Goal: Task Accomplishment & Management: Use online tool/utility

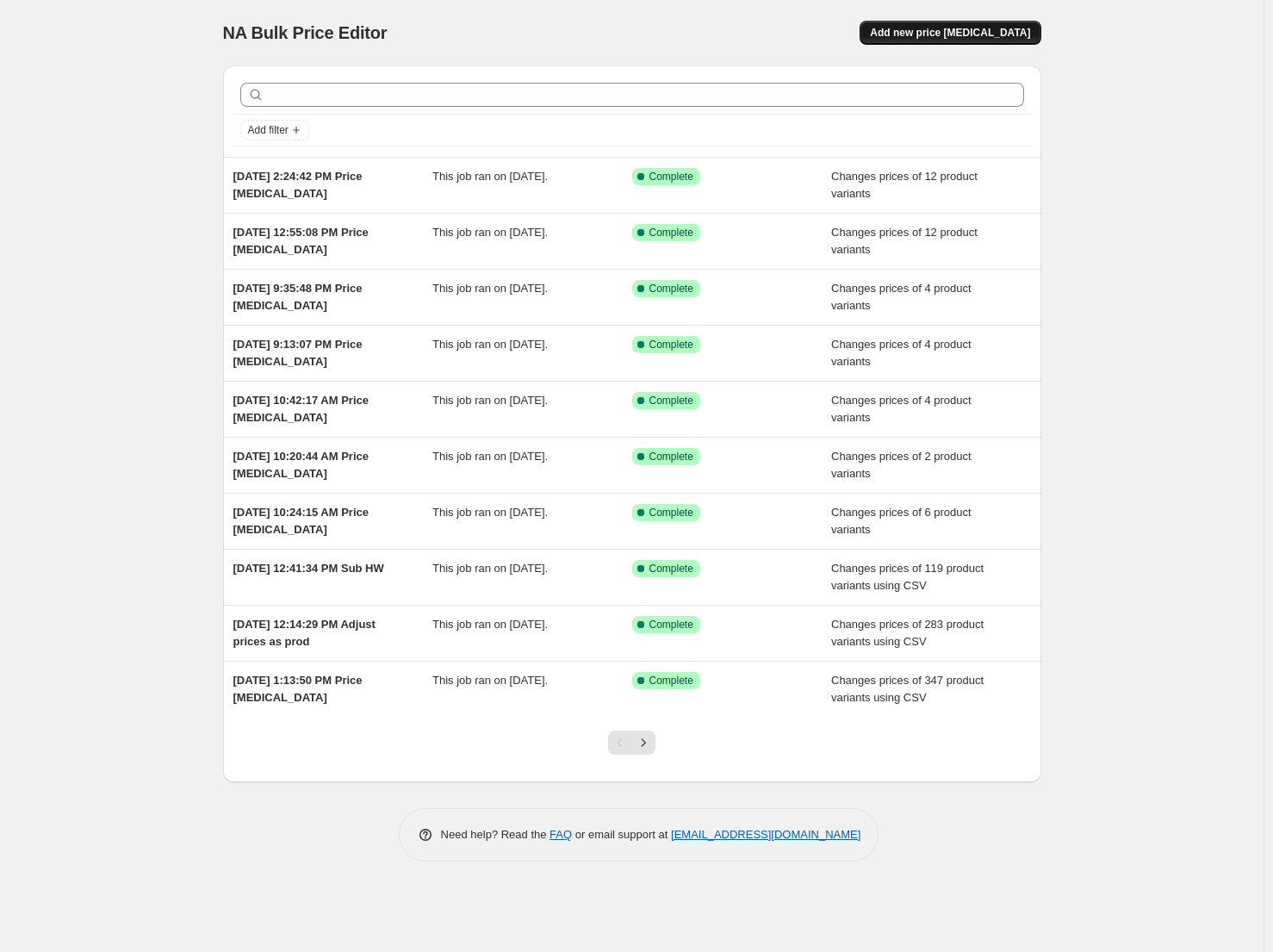
click at [933, 38] on span "Add new price [MEDICAL_DATA]" at bounding box center [950, 33] width 160 height 14
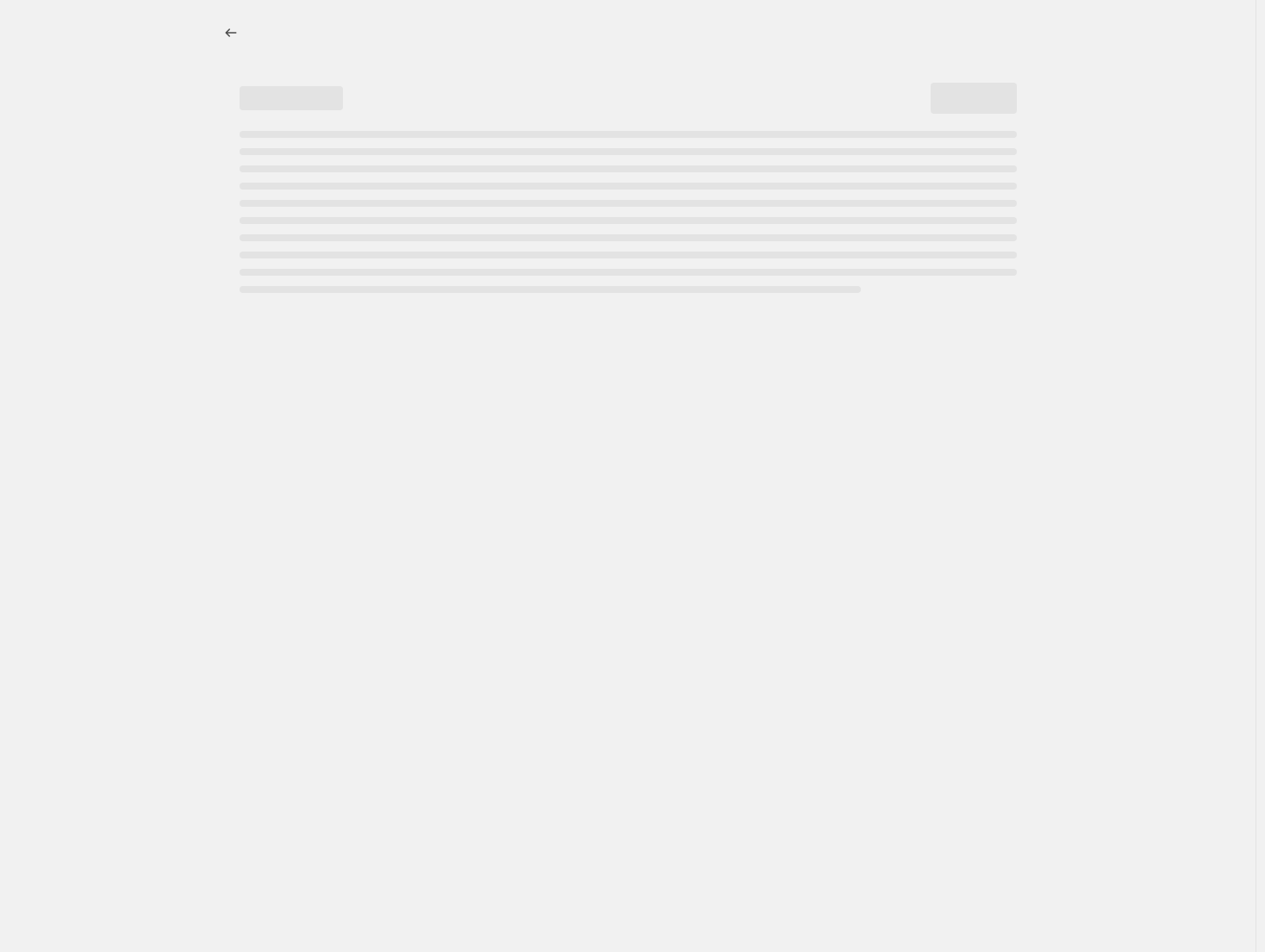
select select "percentage"
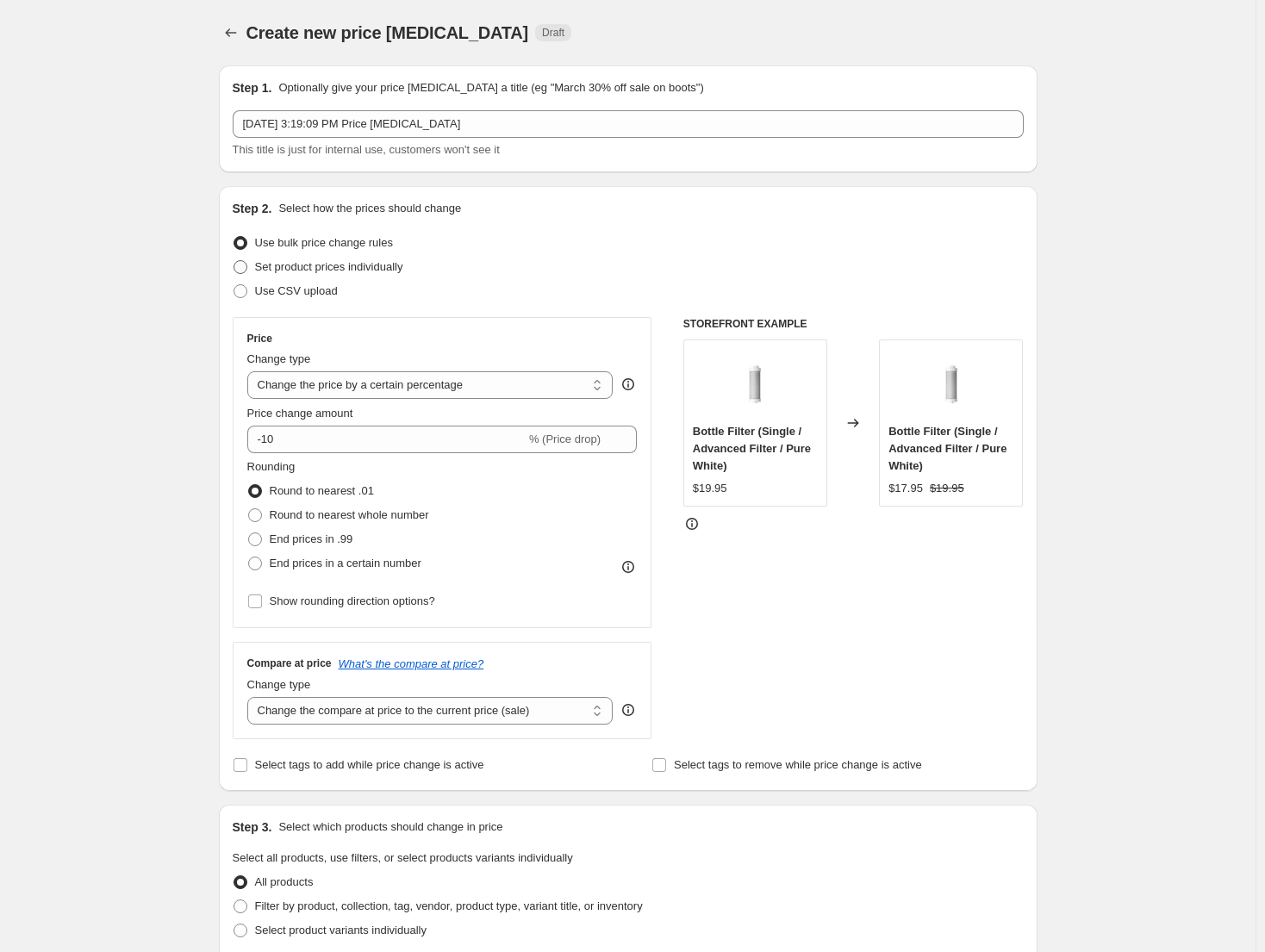
click at [371, 271] on span "Set product prices individually" at bounding box center [329, 266] width 148 height 13
click at [235, 261] on input "Set product prices individually" at bounding box center [234, 260] width 1 height 1
radio input "true"
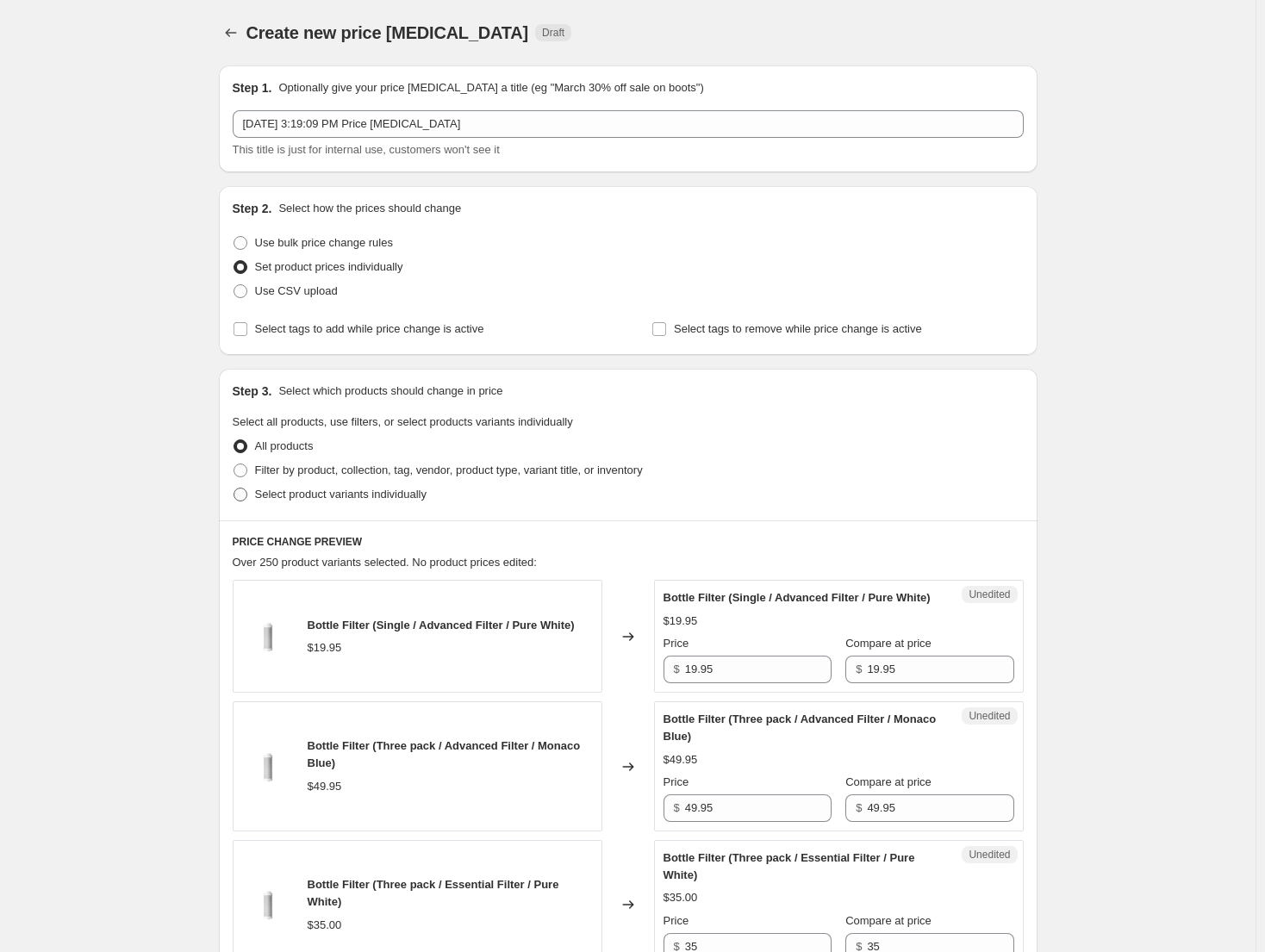
click at [399, 493] on span "Select product variants individually" at bounding box center [341, 494] width 171 height 13
click at [235, 489] on input "Select product variants individually" at bounding box center [234, 488] width 1 height 1
radio input "true"
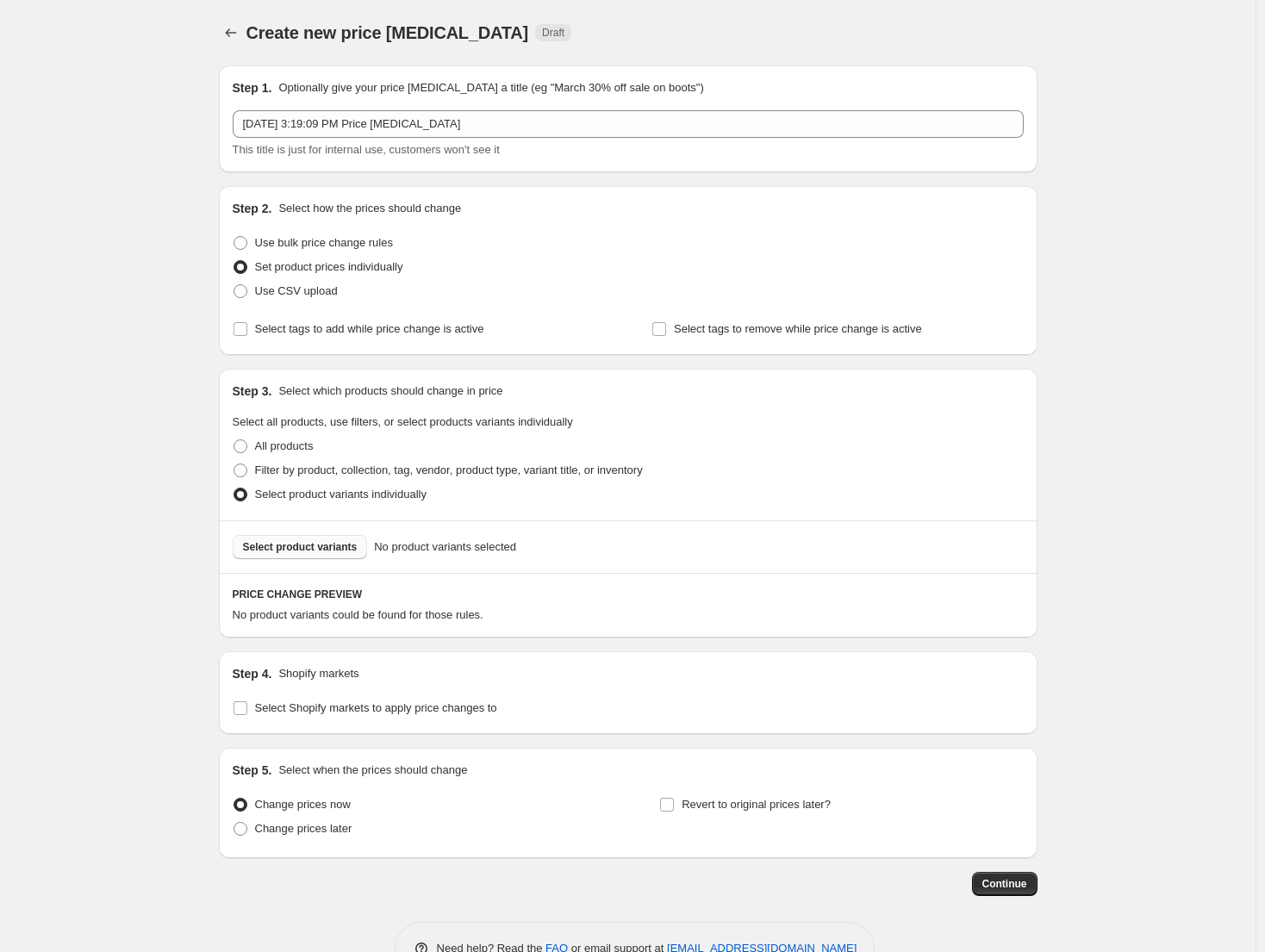
click at [352, 550] on span "Select product variants" at bounding box center [300, 546] width 114 height 14
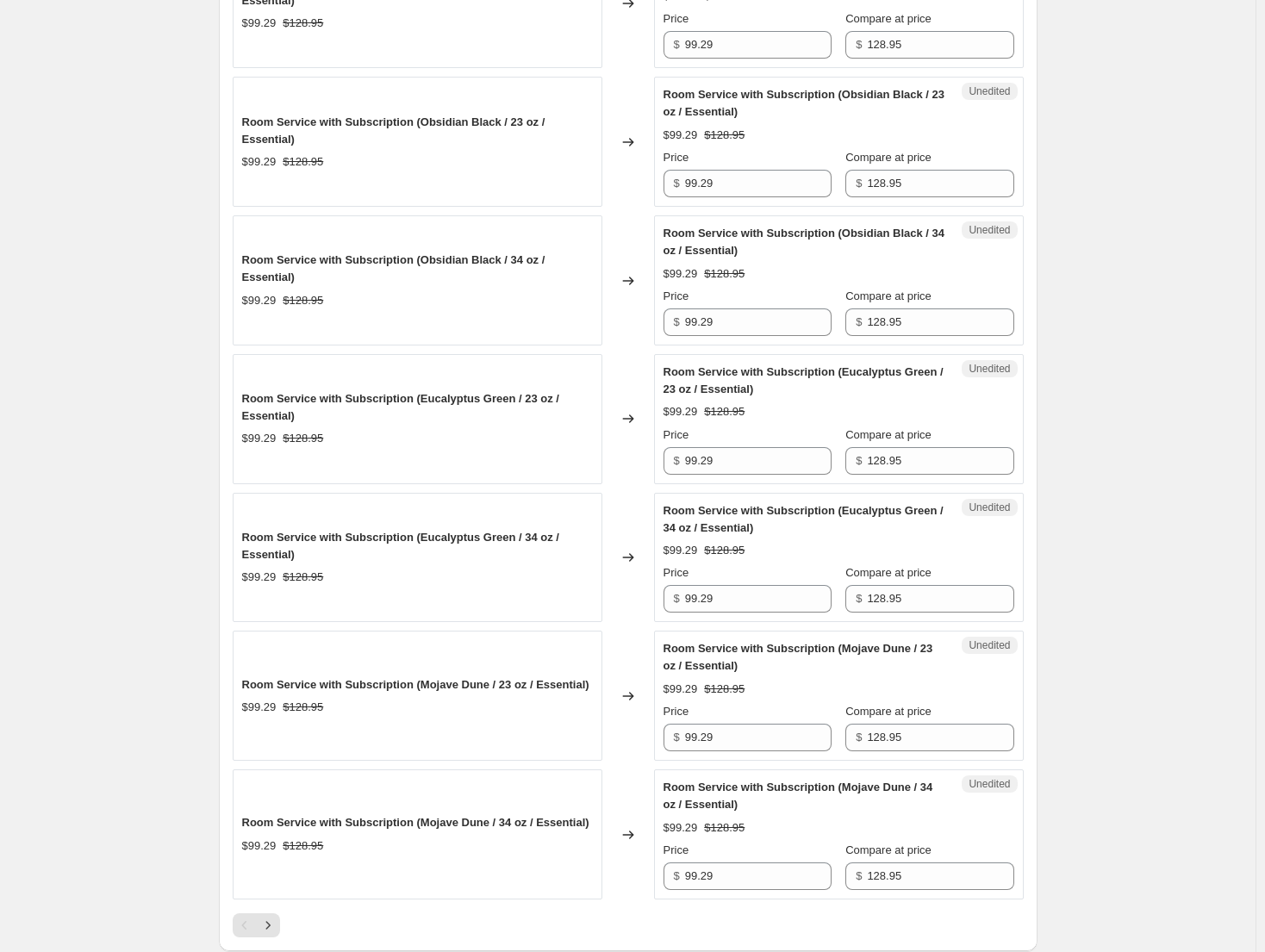
scroll to position [2583, 0]
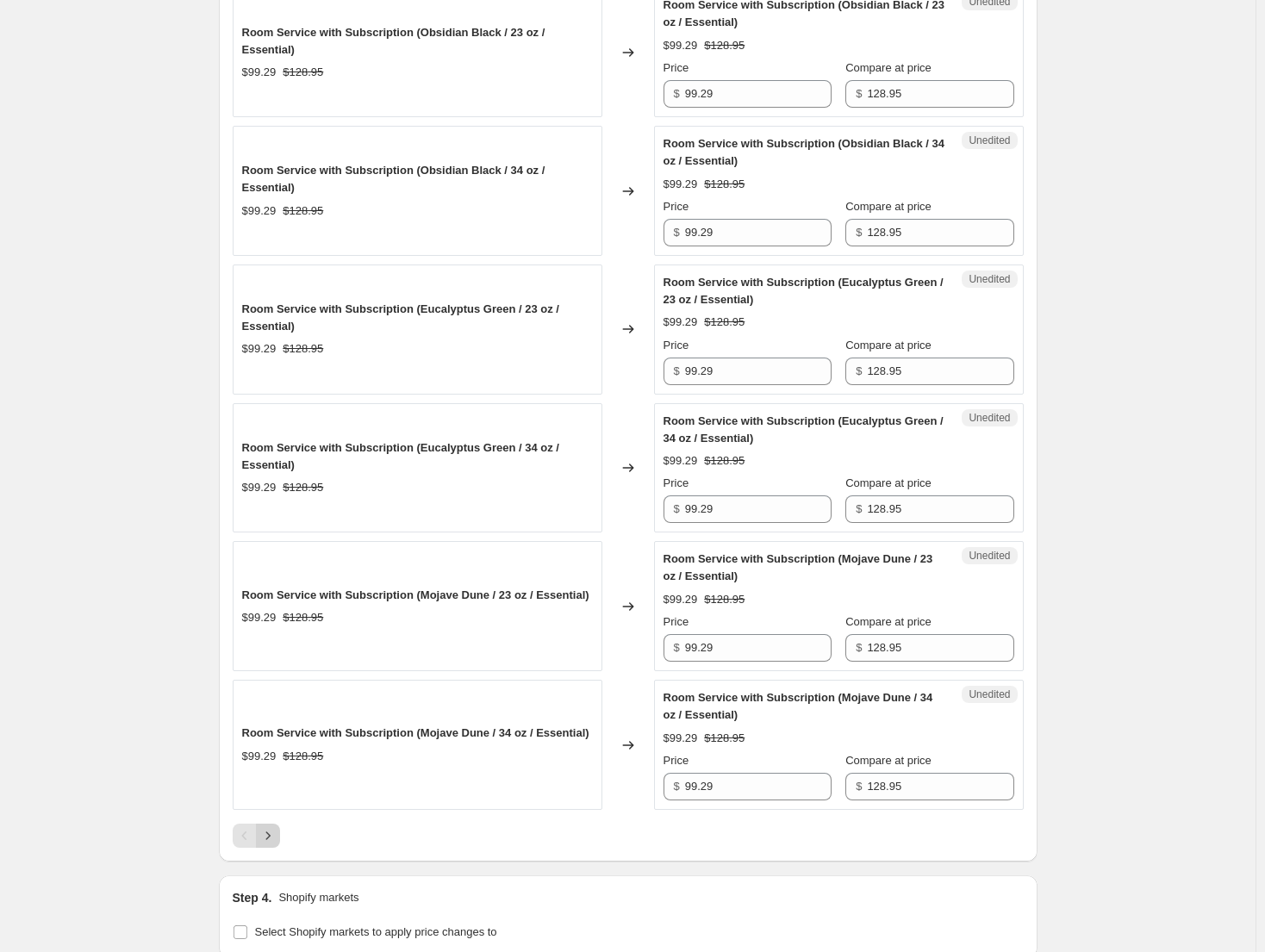
click at [275, 835] on icon "Next" at bounding box center [268, 835] width 18 height 18
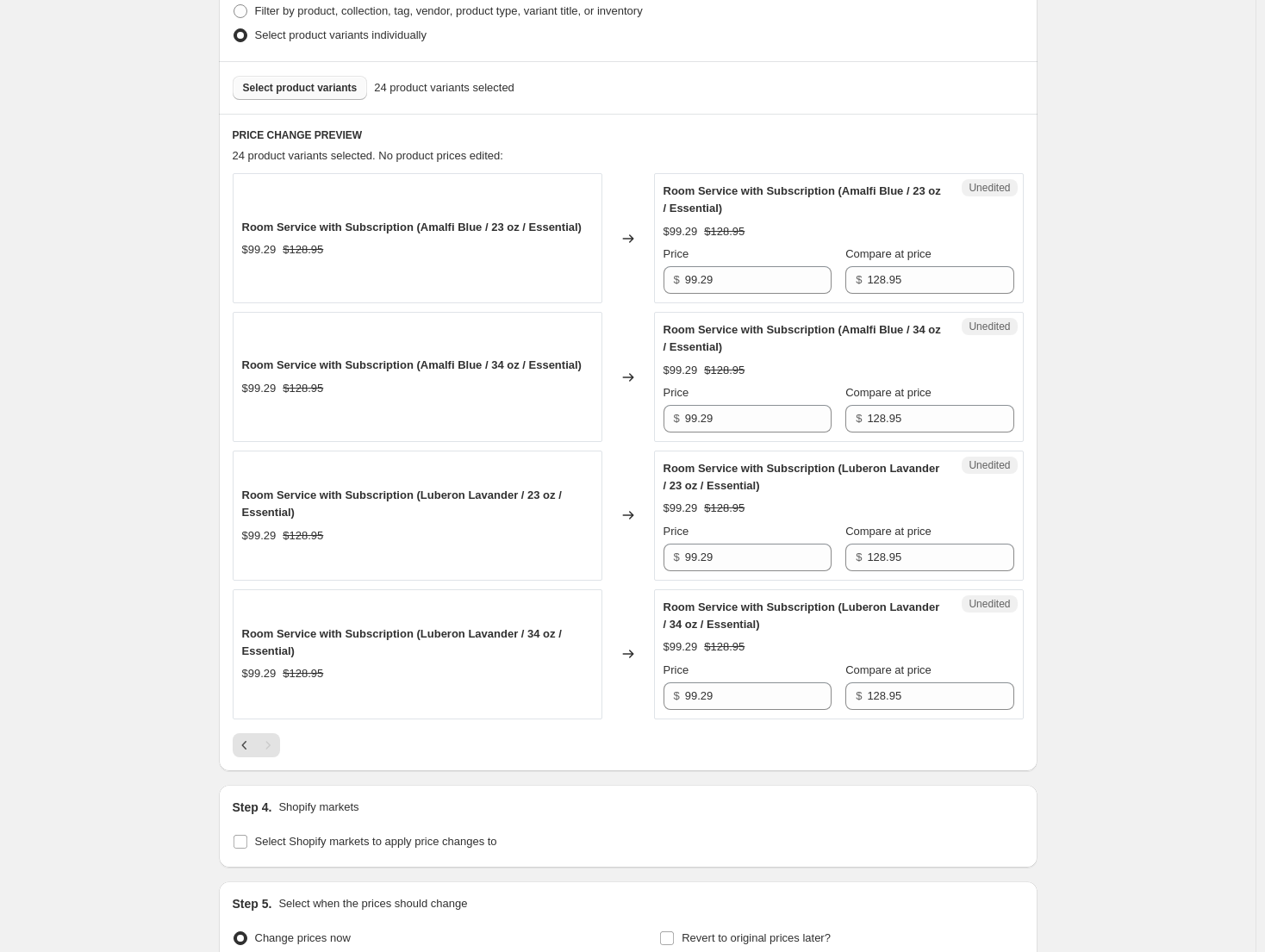
scroll to position [469, 0]
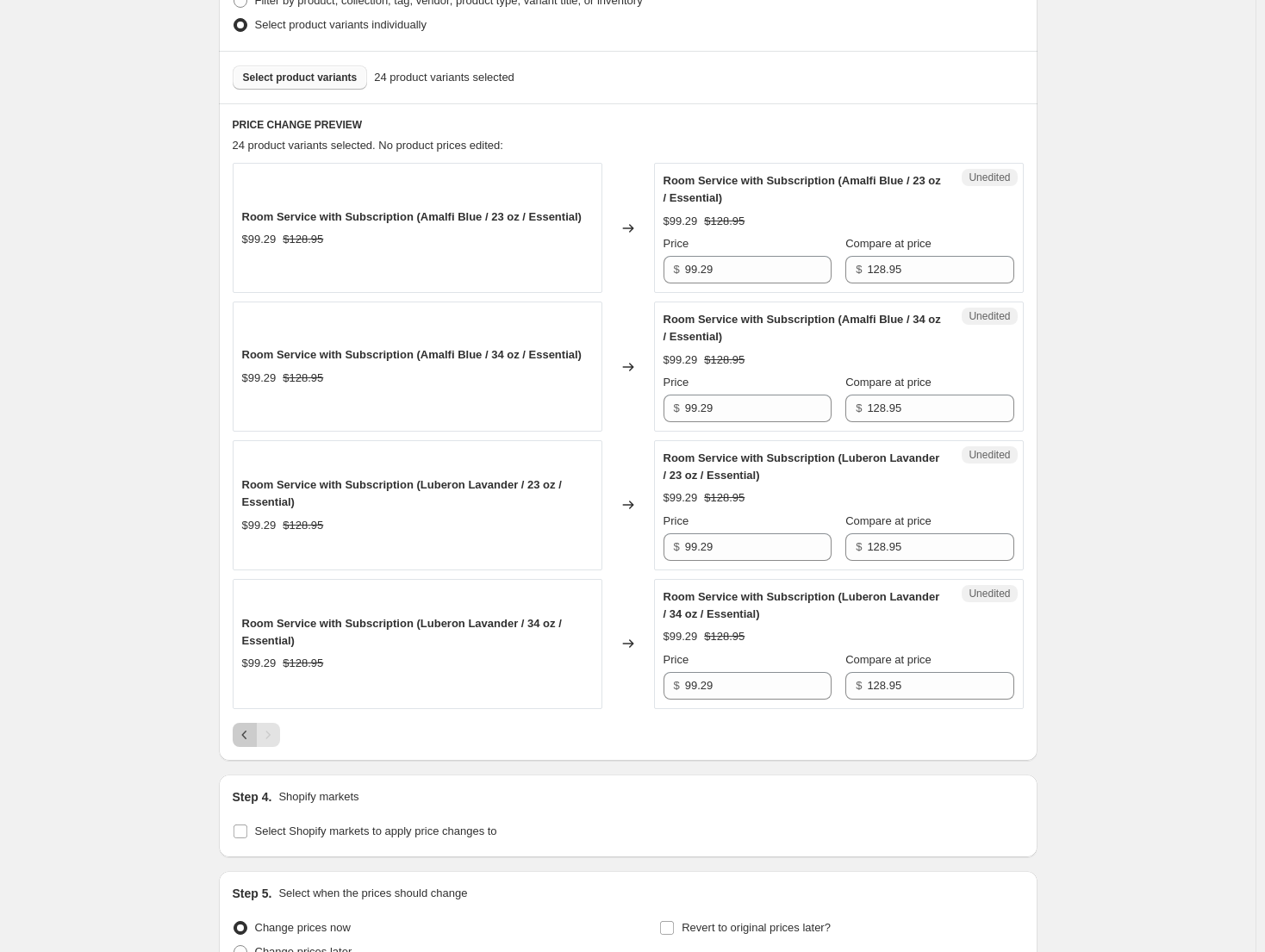
click at [249, 735] on icon "Previous" at bounding box center [245, 734] width 18 height 18
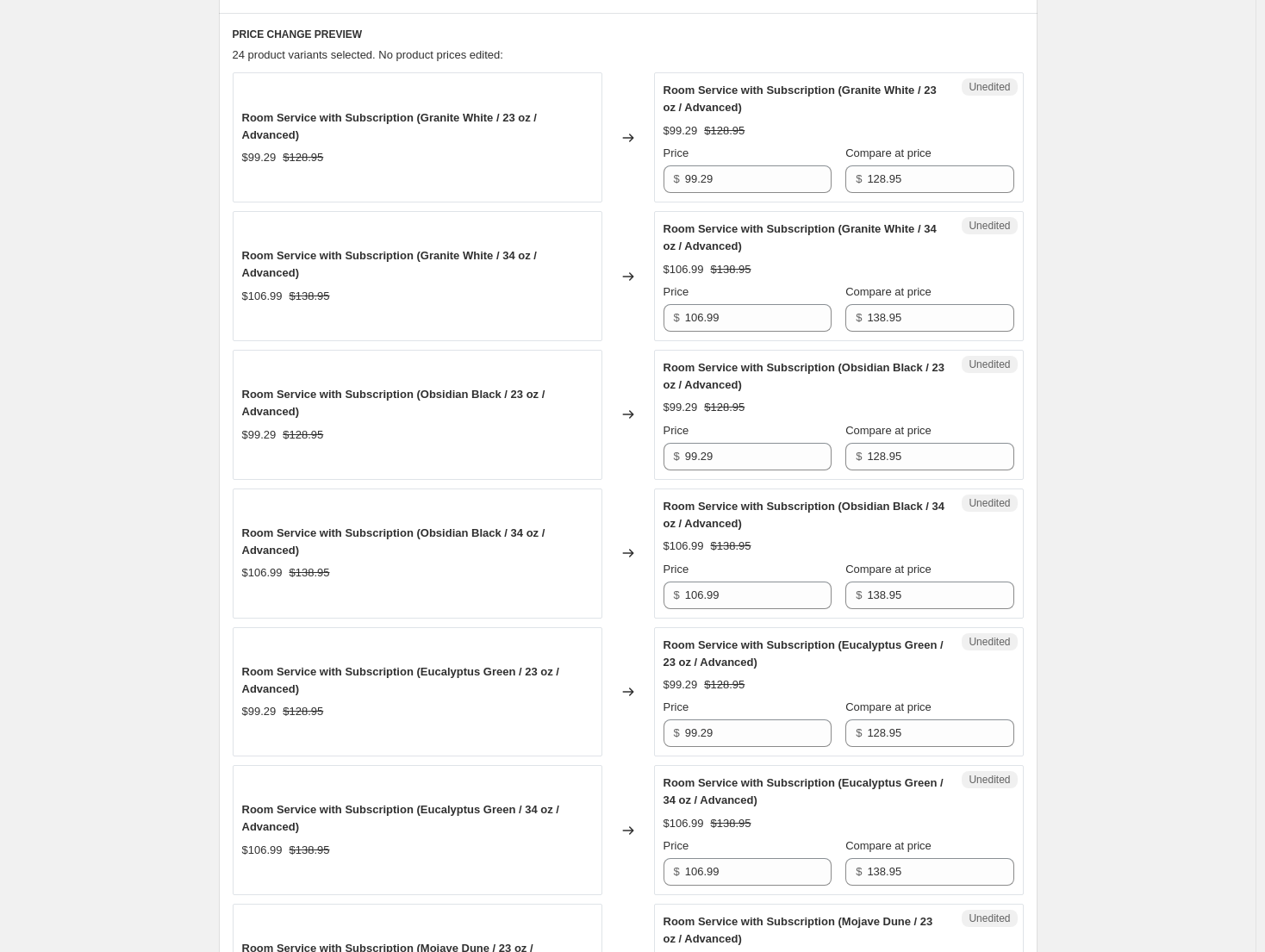
scroll to position [556, 0]
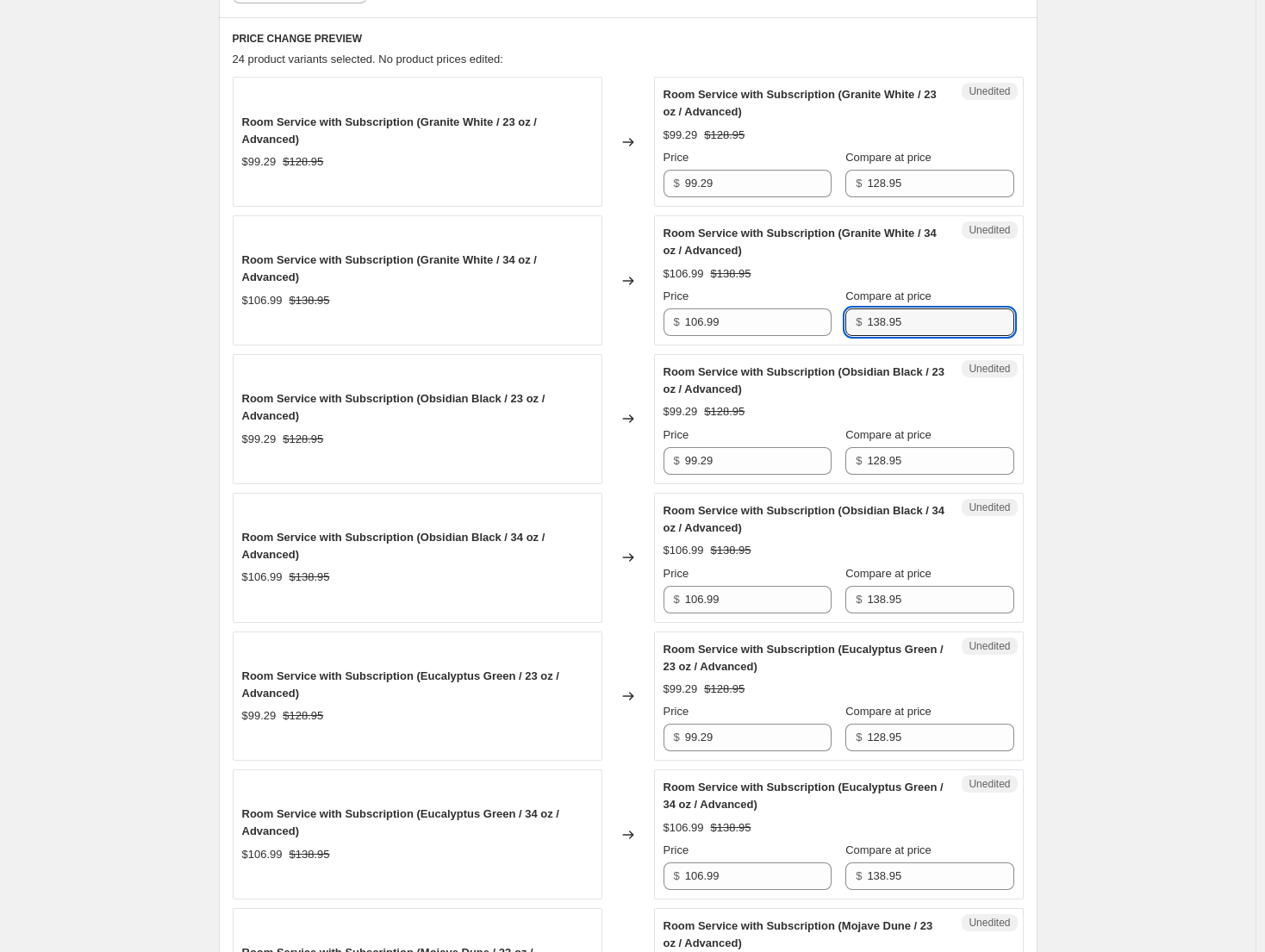
drag, startPoint x: 968, startPoint y: 323, endPoint x: 839, endPoint y: 329, distance: 129.1
click at [840, 329] on div "Price $ 106.99 Compare at price $ 138.95" at bounding box center [839, 312] width 351 height 48
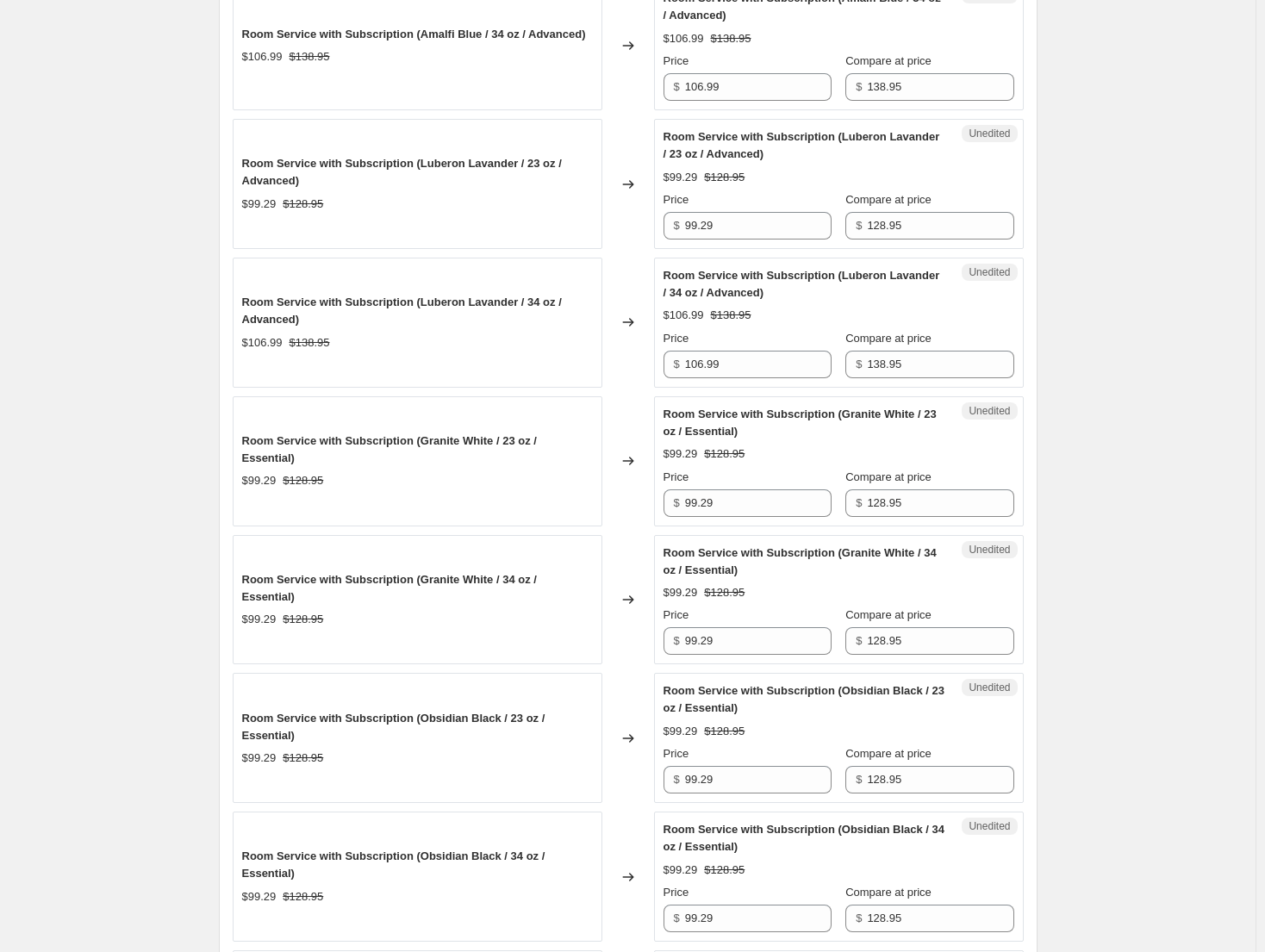
scroll to position [1934, 0]
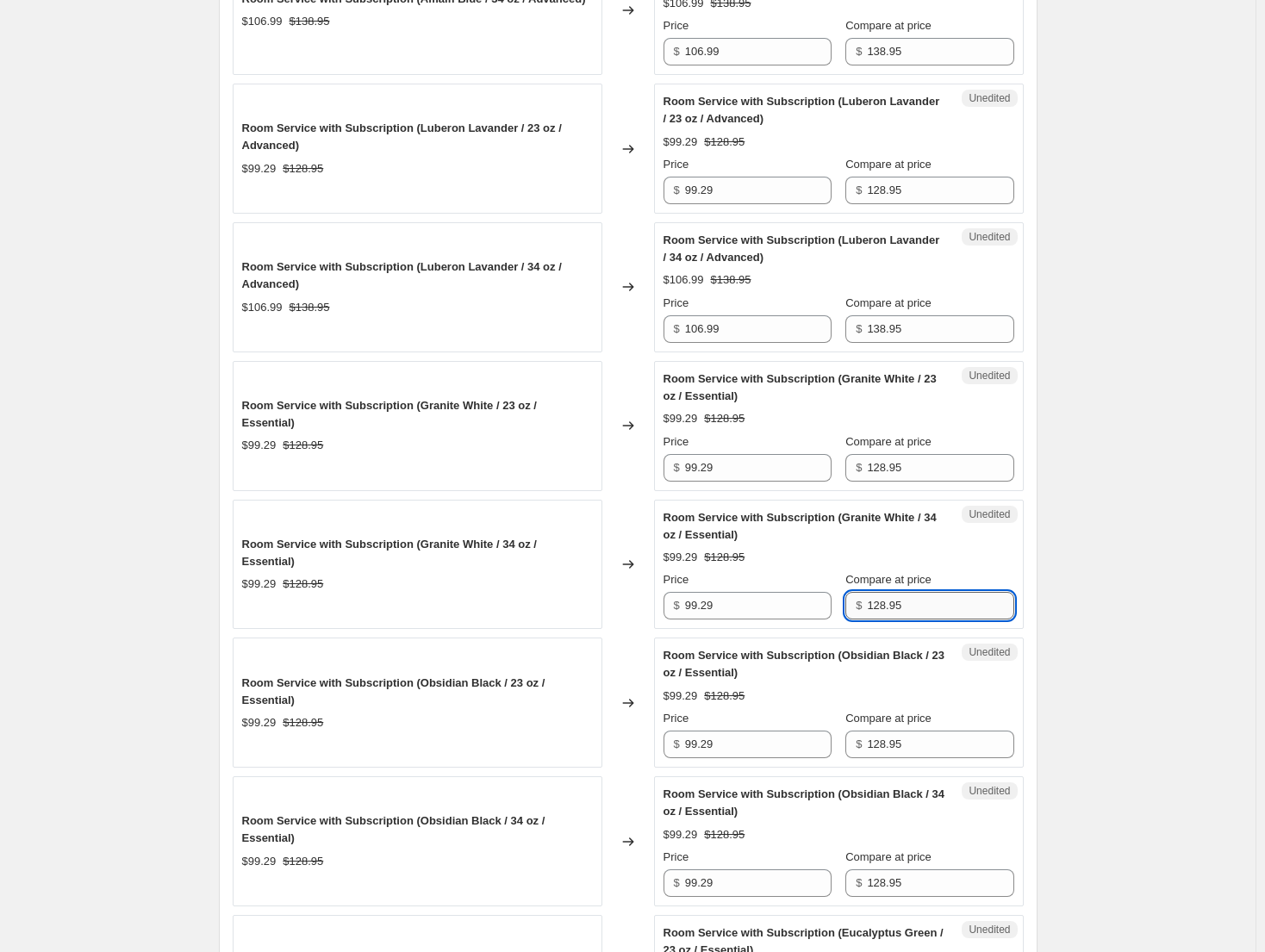
click at [972, 612] on input "128.95" at bounding box center [939, 606] width 146 height 28
paste input "3"
type input "138.95"
click at [787, 607] on input "99.29" at bounding box center [758, 606] width 146 height 28
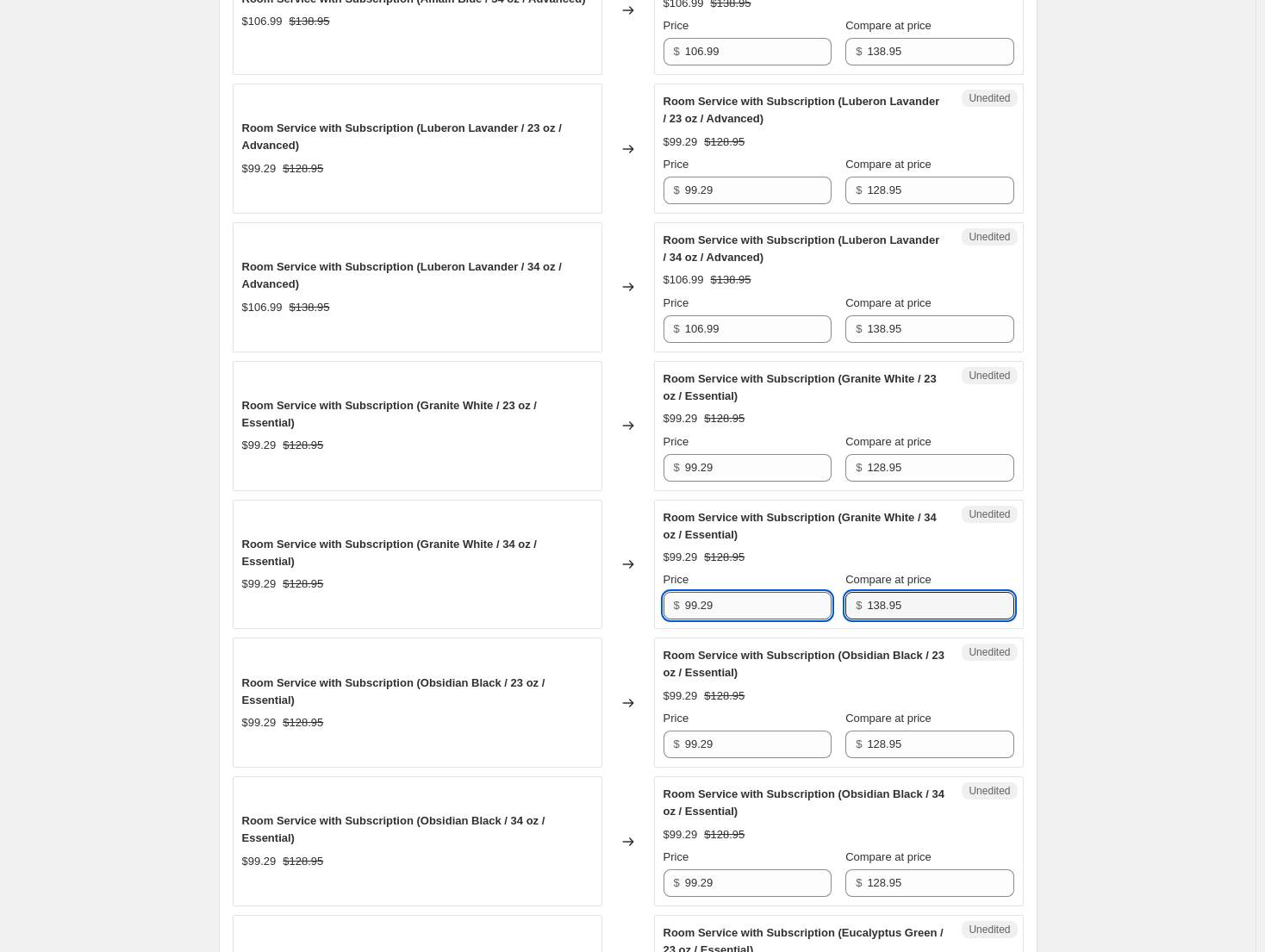
click at [787, 607] on input "99.29" at bounding box center [758, 606] width 146 height 28
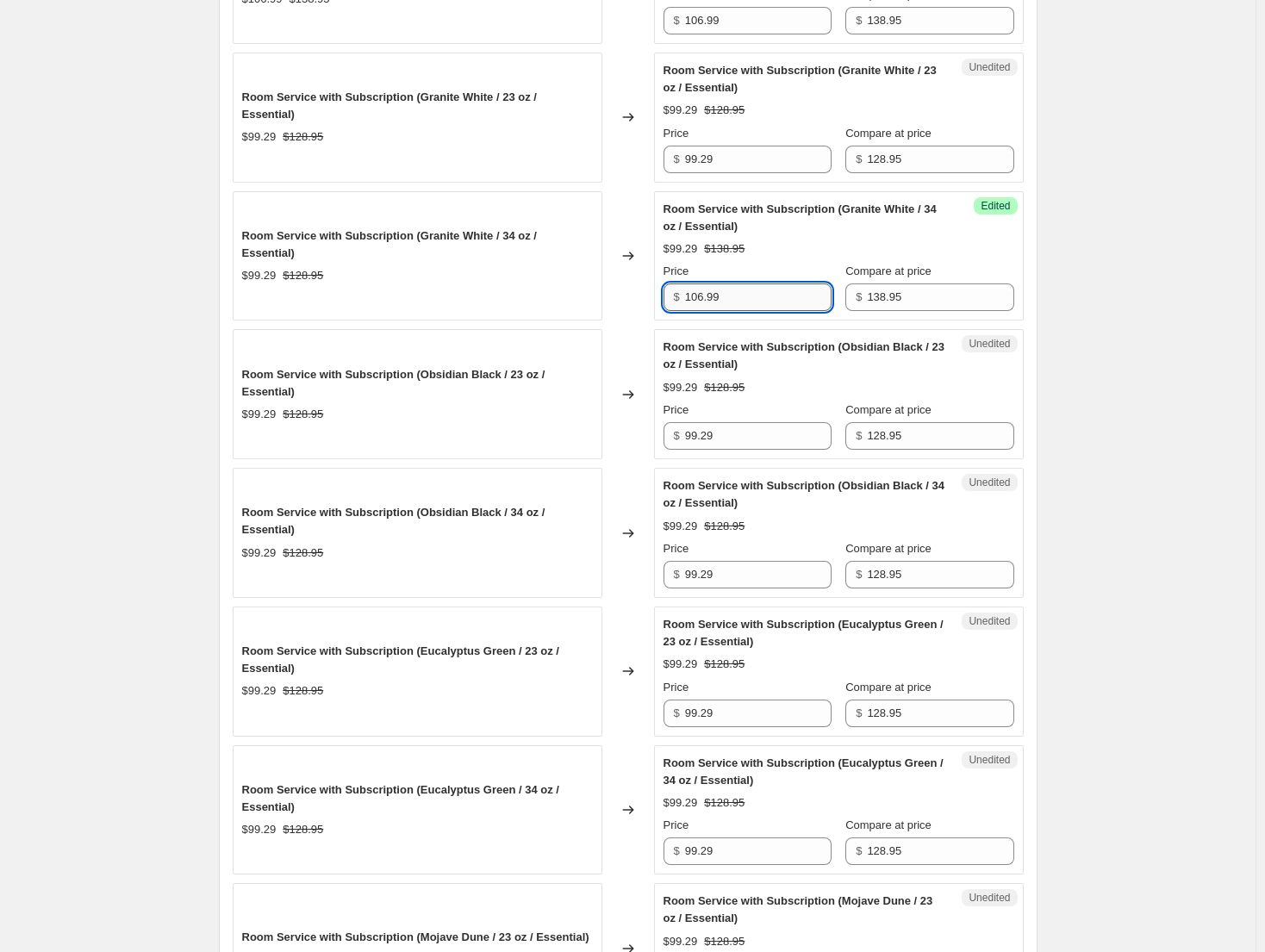
scroll to position [2278, 0]
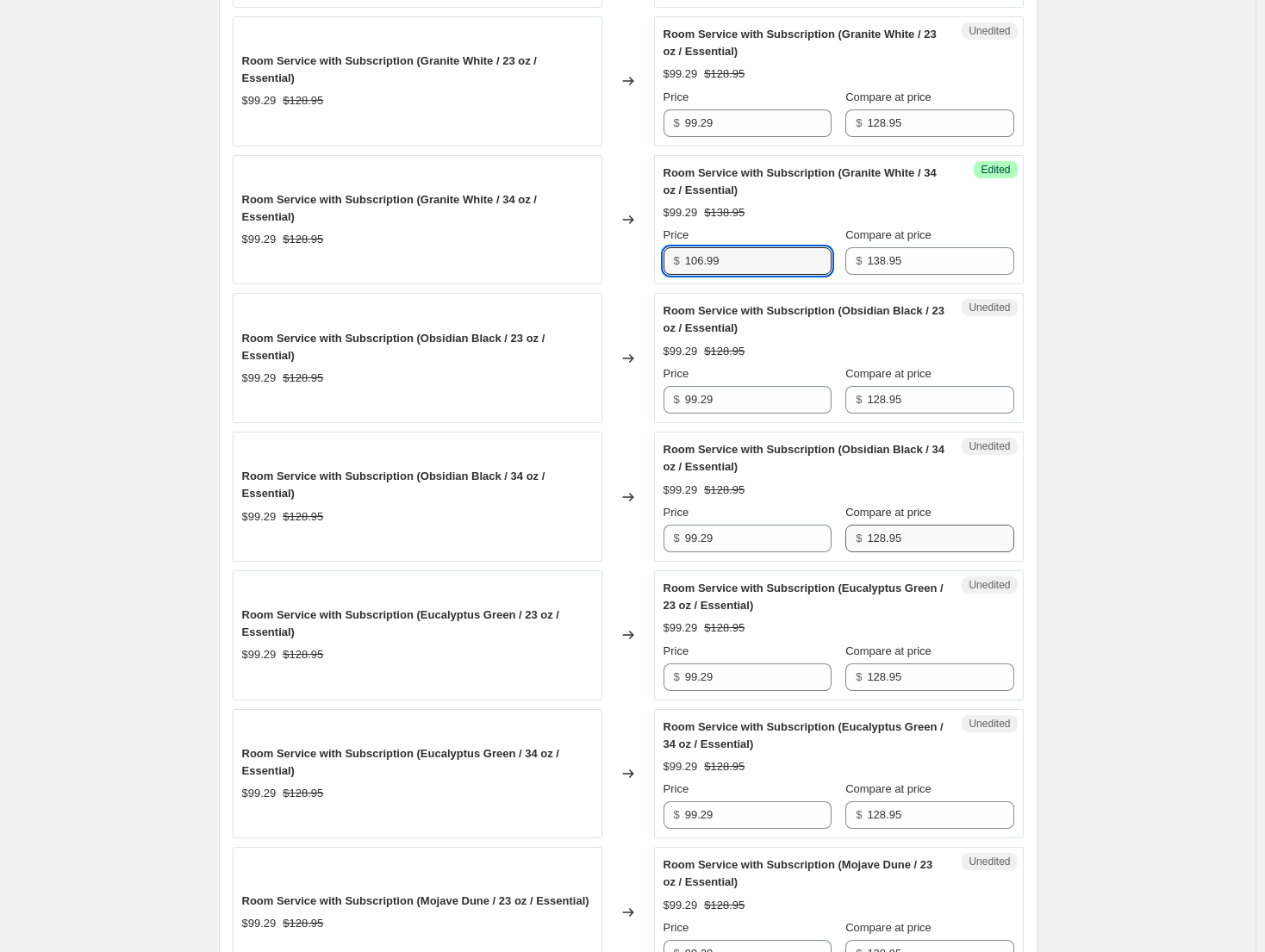
type input "106.99"
click at [993, 548] on input "128.95" at bounding box center [939, 539] width 146 height 28
paste input "3"
type input "138.95"
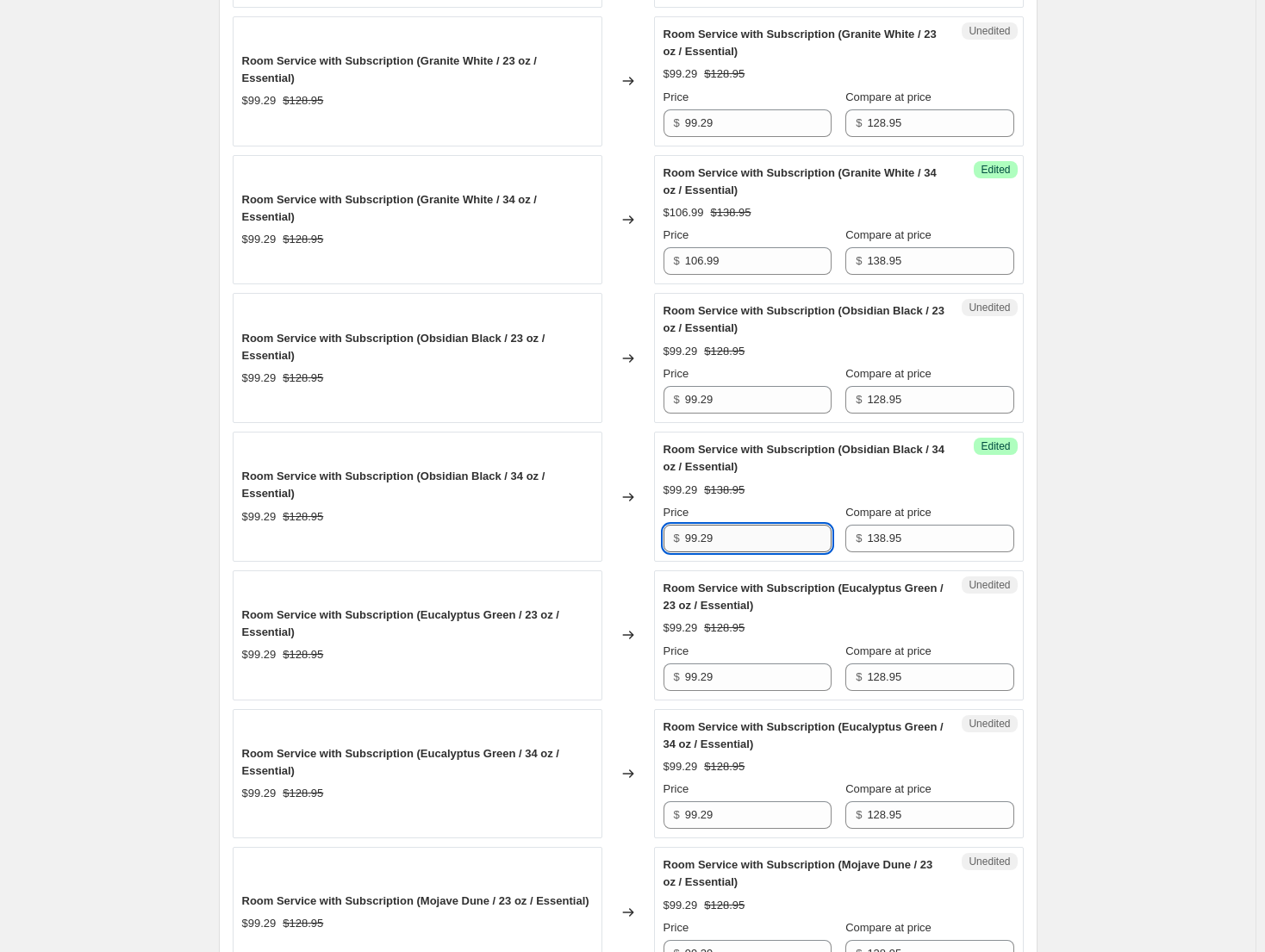
click at [778, 548] on input "99.29" at bounding box center [758, 539] width 146 height 28
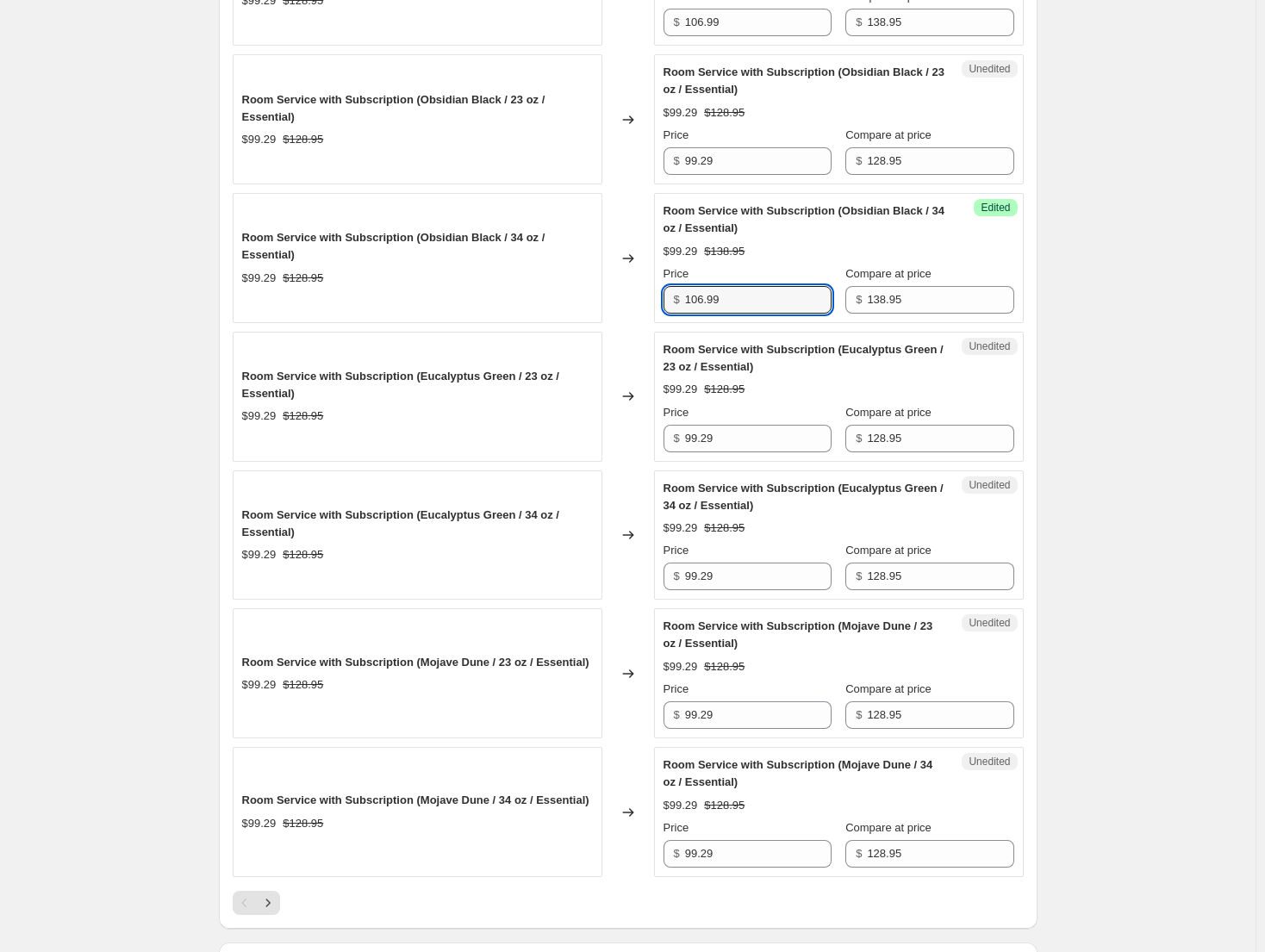
scroll to position [2536, 0]
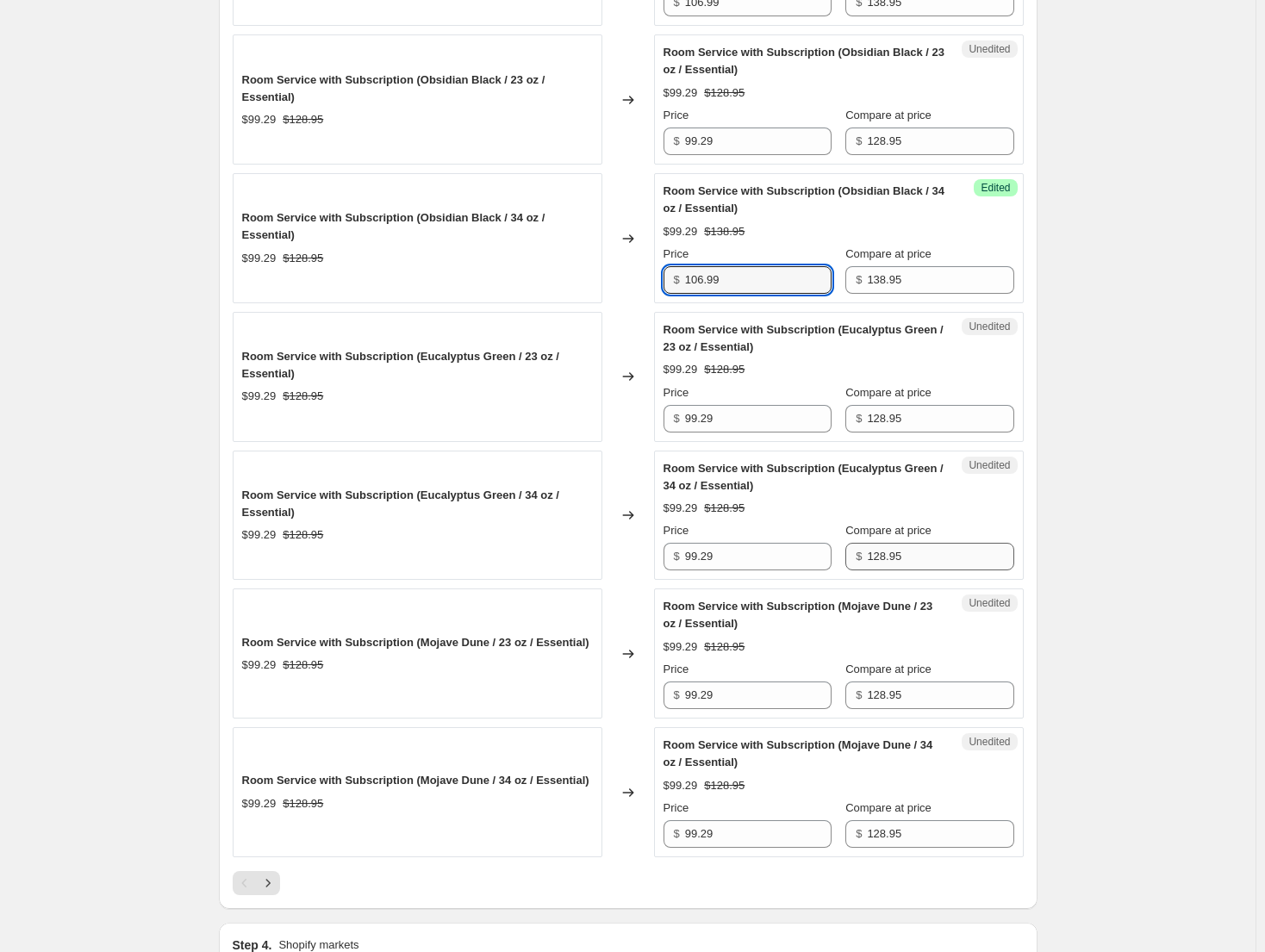
type input "106.99"
click at [923, 562] on input "128.95" at bounding box center [939, 556] width 146 height 28
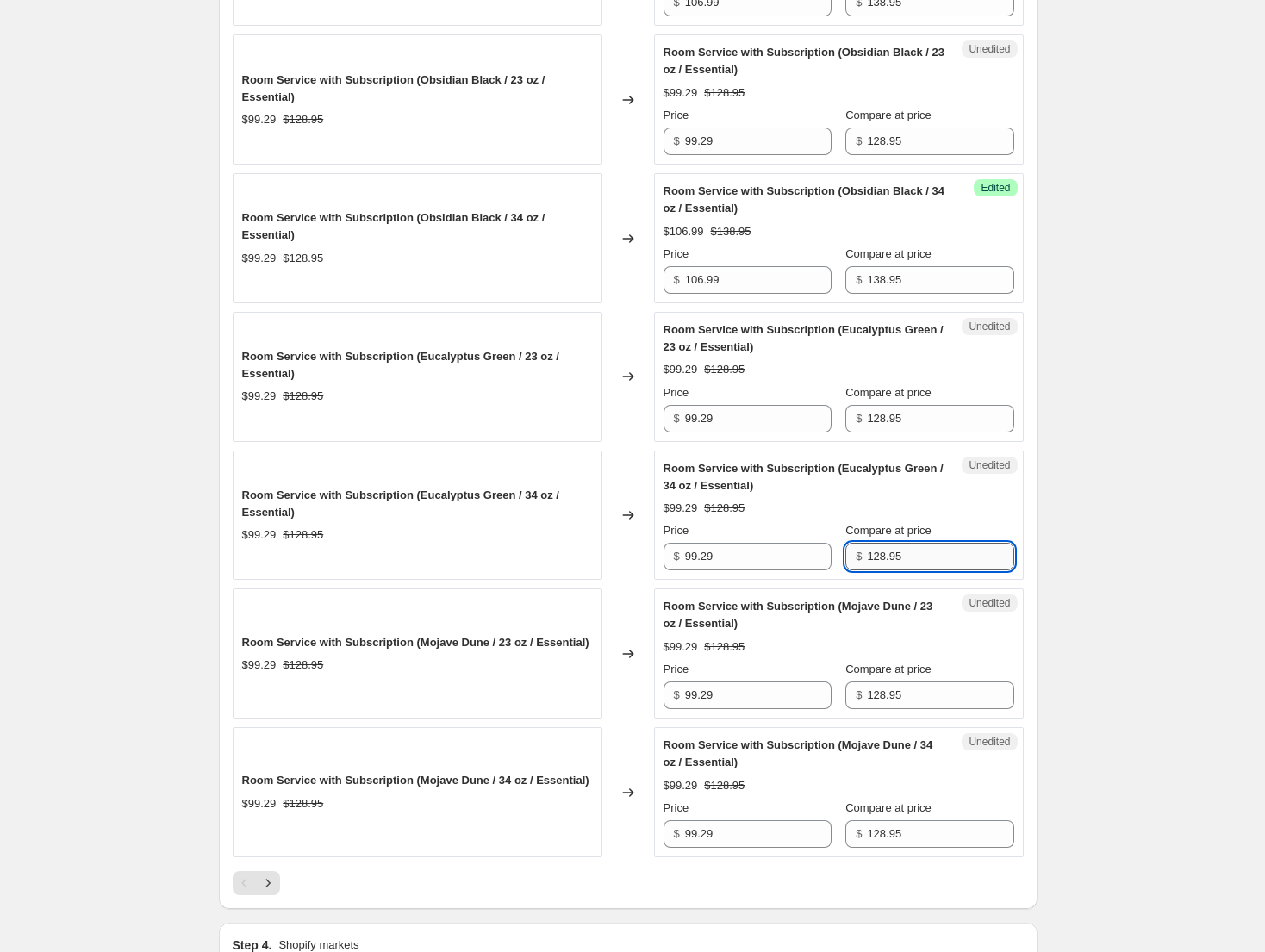
click at [923, 562] on input "128.95" at bounding box center [939, 556] width 146 height 28
paste input "3"
type input "138.95"
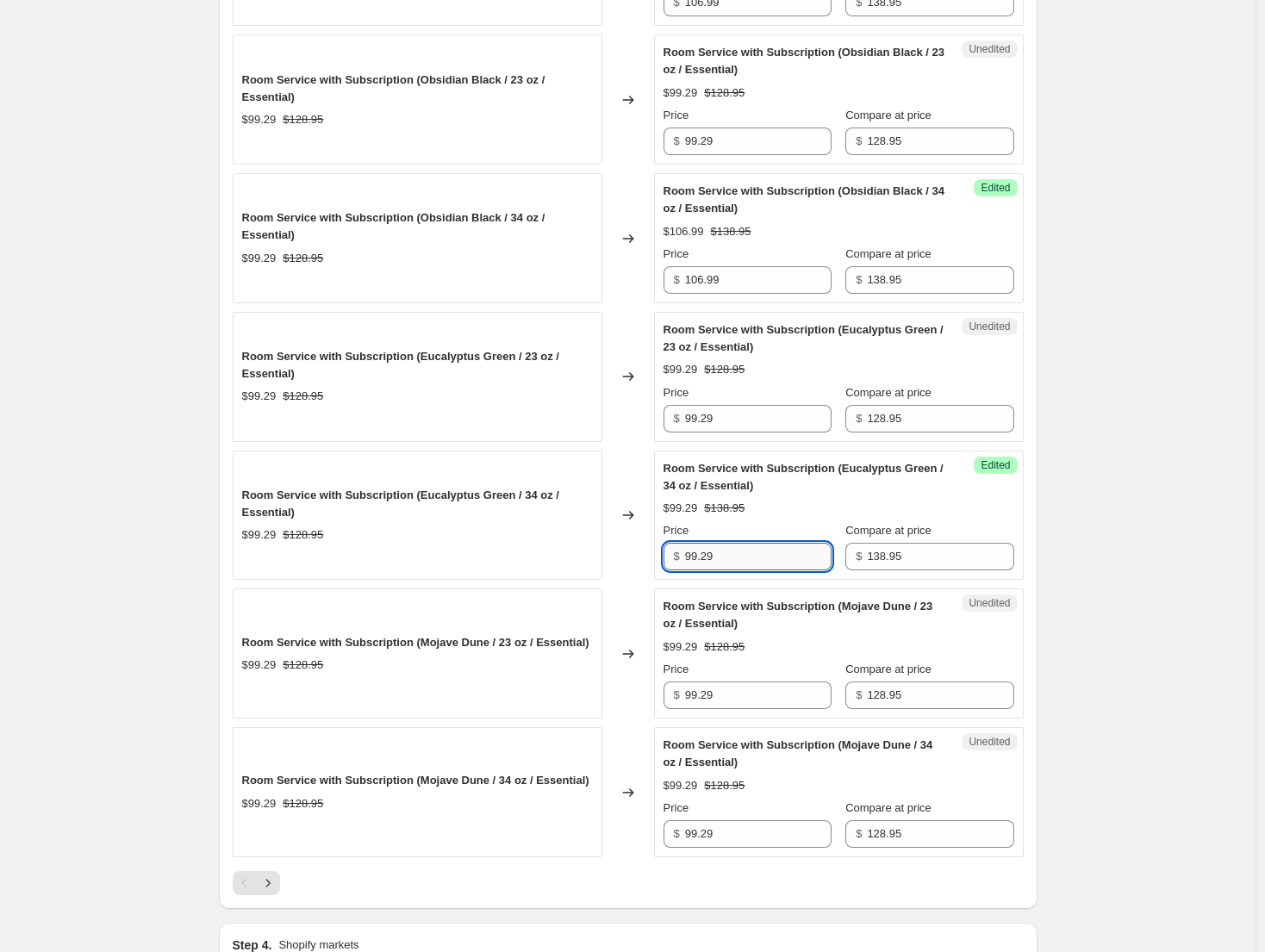
click at [763, 552] on input "99.29" at bounding box center [758, 556] width 146 height 28
type input "106.99"
click at [930, 839] on input "128.95" at bounding box center [939, 834] width 146 height 28
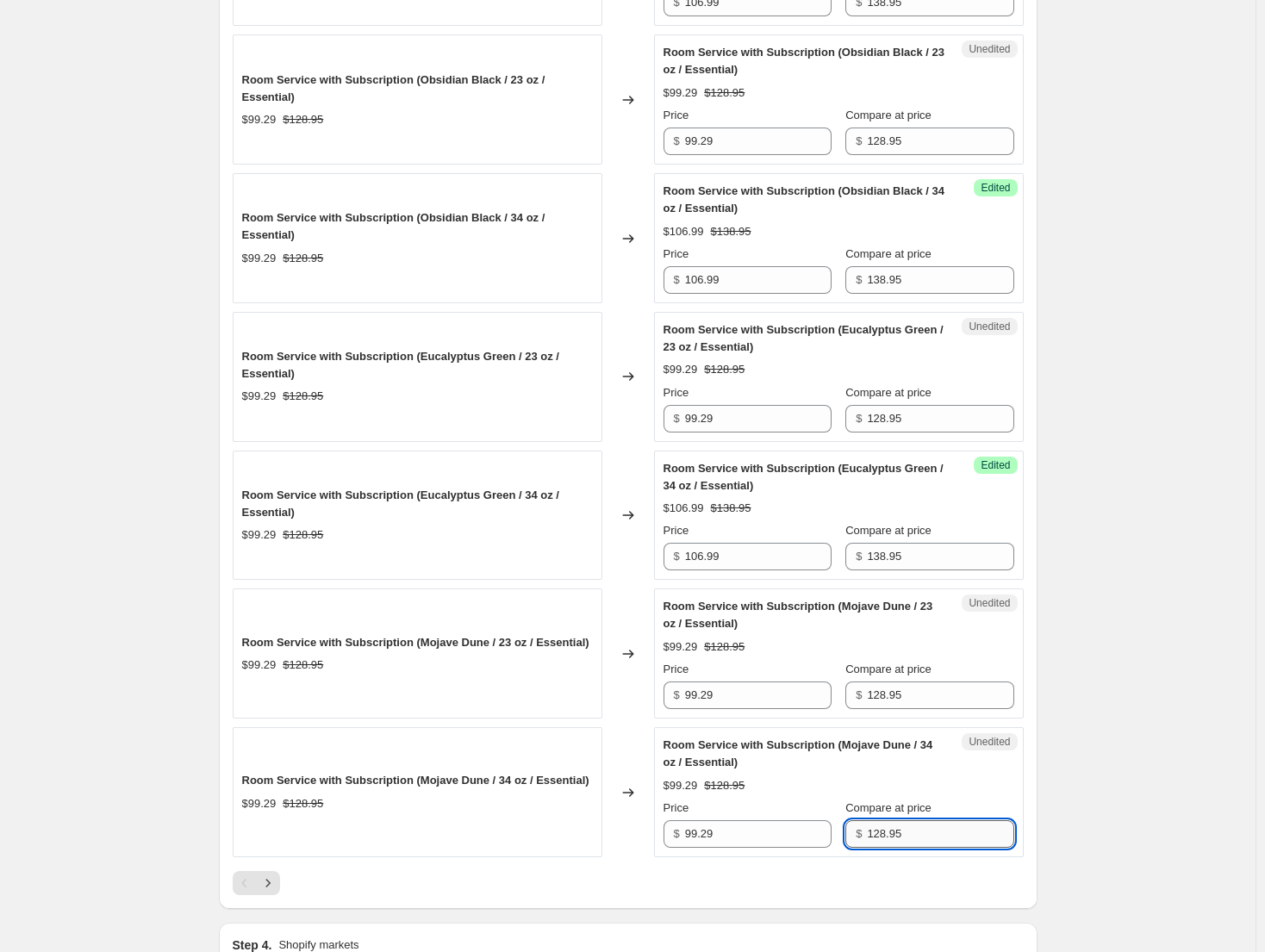
click at [930, 839] on input "128.95" at bounding box center [939, 834] width 146 height 28
paste input "3"
type input "138.95"
click at [748, 838] on input "99.29" at bounding box center [758, 834] width 146 height 28
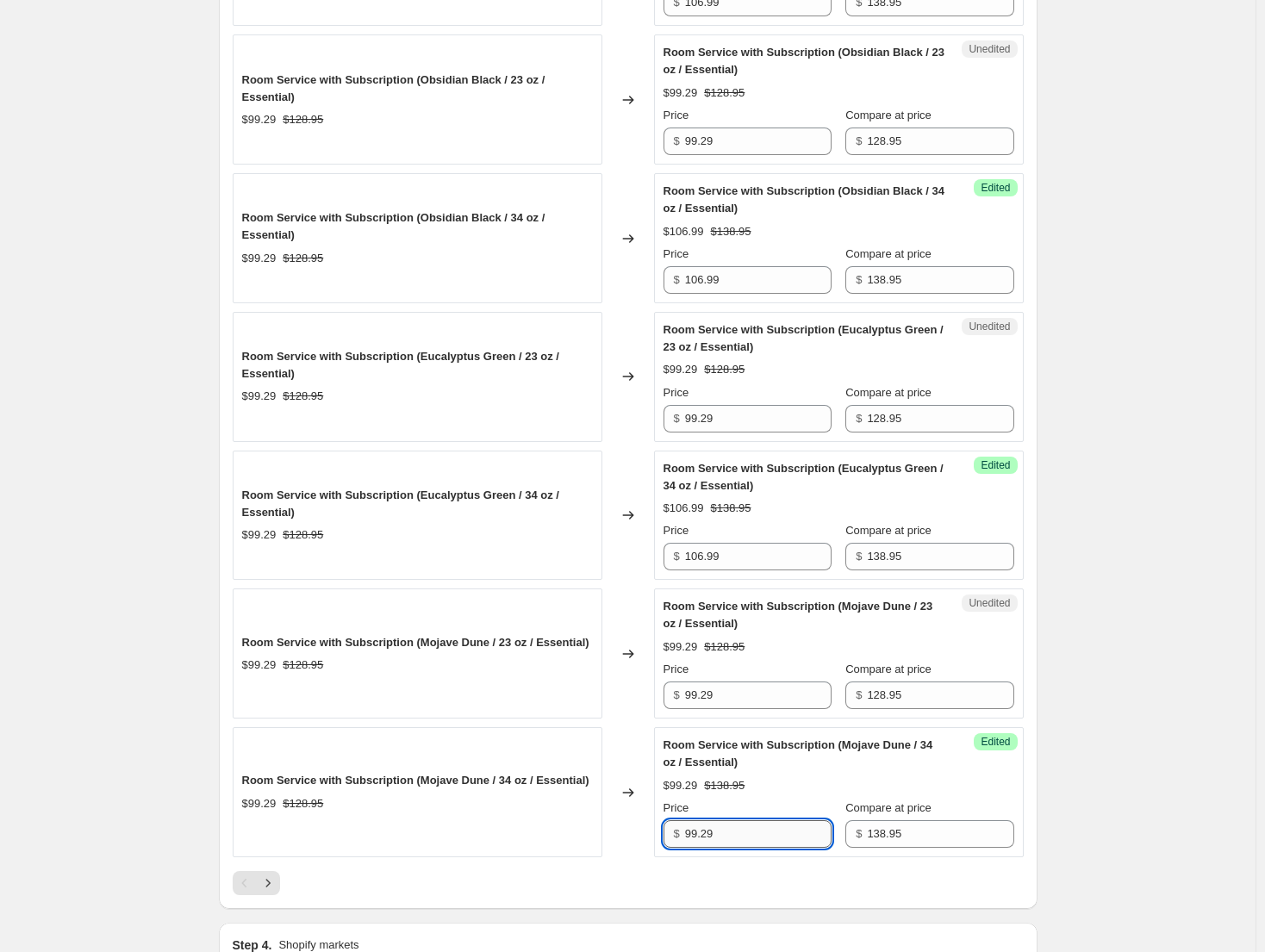
click at [749, 838] on input "99.29" at bounding box center [758, 834] width 146 height 28
type input "106.99"
click at [534, 873] on div at bounding box center [628, 883] width 791 height 24
click at [274, 885] on icon "Next" at bounding box center [268, 882] width 18 height 18
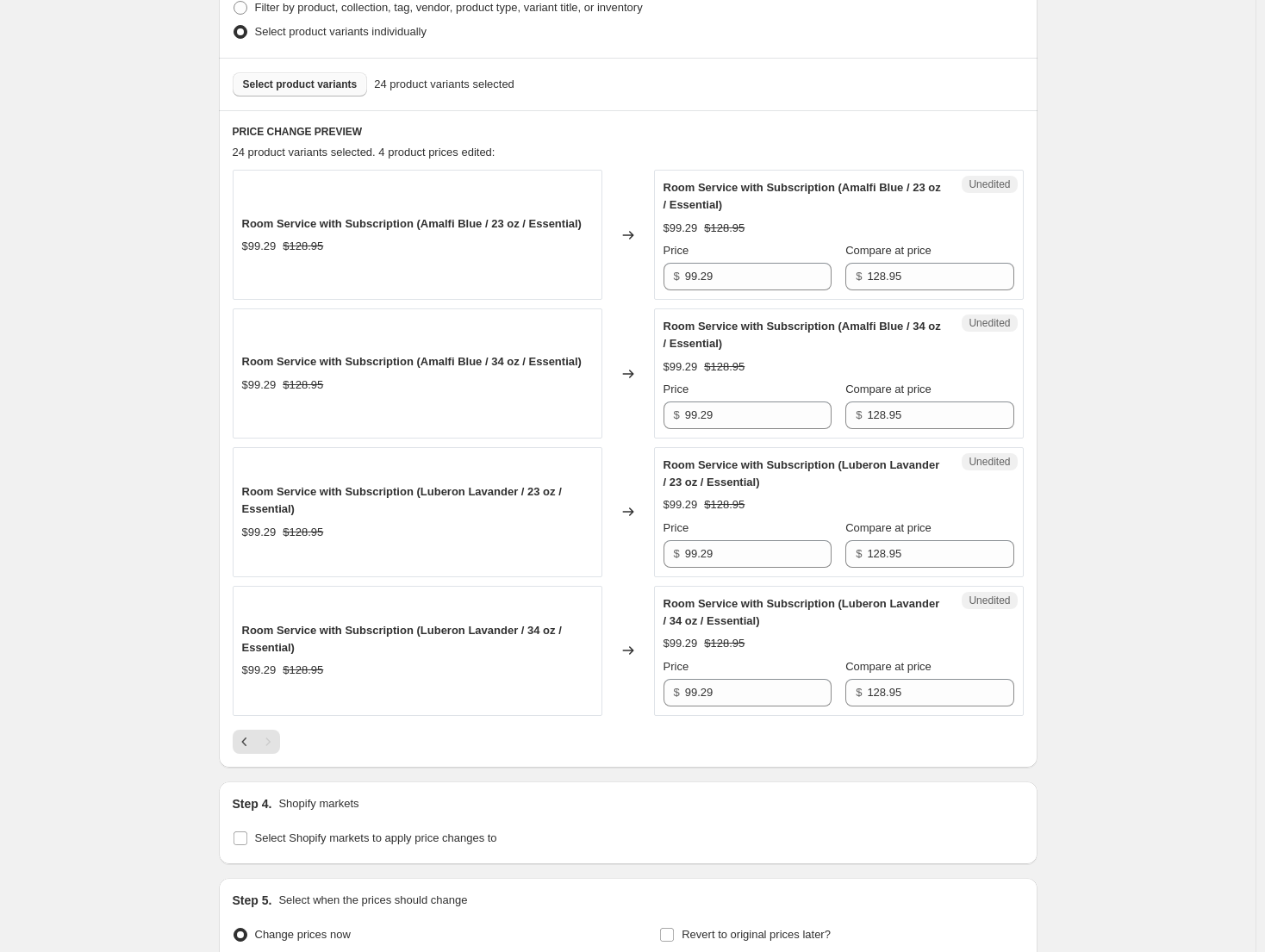
scroll to position [469, 0]
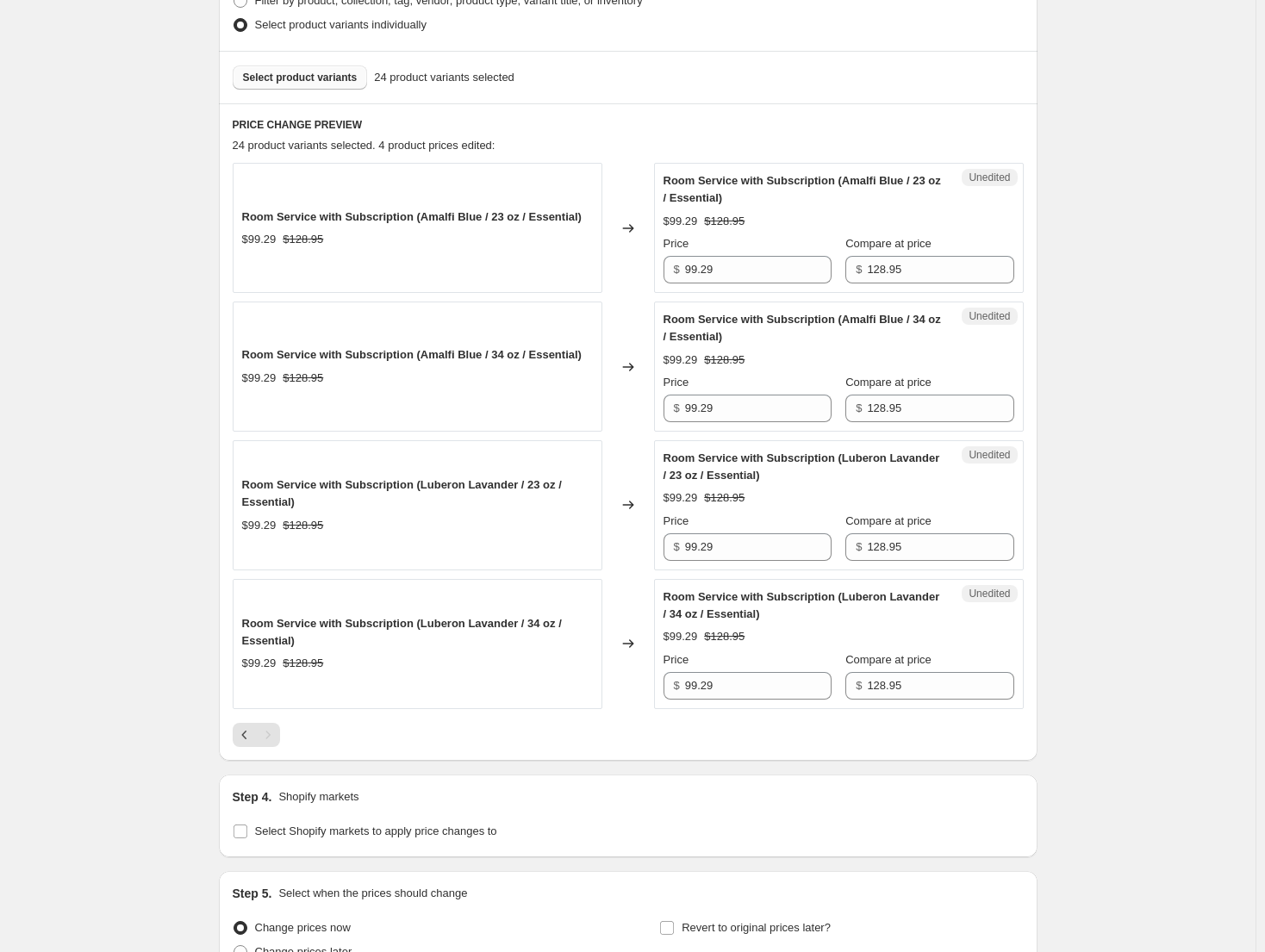
click at [945, 422] on div "Unedited Room Service with Subscription (Amalfi Blue / 34 oz / Essential) $99.2…" at bounding box center [838, 367] width 370 height 130
click at [944, 413] on input "128.95" at bounding box center [939, 409] width 146 height 28
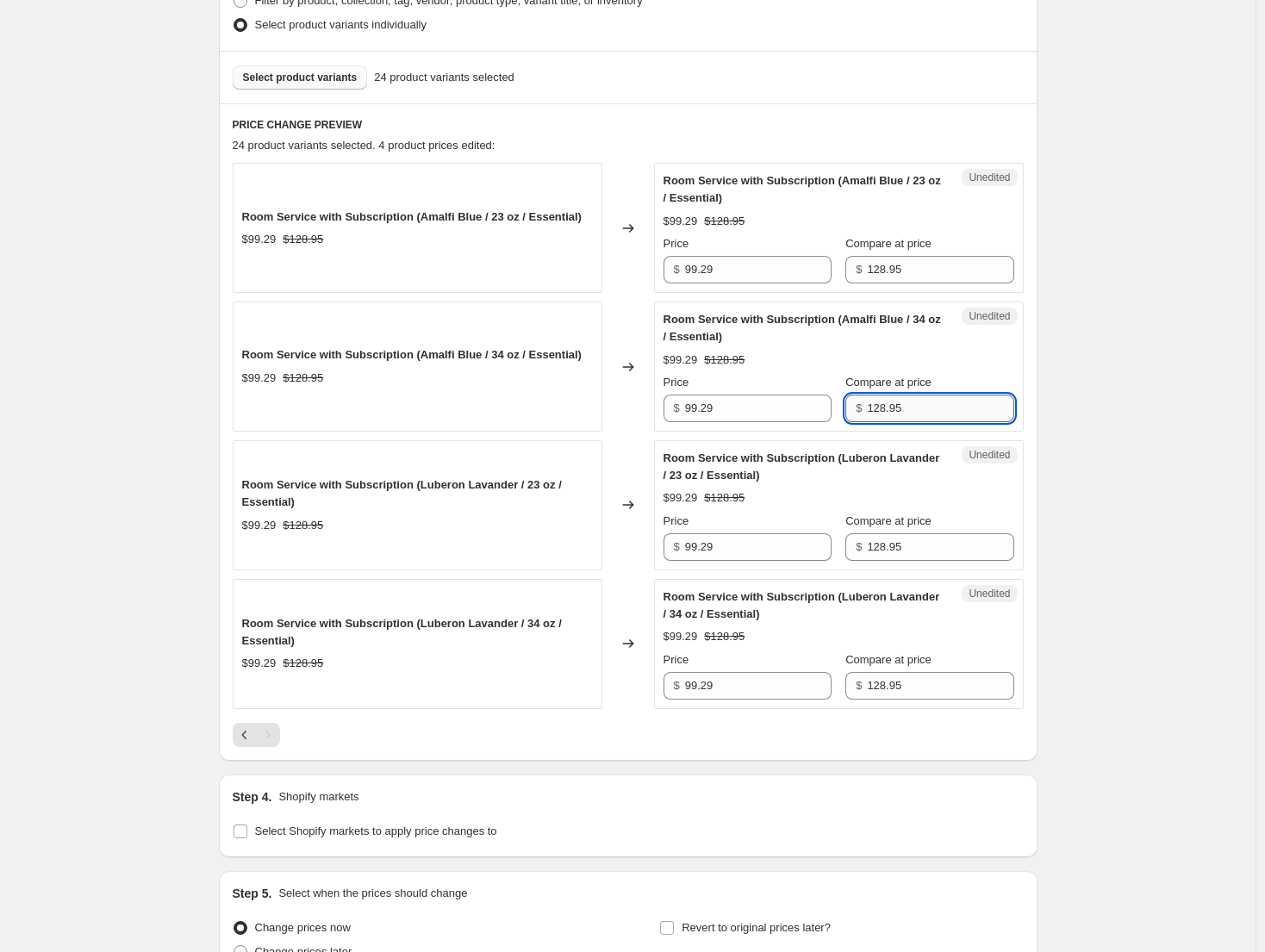
paste input "3"
type input "138.95"
click at [710, 406] on input "99.29" at bounding box center [758, 409] width 146 height 28
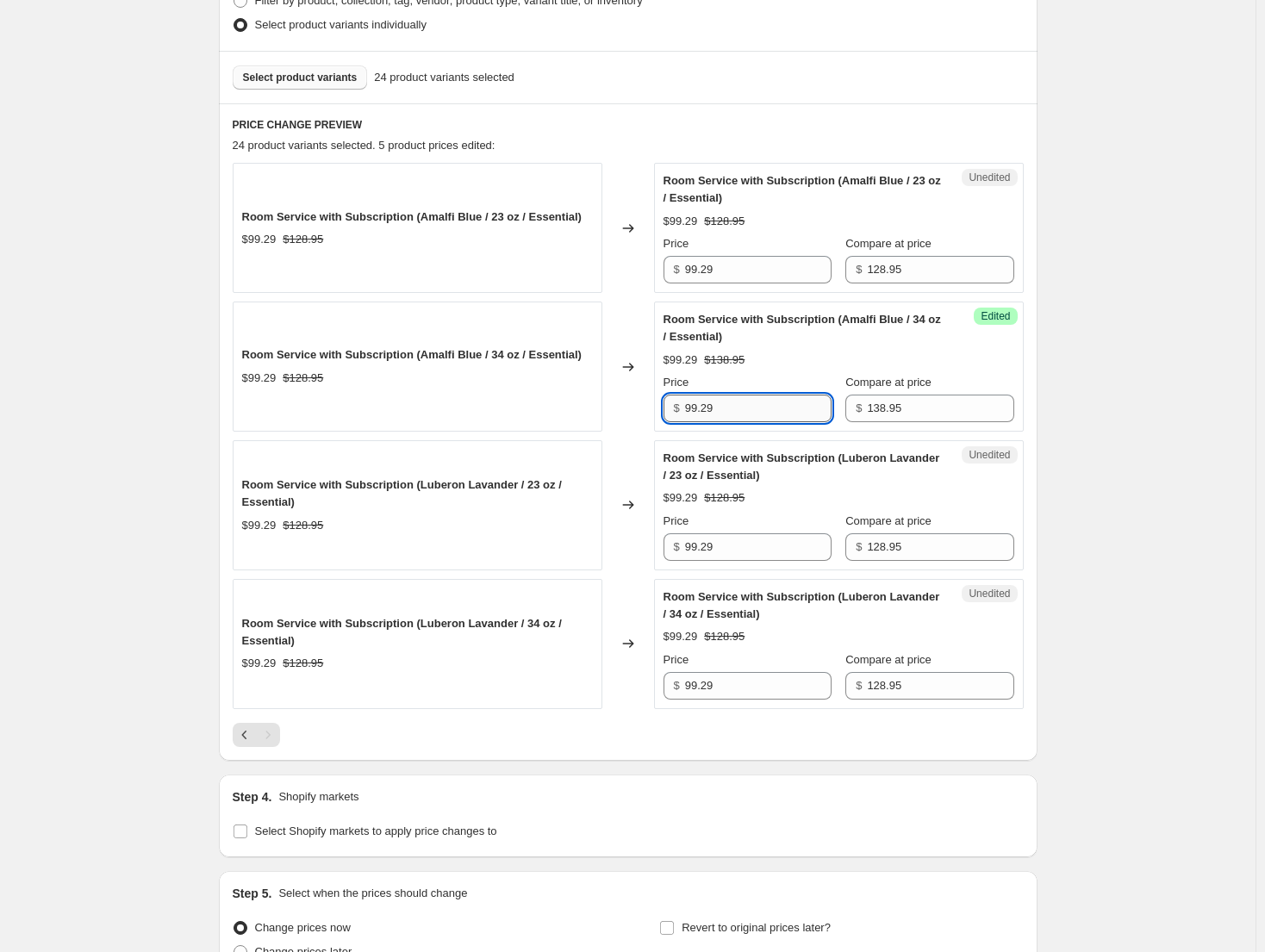
click at [710, 406] on input "99.29" at bounding box center [758, 409] width 146 height 28
type input "106.99"
click at [943, 686] on input "128.95" at bounding box center [939, 686] width 146 height 28
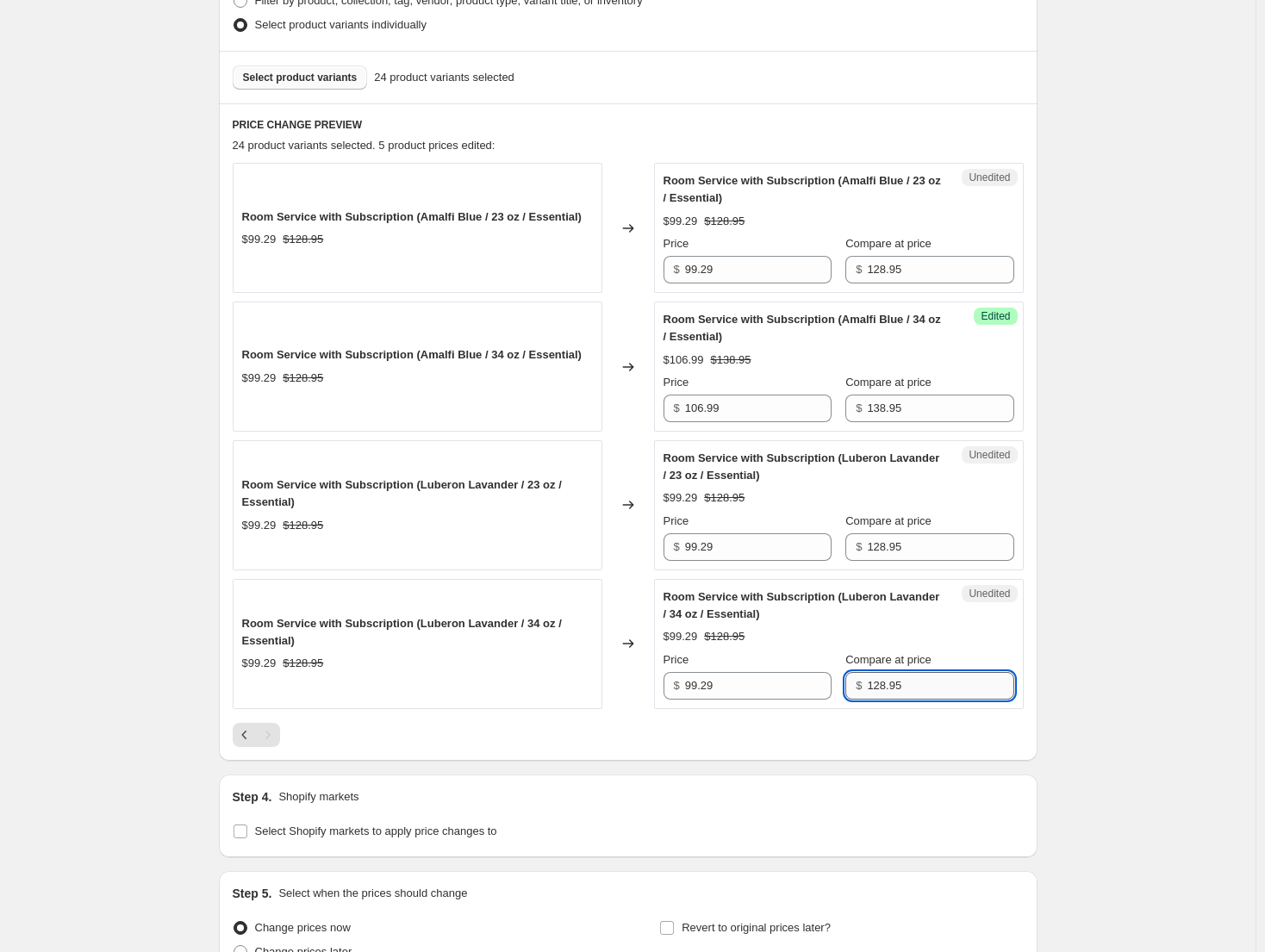
click at [943, 686] on input "128.95" at bounding box center [939, 686] width 146 height 28
paste input "3"
type input "138.95"
click at [758, 696] on input "99.29" at bounding box center [758, 686] width 146 height 28
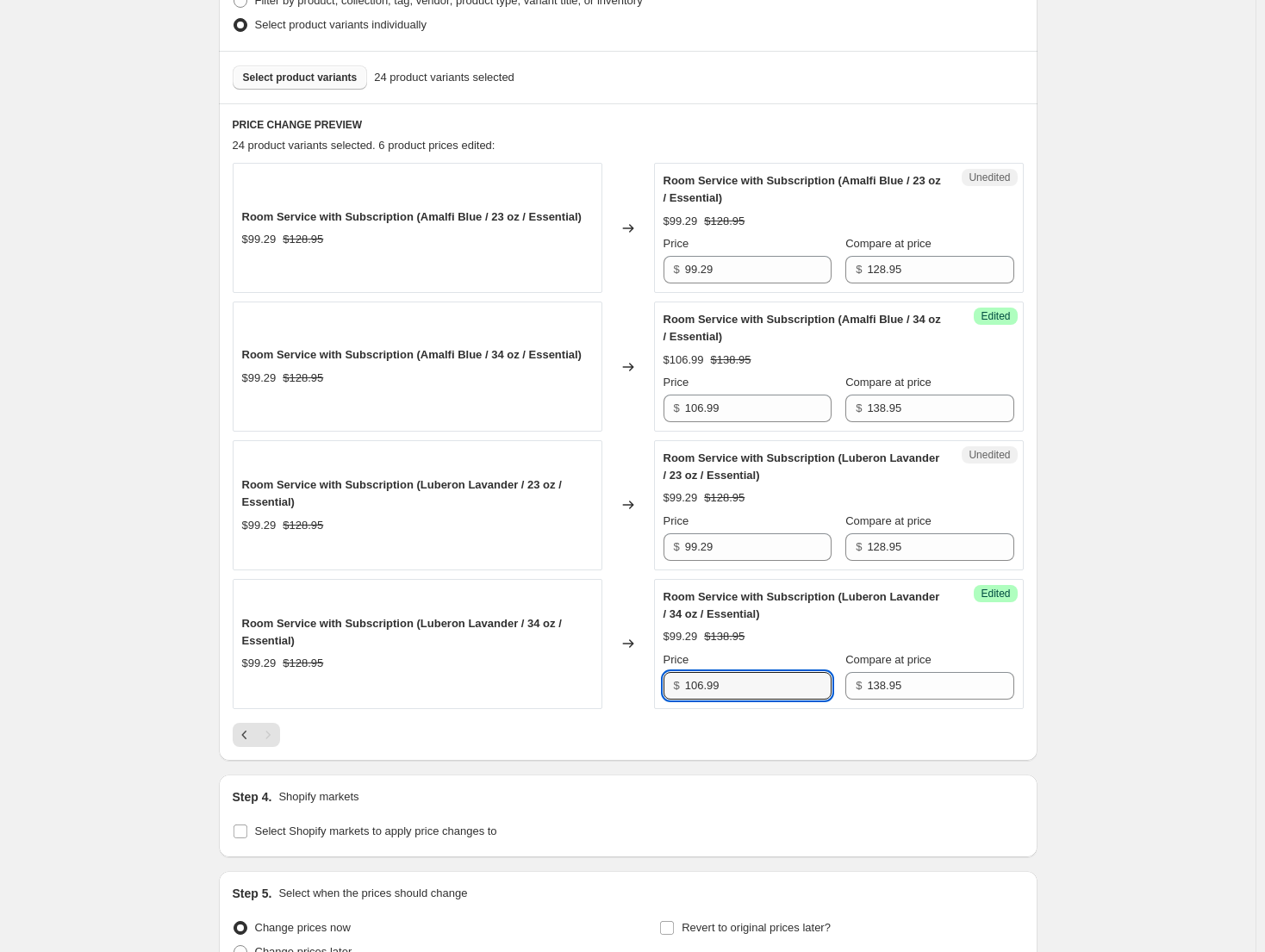
type input "106.99"
click at [1077, 615] on div "Create new price [MEDICAL_DATA]. This page is ready Create new price [MEDICAL_D…" at bounding box center [627, 328] width 1255 height 1593
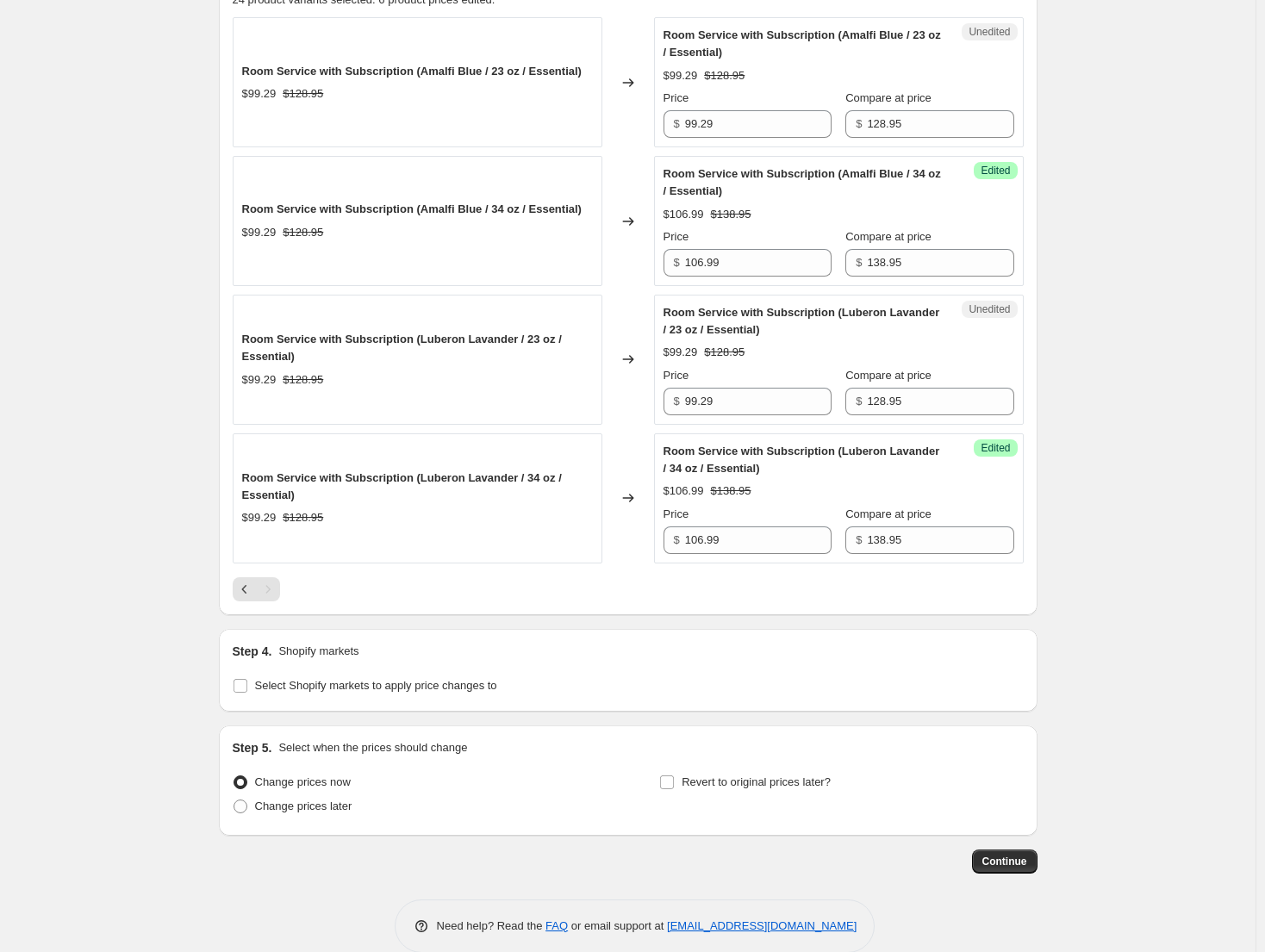
scroll to position [641, 0]
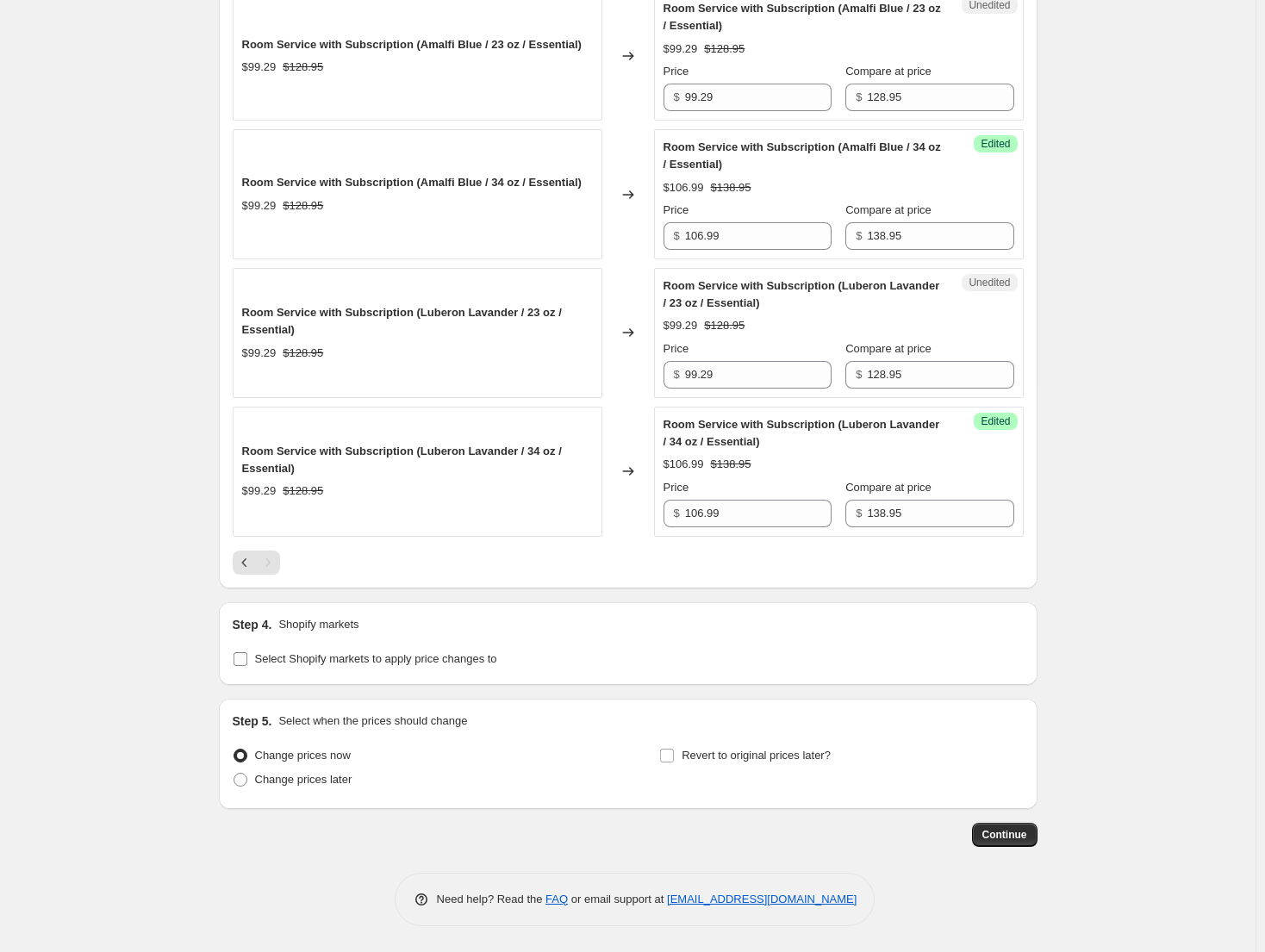
click at [345, 653] on span "Select Shopify markets to apply price changes to" at bounding box center [376, 659] width 242 height 13
click at [248, 653] on input "Select Shopify markets to apply price changes to" at bounding box center [240, 659] width 14 height 14
checkbox input "true"
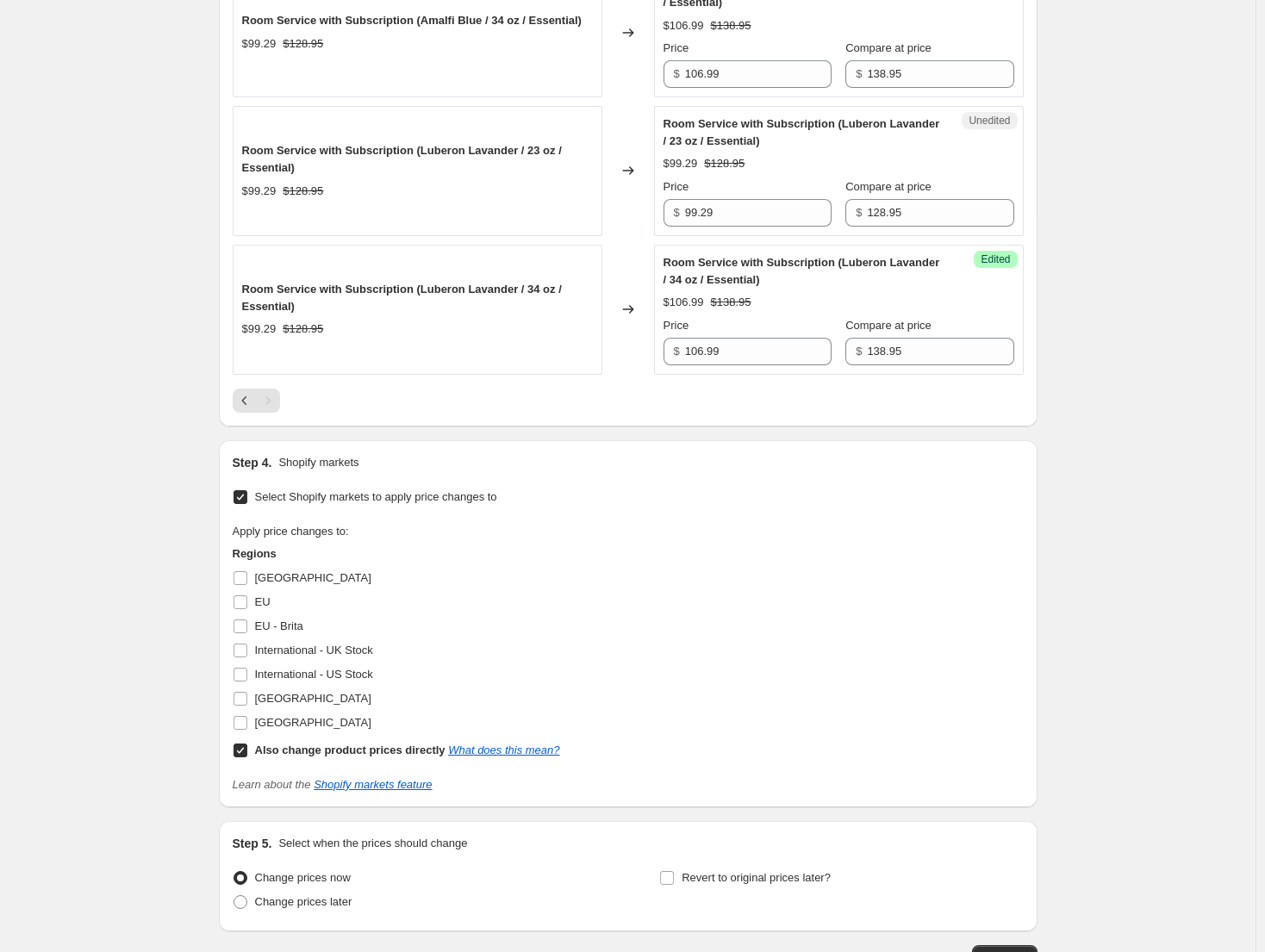
scroll to position [814, 0]
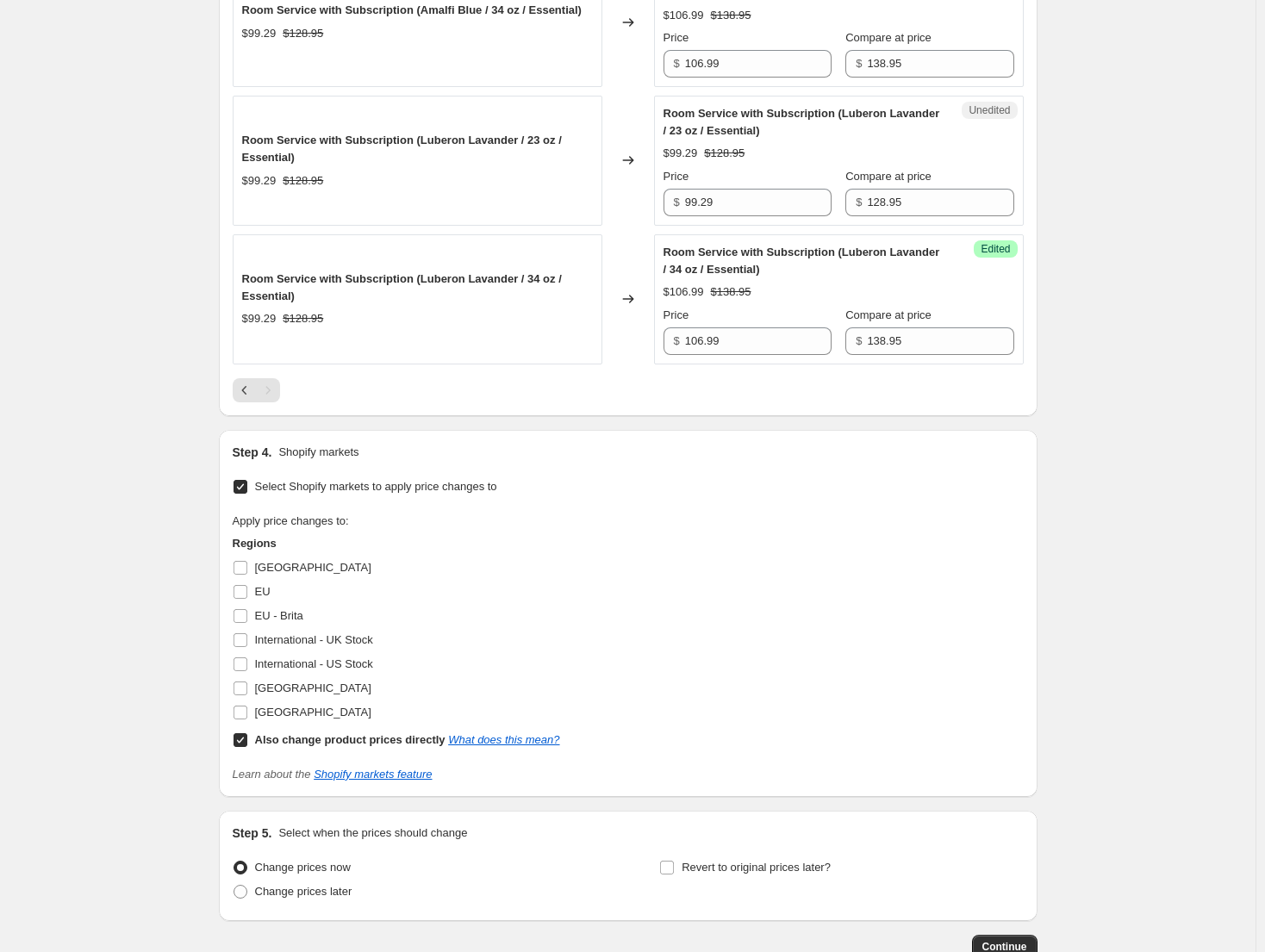
click at [299, 570] on div "[GEOGRAPHIC_DATA]" at bounding box center [397, 568] width 328 height 24
click at [290, 569] on span "[GEOGRAPHIC_DATA]" at bounding box center [313, 567] width 116 height 13
click at [248, 569] on input "[GEOGRAPHIC_DATA]" at bounding box center [240, 567] width 14 height 14
checkbox input "true"
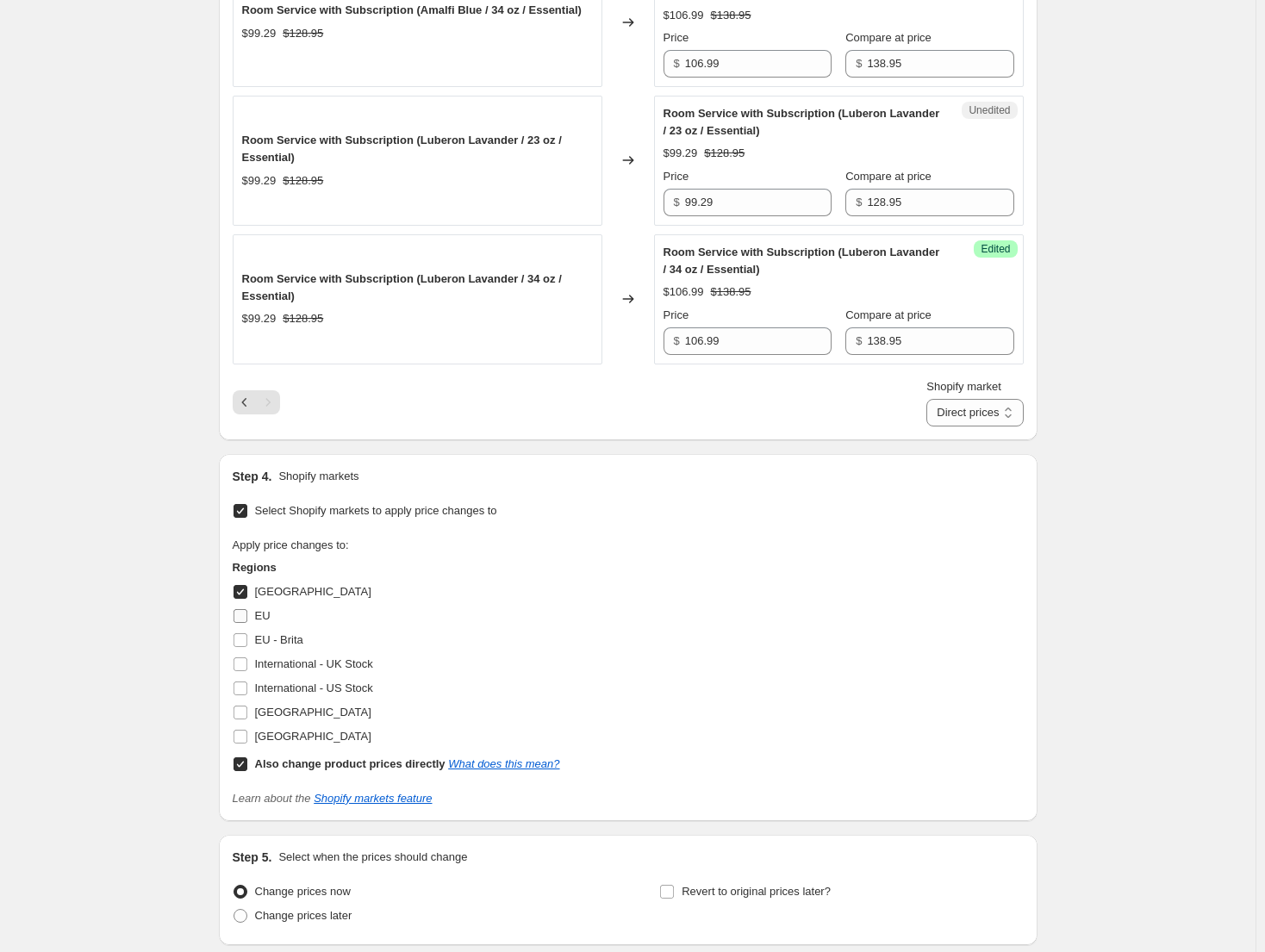
click at [262, 613] on span "EU" at bounding box center [262, 615] width 16 height 13
click at [248, 613] on input "EU" at bounding box center [240, 615] width 14 height 14
checkbox input "true"
click at [274, 641] on span "EU - Brita" at bounding box center [279, 639] width 48 height 13
click at [248, 641] on input "EU - Brita" at bounding box center [240, 639] width 14 height 14
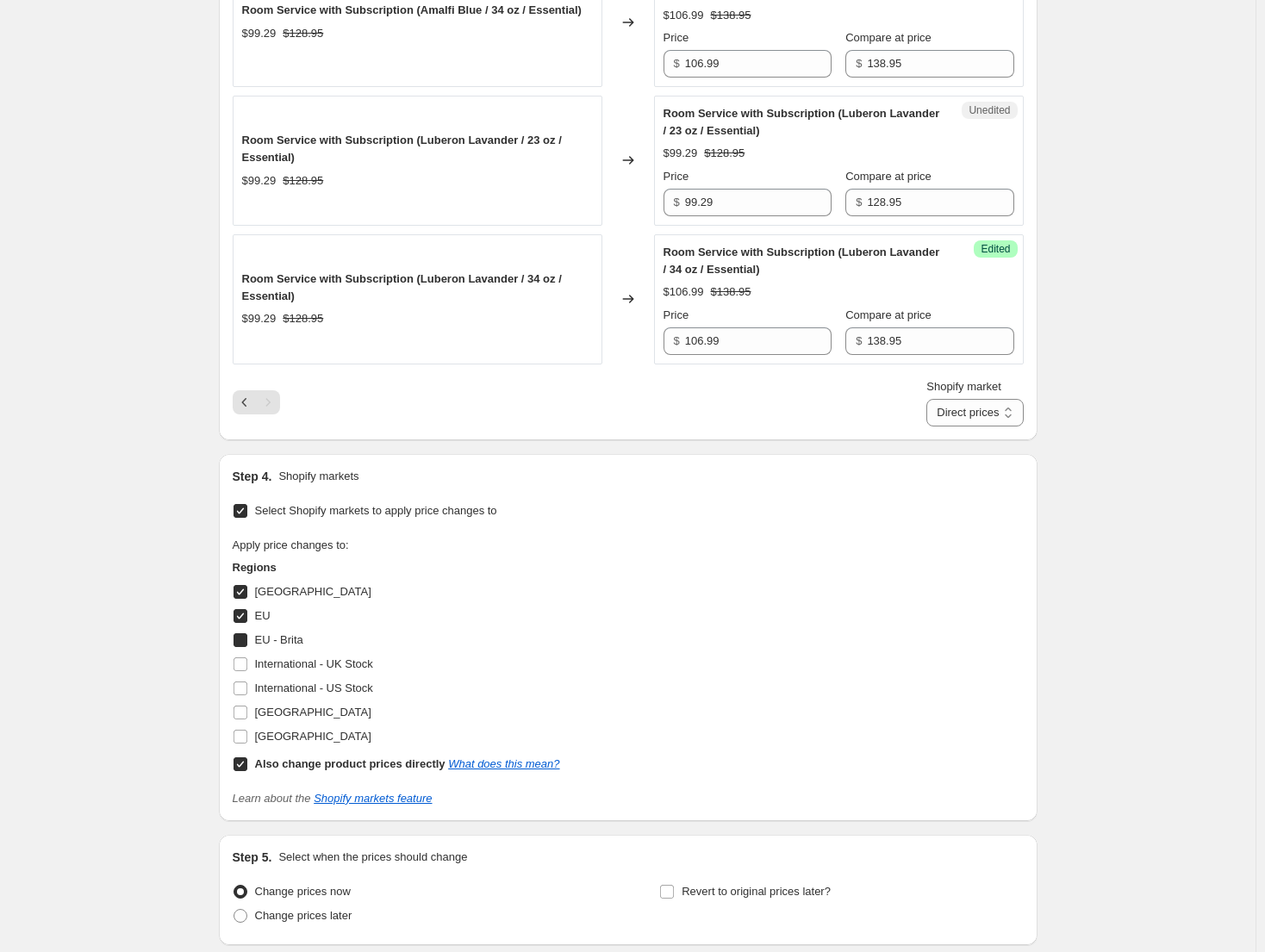
checkbox input "true"
click at [330, 715] on span "[GEOGRAPHIC_DATA]" at bounding box center [313, 712] width 116 height 13
click at [248, 715] on input "[GEOGRAPHIC_DATA]" at bounding box center [240, 712] width 14 height 14
checkbox input "true"
click at [974, 418] on select "Direct prices [GEOGRAPHIC_DATA] [GEOGRAPHIC_DATA] [GEOGRAPHIC_DATA] - Brita [GE…" at bounding box center [975, 412] width 97 height 28
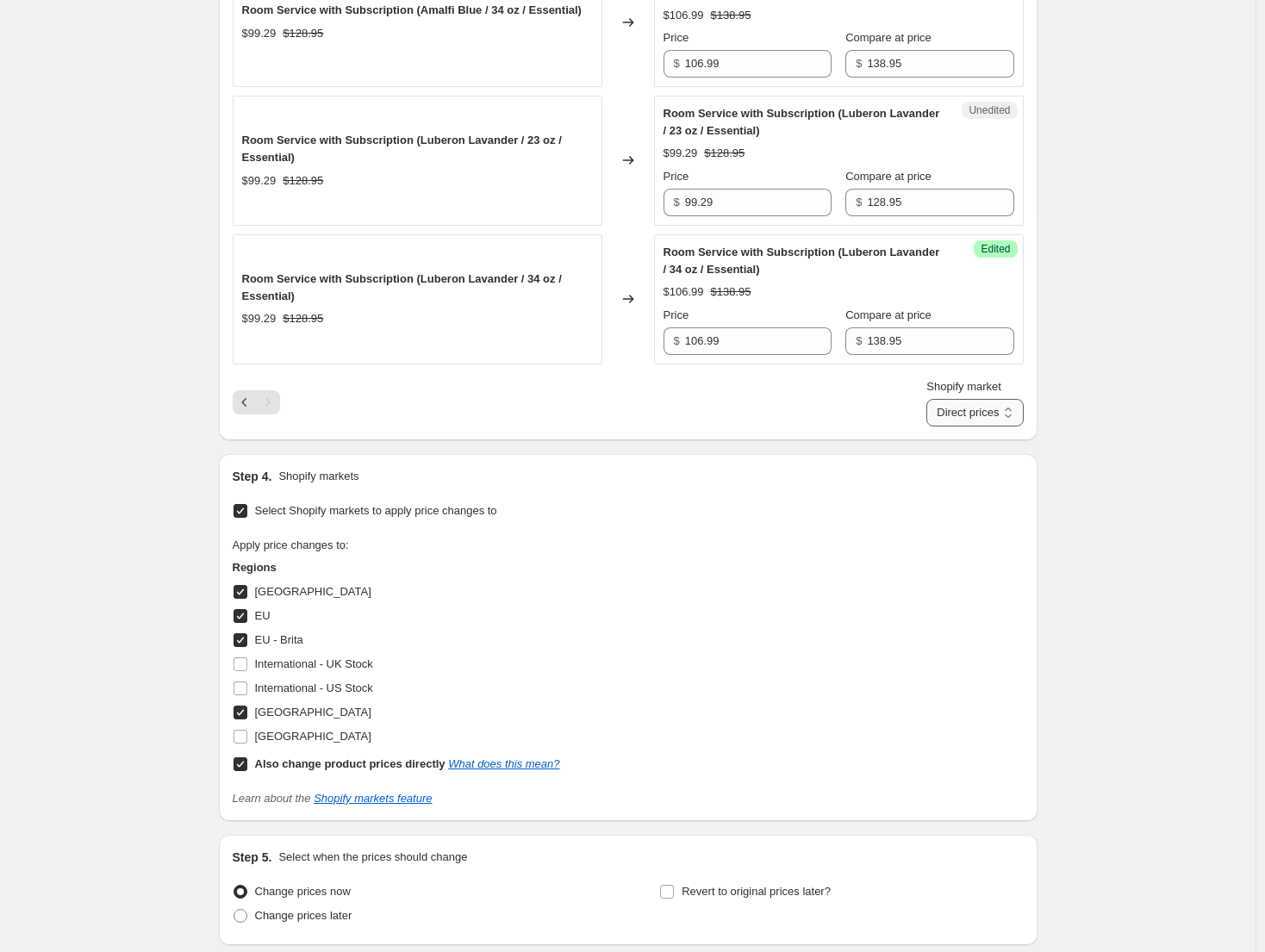
select select "49780523174"
click at [952, 426] on select "Direct prices [GEOGRAPHIC_DATA] [GEOGRAPHIC_DATA] [GEOGRAPHIC_DATA] - Brita [GE…" at bounding box center [975, 412] width 97 height 28
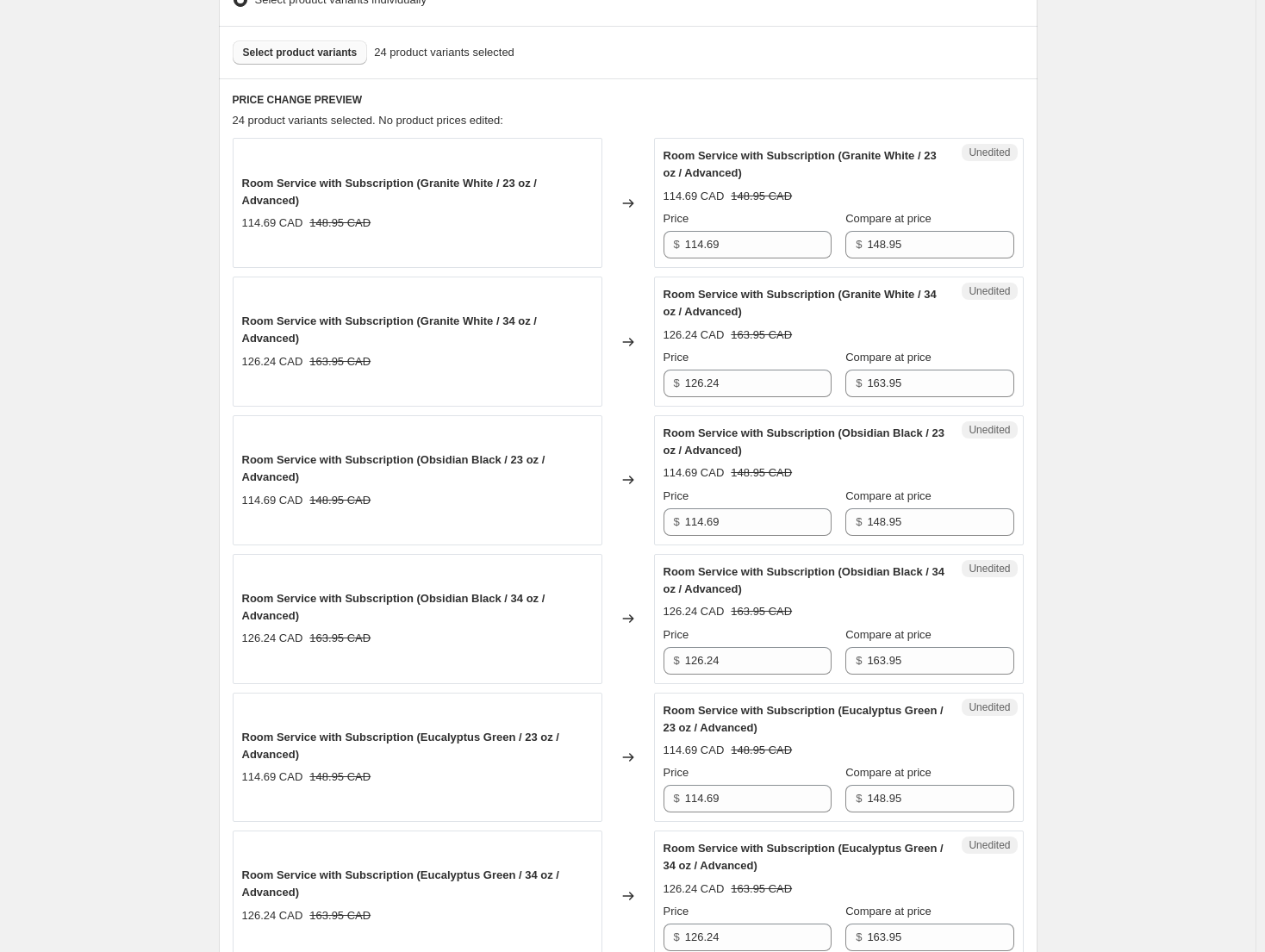
scroll to position [556, 0]
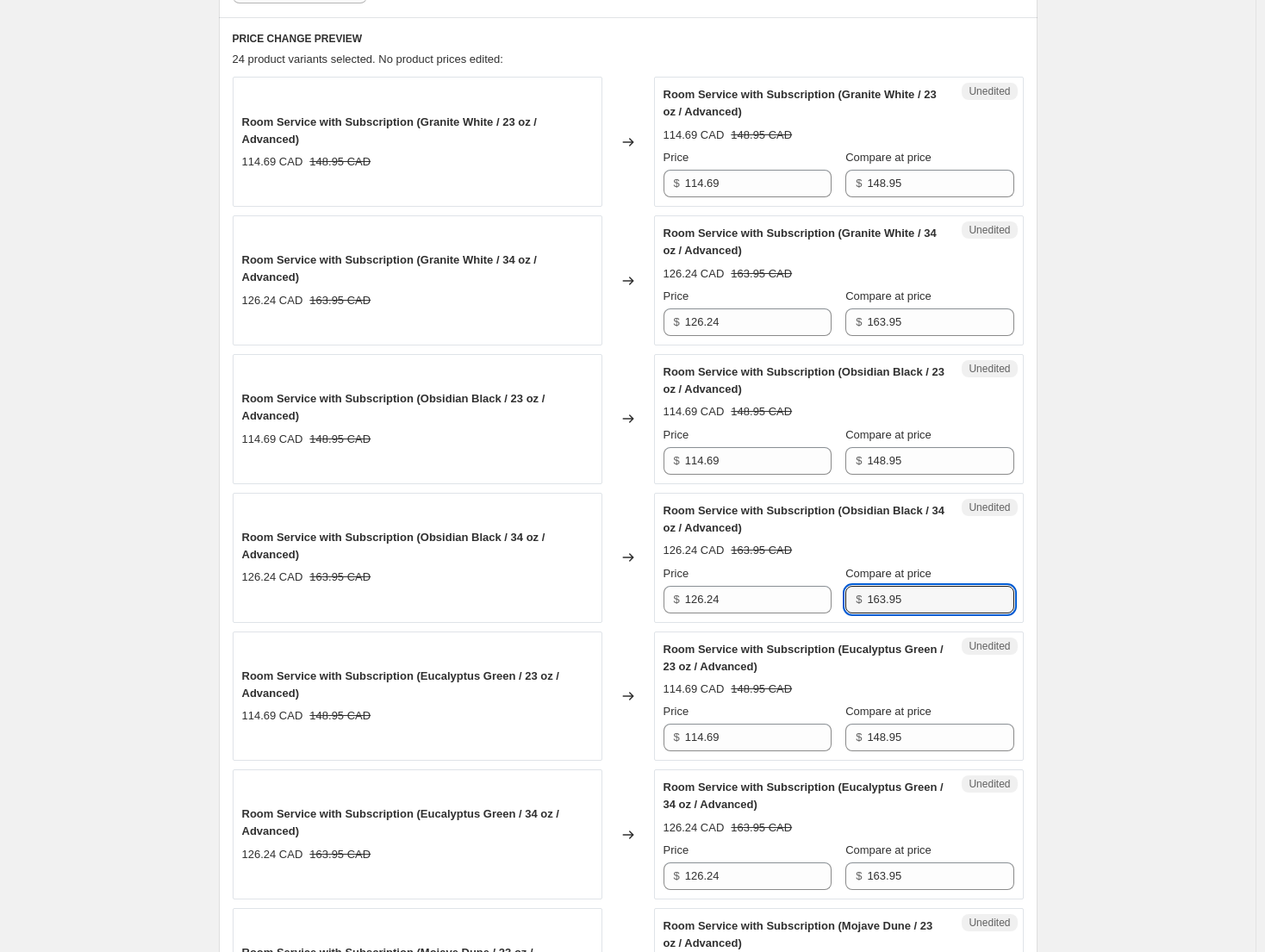
drag, startPoint x: 940, startPoint y: 597, endPoint x: 857, endPoint y: 592, distance: 83.2
click at [858, 592] on div "$ 163.95" at bounding box center [929, 599] width 168 height 28
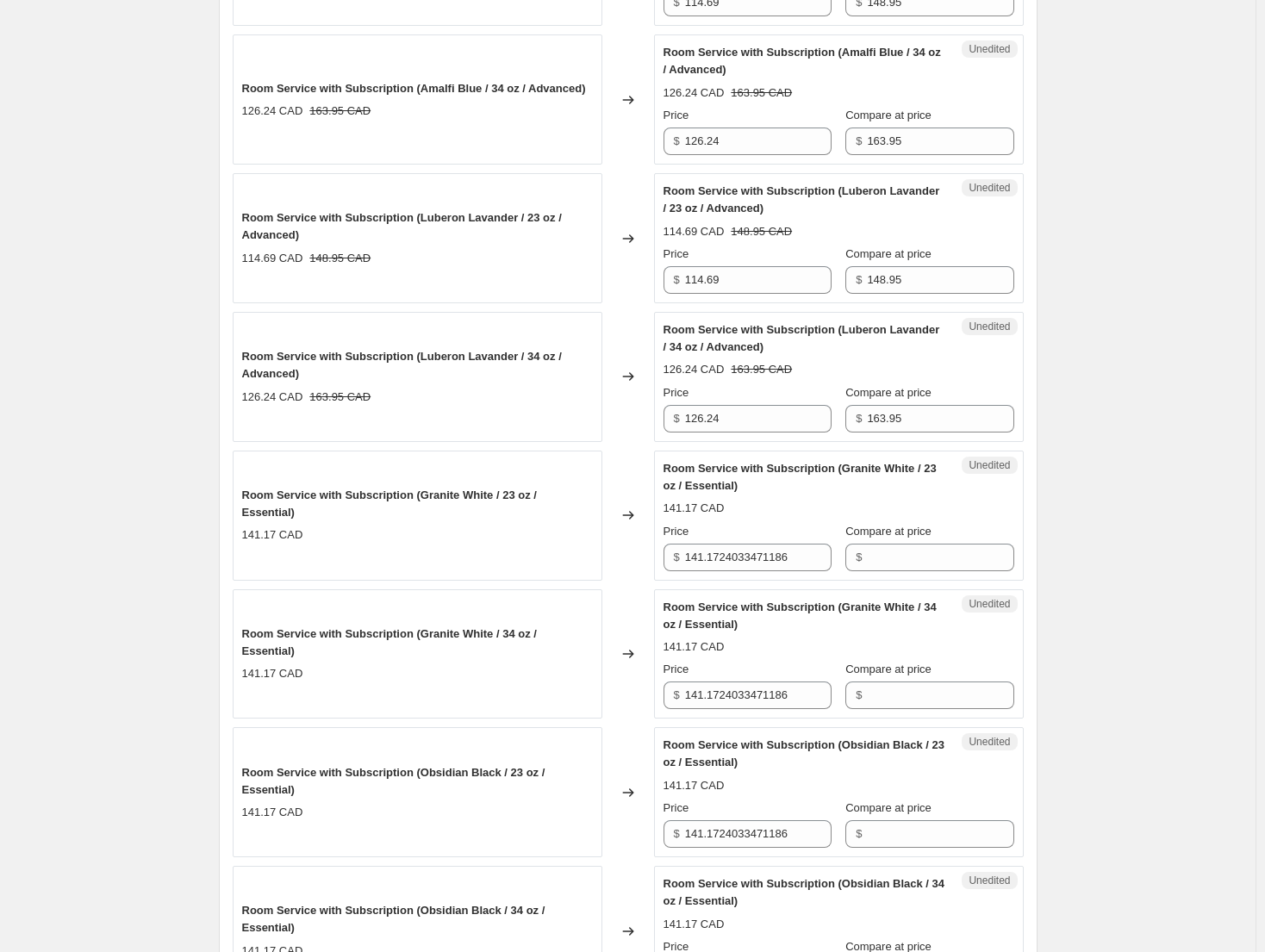
scroll to position [1847, 0]
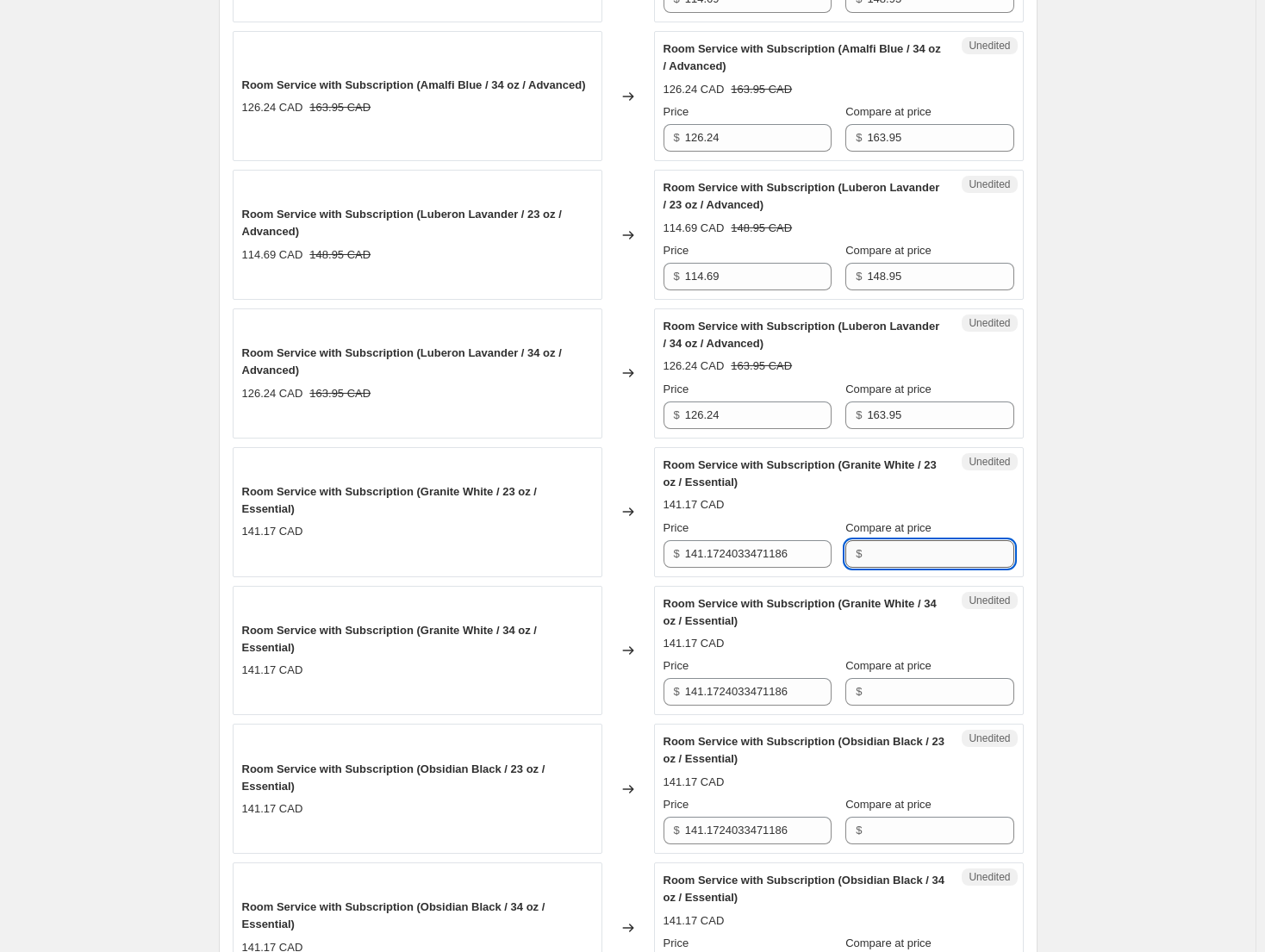
click at [933, 561] on input "Compare at price" at bounding box center [939, 554] width 146 height 28
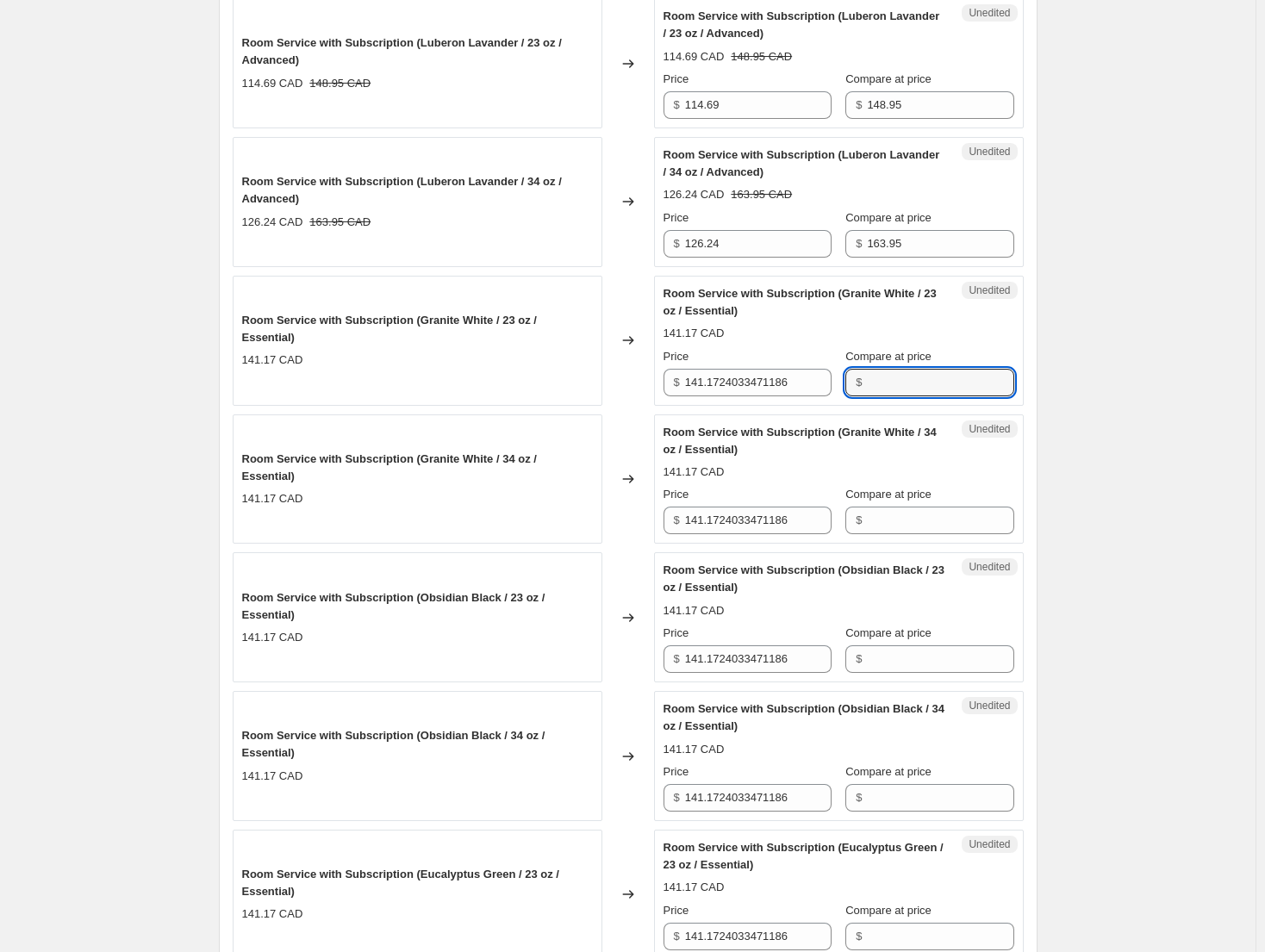
scroll to position [2019, 0]
click at [934, 506] on input "Compare at price" at bounding box center [939, 519] width 146 height 28
paste input "163.95"
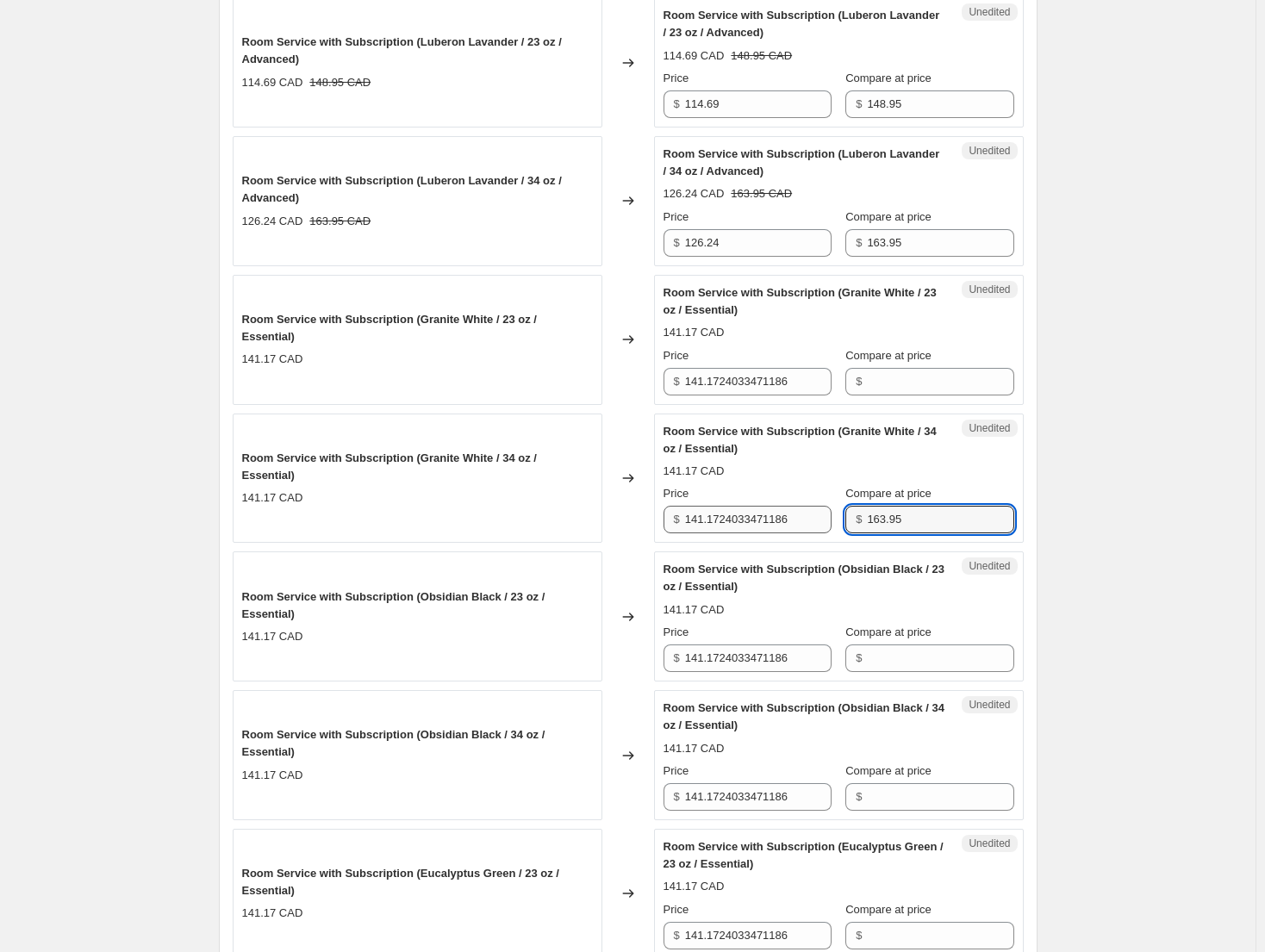
type input "163.95"
click at [776, 522] on input "141.1724033471186" at bounding box center [758, 519] width 146 height 28
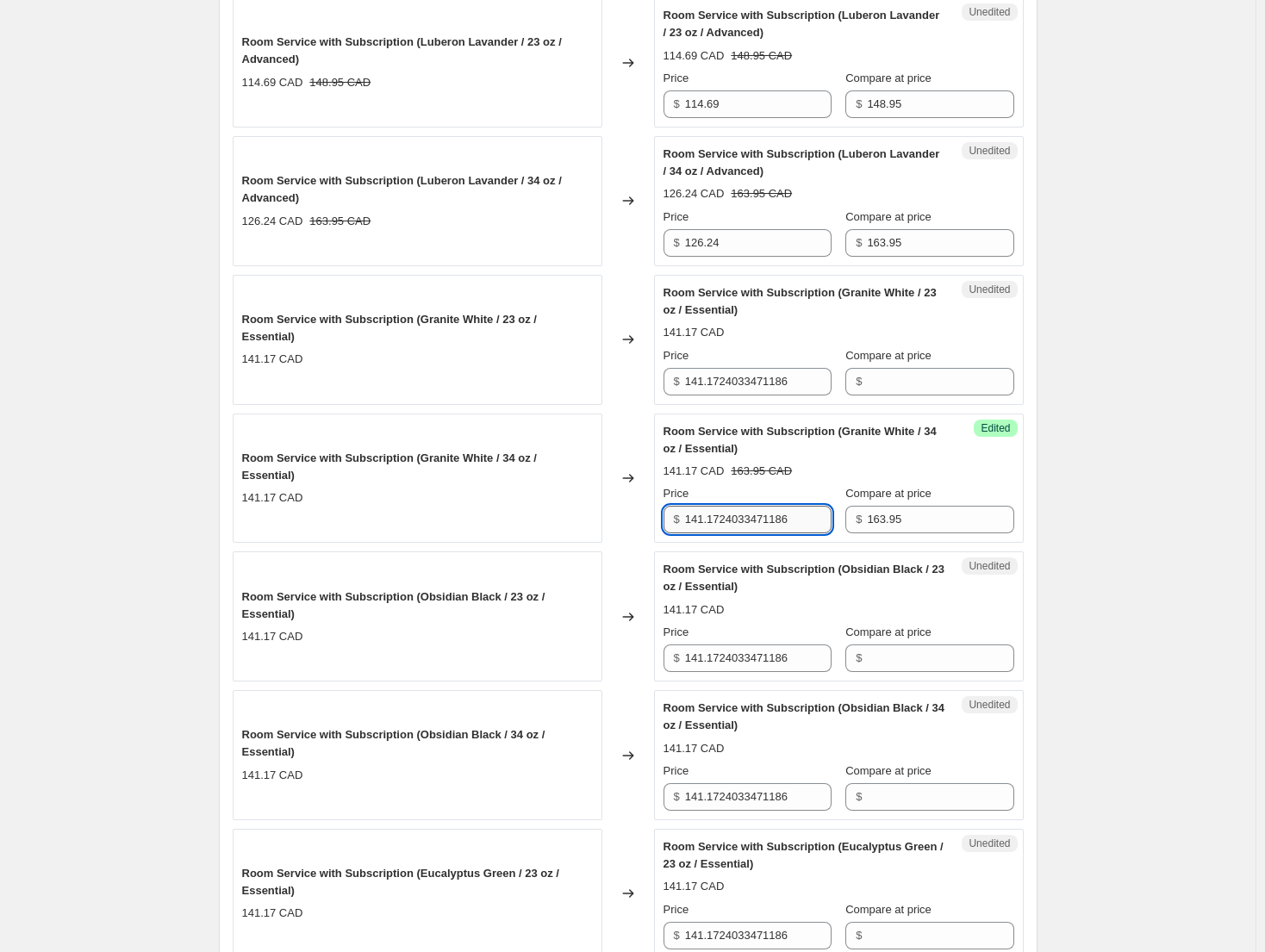
click at [776, 522] on input "141.1724033471186" at bounding box center [758, 519] width 146 height 28
type input "126.24"
click at [910, 383] on input "Compare at price" at bounding box center [939, 382] width 146 height 28
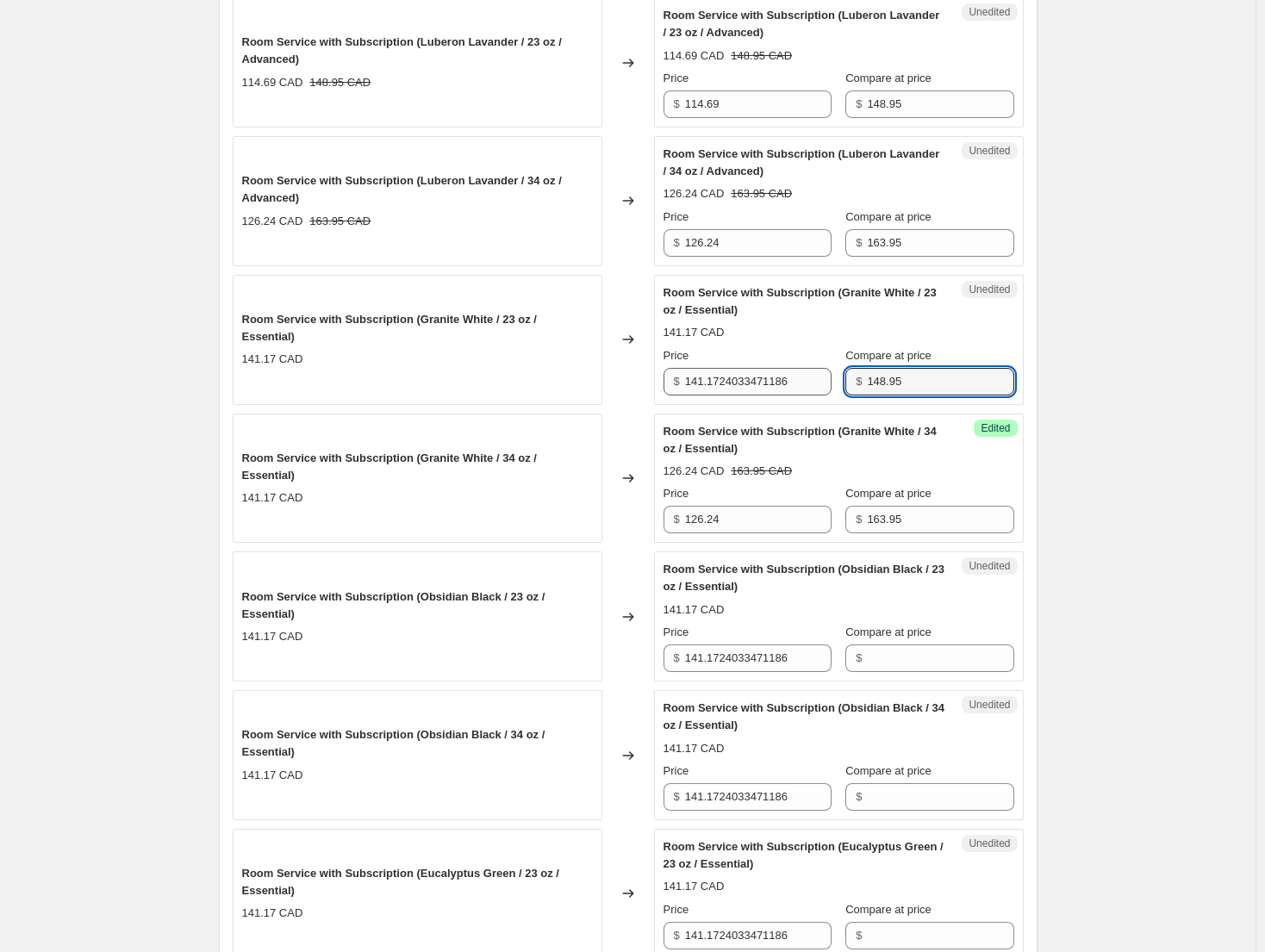
type input "148.95"
click at [800, 387] on input "141.1724033471186" at bounding box center [758, 382] width 146 height 28
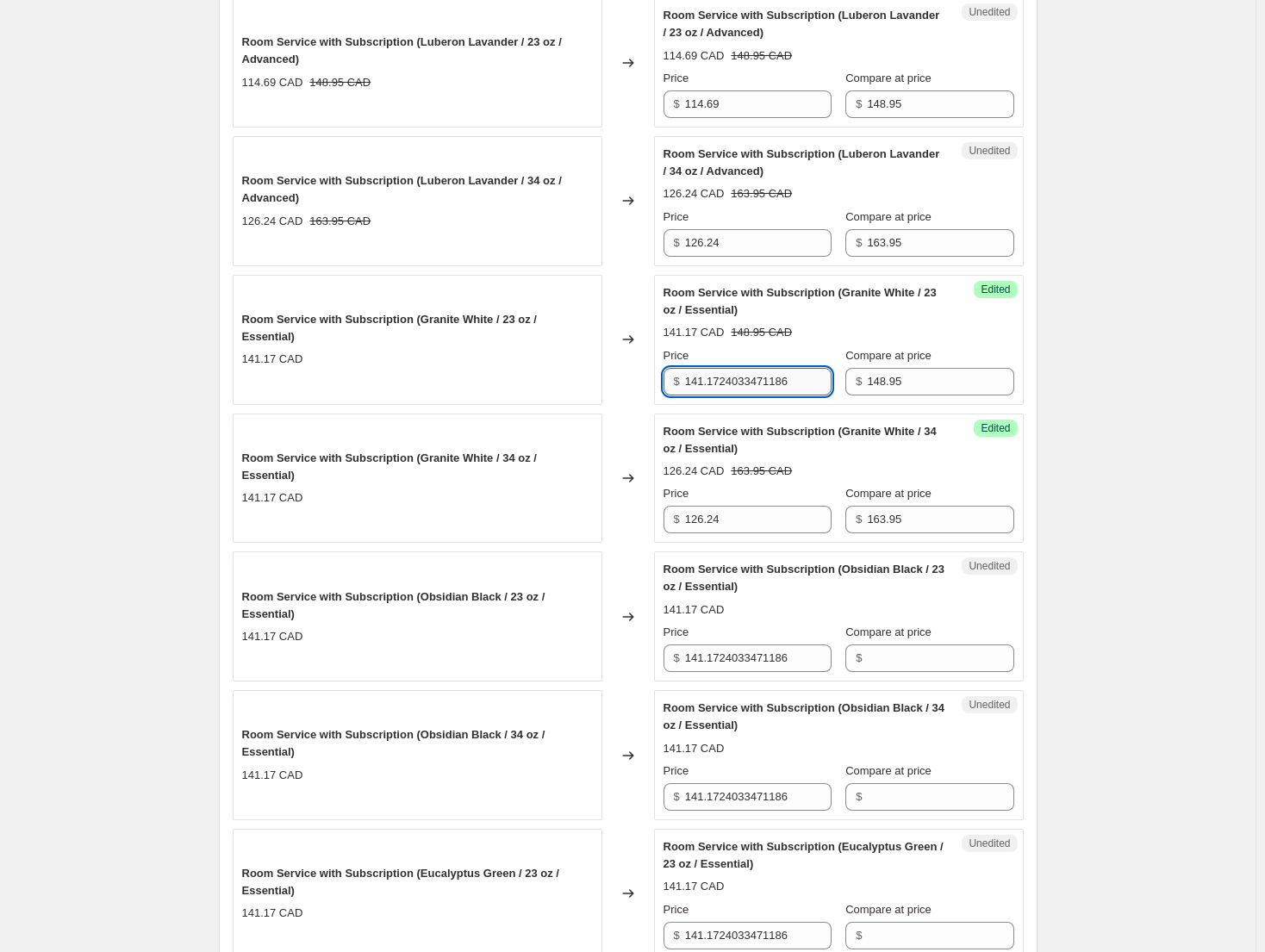
click at [800, 387] on input "141.1724033471186" at bounding box center [758, 382] width 146 height 28
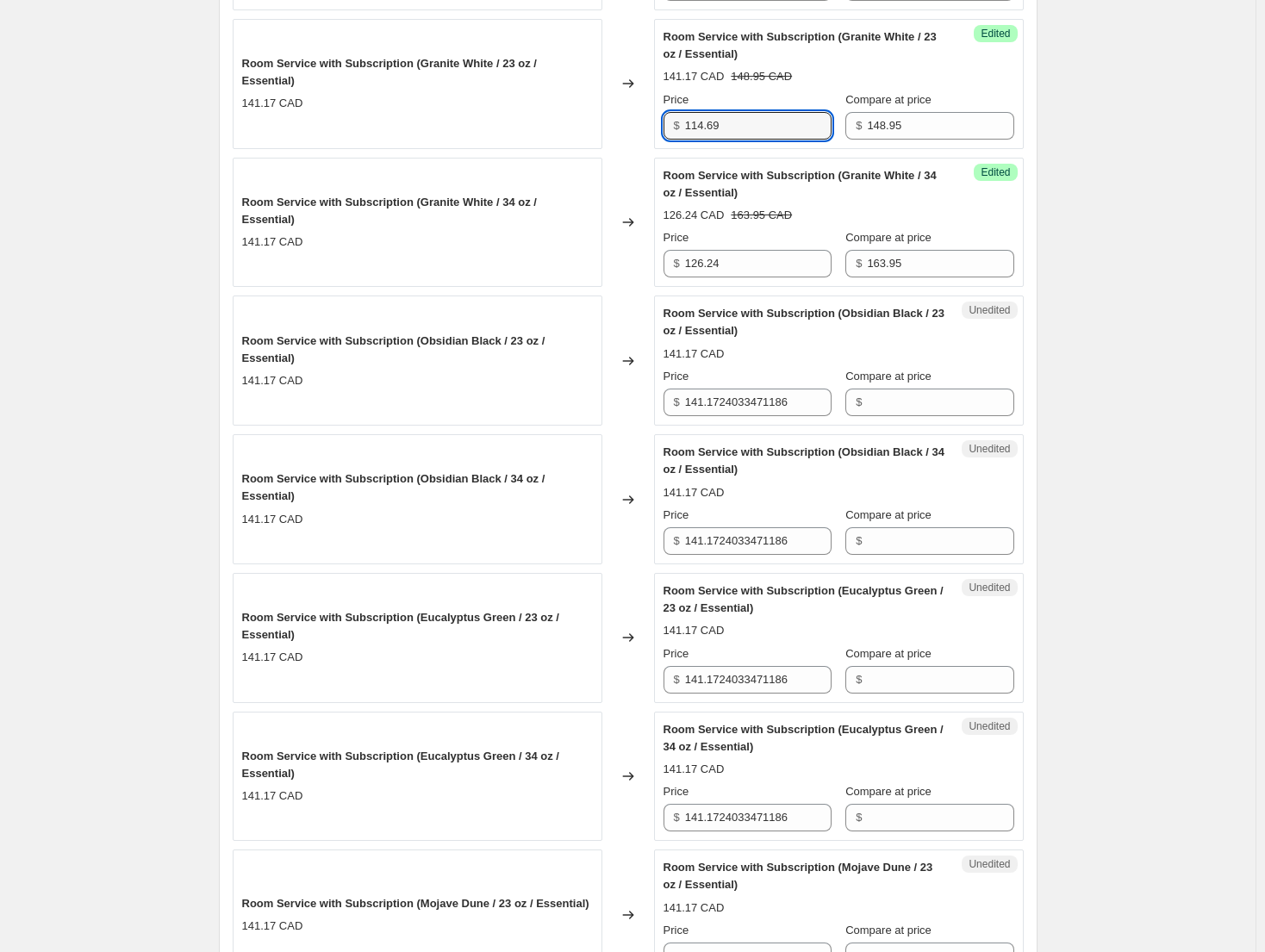
scroll to position [2278, 0]
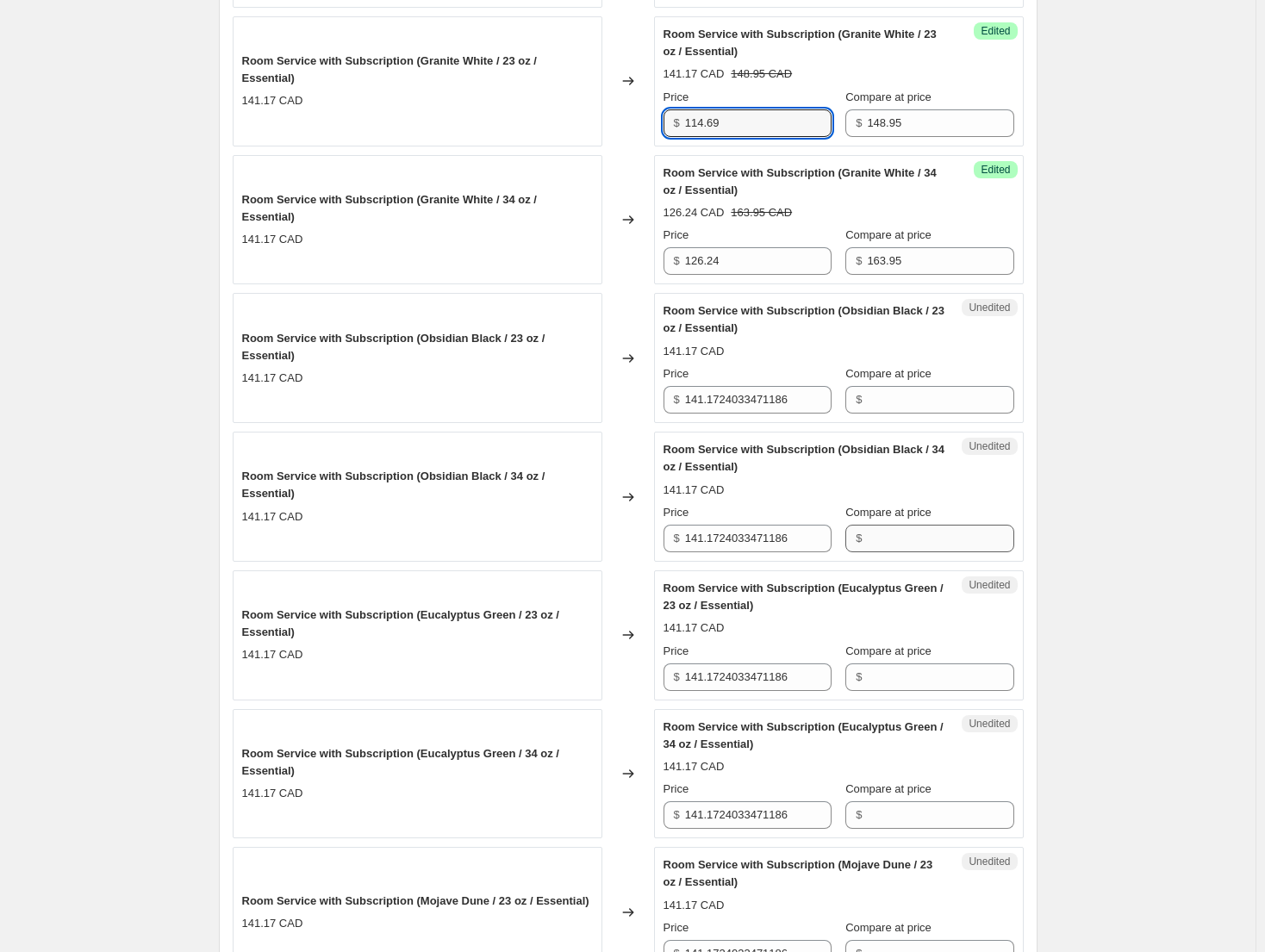
type input "114.69"
click at [912, 532] on input "Compare at price" at bounding box center [939, 539] width 146 height 28
paste input "163.95"
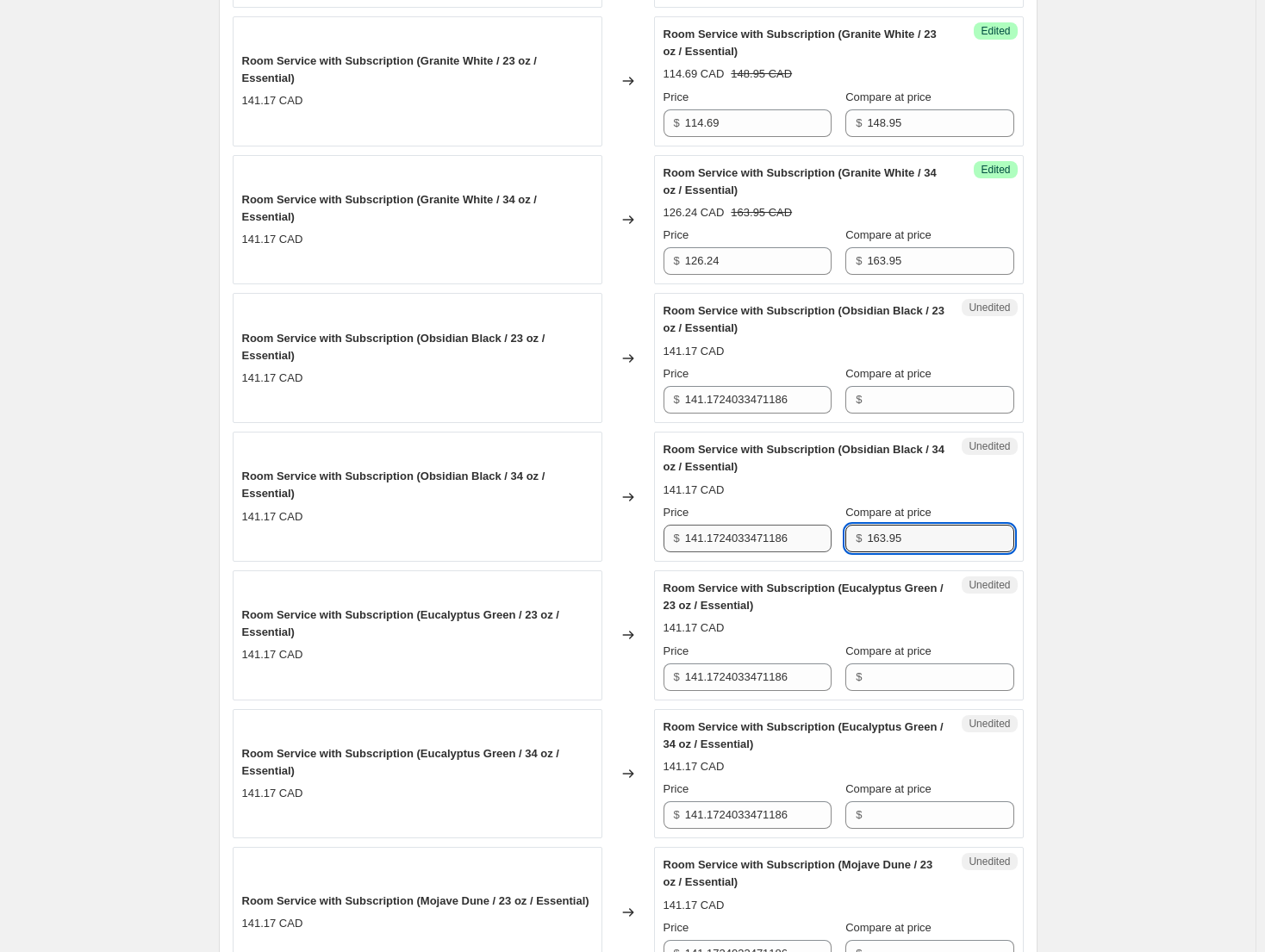
type input "163.95"
click at [780, 531] on input "141.1724033471186" at bounding box center [758, 539] width 146 height 28
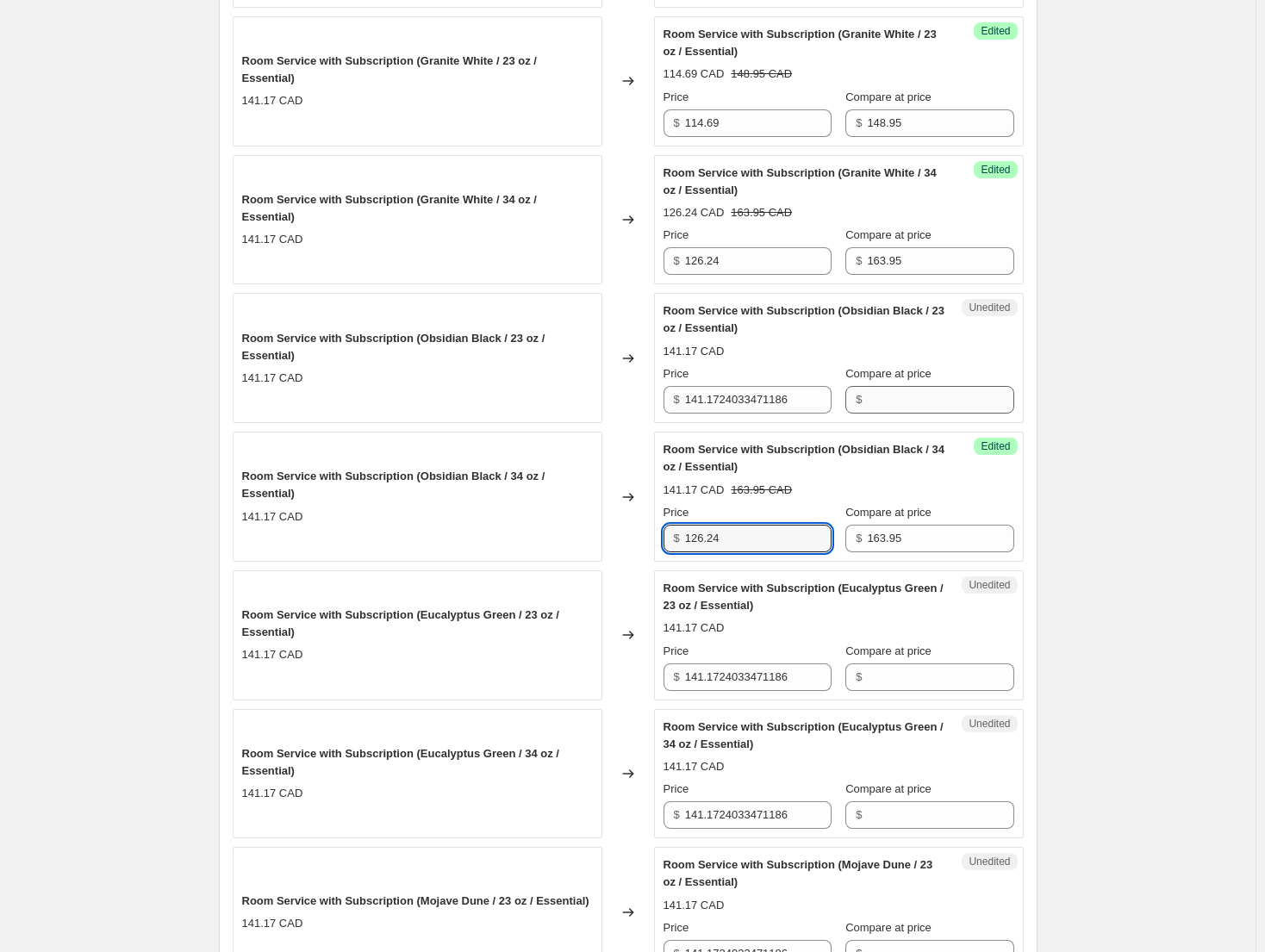
type input "126.24"
click at [935, 405] on input "Compare at price" at bounding box center [939, 400] width 146 height 28
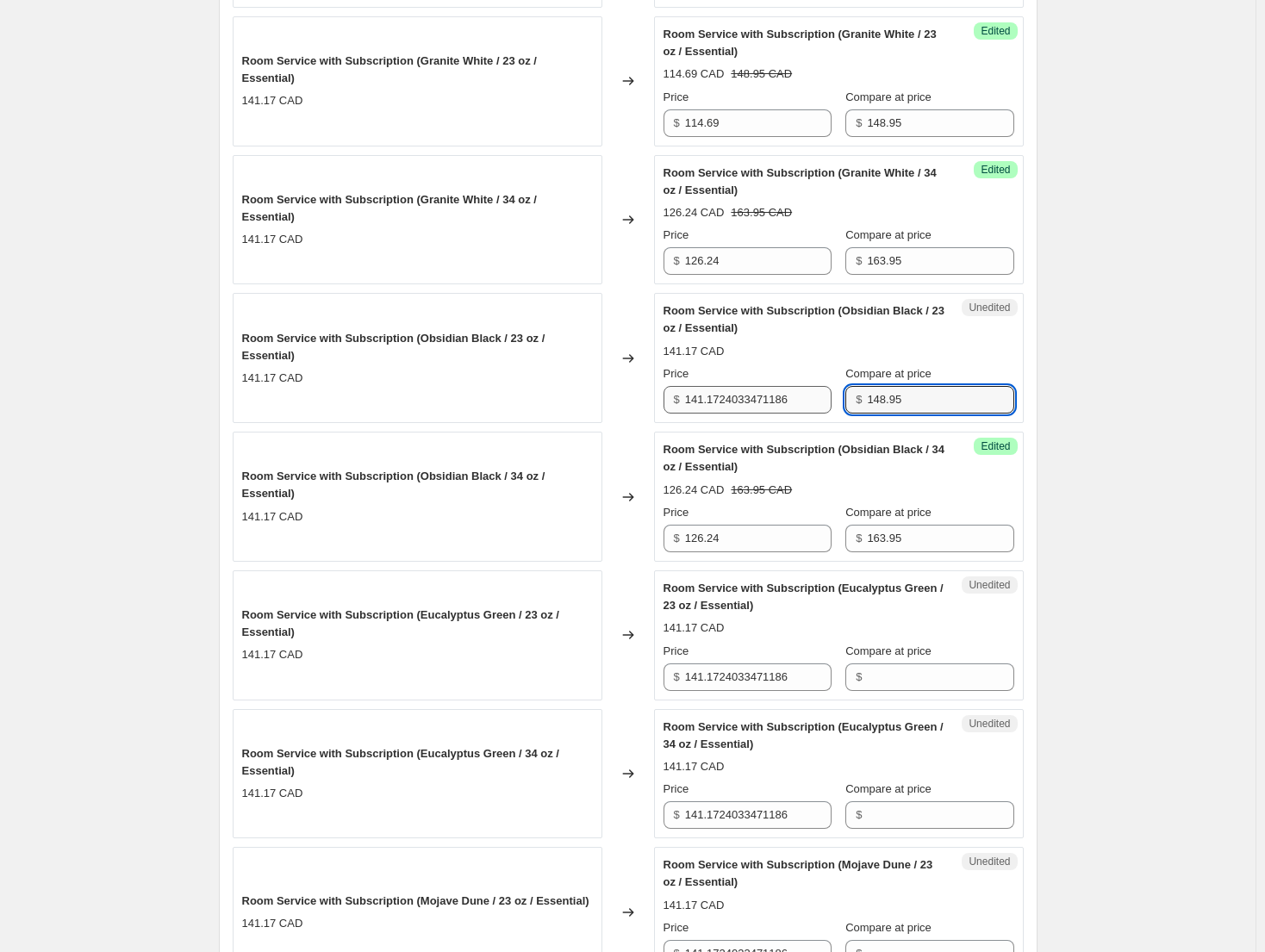
type input "148.95"
click at [793, 400] on input "141.1724033471186" at bounding box center [758, 400] width 146 height 28
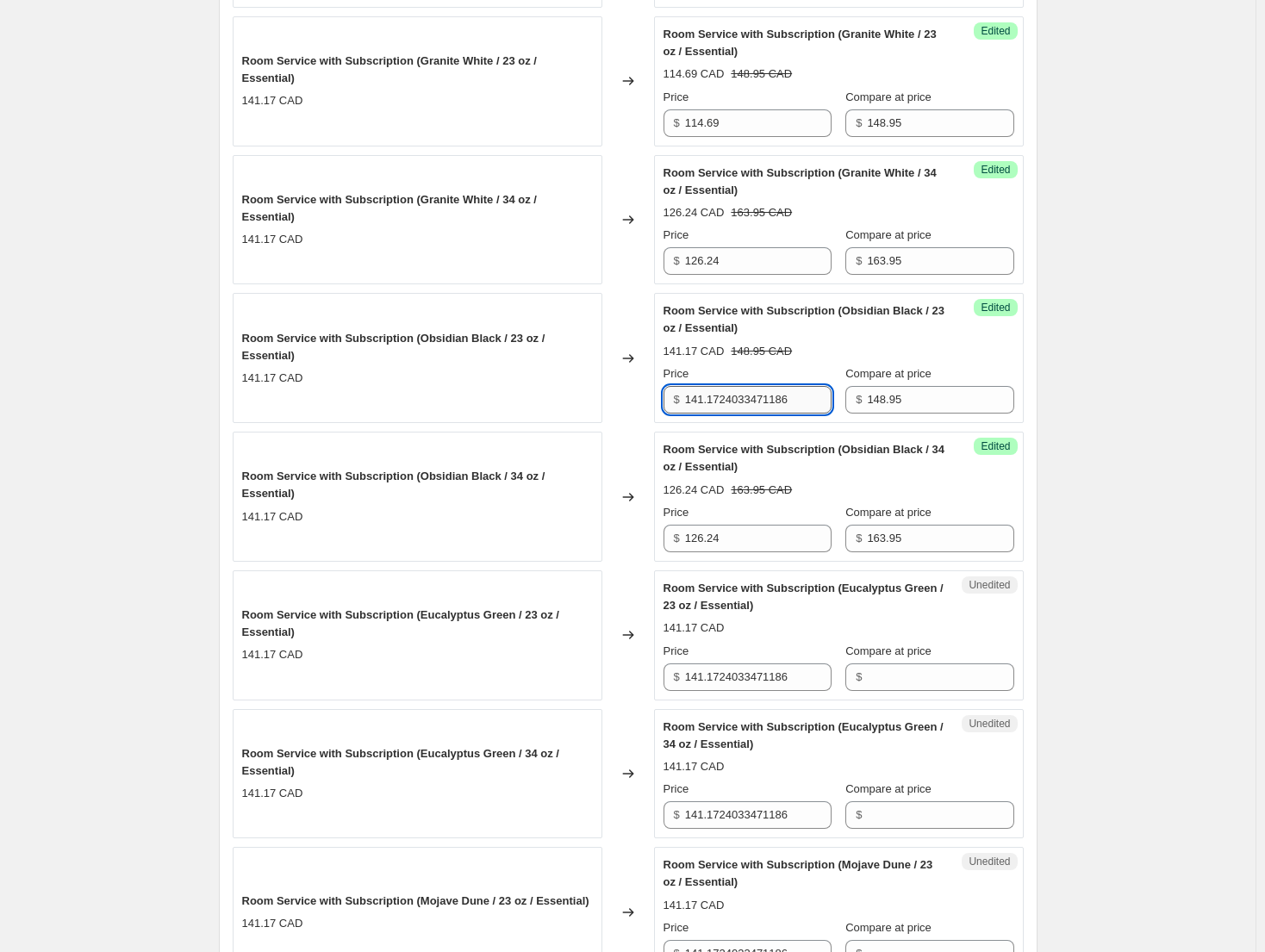
click at [793, 400] on input "141.1724033471186" at bounding box center [758, 400] width 146 height 28
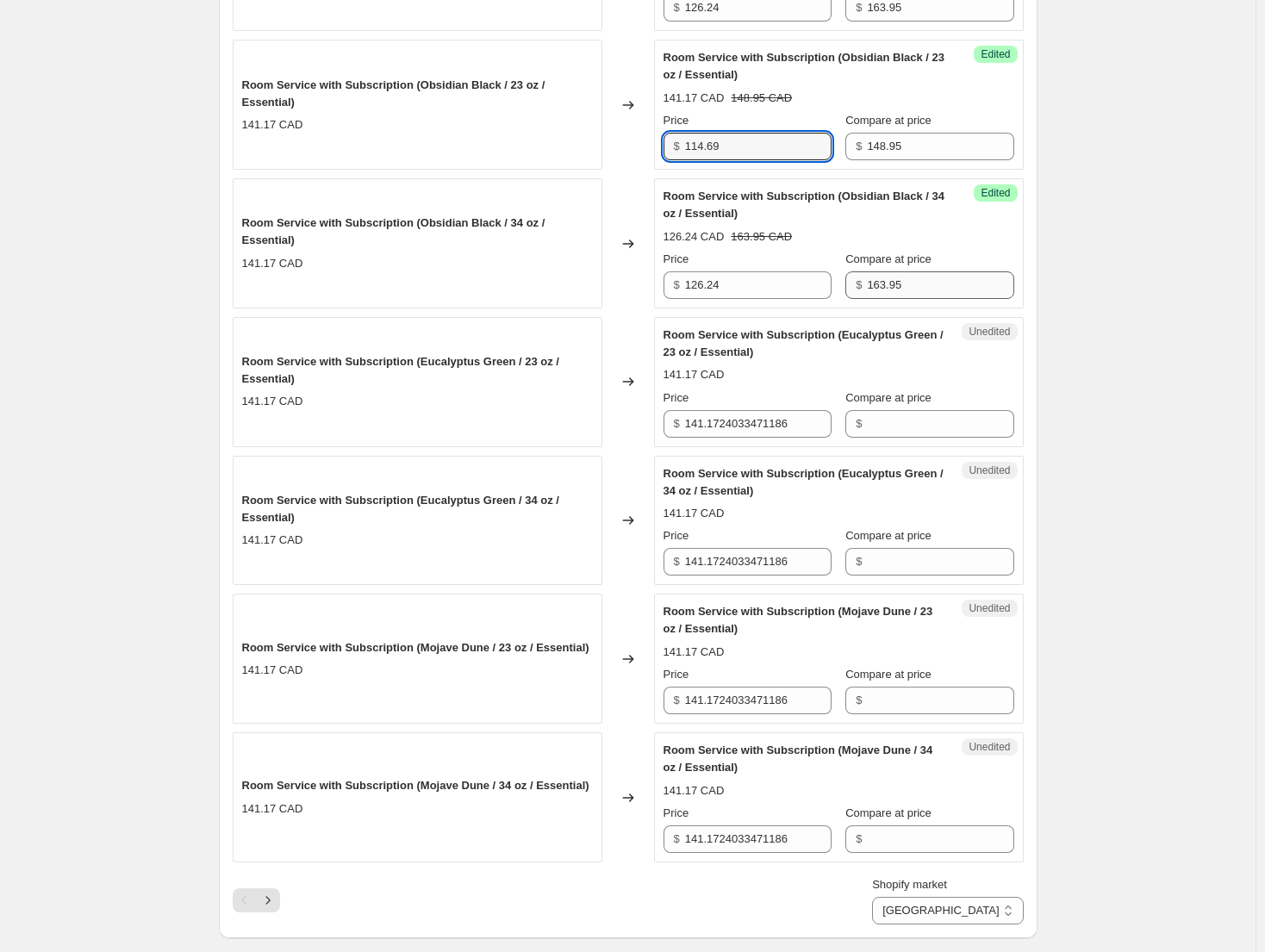
scroll to position [2536, 0]
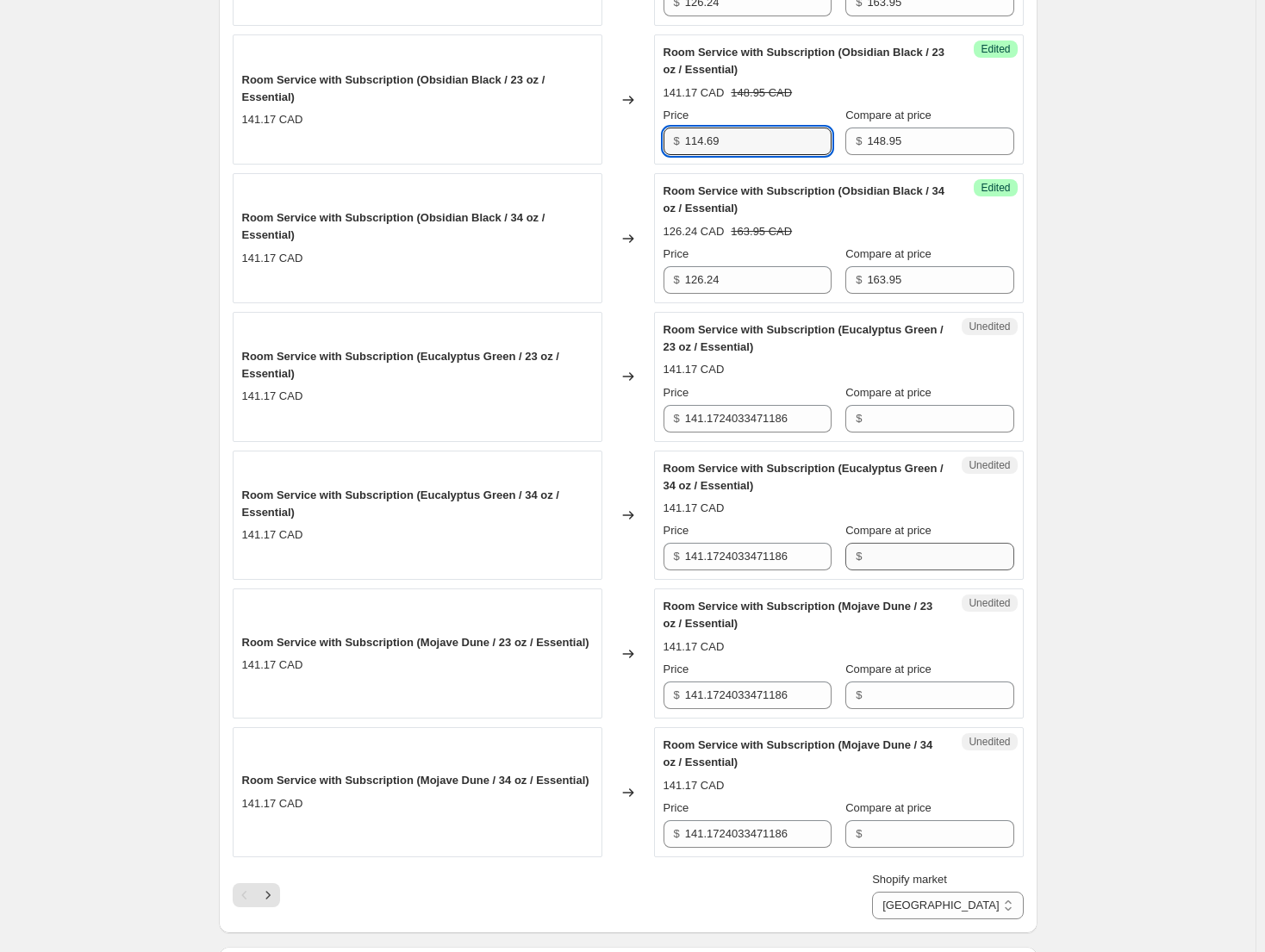
type input "114.69"
click at [916, 548] on input "Compare at price" at bounding box center [939, 556] width 146 height 28
paste input "163.95"
type input "163.95"
click at [918, 818] on div "Compare at price $" at bounding box center [929, 824] width 168 height 48
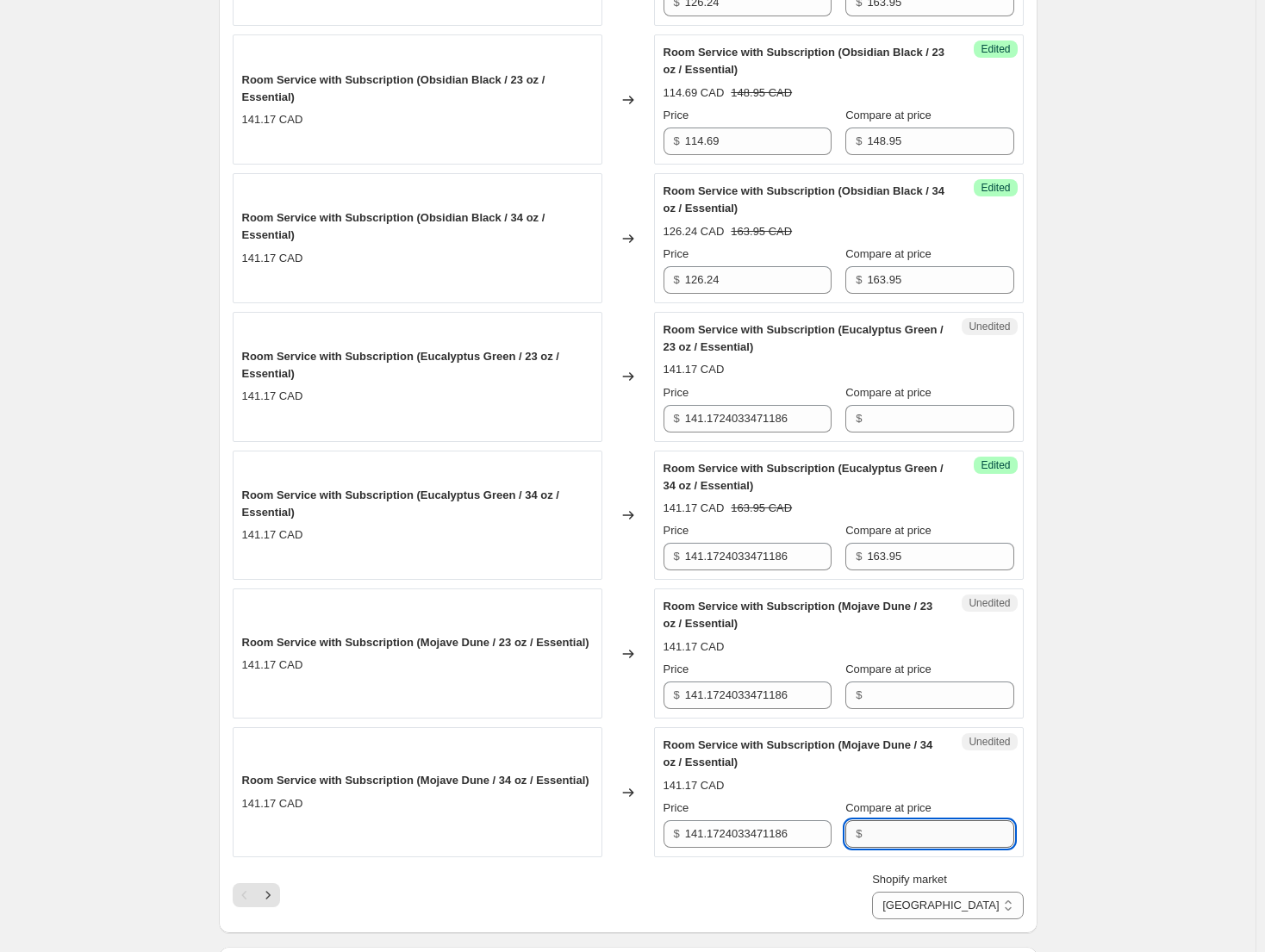
click at [918, 829] on input "Compare at price" at bounding box center [939, 834] width 146 height 28
paste input "163.95"
type input "163.95"
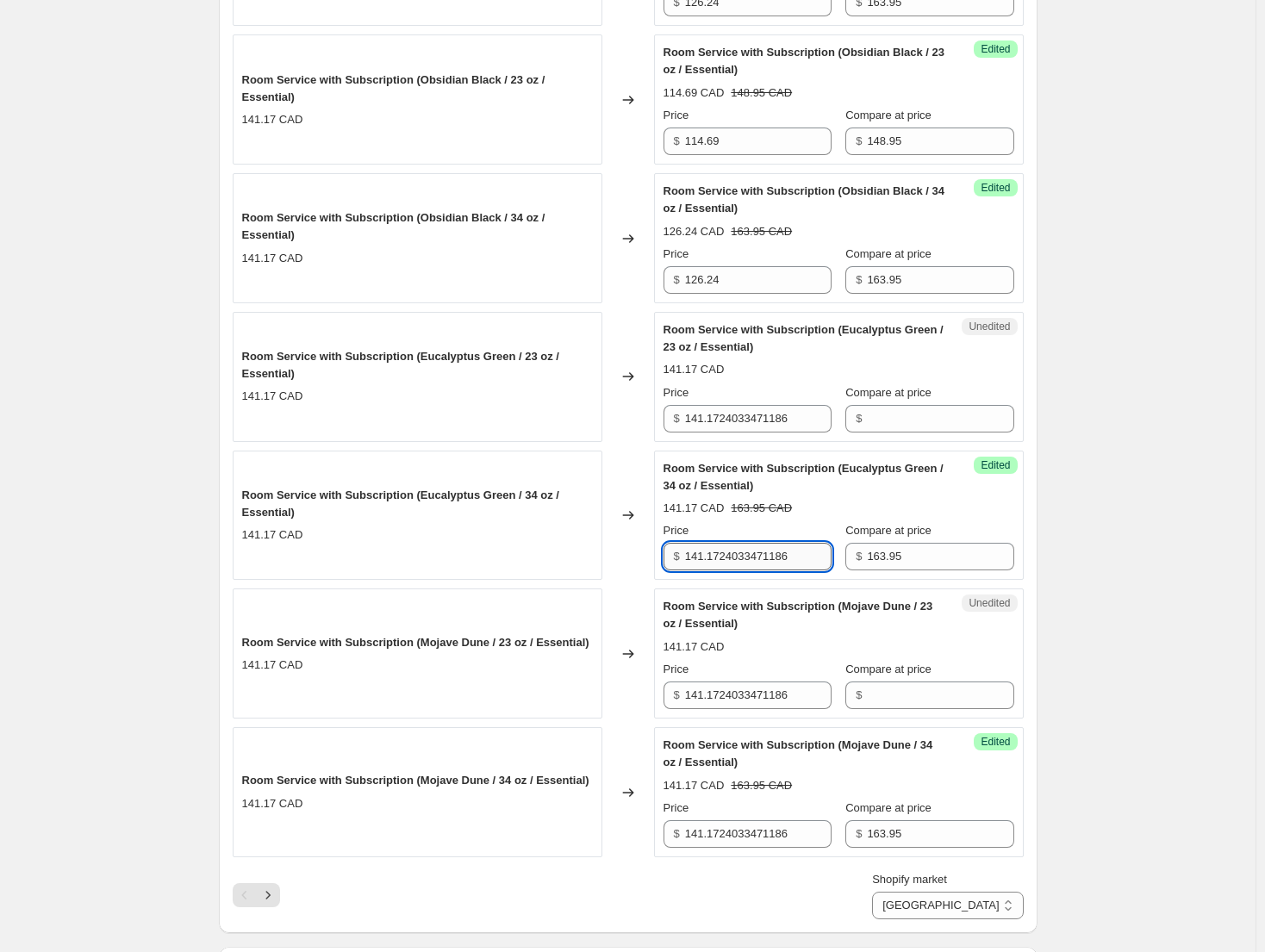
click at [780, 563] on input "141.1724033471186" at bounding box center [758, 556] width 146 height 28
type input "126.24"
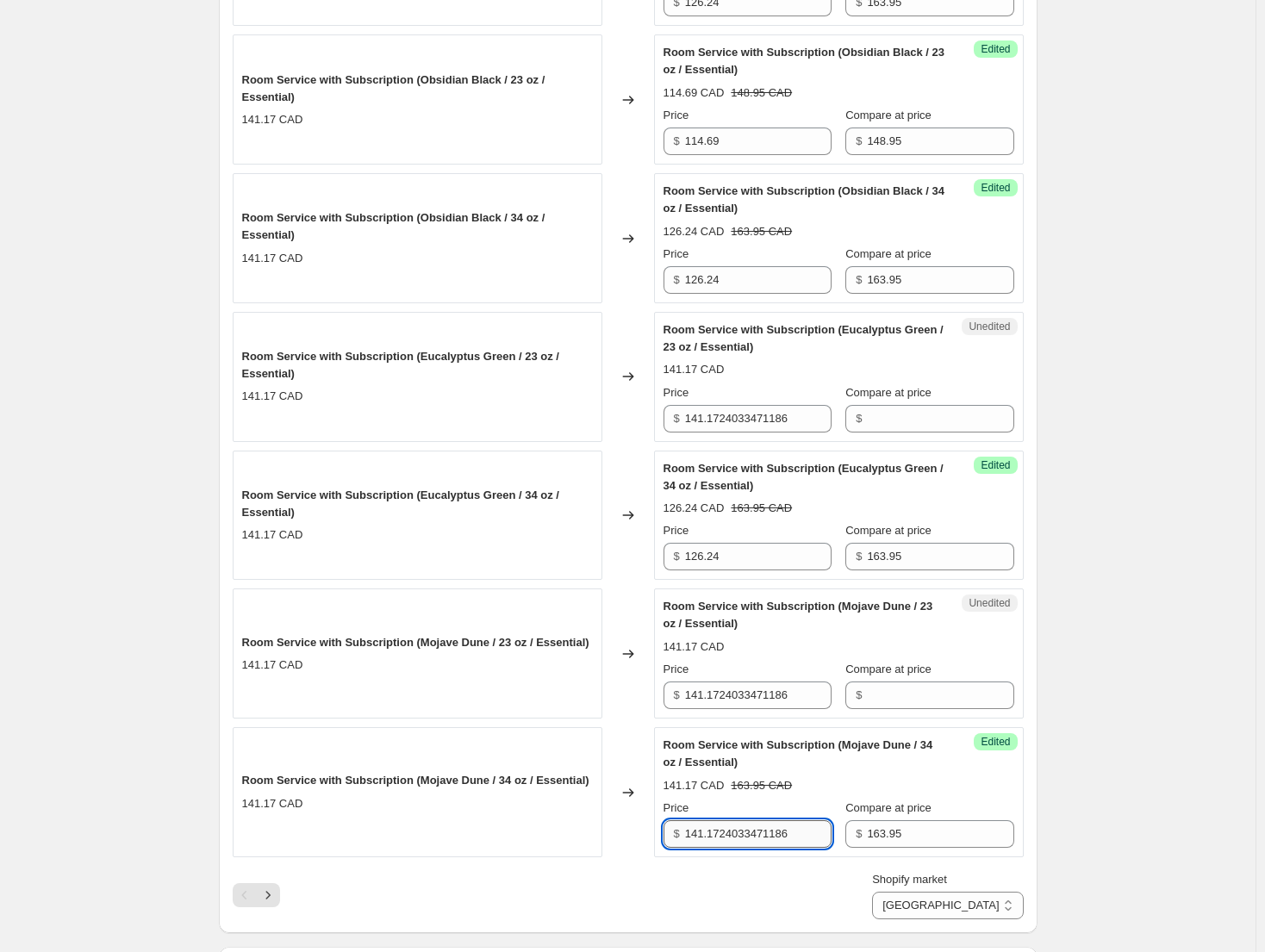
click at [745, 828] on input "141.1724033471186" at bounding box center [758, 834] width 146 height 28
type input "126.24"
drag, startPoint x: 940, startPoint y: 145, endPoint x: 849, endPoint y: 152, distance: 91.3
click at [827, 150] on div "Price $ 114.69 Compare at price $ 148.95" at bounding box center [839, 131] width 351 height 48
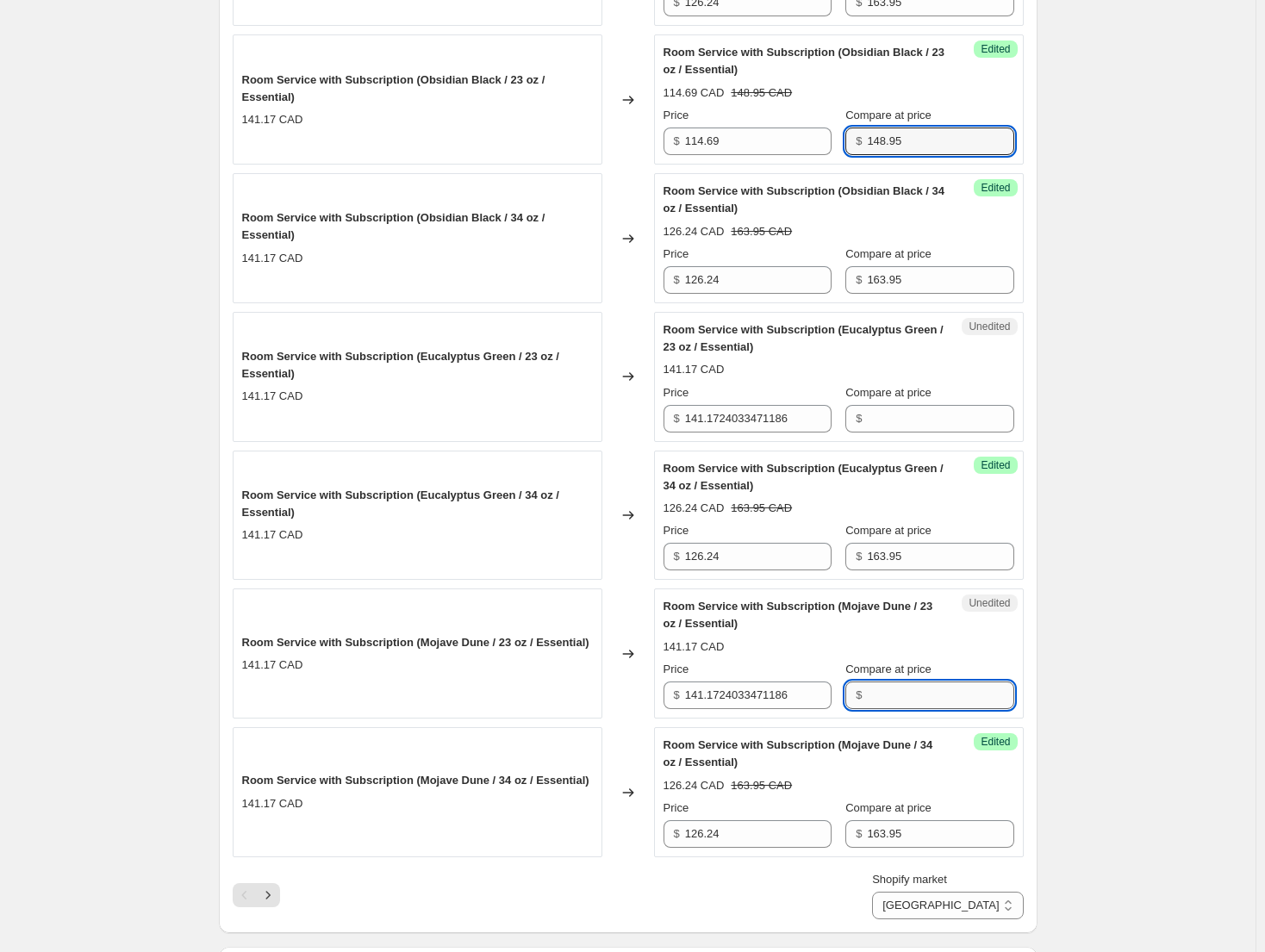
click at [918, 691] on input "Compare at price" at bounding box center [939, 695] width 146 height 28
paste input "148.95"
type input "148.95"
click at [895, 420] on input "Compare at price" at bounding box center [939, 419] width 146 height 28
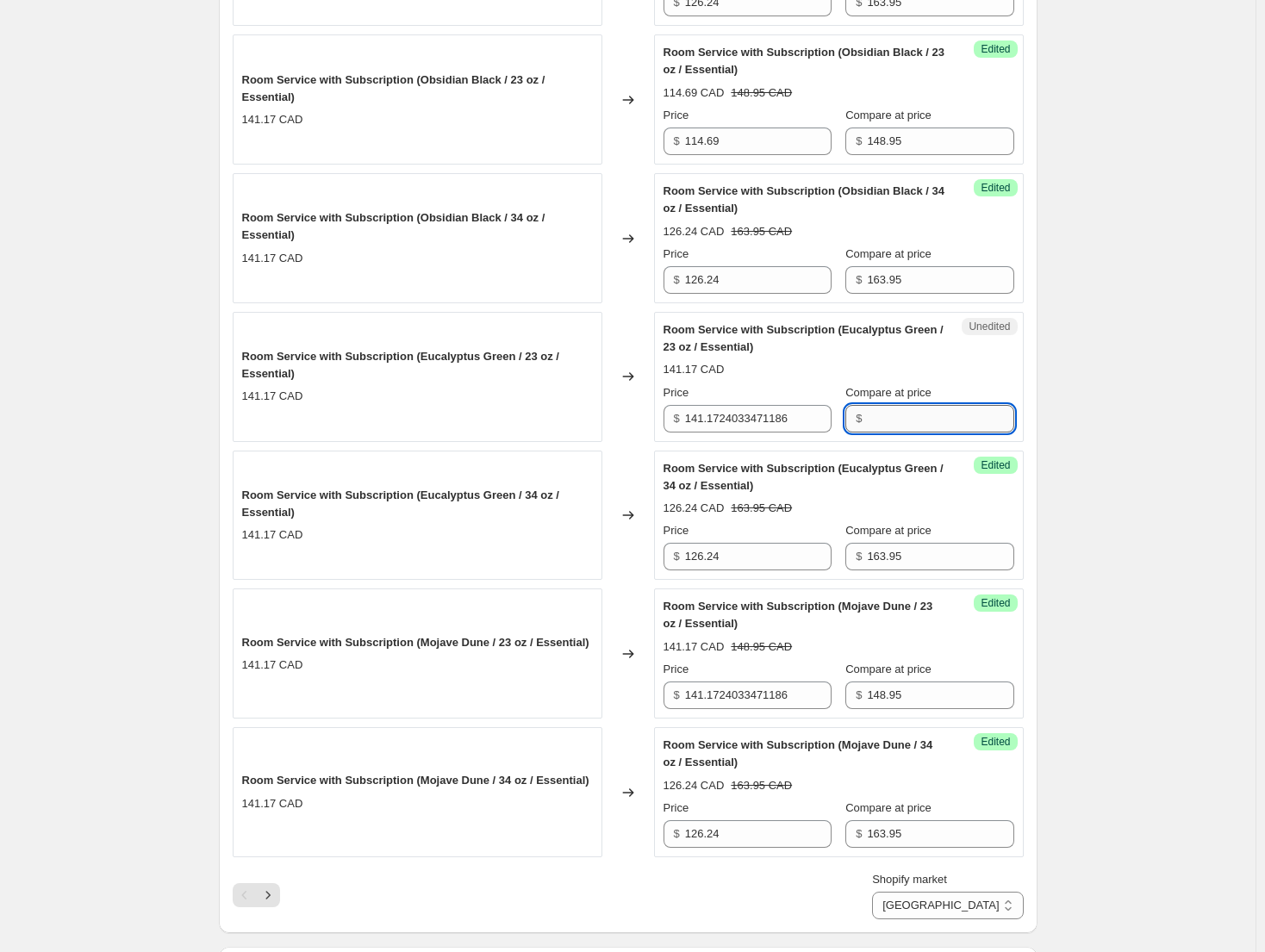
paste input "148.95"
type input "148.95"
click at [745, 420] on input "141.1724033471186" at bounding box center [758, 419] width 146 height 28
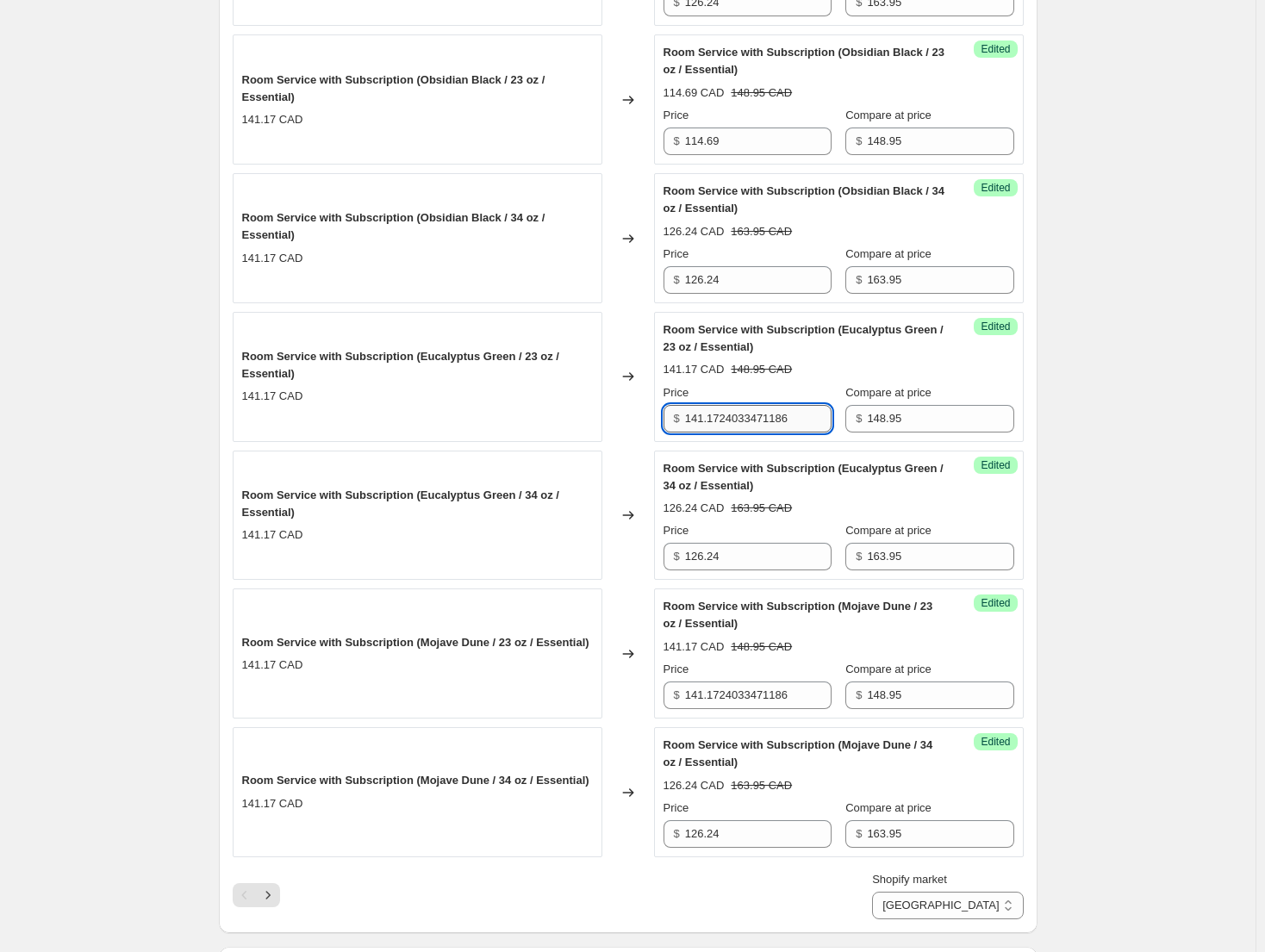
click at [745, 420] on input "141.1724033471186" at bounding box center [758, 419] width 146 height 28
type input "114.69"
click at [772, 686] on input "141.1724033471186" at bounding box center [758, 695] width 146 height 28
type input "114.69"
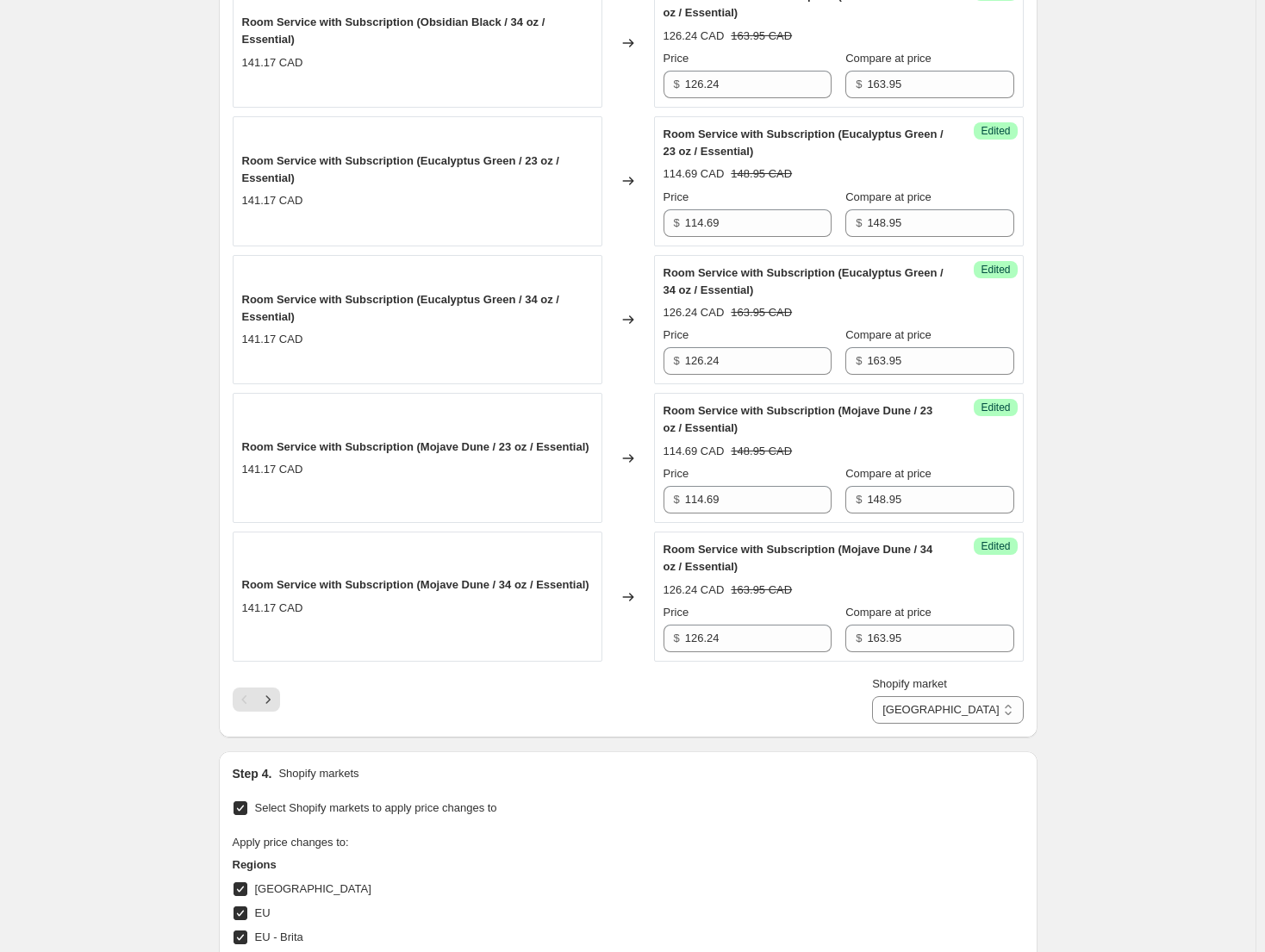
scroll to position [2967, 0]
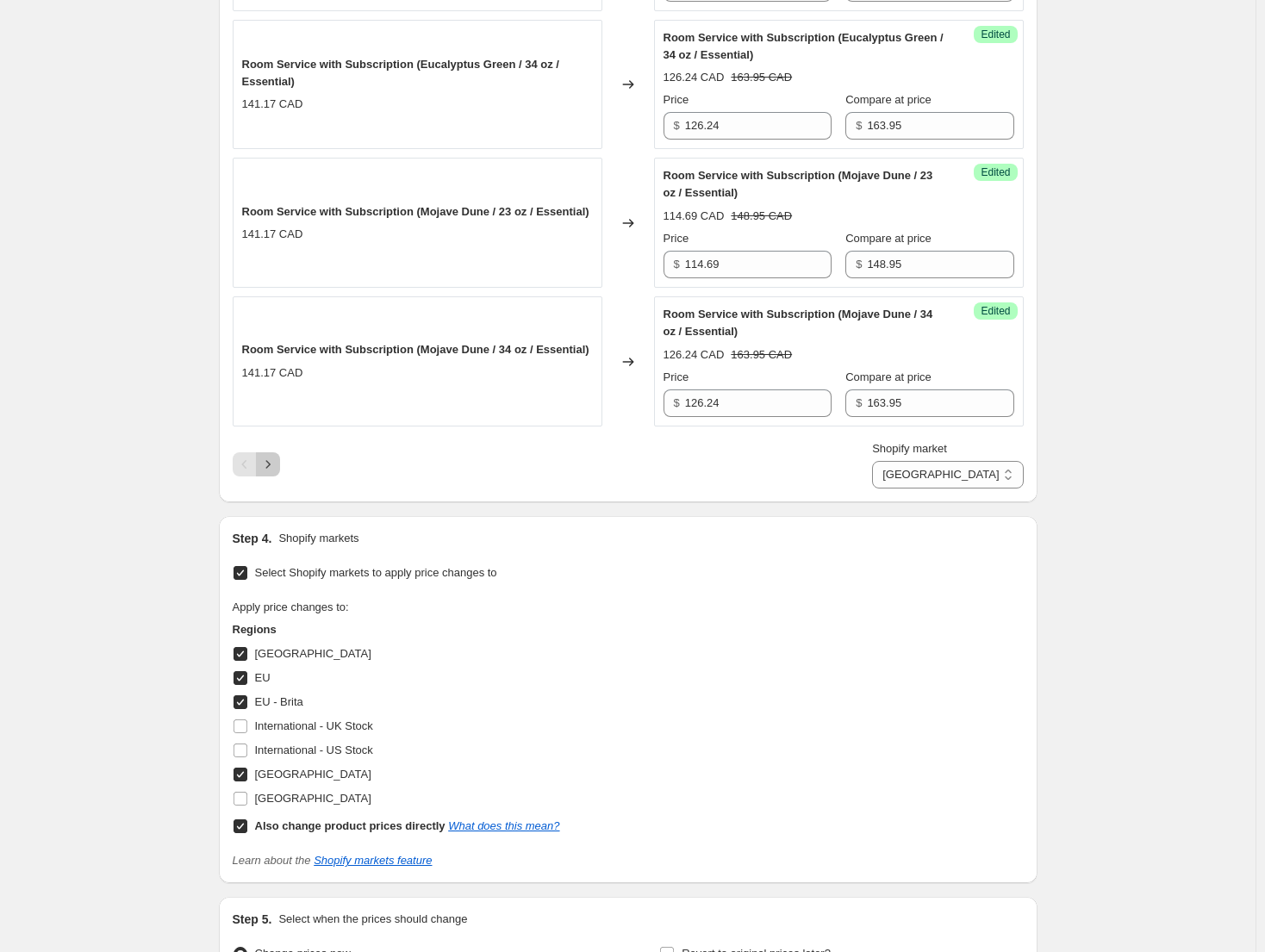
click at [276, 467] on icon "Next" at bounding box center [268, 464] width 18 height 18
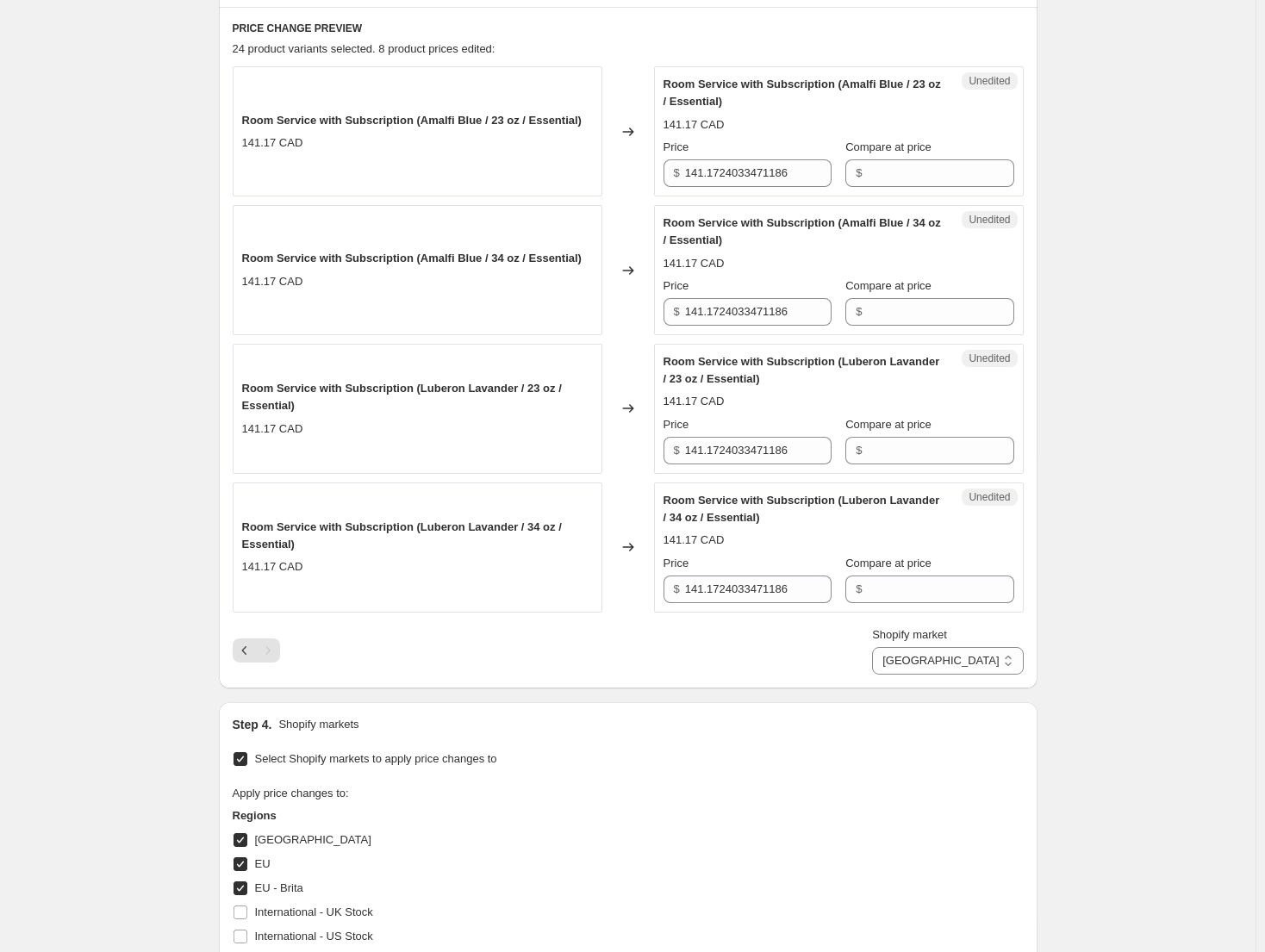
scroll to position [519, 0]
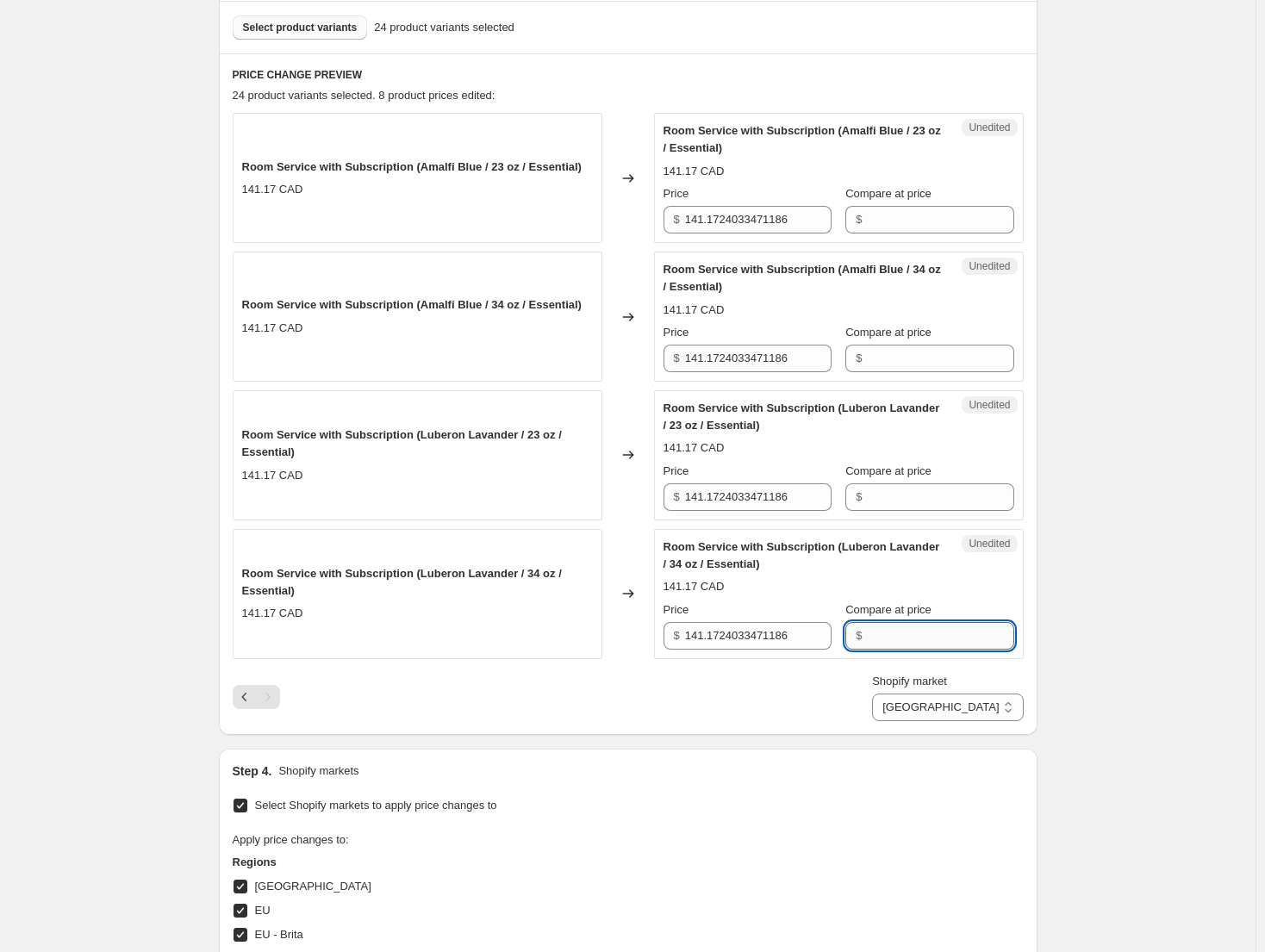
click at [919, 630] on input "Compare at price" at bounding box center [939, 636] width 146 height 28
paste input "148.95"
type input "148.95"
click at [939, 362] on input "Compare at price" at bounding box center [939, 358] width 146 height 28
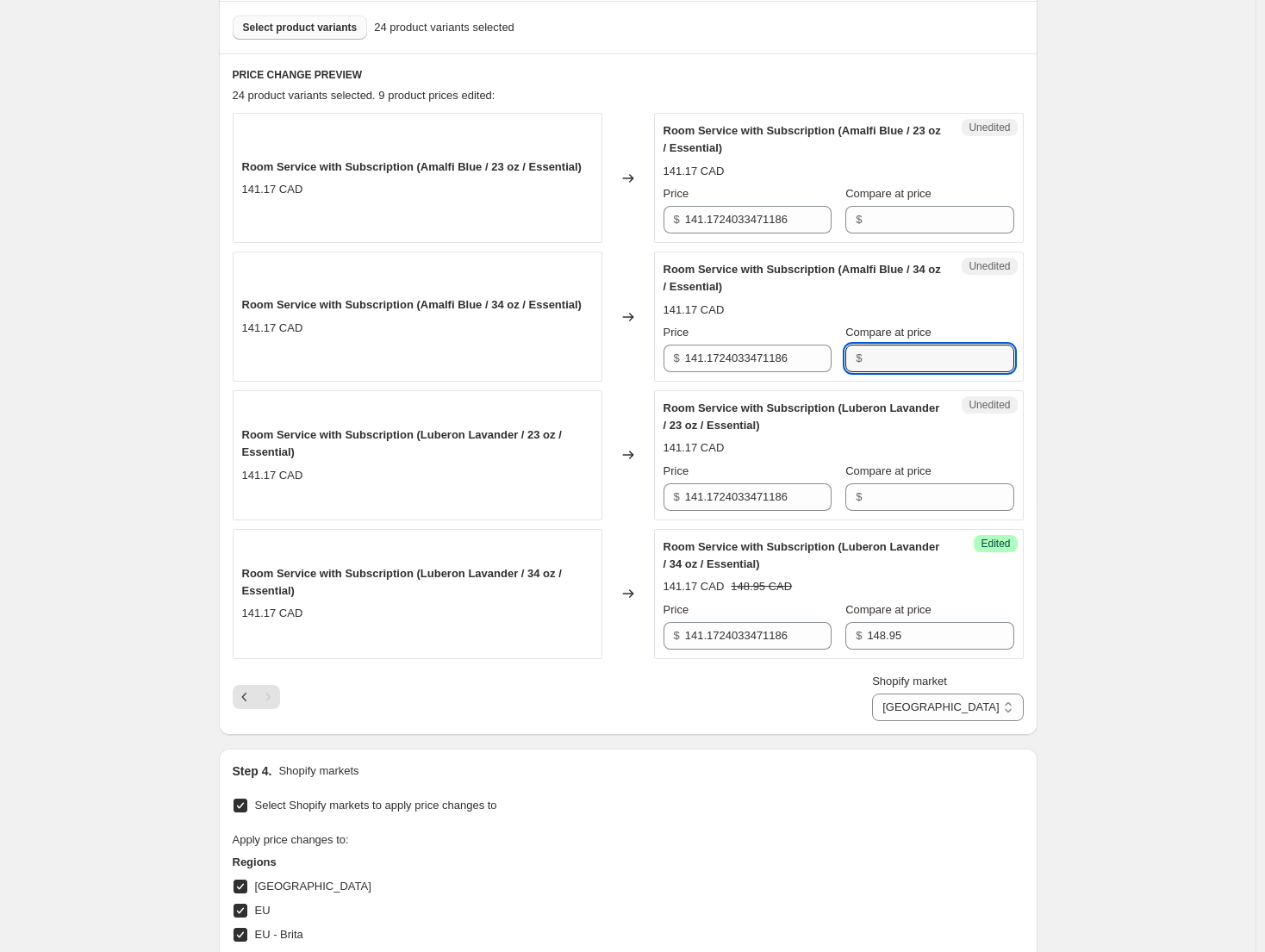
paste input "148.95"
type input "148.95"
click at [1139, 406] on div "Create new price [MEDICAL_DATA]. This page is ready Create new price [MEDICAL_D…" at bounding box center [627, 431] width 1255 height 1901
click at [247, 703] on icon "Previous" at bounding box center [245, 696] width 18 height 18
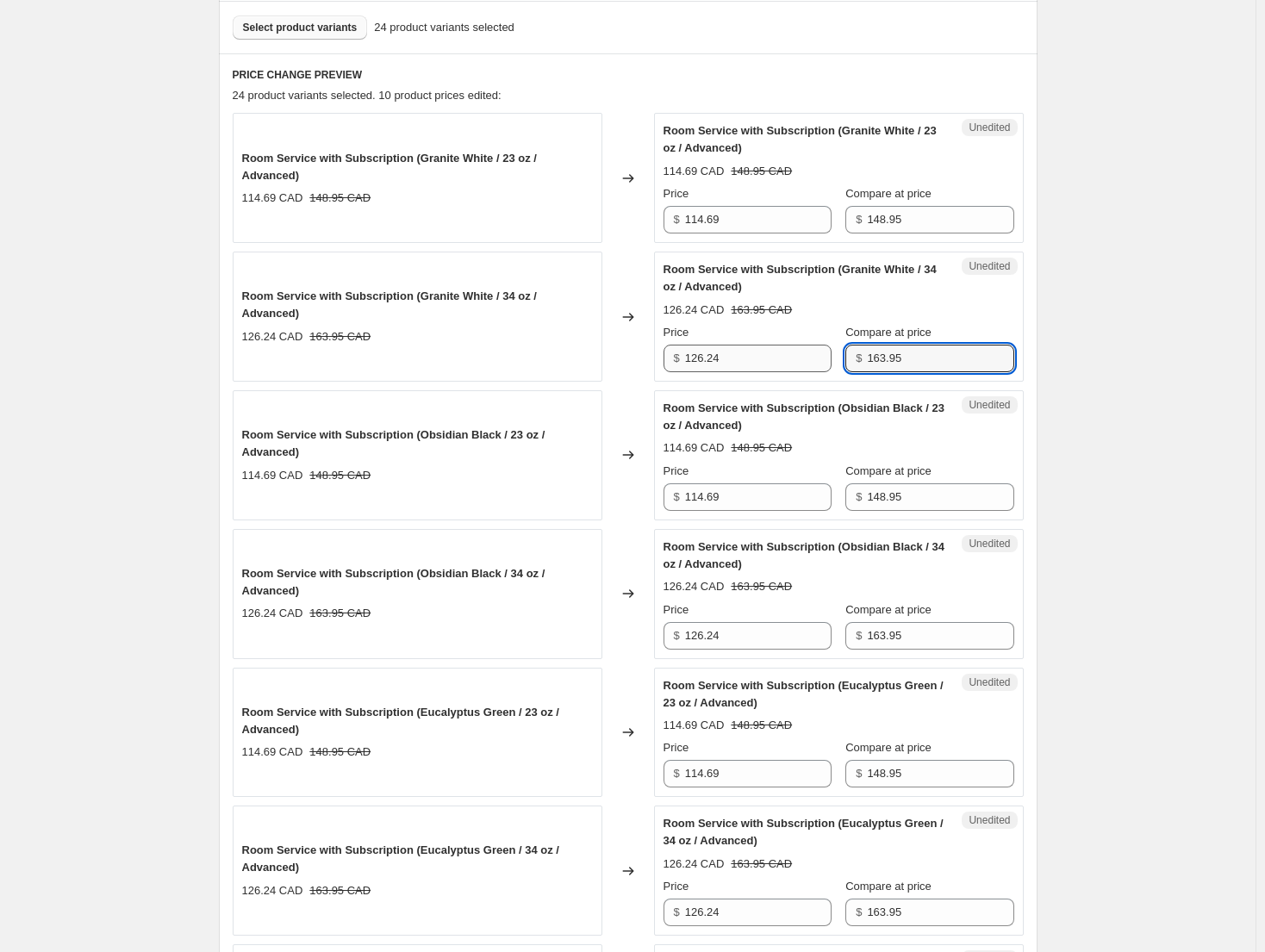
drag, startPoint x: 941, startPoint y: 362, endPoint x: 823, endPoint y: 345, distance: 119.2
click at [832, 348] on div "Price $ 126.24 Compare at price $ 163.95" at bounding box center [839, 348] width 351 height 48
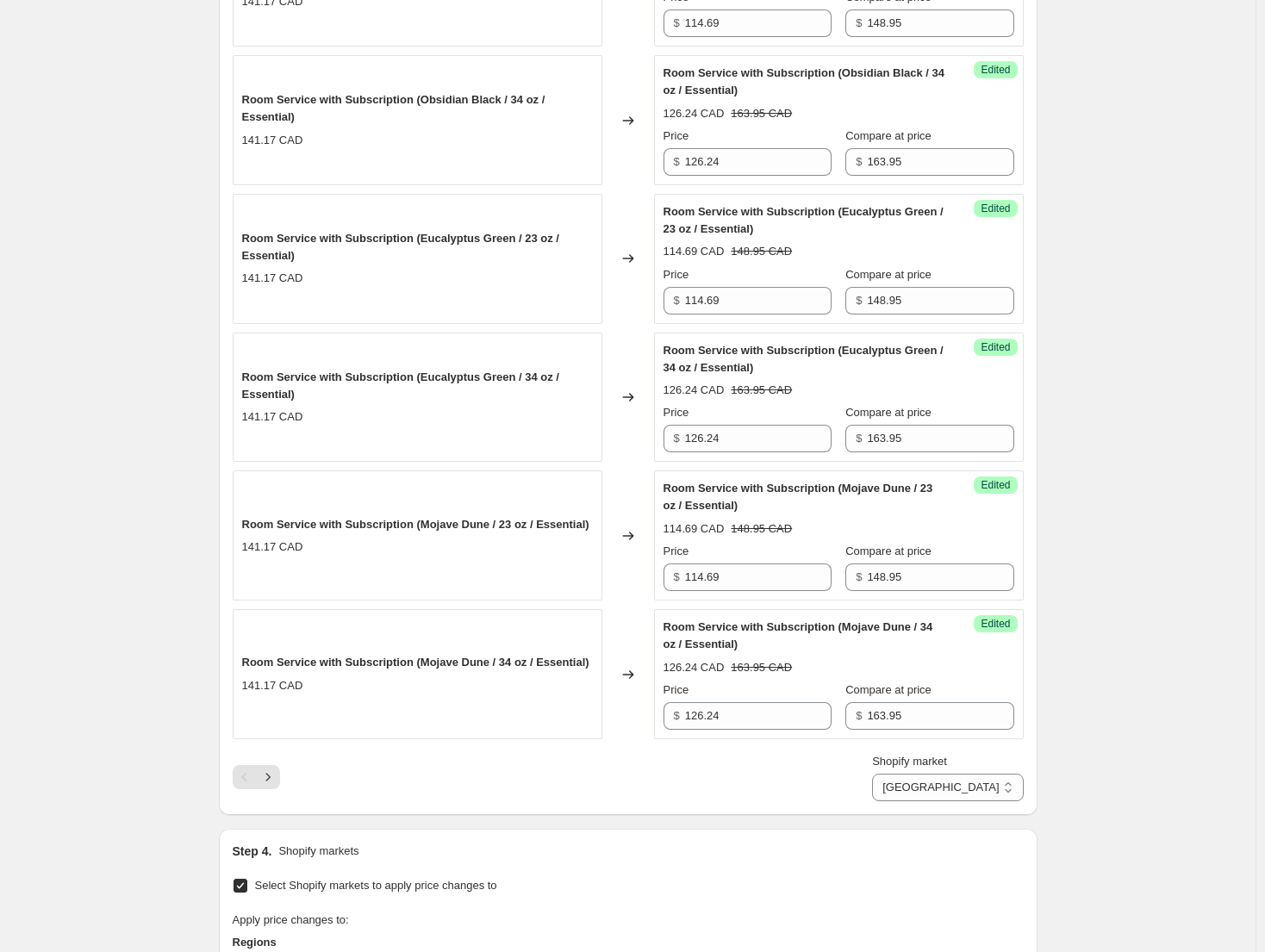
scroll to position [2673, 0]
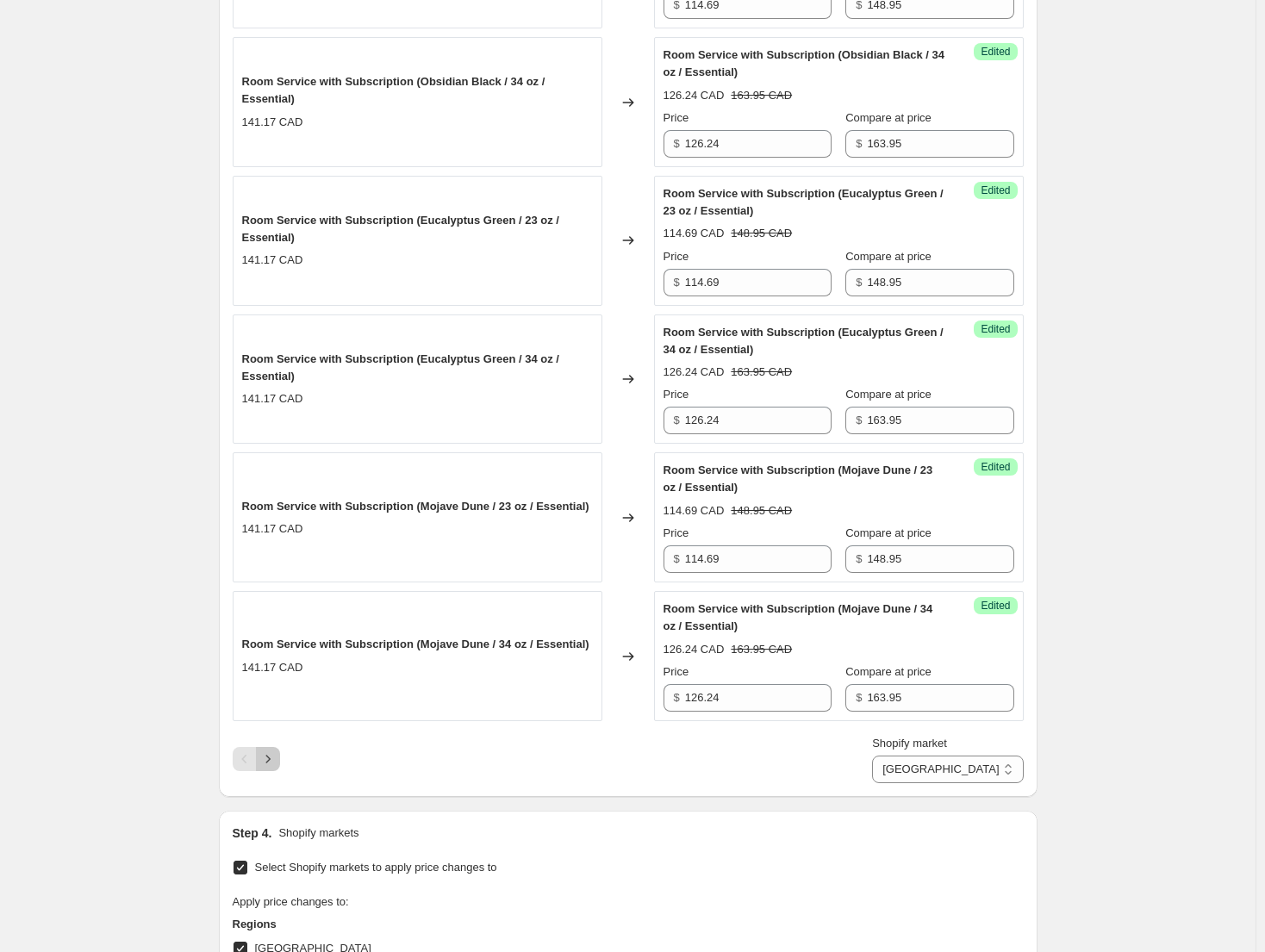
click at [276, 761] on icon "Next" at bounding box center [268, 758] width 18 height 18
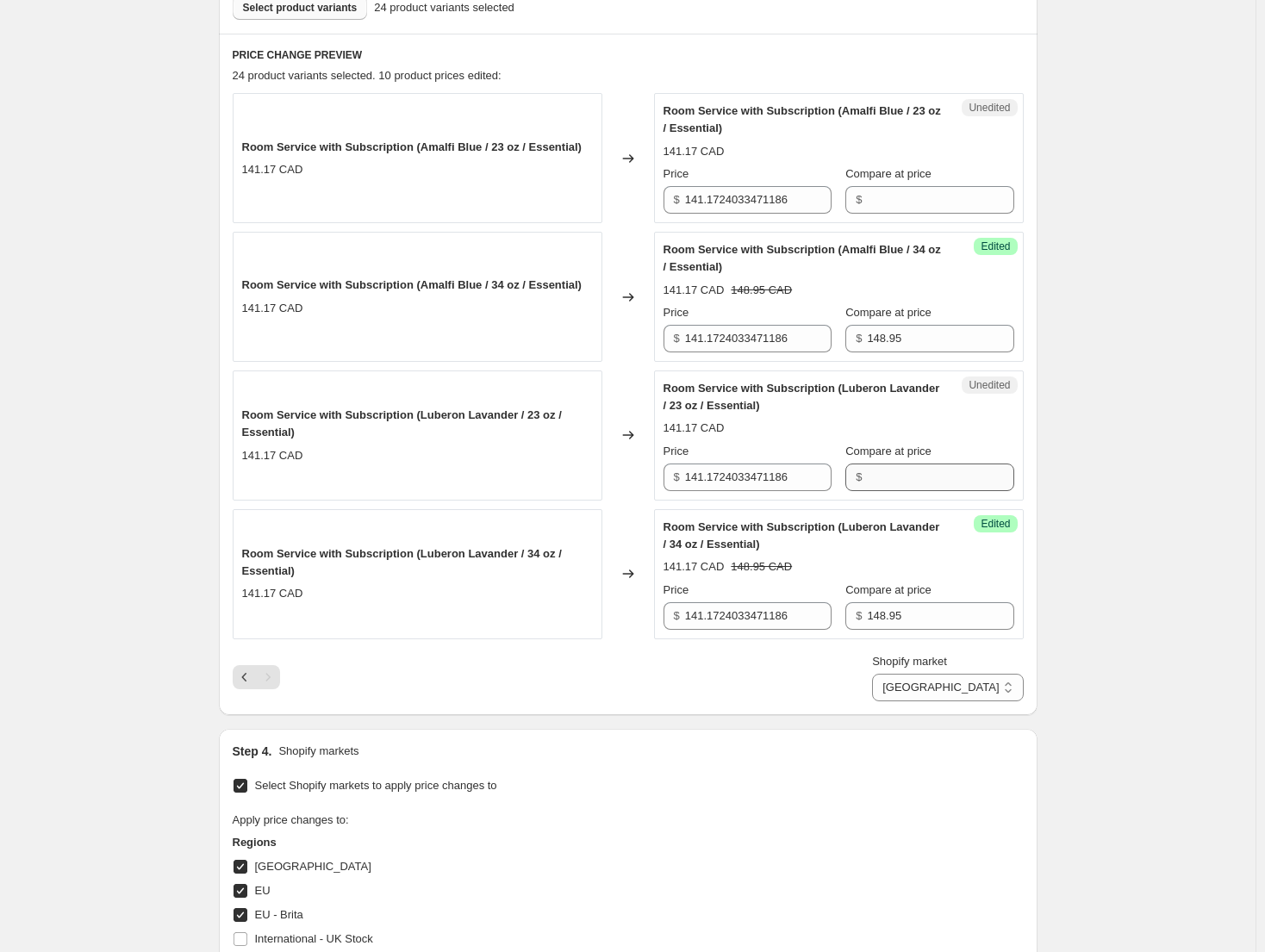
scroll to position [527, 0]
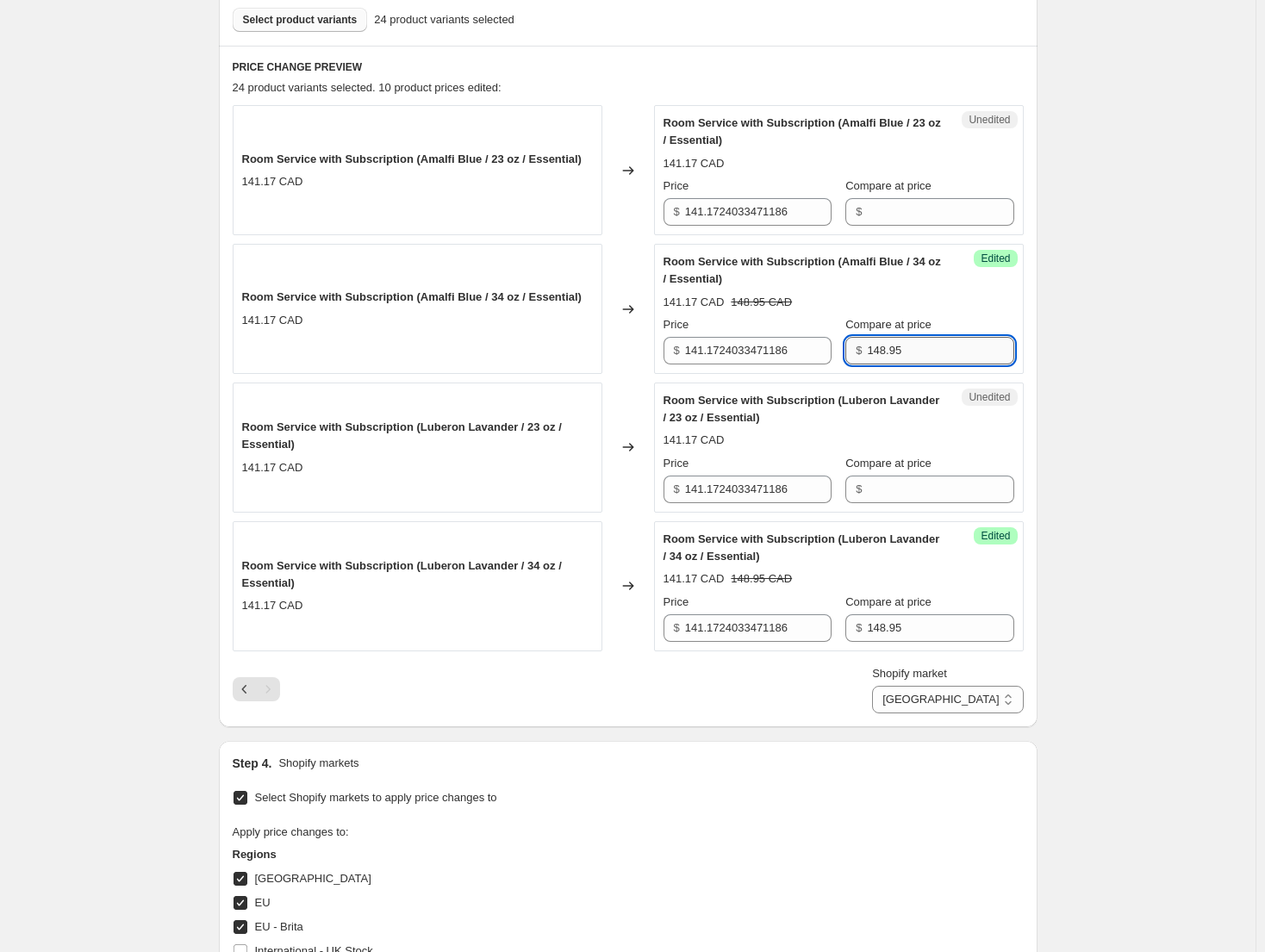
click at [931, 346] on input "148.95" at bounding box center [939, 351] width 146 height 28
click at [935, 629] on input "148.95" at bounding box center [939, 628] width 146 height 28
paste input "63"
type input "163.95"
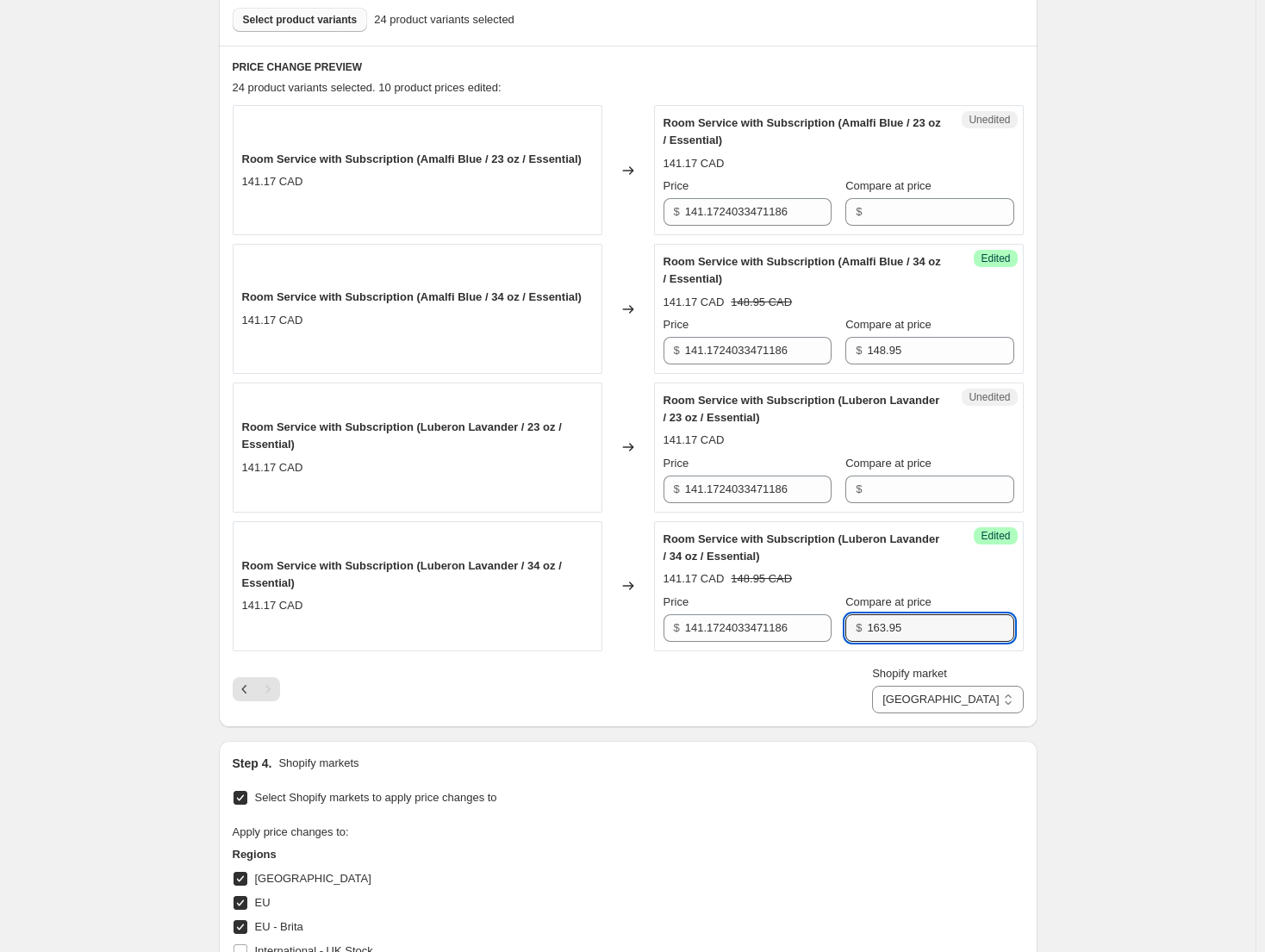
click at [917, 332] on label "Compare at price" at bounding box center [888, 325] width 87 height 18
click at [917, 337] on input "148.95" at bounding box center [939, 351] width 146 height 28
click at [917, 332] on label "Compare at price" at bounding box center [888, 325] width 87 height 18
click at [917, 337] on input "148.95" at bounding box center [939, 351] width 146 height 28
click at [917, 342] on input "148.95" at bounding box center [939, 351] width 146 height 28
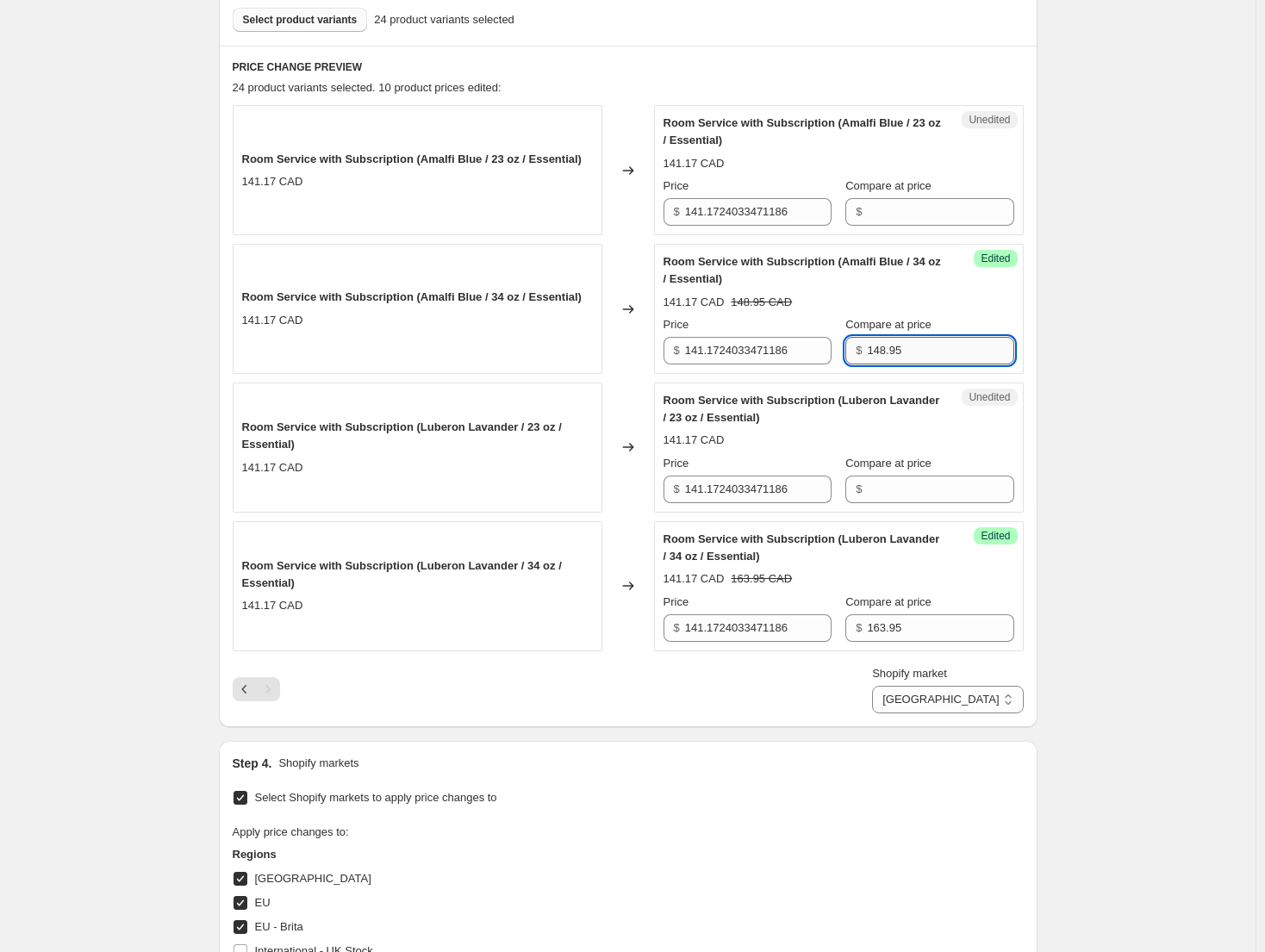
click at [917, 342] on input "148.95" at bounding box center [939, 351] width 146 height 28
paste input "63"
type input "163.95"
click at [740, 363] on input "141.1724033471186" at bounding box center [758, 351] width 146 height 28
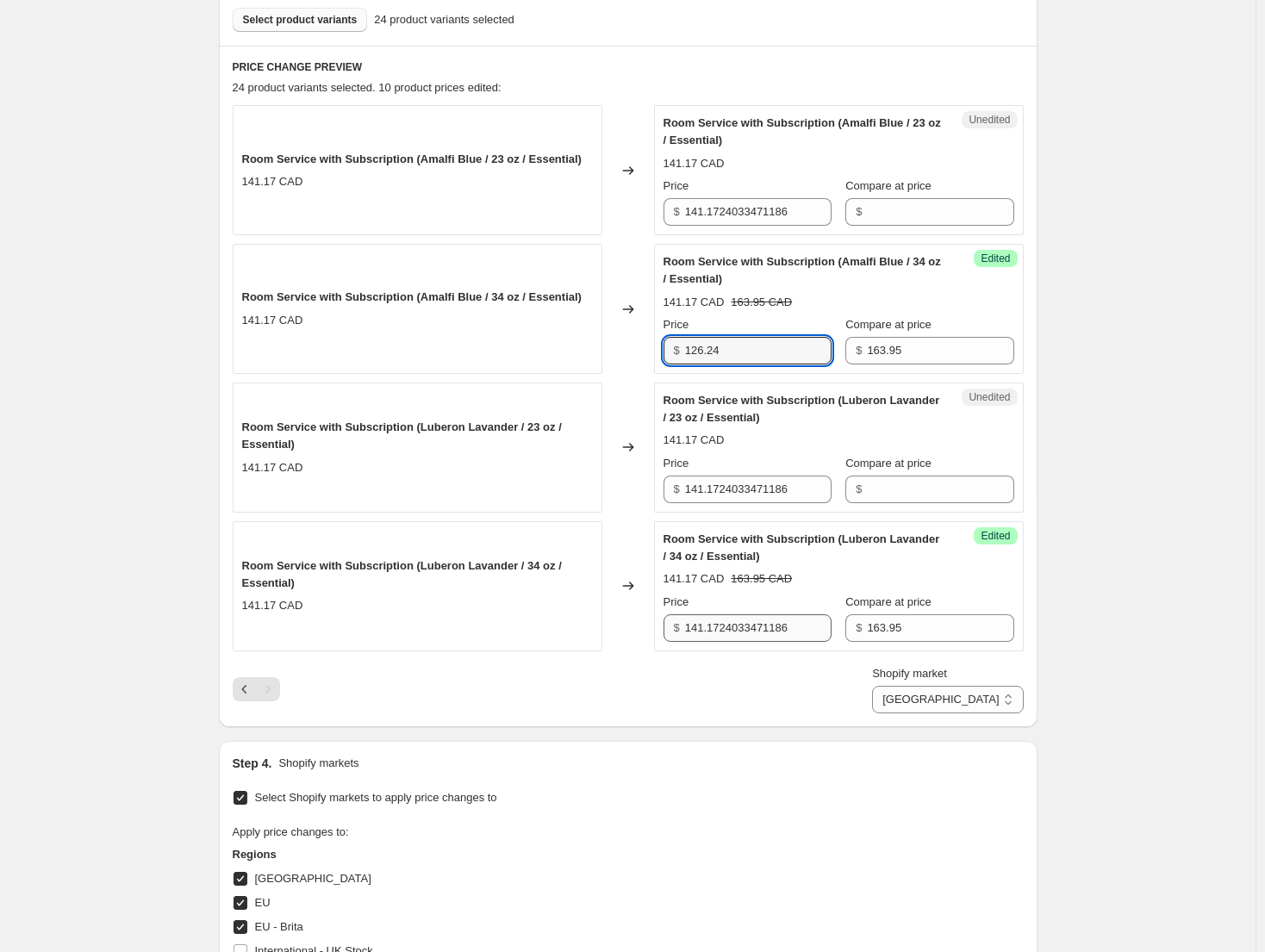
type input "126.24"
click at [735, 623] on input "141.1724033471186" at bounding box center [758, 628] width 146 height 28
type input "126.24"
click at [1120, 643] on div "Create new price [MEDICAL_DATA]. This page is ready Create new price [MEDICAL_D…" at bounding box center [627, 423] width 1255 height 1901
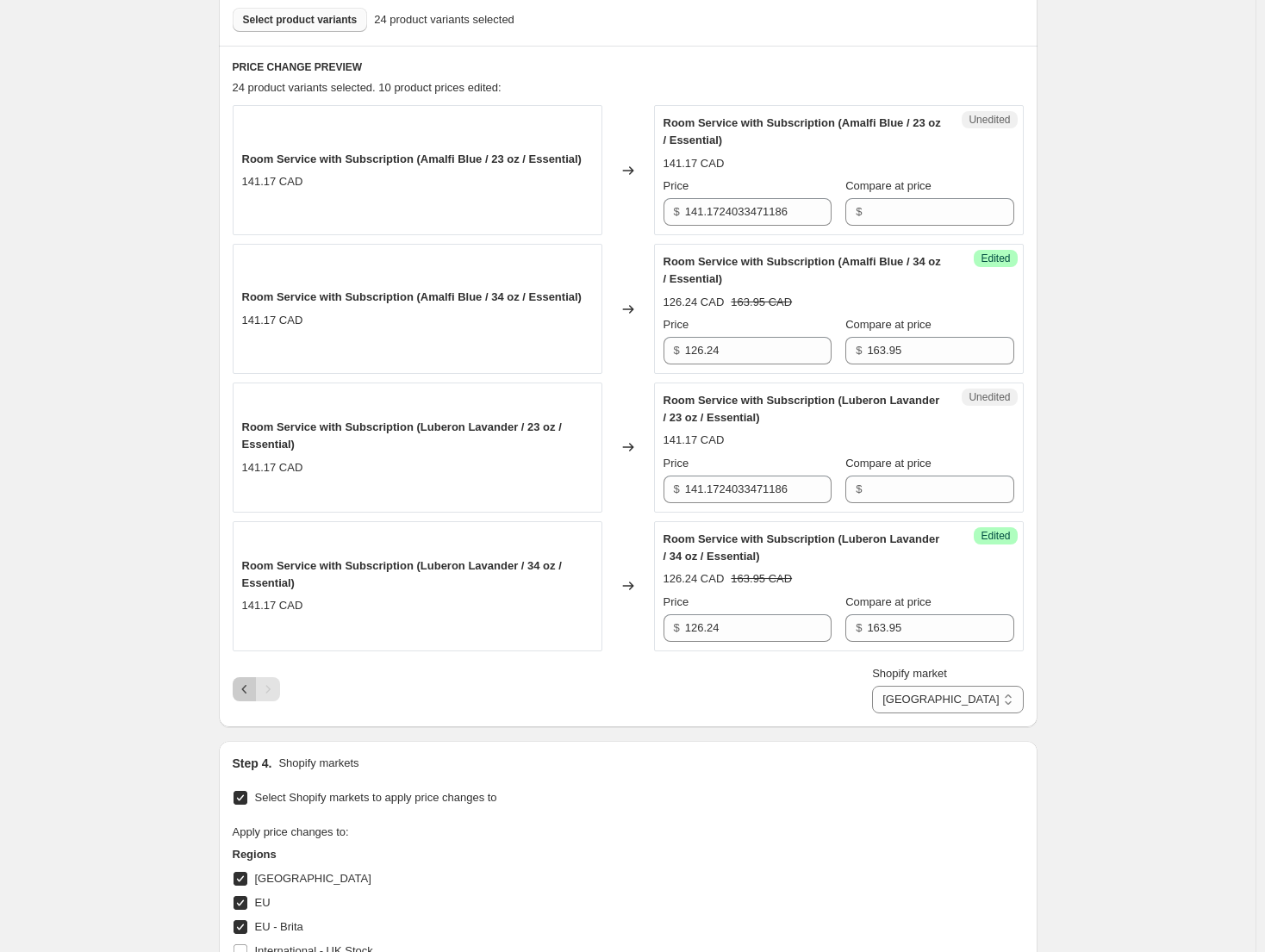
click at [248, 687] on icon "Previous" at bounding box center [245, 689] width 18 height 18
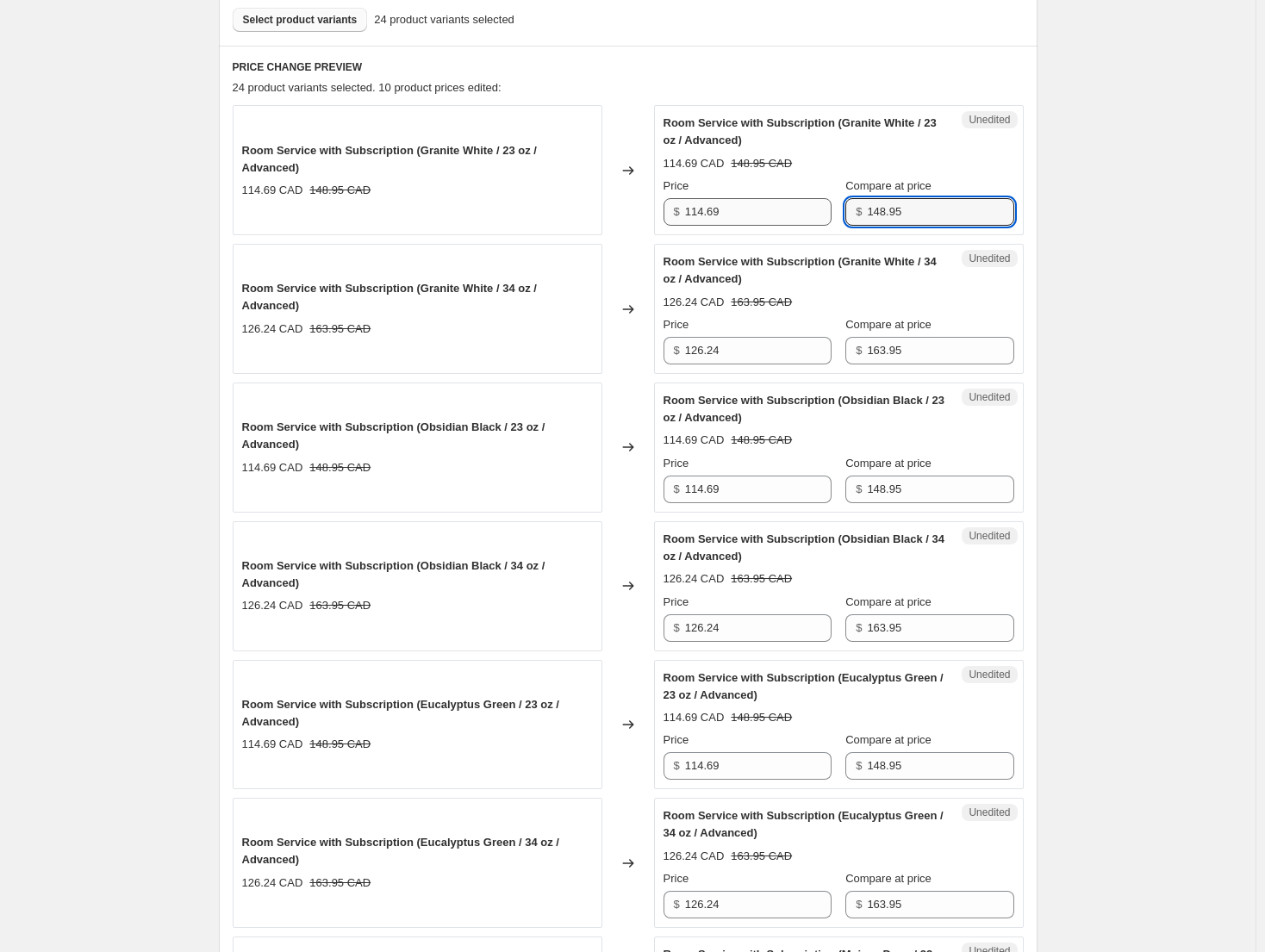
drag, startPoint x: 943, startPoint y: 211, endPoint x: 818, endPoint y: 199, distance: 125.6
click at [818, 199] on div "Price $ 114.69 Compare at price $ 148.95" at bounding box center [839, 202] width 351 height 48
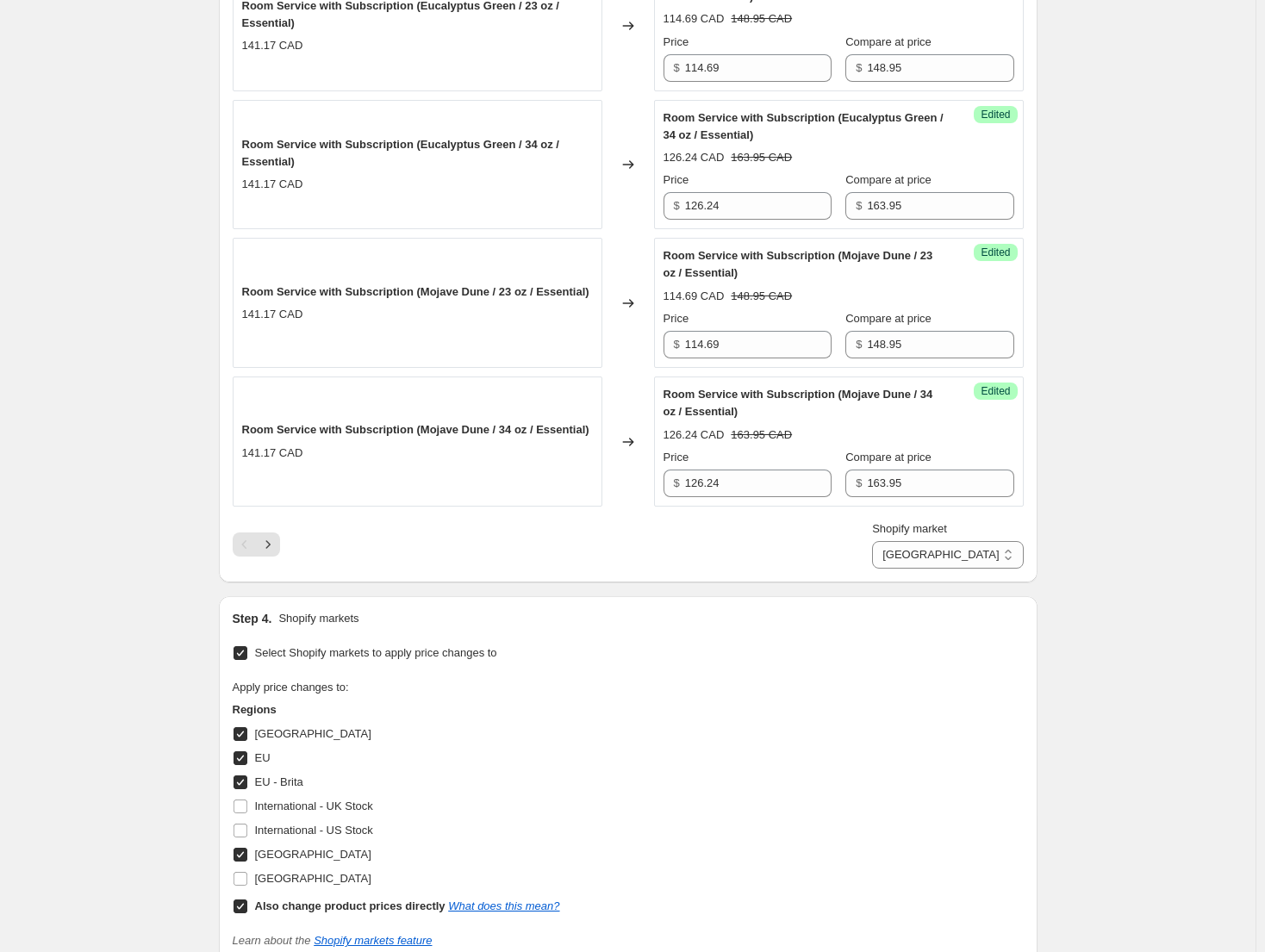
scroll to position [3165, 0]
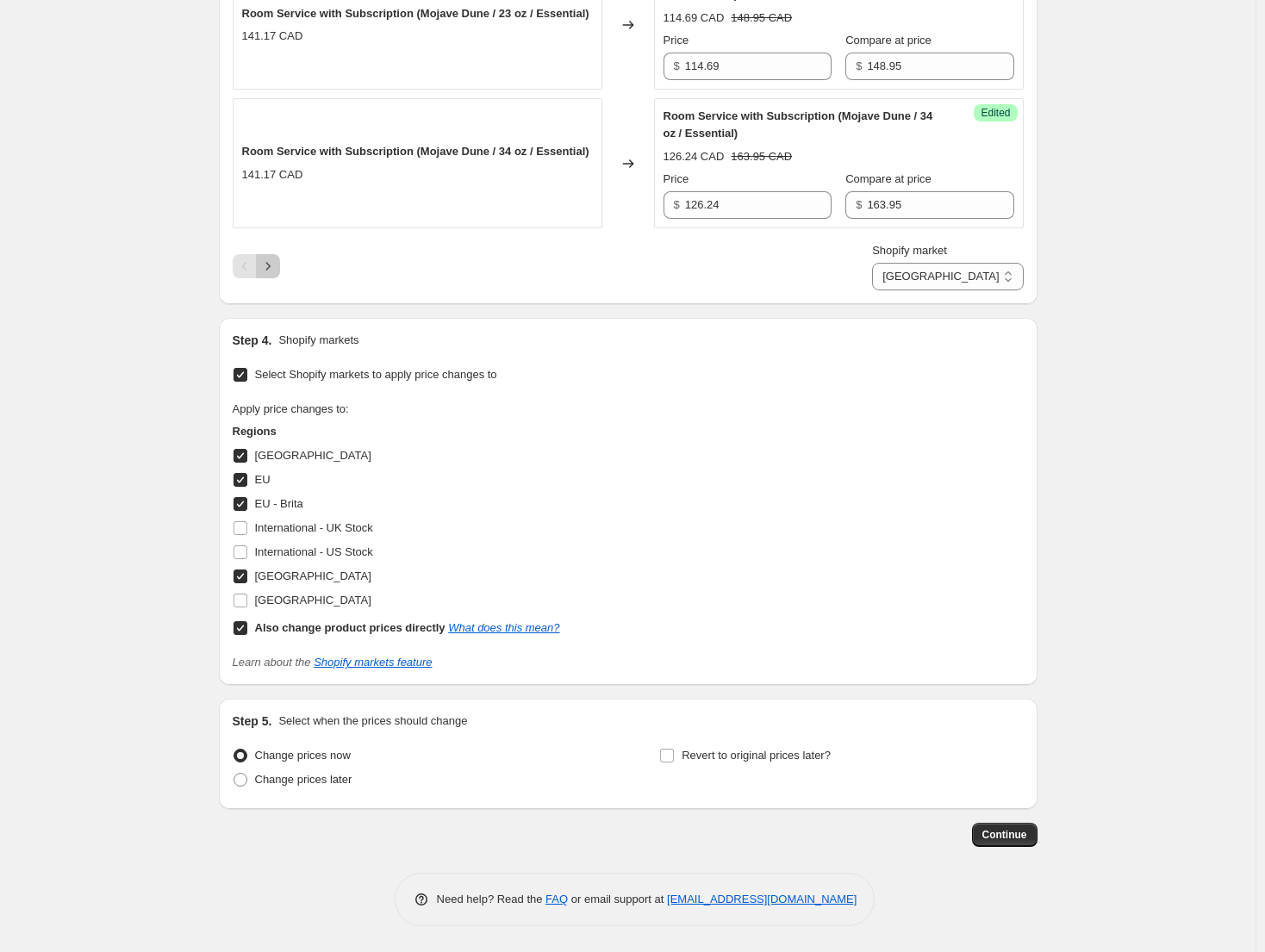
click at [280, 271] on button "Next" at bounding box center [268, 266] width 24 height 24
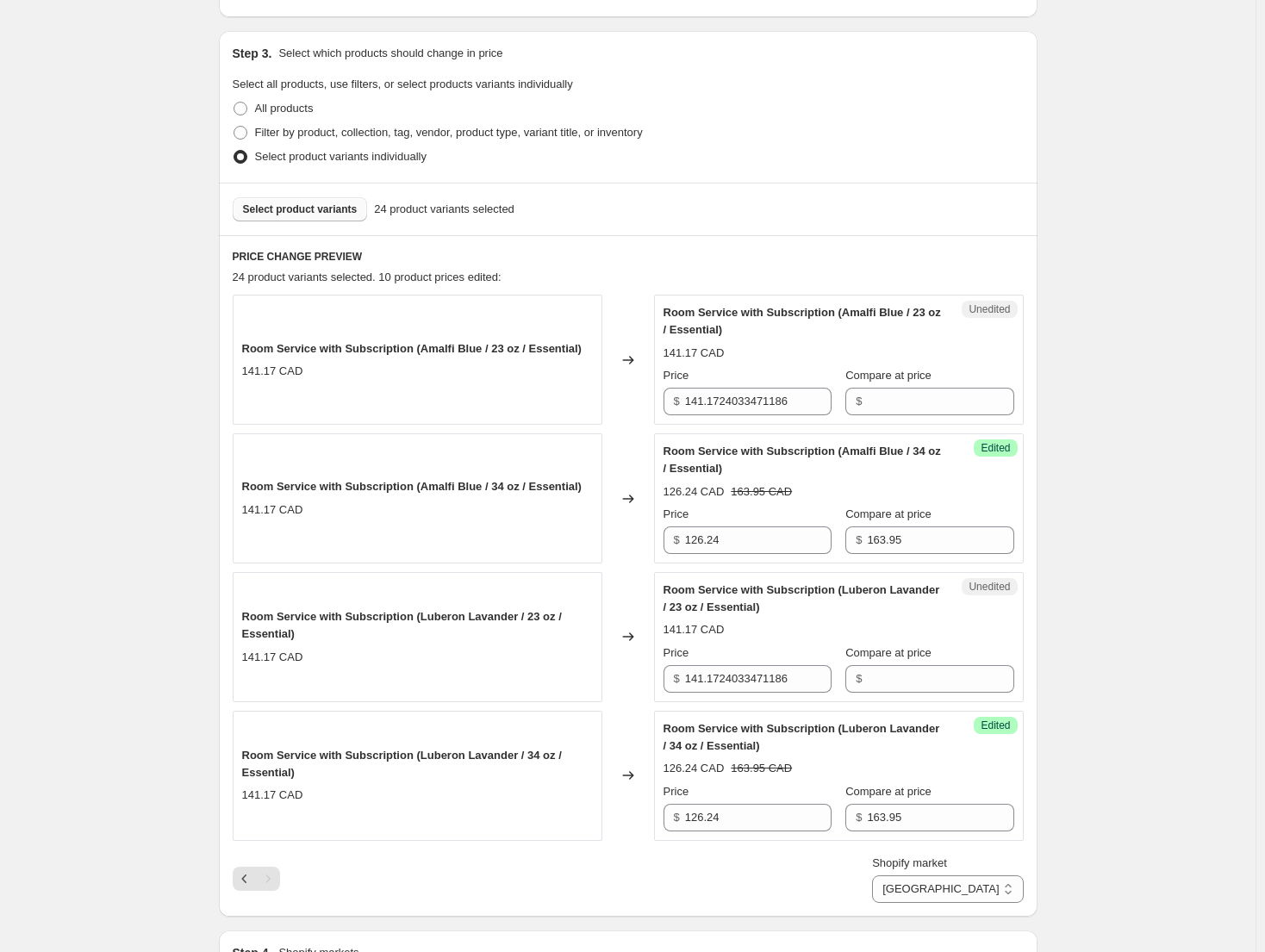
scroll to position [344, 0]
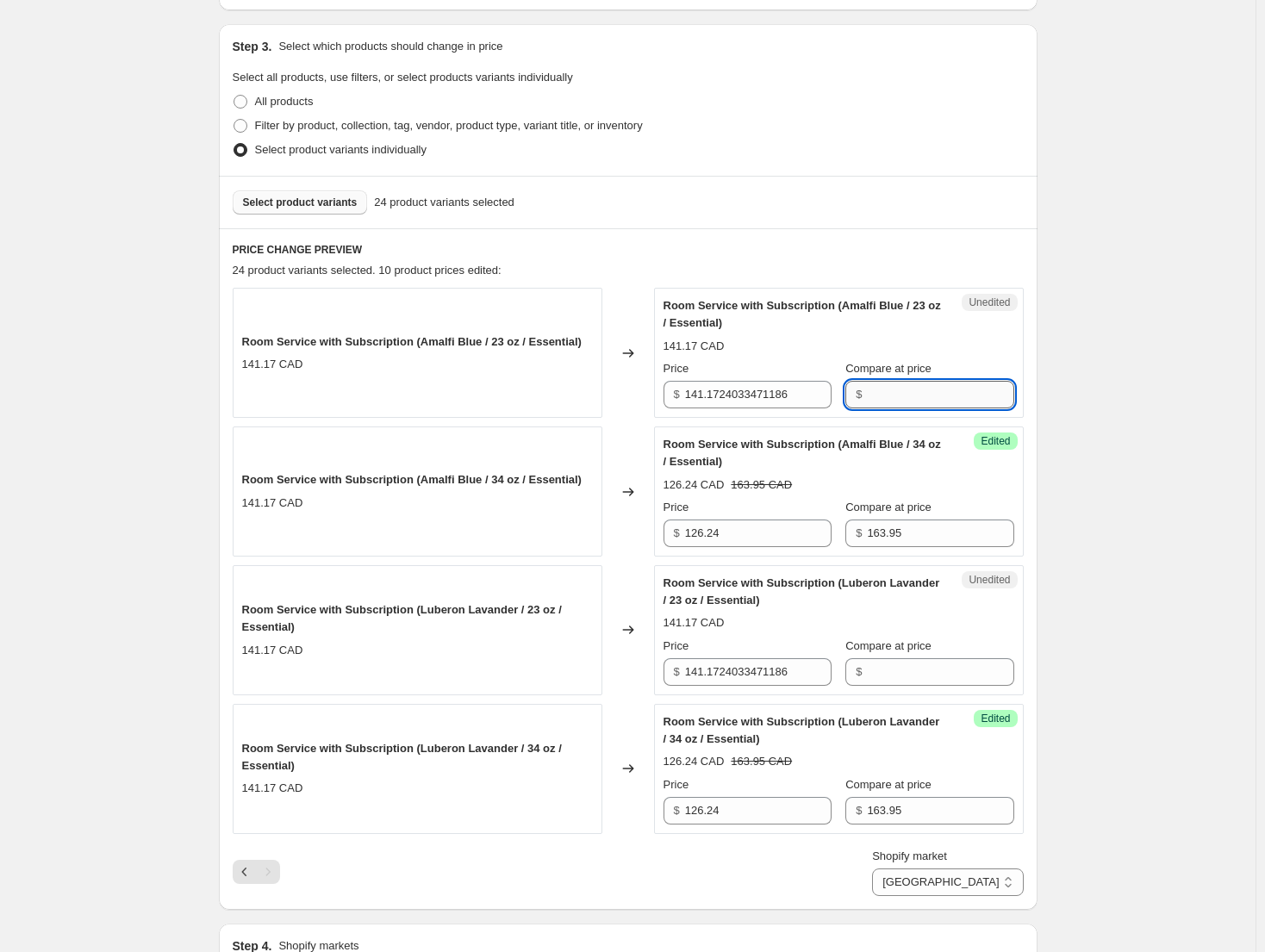
click at [932, 396] on input "Compare at price" at bounding box center [939, 395] width 146 height 28
paste input "148.95"
type input "148.95"
click at [919, 676] on input "Compare at price" at bounding box center [939, 672] width 146 height 28
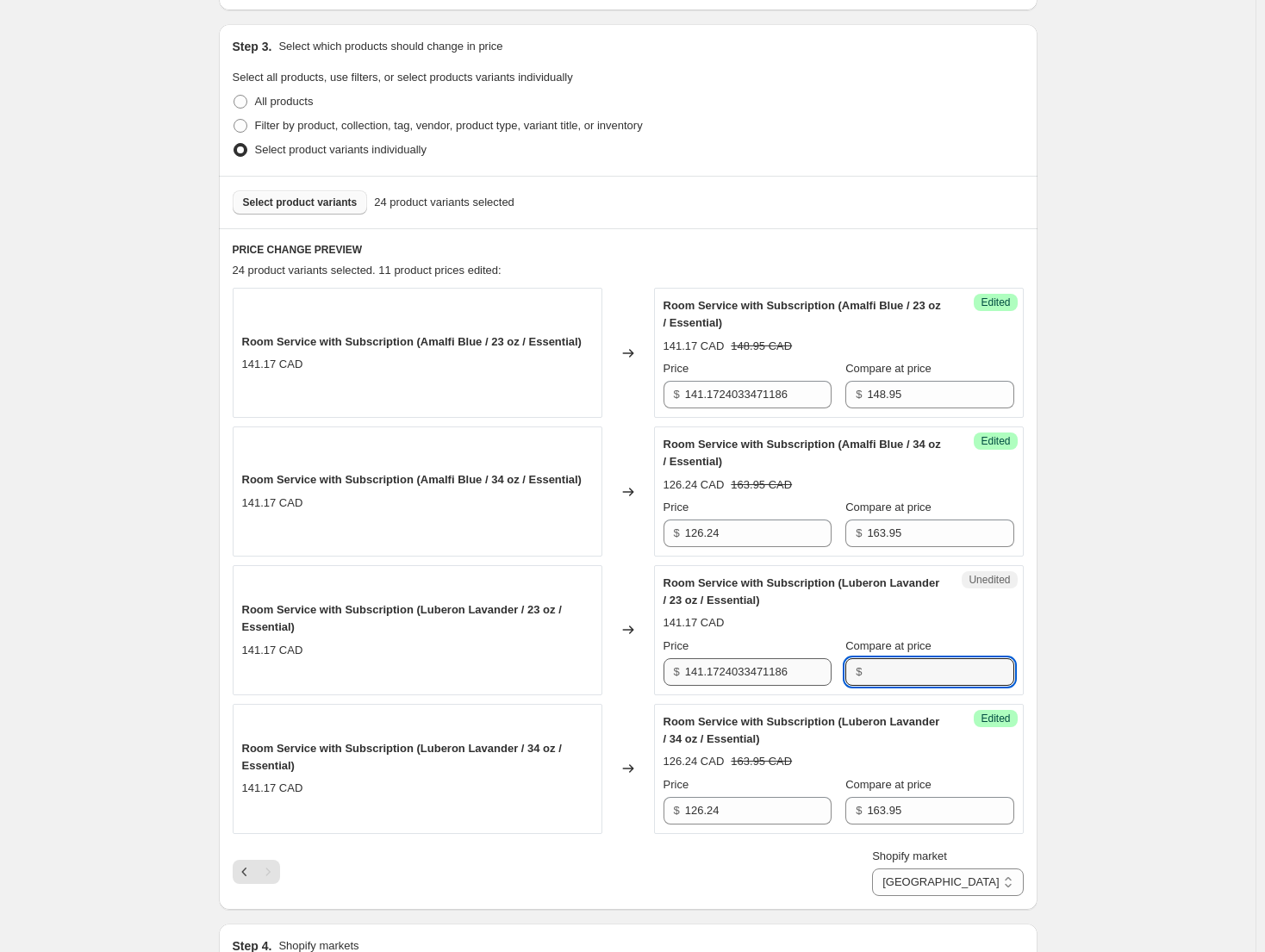
paste input "148.95"
type input "148.95"
click at [787, 667] on input "141.1724033471186" at bounding box center [758, 672] width 146 height 28
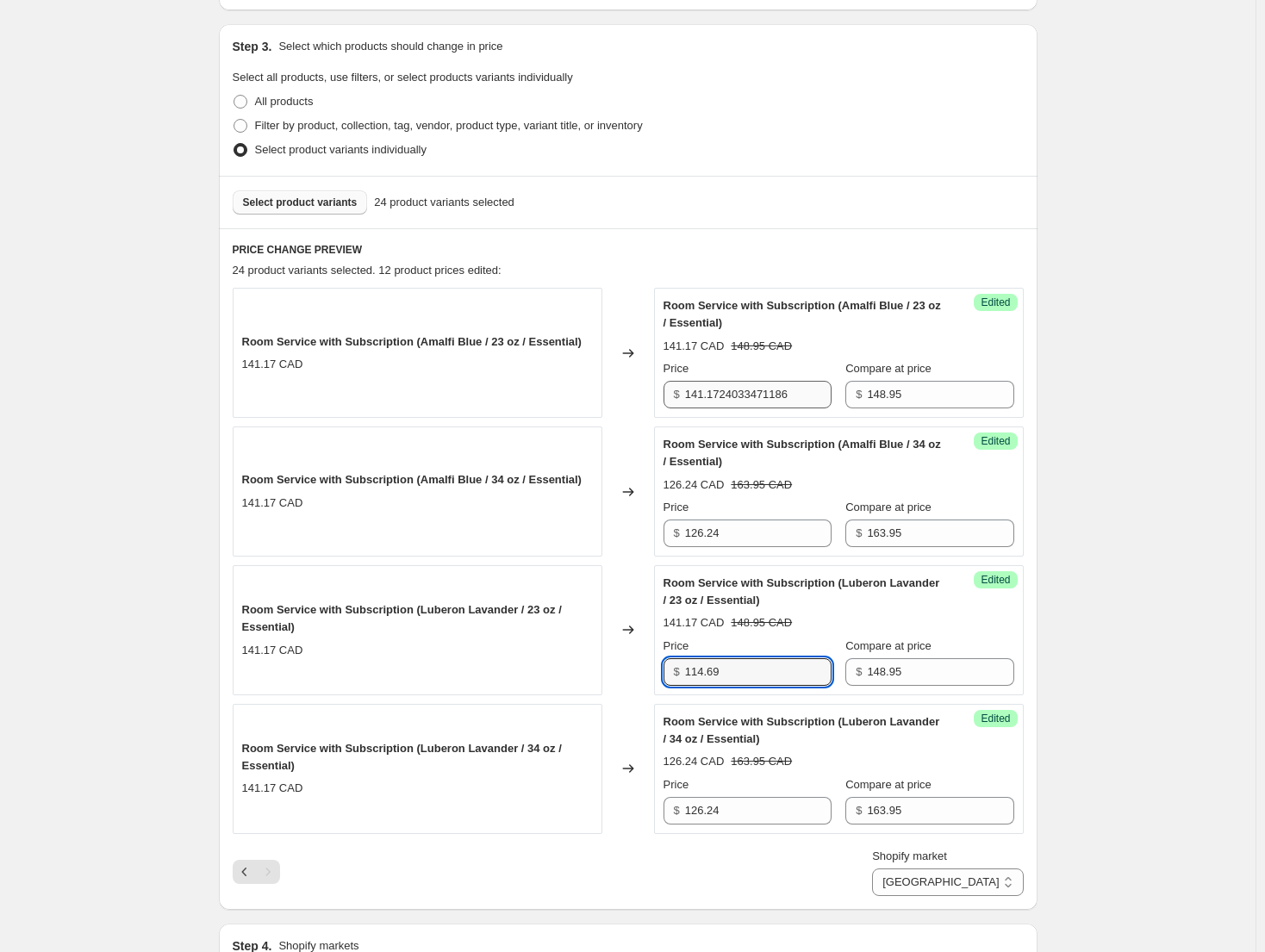
type input "114.69"
click at [772, 387] on input "141.1724033471186" at bounding box center [758, 395] width 146 height 28
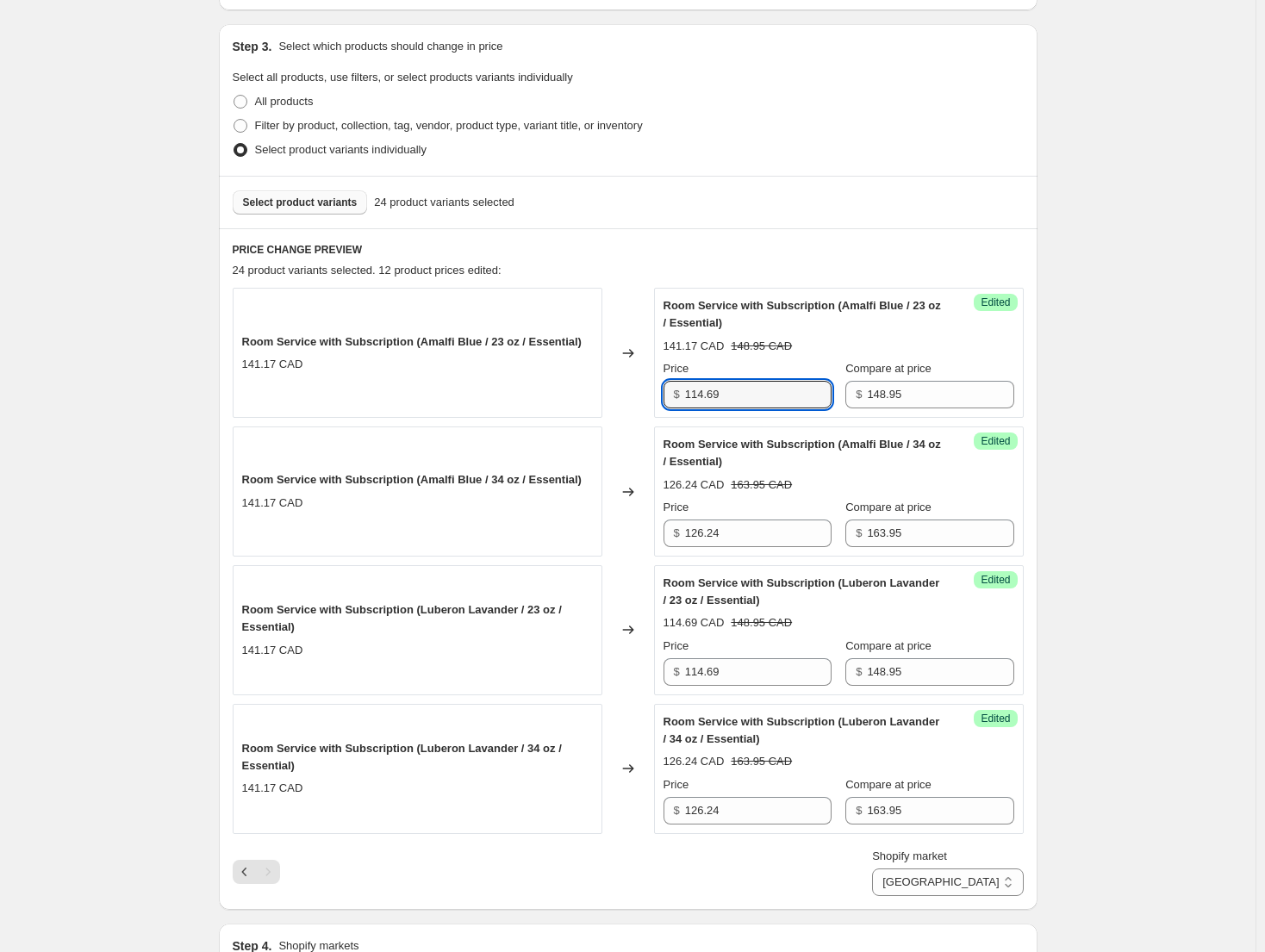
type input "114.69"
click at [1102, 368] on div "Create new price [MEDICAL_DATA]. This page is ready Create new price [MEDICAL_D…" at bounding box center [627, 606] width 1255 height 1901
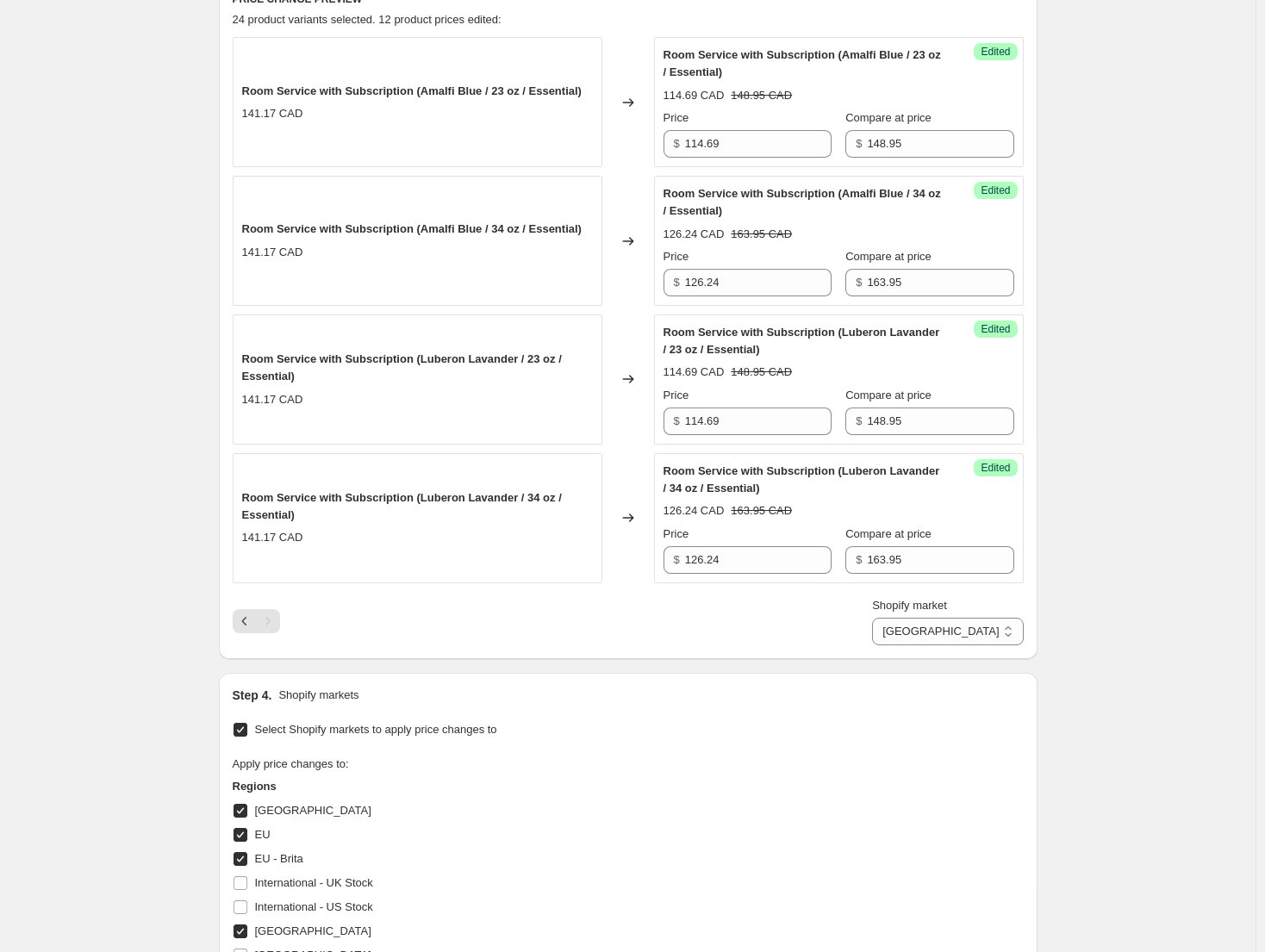
scroll to position [603, 0]
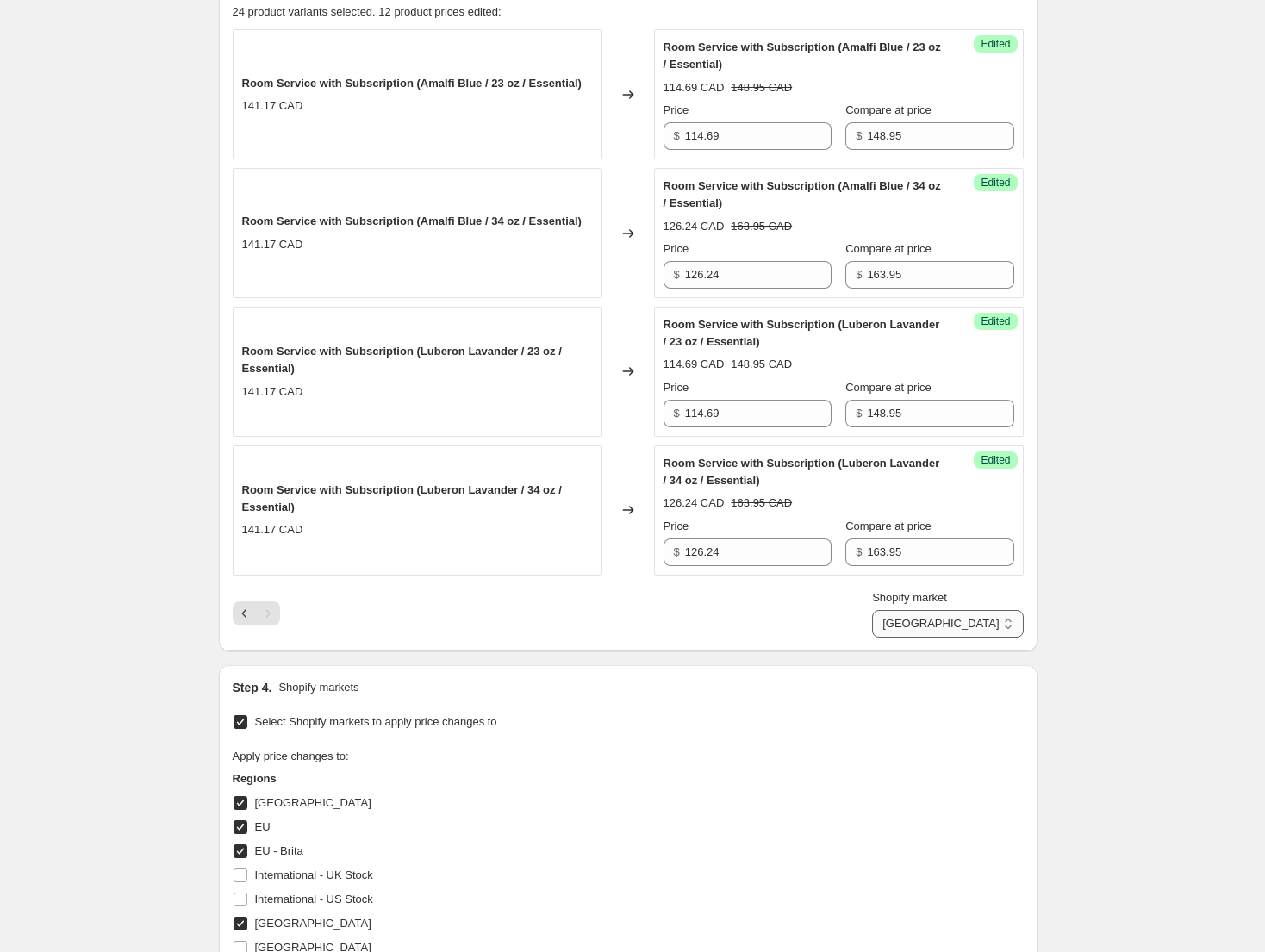
click at [1022, 621] on select "Direct prices [GEOGRAPHIC_DATA] [GEOGRAPHIC_DATA] [GEOGRAPHIC_DATA] - Brita [GE…" at bounding box center [948, 623] width 151 height 28
select select "49780818086"
click at [952, 637] on select "Direct prices [GEOGRAPHIC_DATA] [GEOGRAPHIC_DATA] [GEOGRAPHIC_DATA] - Brita [GE…" at bounding box center [948, 623] width 151 height 28
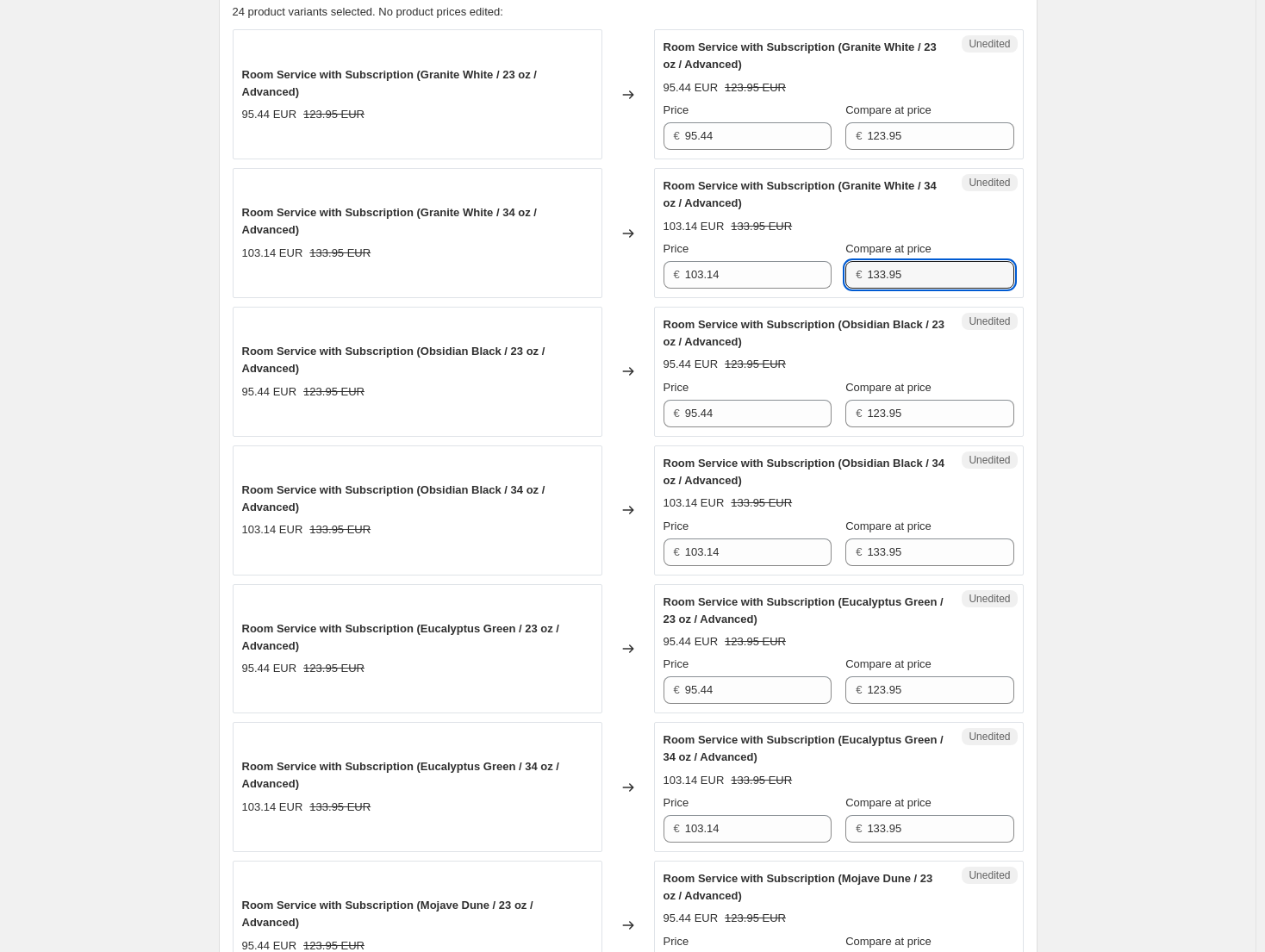
drag, startPoint x: 964, startPoint y: 274, endPoint x: 841, endPoint y: 261, distance: 123.7
click at [841, 261] on div "Price € 103.14 Compare at price € 133.95" at bounding box center [839, 264] width 351 height 48
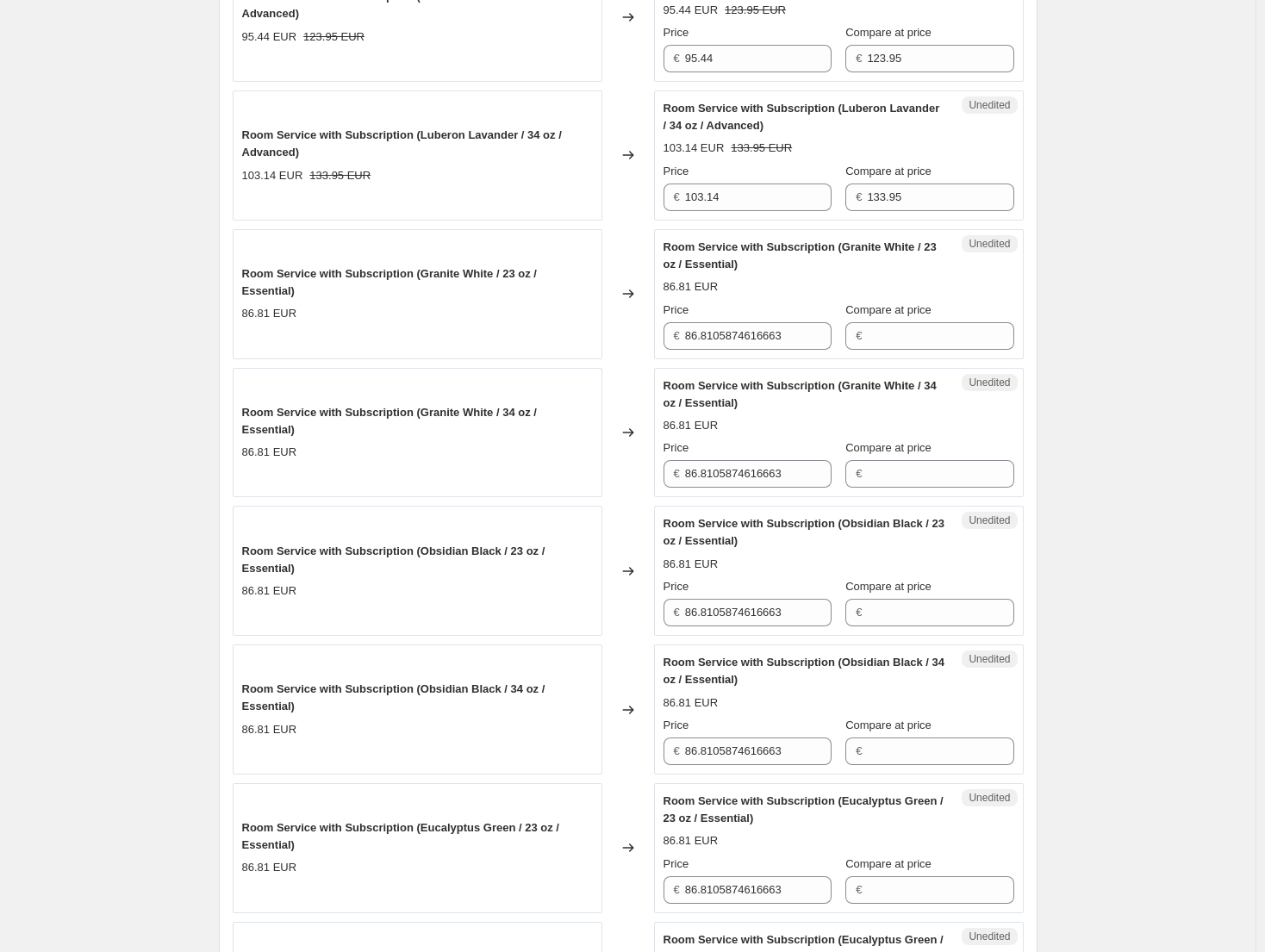
scroll to position [2067, 0]
click at [944, 481] on input "Compare at price" at bounding box center [939, 472] width 146 height 28
paste input "133.95"
type input "133.95"
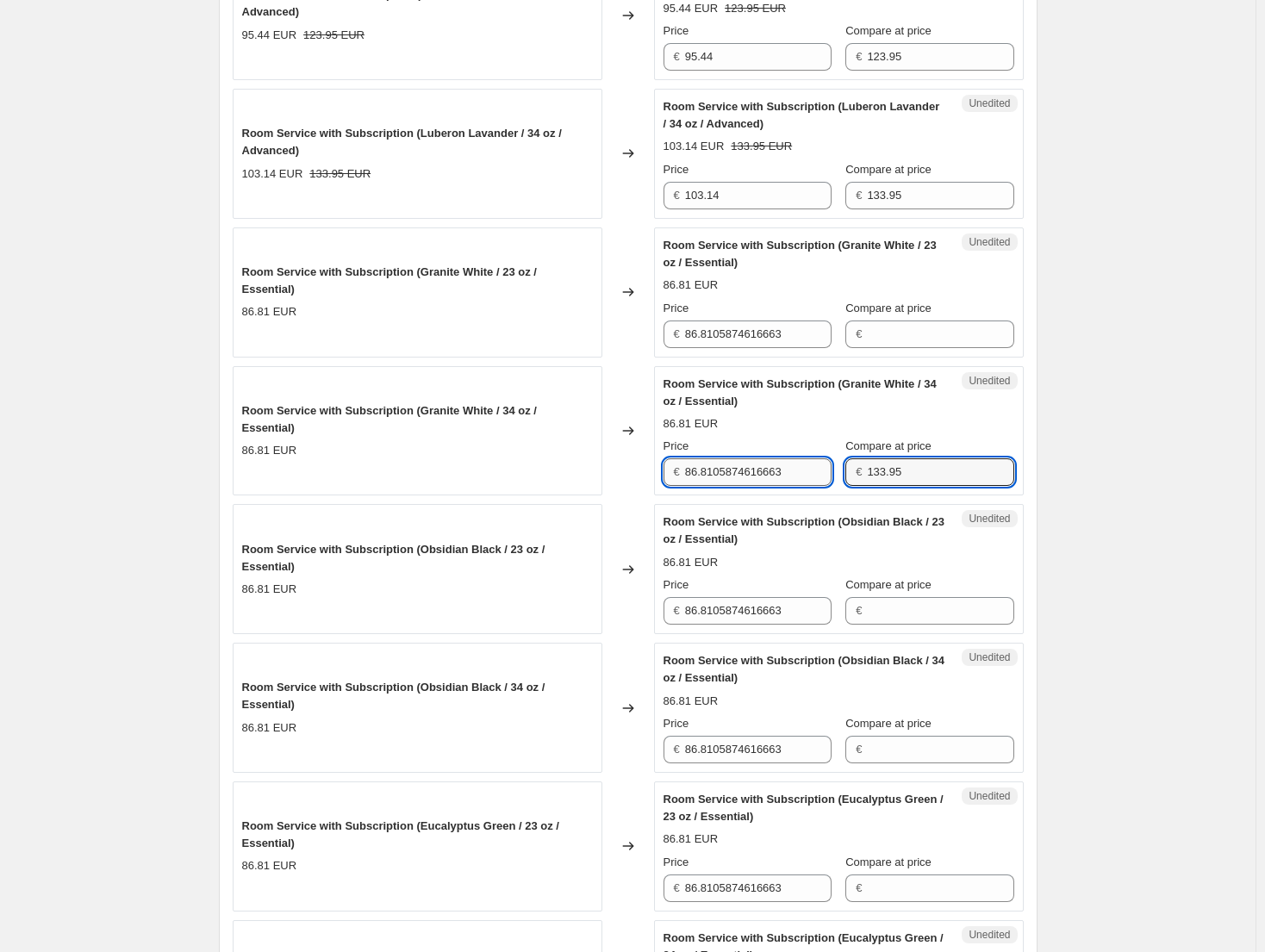
click at [778, 477] on input "86.8105874616663" at bounding box center [758, 472] width 146 height 28
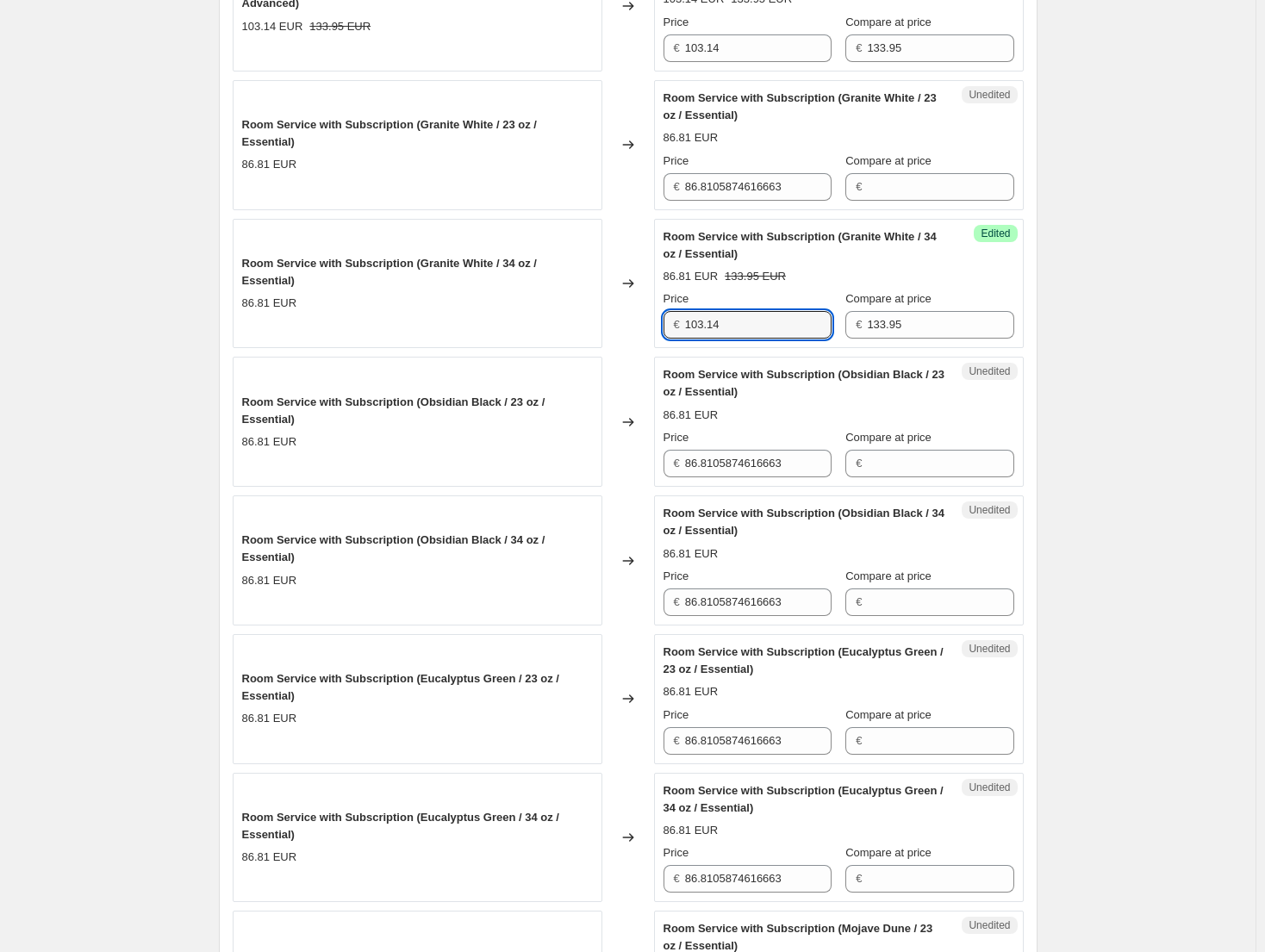
scroll to position [2239, 0]
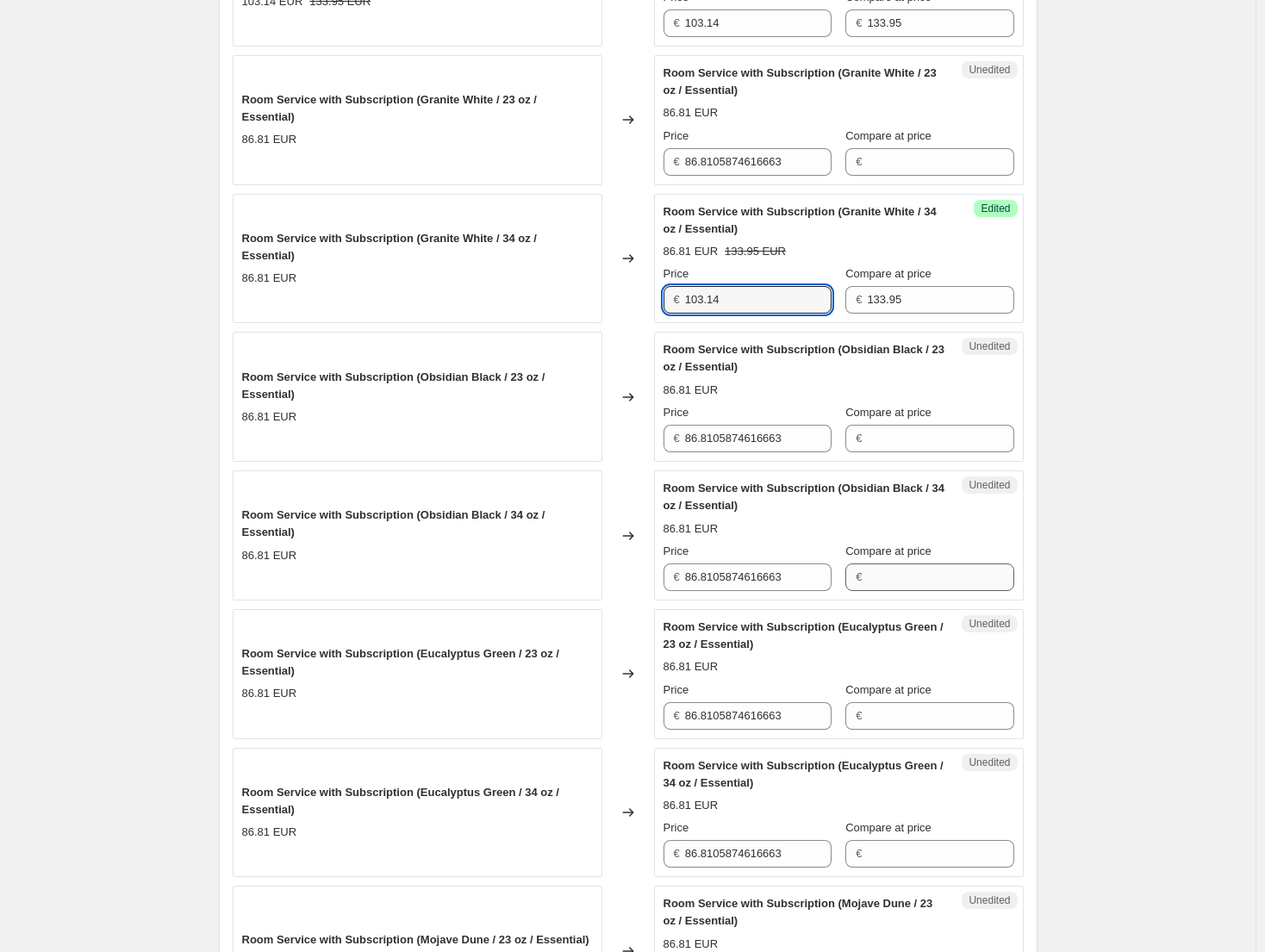
type input "103.14"
click at [947, 577] on input "Compare at price" at bounding box center [939, 577] width 146 height 28
paste input "133.95"
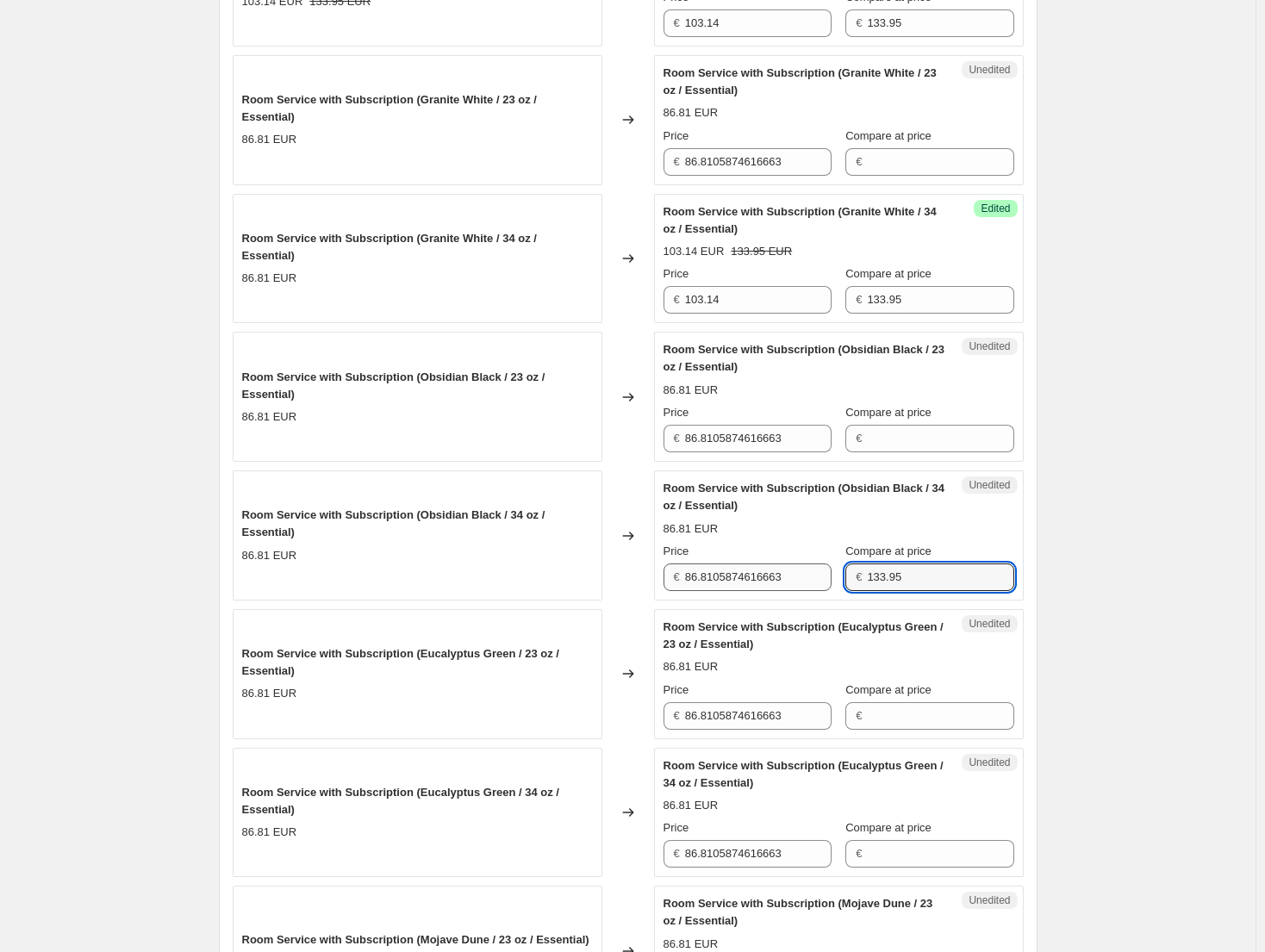
type input "133.95"
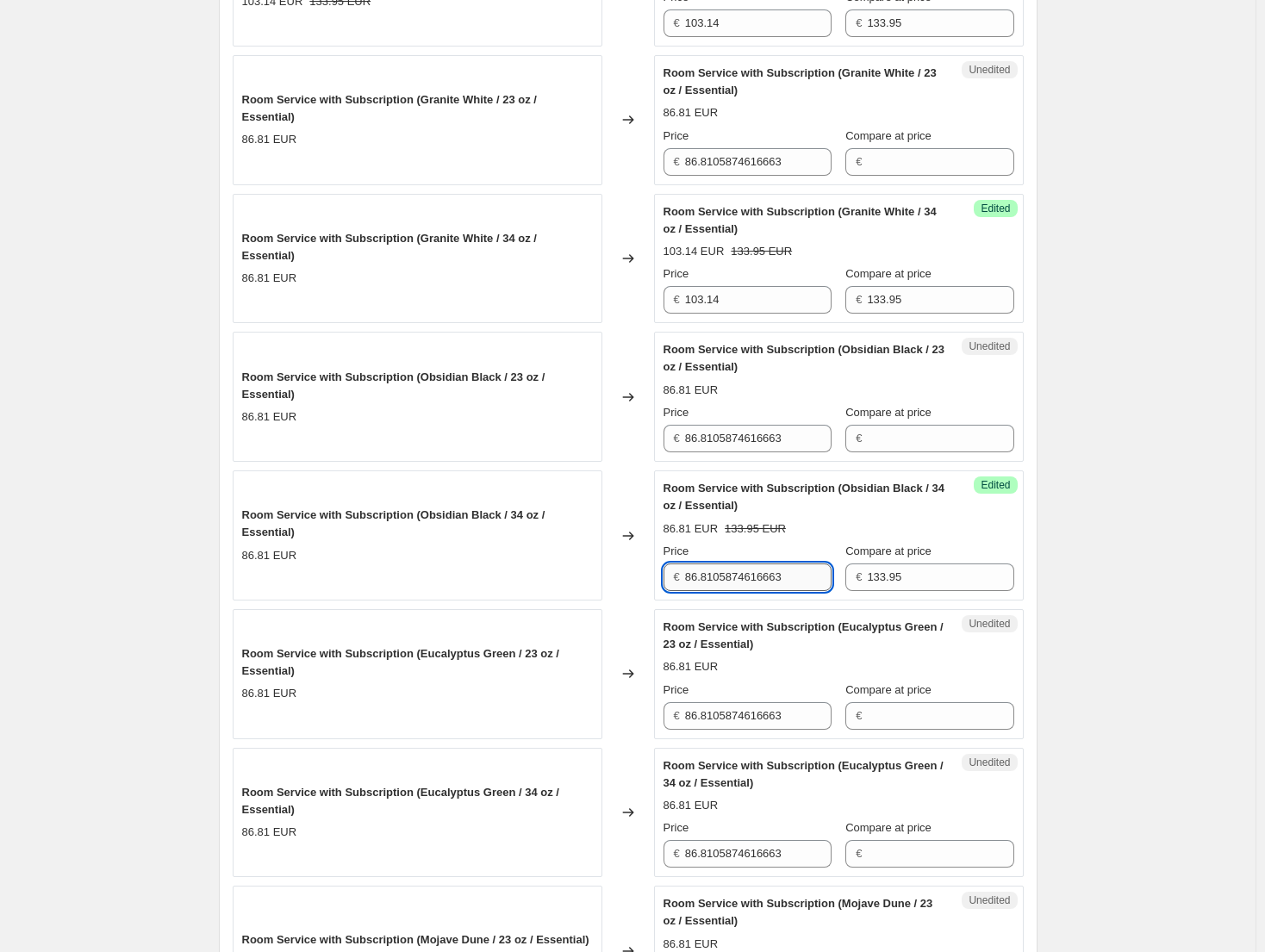
click at [720, 581] on input "86.8105874616663" at bounding box center [758, 577] width 146 height 28
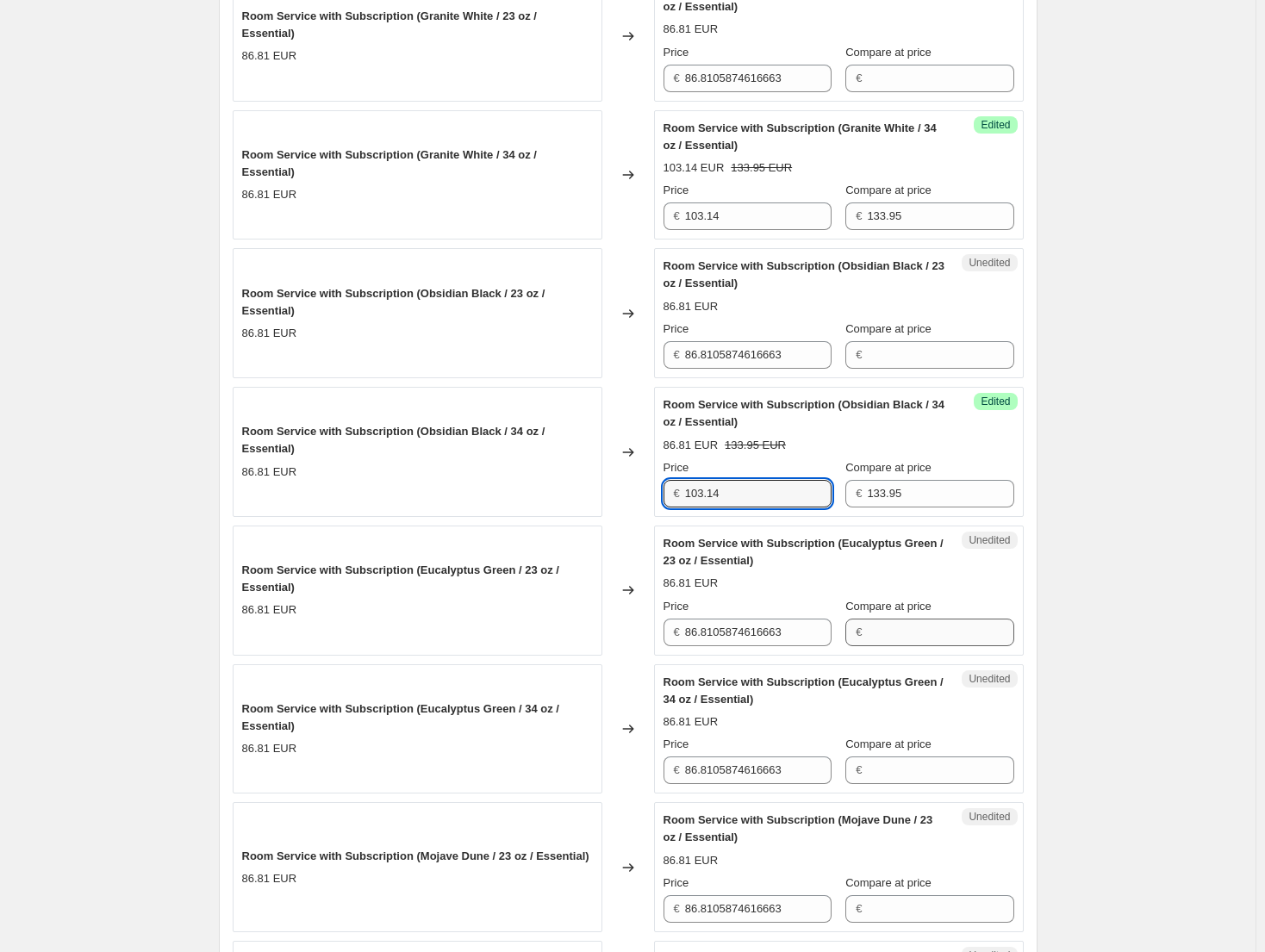
scroll to position [2326, 0]
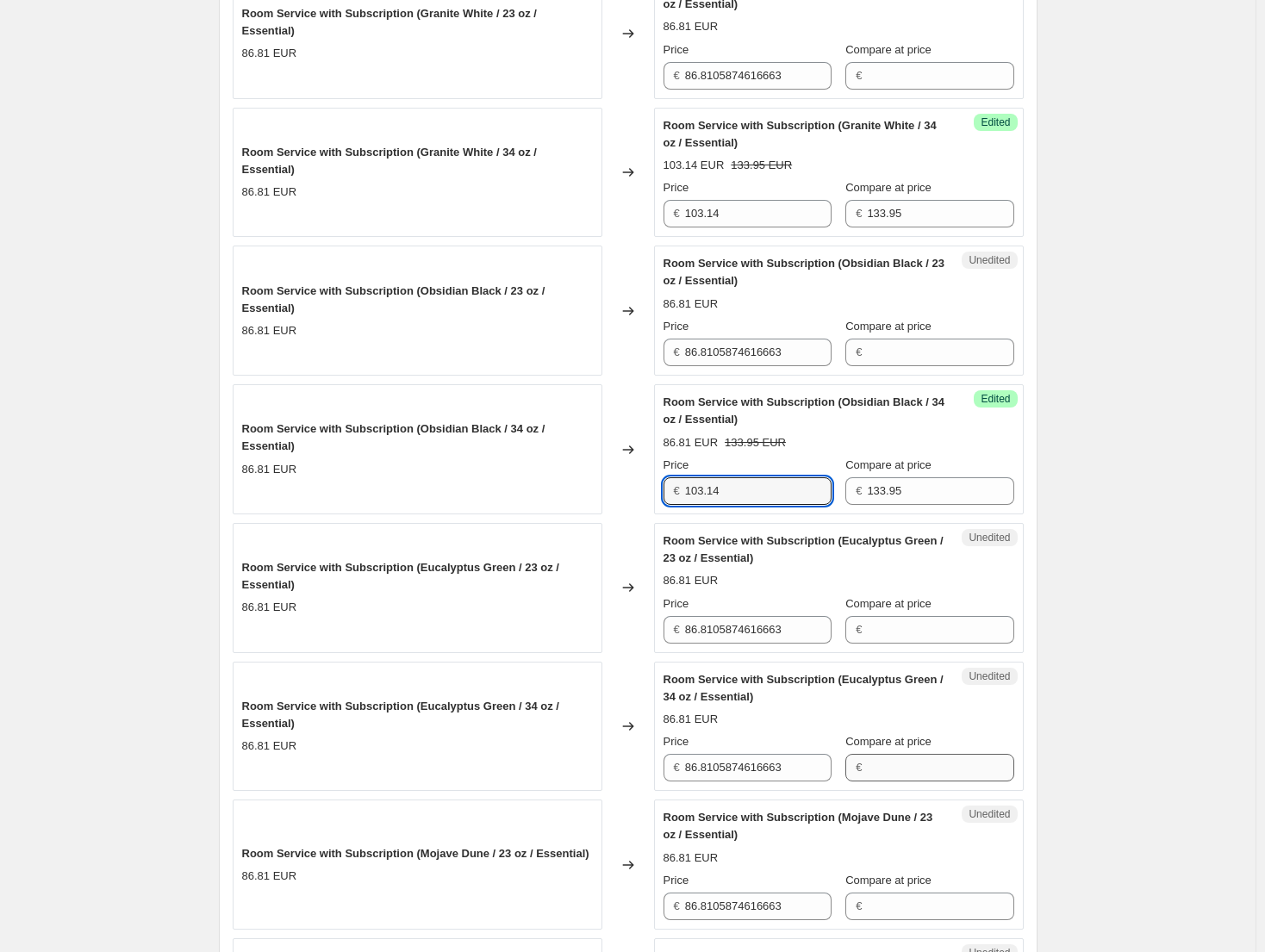
type input "103.14"
click at [930, 766] on input "Compare at price" at bounding box center [939, 768] width 146 height 28
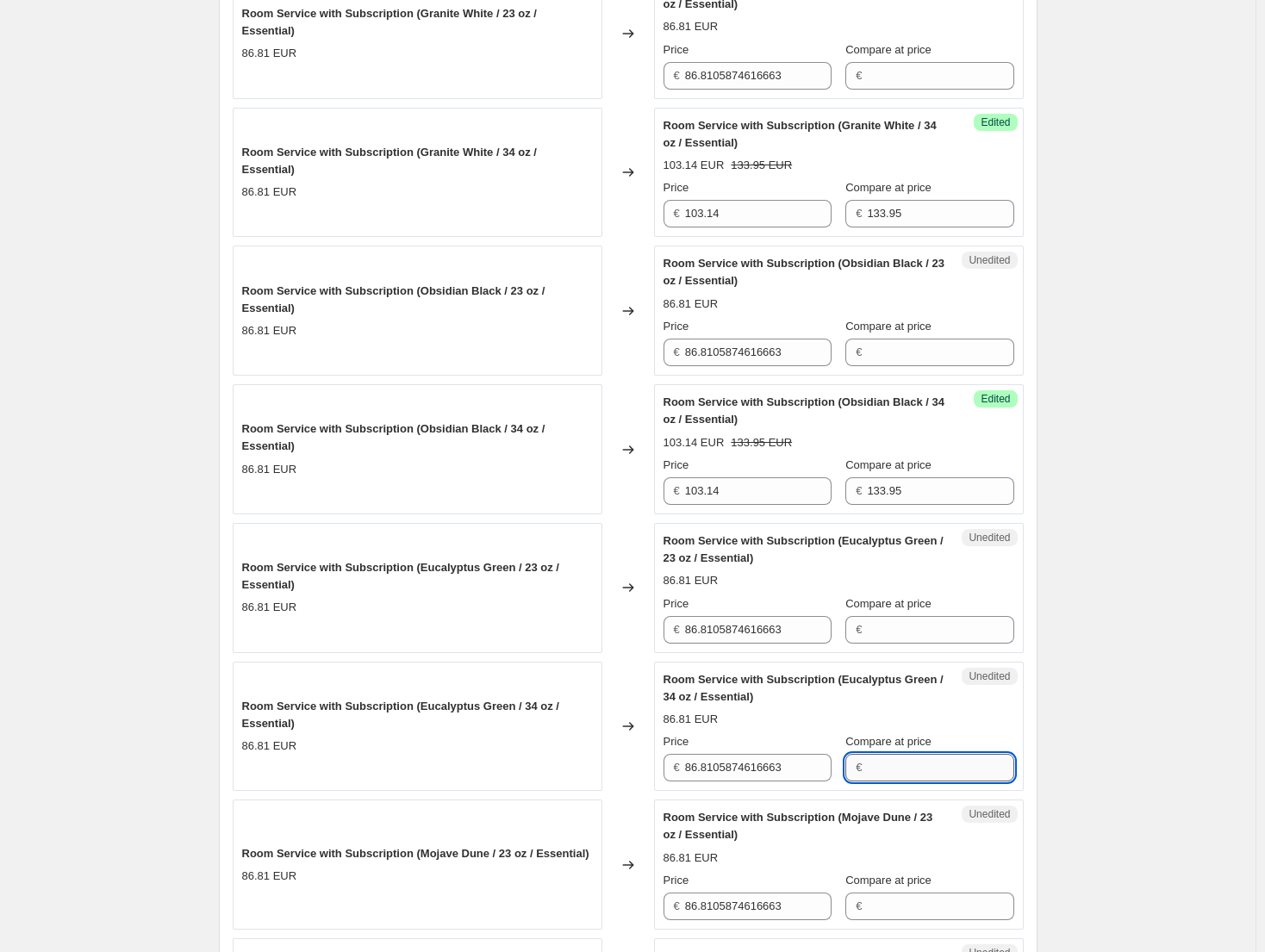
click at [930, 766] on input "Compare at price" at bounding box center [939, 768] width 146 height 28
paste input "133.95"
type input "133.95"
click at [754, 778] on input "86.8105874616663" at bounding box center [758, 768] width 146 height 28
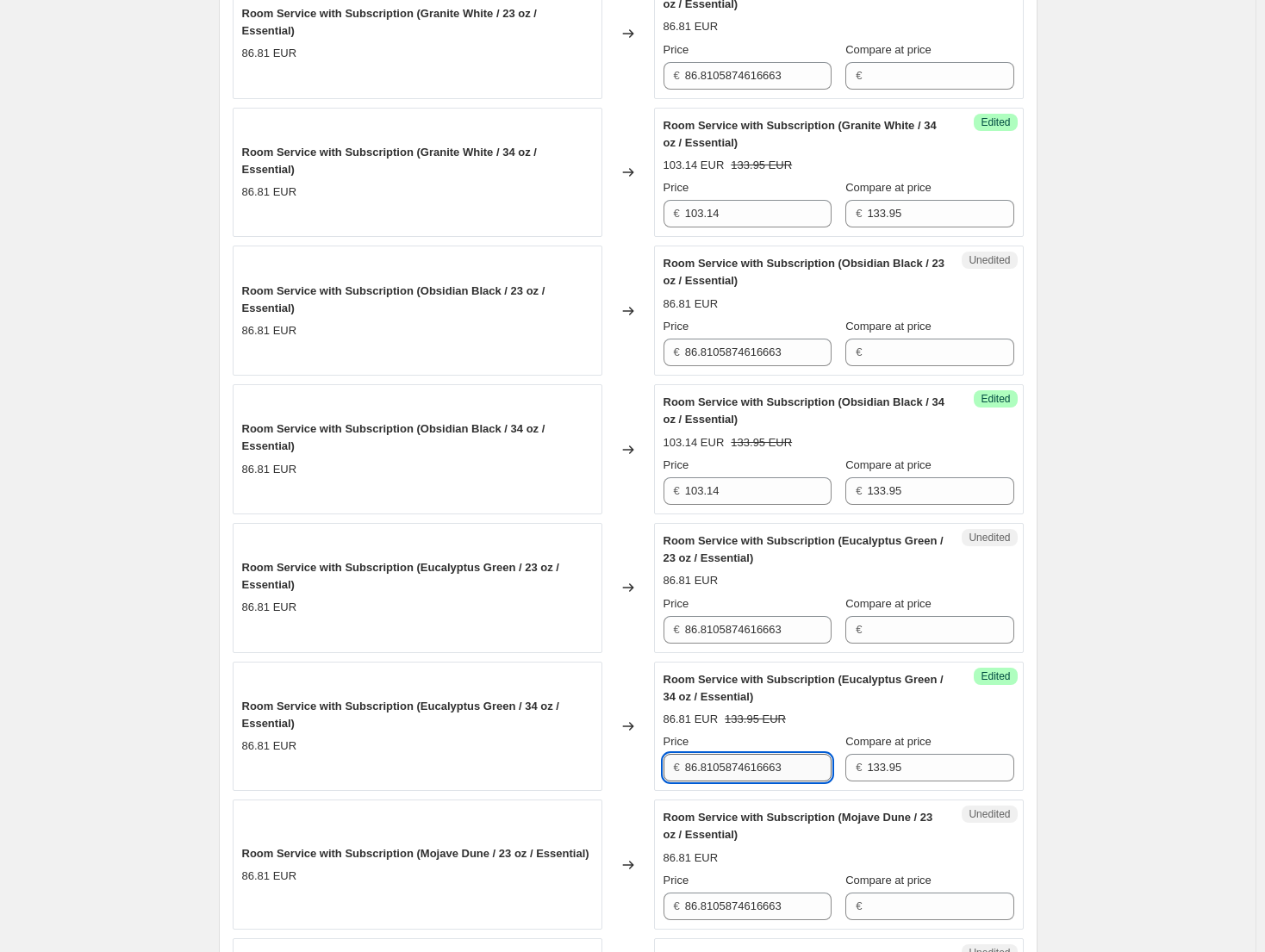
click at [750, 775] on input "86.8105874616663" at bounding box center [758, 768] width 146 height 28
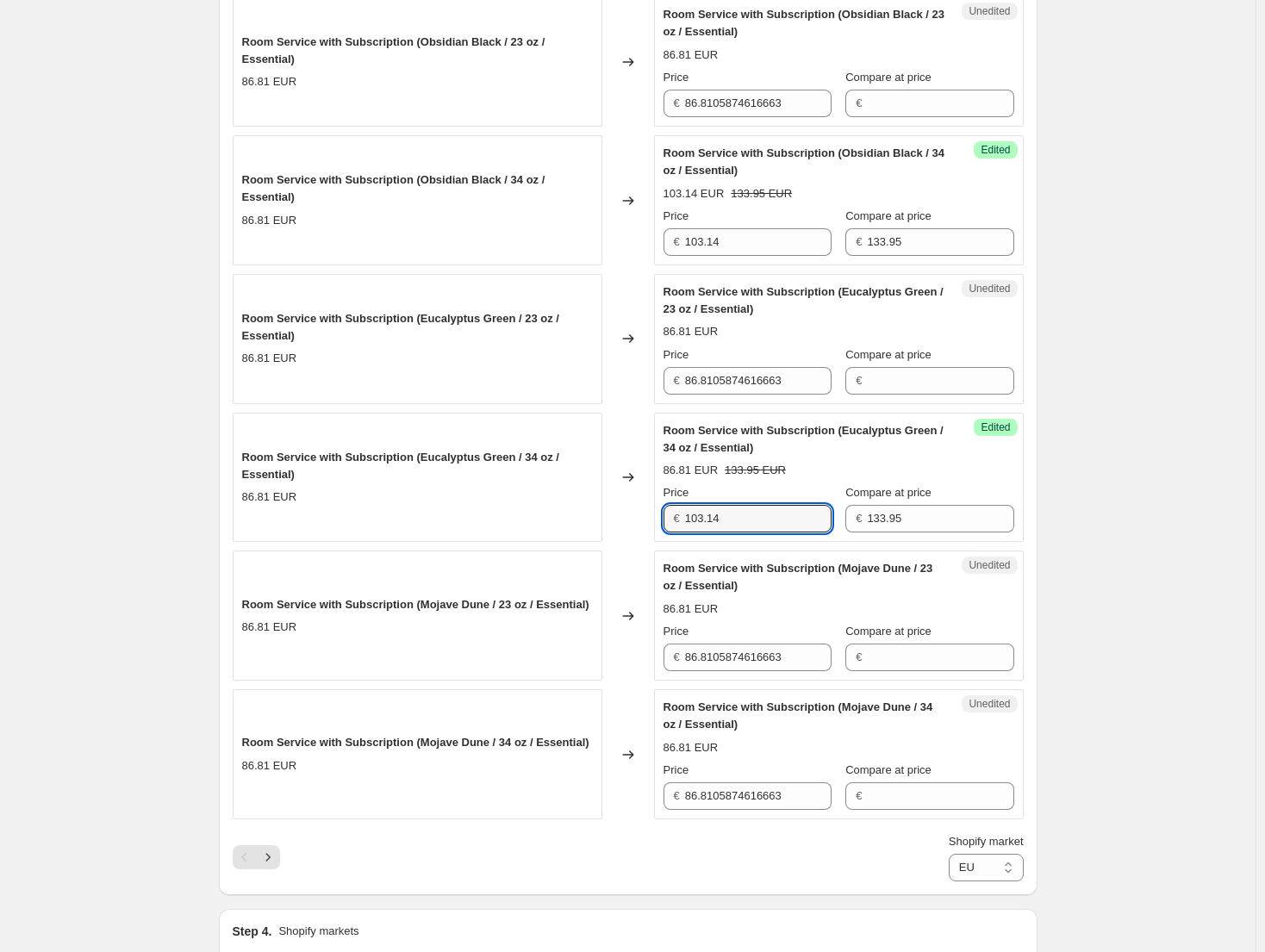
scroll to position [2670, 0]
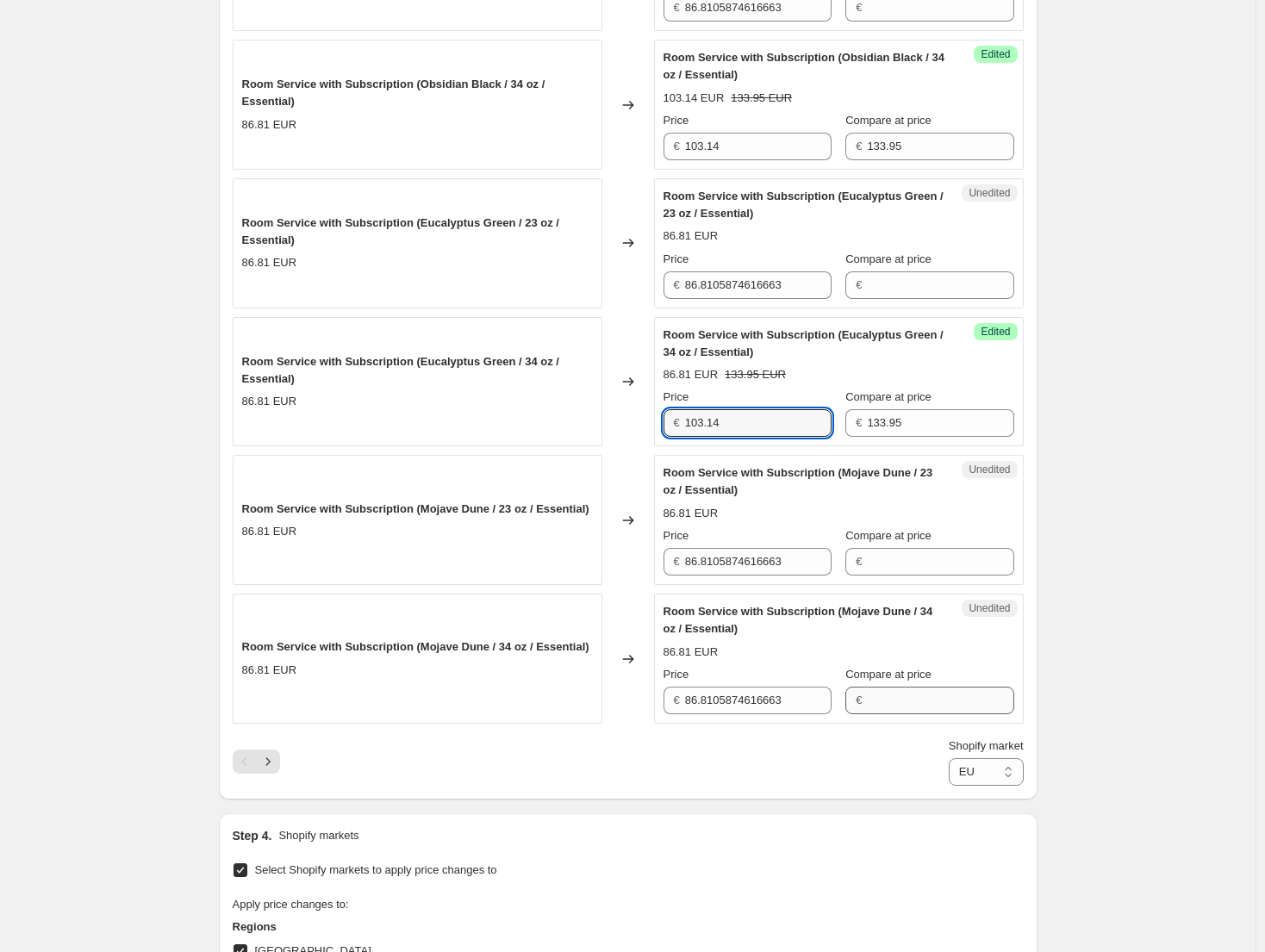
type input "103.14"
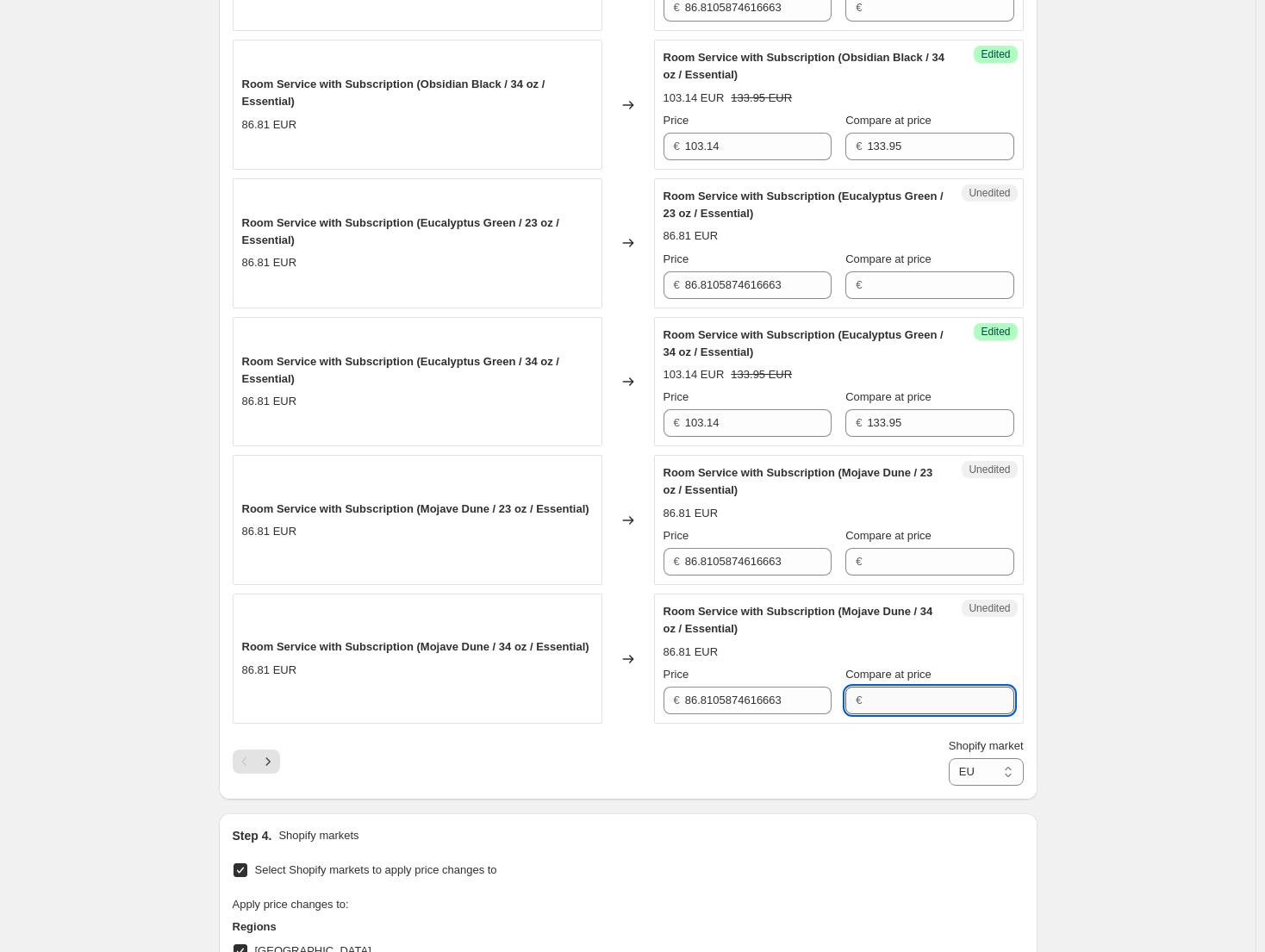
click at [924, 713] on input "Compare at price" at bounding box center [939, 701] width 146 height 28
click at [922, 708] on input "Compare at price" at bounding box center [939, 701] width 146 height 28
paste input "133.95"
type input "133.95"
click at [728, 705] on input "86.8105874616663" at bounding box center [758, 701] width 146 height 28
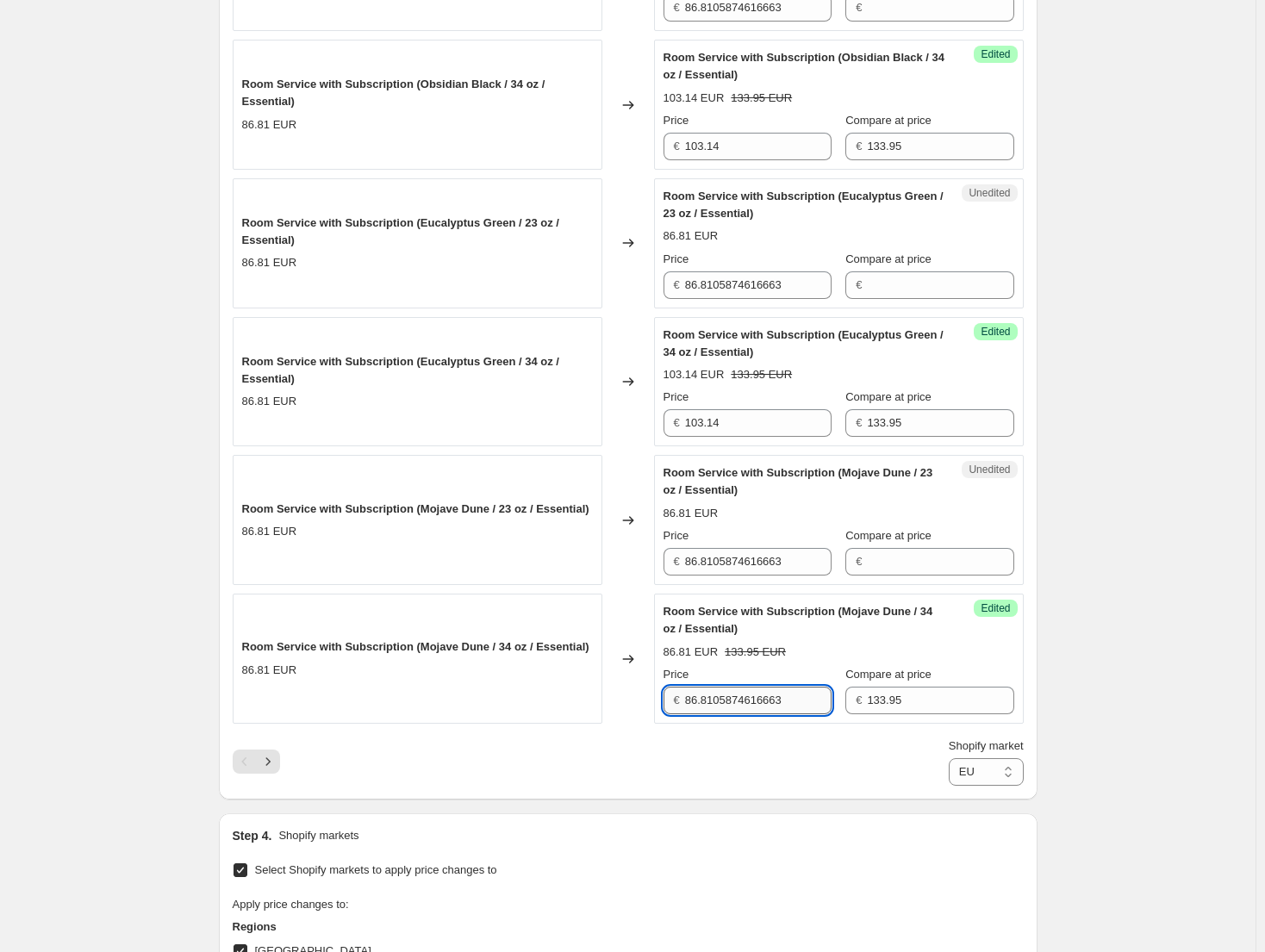
click at [727, 705] on input "86.8105874616663" at bounding box center [758, 701] width 146 height 28
type input "103.14"
click at [1005, 775] on select "Direct prices [GEOGRAPHIC_DATA] [GEOGRAPHIC_DATA] [GEOGRAPHIC_DATA] - Brita [GE…" at bounding box center [986, 771] width 75 height 28
drag, startPoint x: 1155, startPoint y: 701, endPoint x: 1040, endPoint y: 707, distance: 115.2
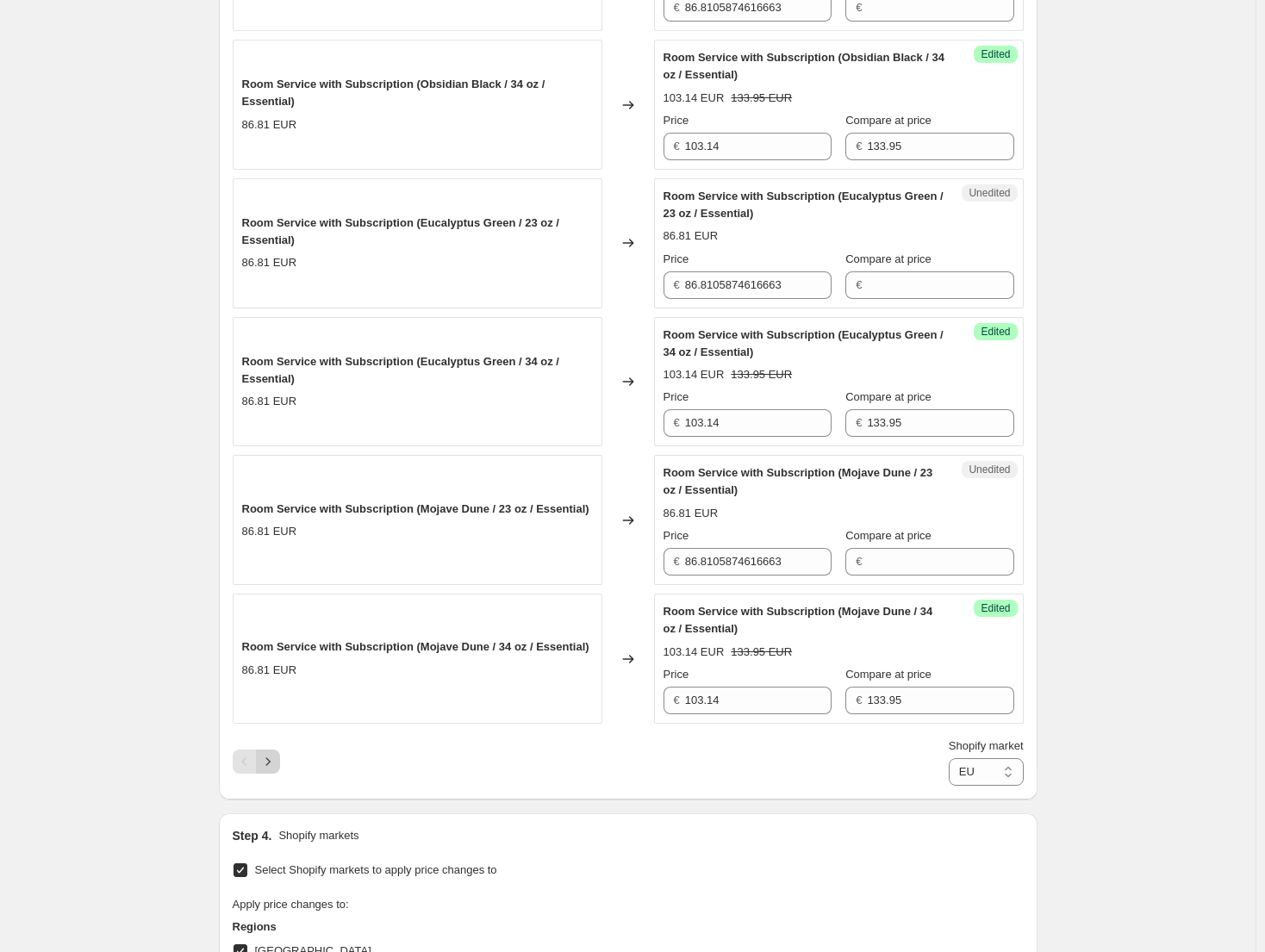
click at [276, 757] on icon "Next" at bounding box center [268, 761] width 18 height 18
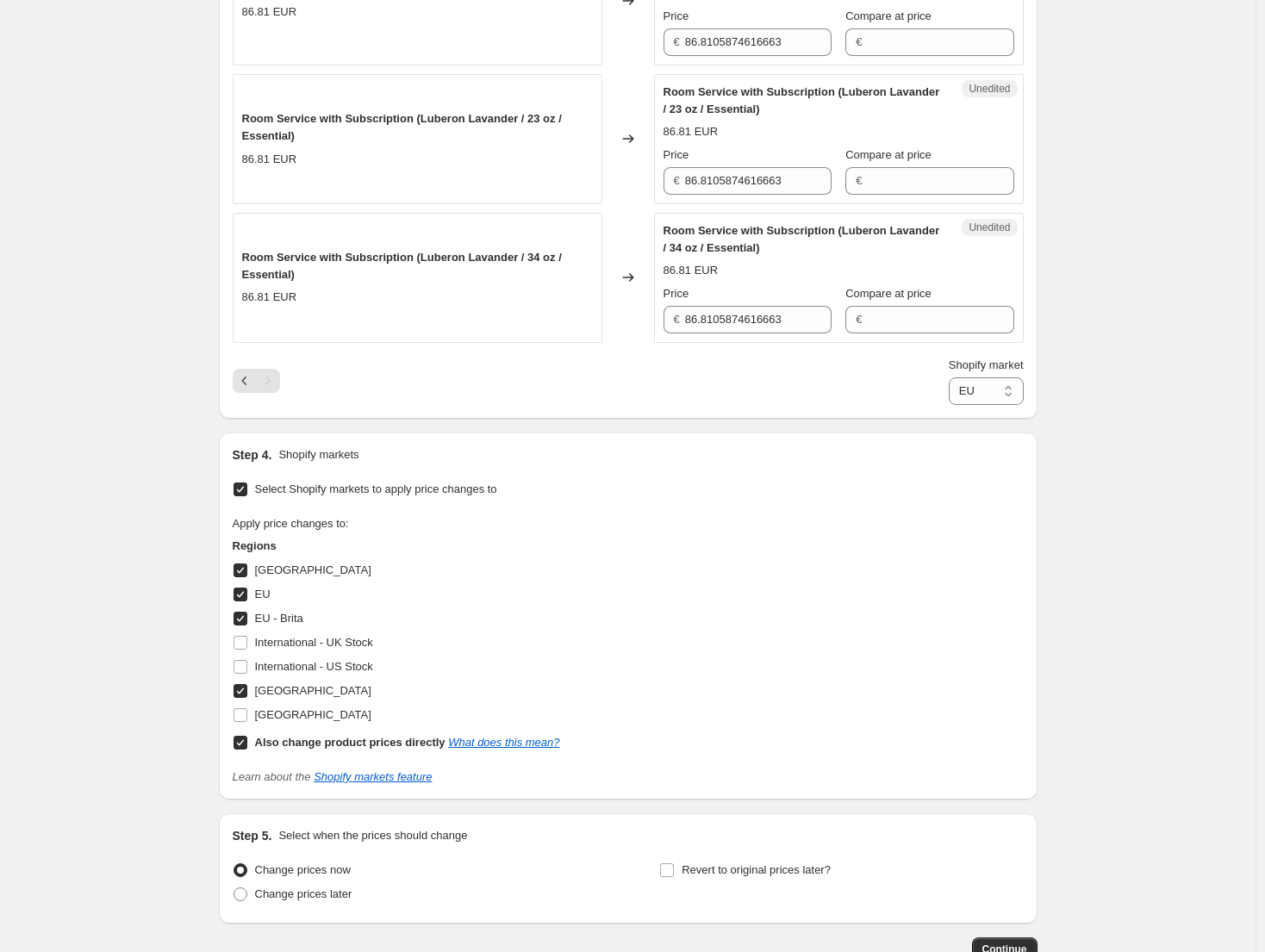
scroll to position [519, 0]
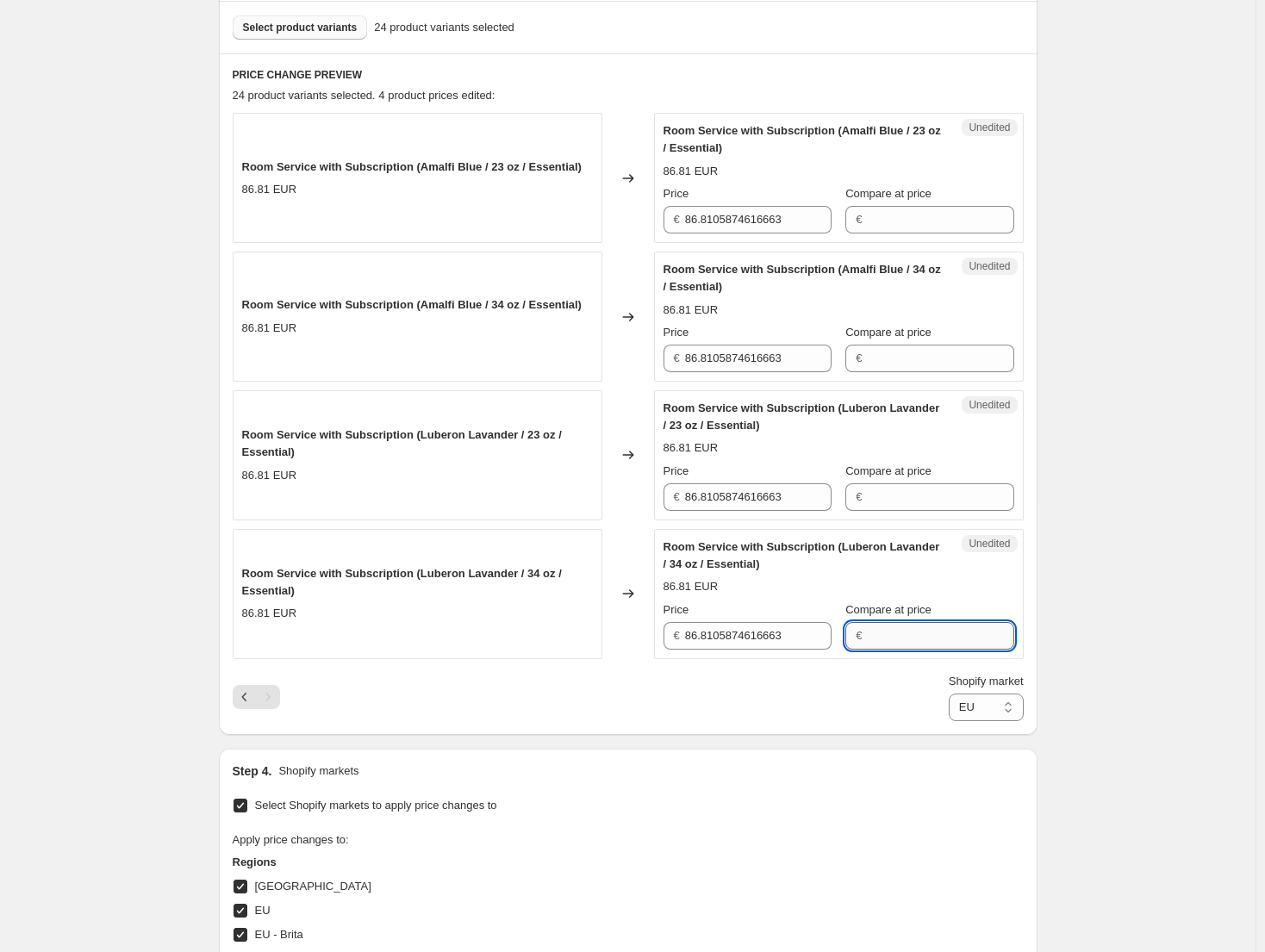
click at [938, 641] on input "Compare at price" at bounding box center [939, 636] width 146 height 28
paste input "133.95"
type input "133.95"
click at [955, 339] on div "Compare at price" at bounding box center [929, 332] width 168 height 18
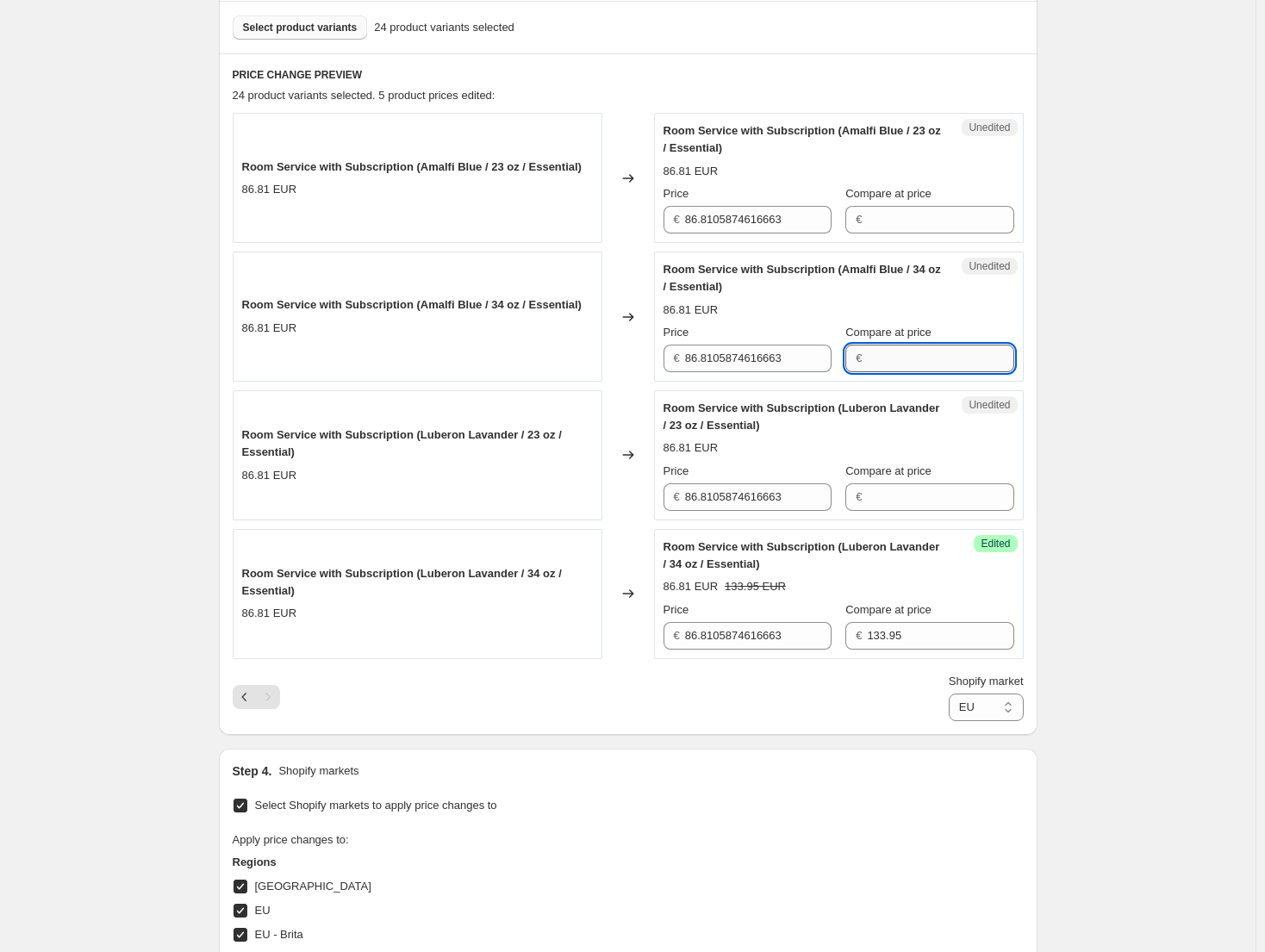
click at [955, 345] on input "Compare at price" at bounding box center [939, 358] width 146 height 28
paste input "133.95"
type input "133.95"
click at [770, 363] on input "86.8105874616663" at bounding box center [758, 358] width 146 height 28
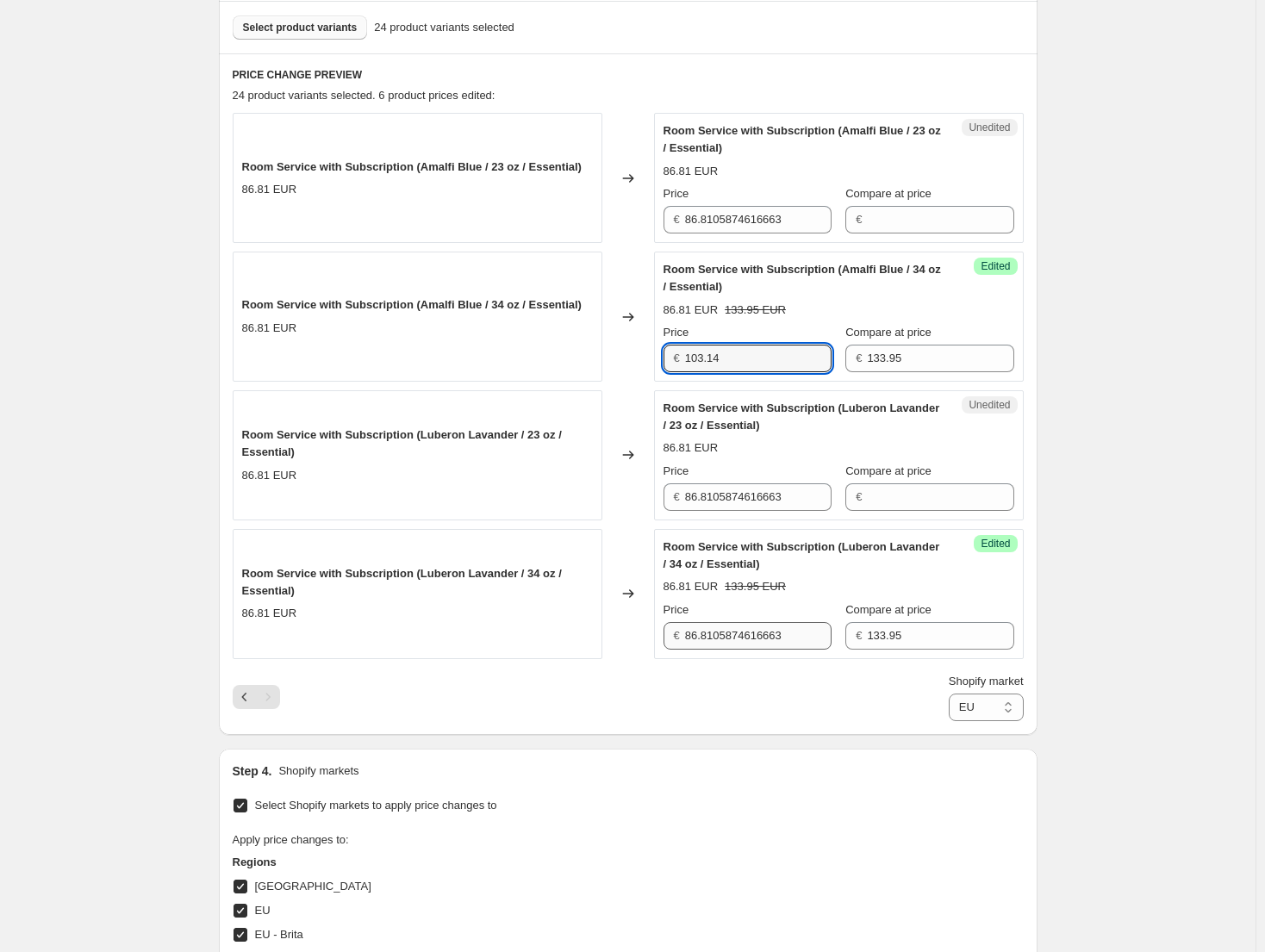
type input "103.14"
click at [764, 635] on input "86.8105874616663" at bounding box center [758, 636] width 146 height 28
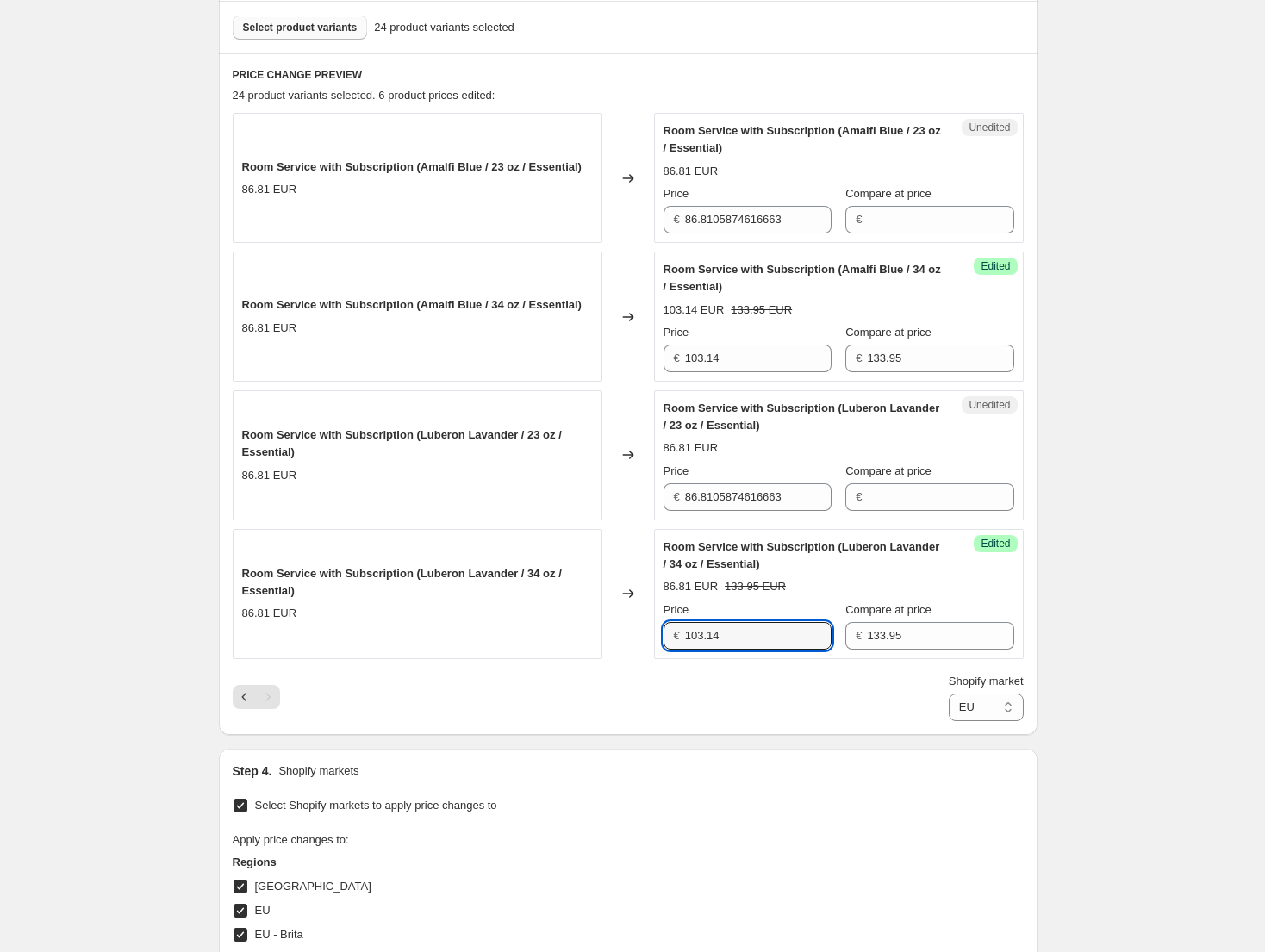
type input "103.14"
click at [1136, 534] on div "Create new price [MEDICAL_DATA]. This page is ready Create new price [MEDICAL_D…" at bounding box center [627, 431] width 1255 height 1901
click at [239, 699] on icon "Previous" at bounding box center [245, 696] width 18 height 18
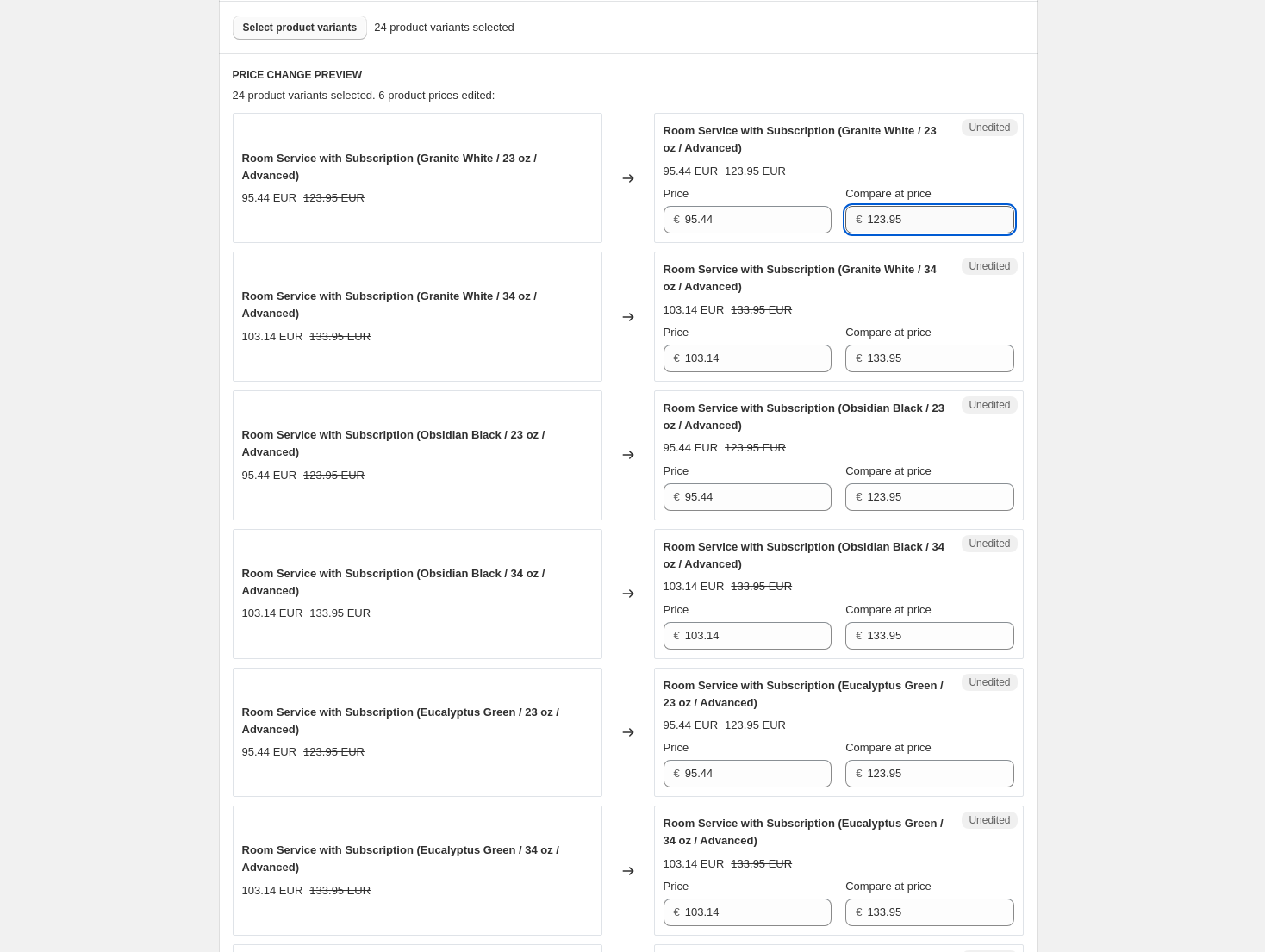
click at [949, 219] on input "123.95" at bounding box center [939, 220] width 146 height 28
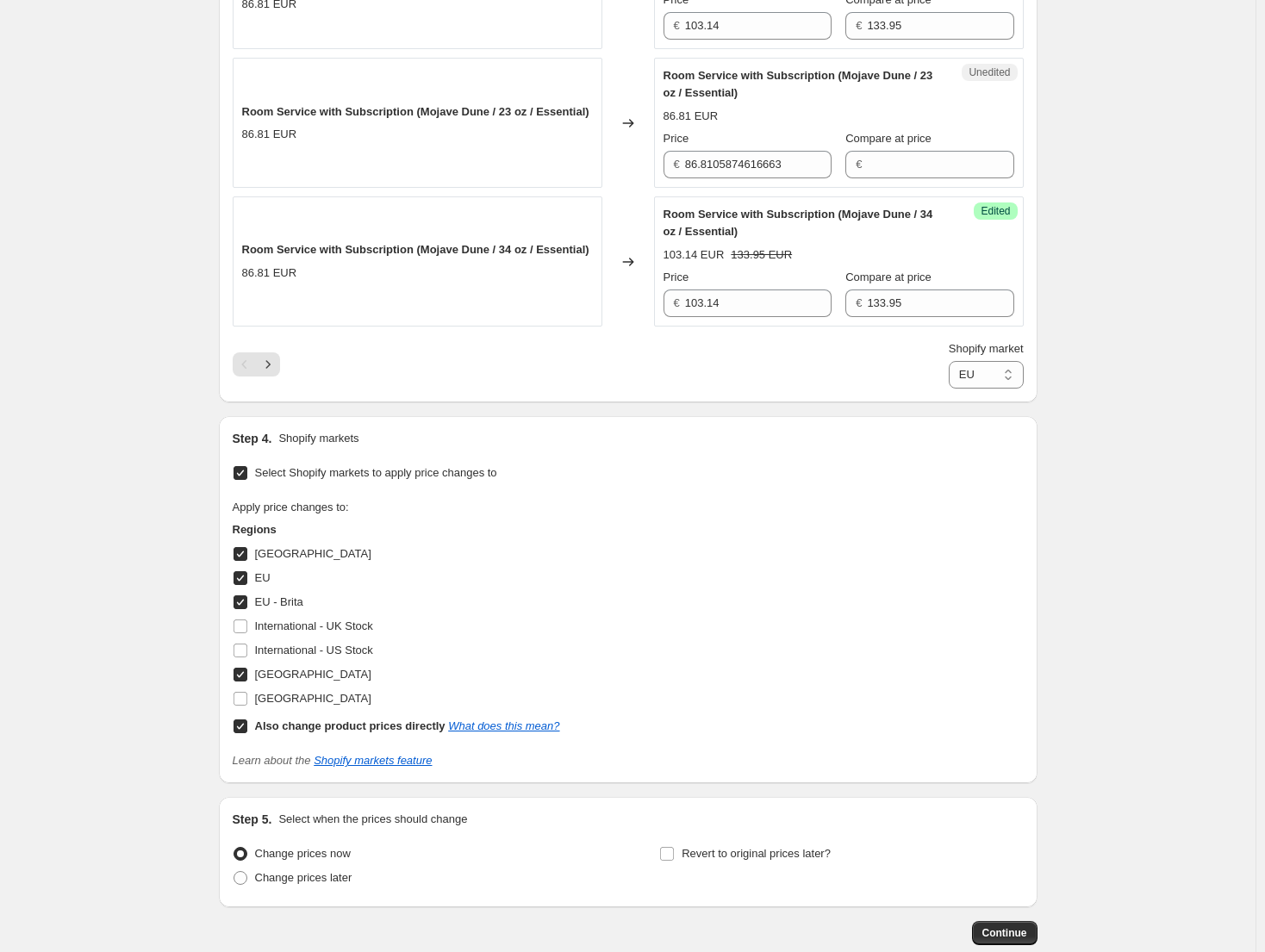
scroll to position [3165, 0]
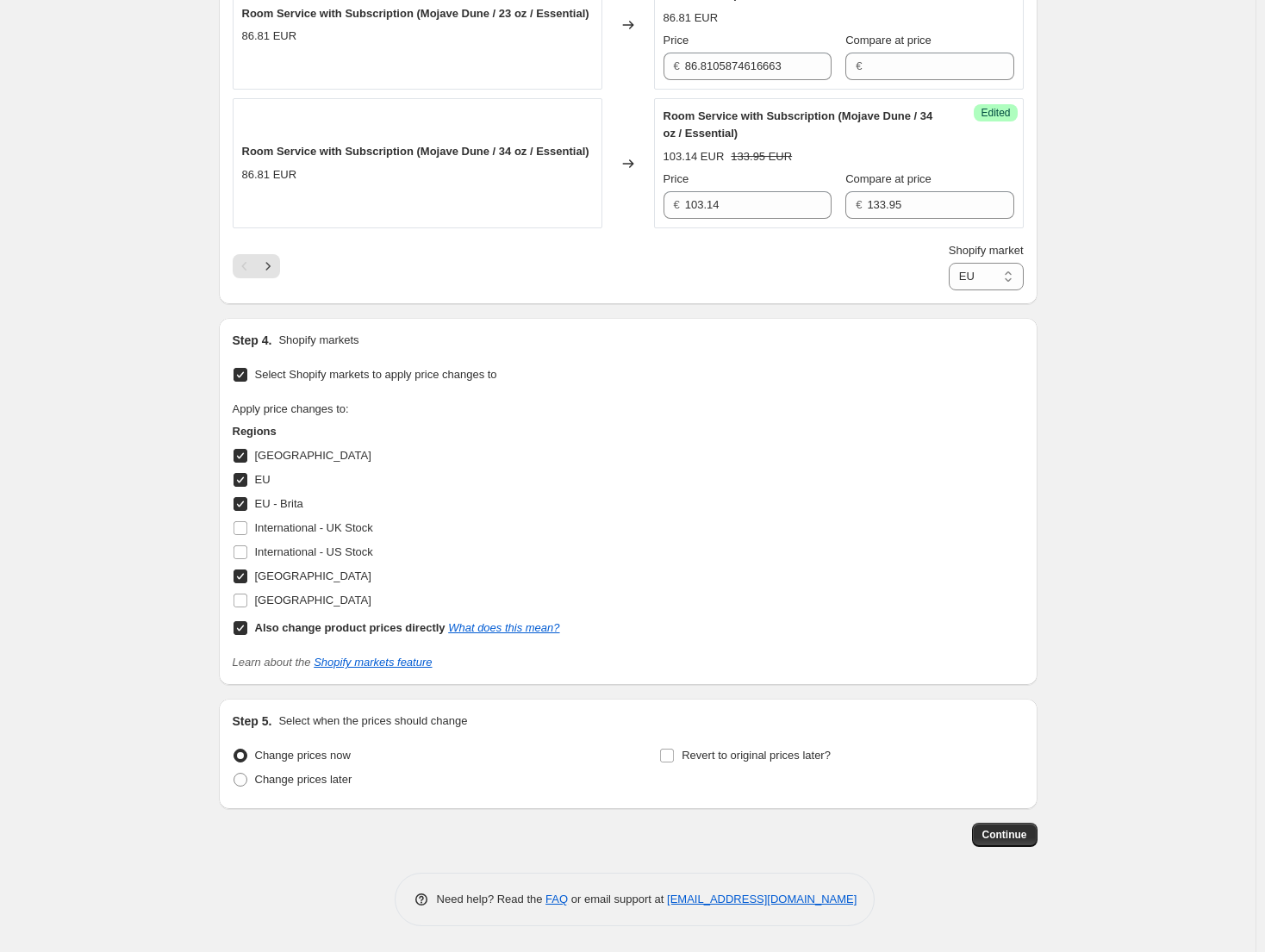
click at [284, 271] on div "Shopify market Direct prices [GEOGRAPHIC_DATA] [GEOGRAPHIC_DATA] [GEOGRAPHIC_DA…" at bounding box center [628, 266] width 791 height 48
click at [280, 270] on button "Next" at bounding box center [268, 266] width 24 height 24
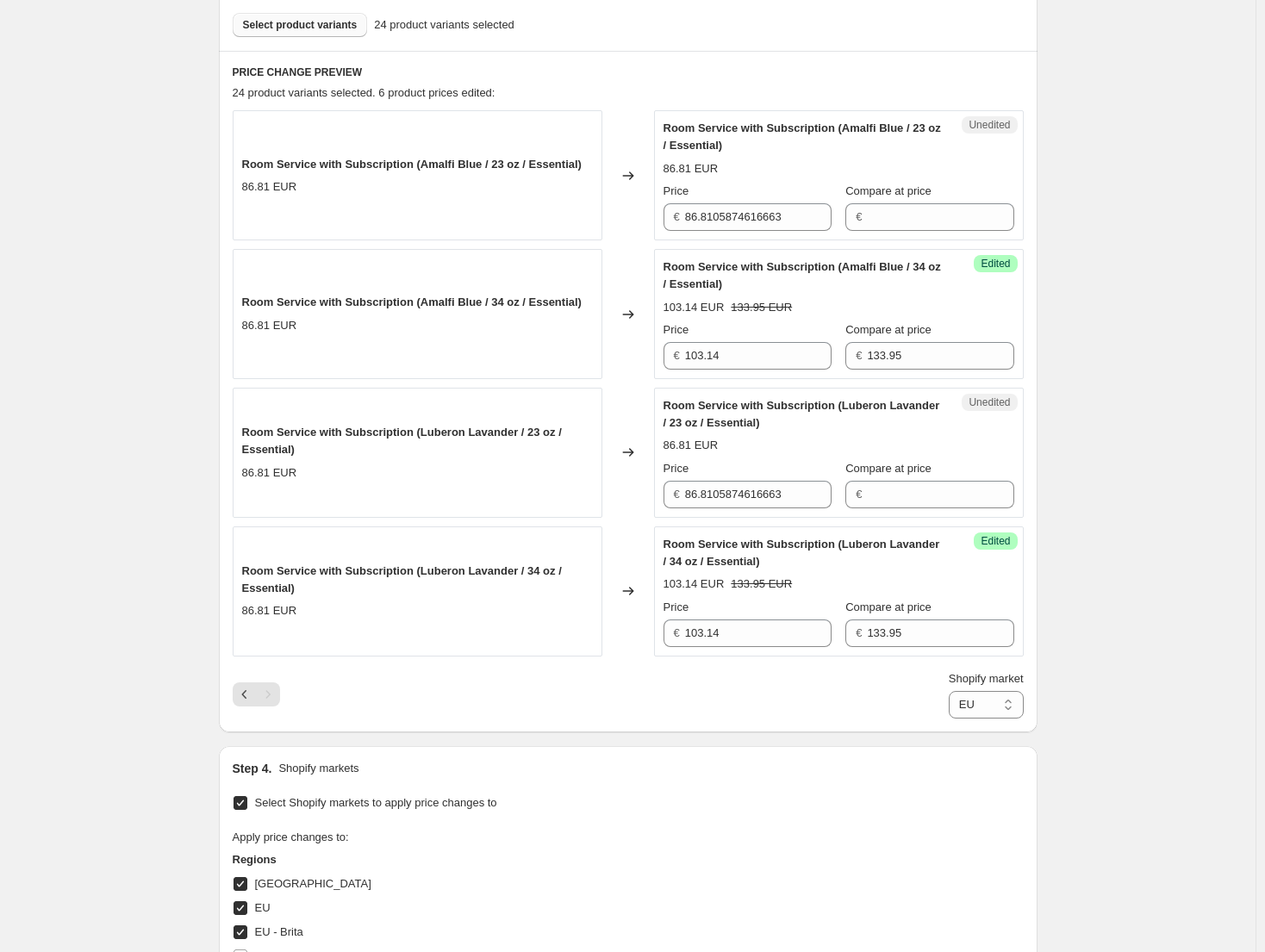
scroll to position [519, 0]
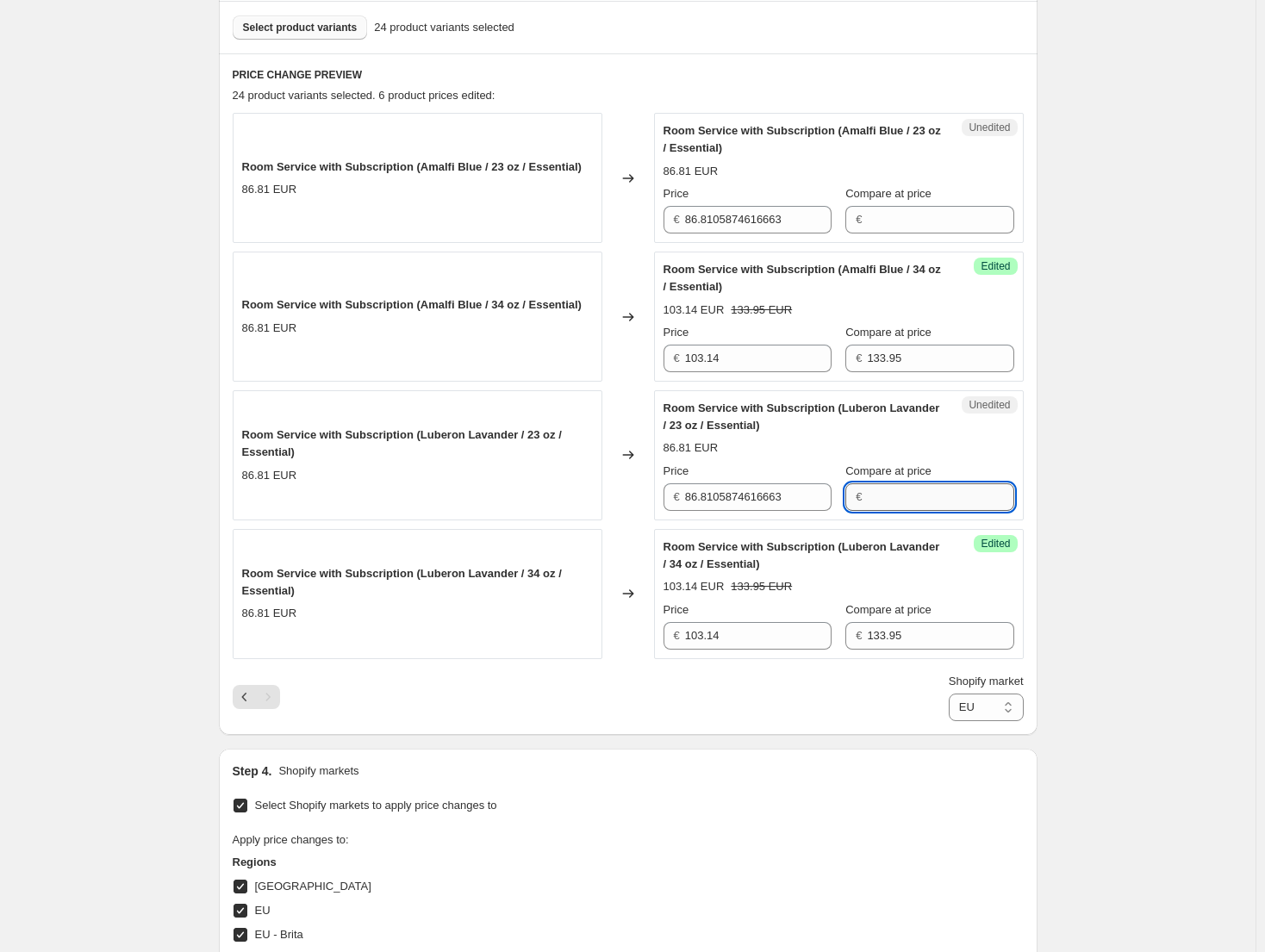
click at [914, 491] on input "Compare at price" at bounding box center [939, 497] width 146 height 28
paste input "123.95"
type input "123.95"
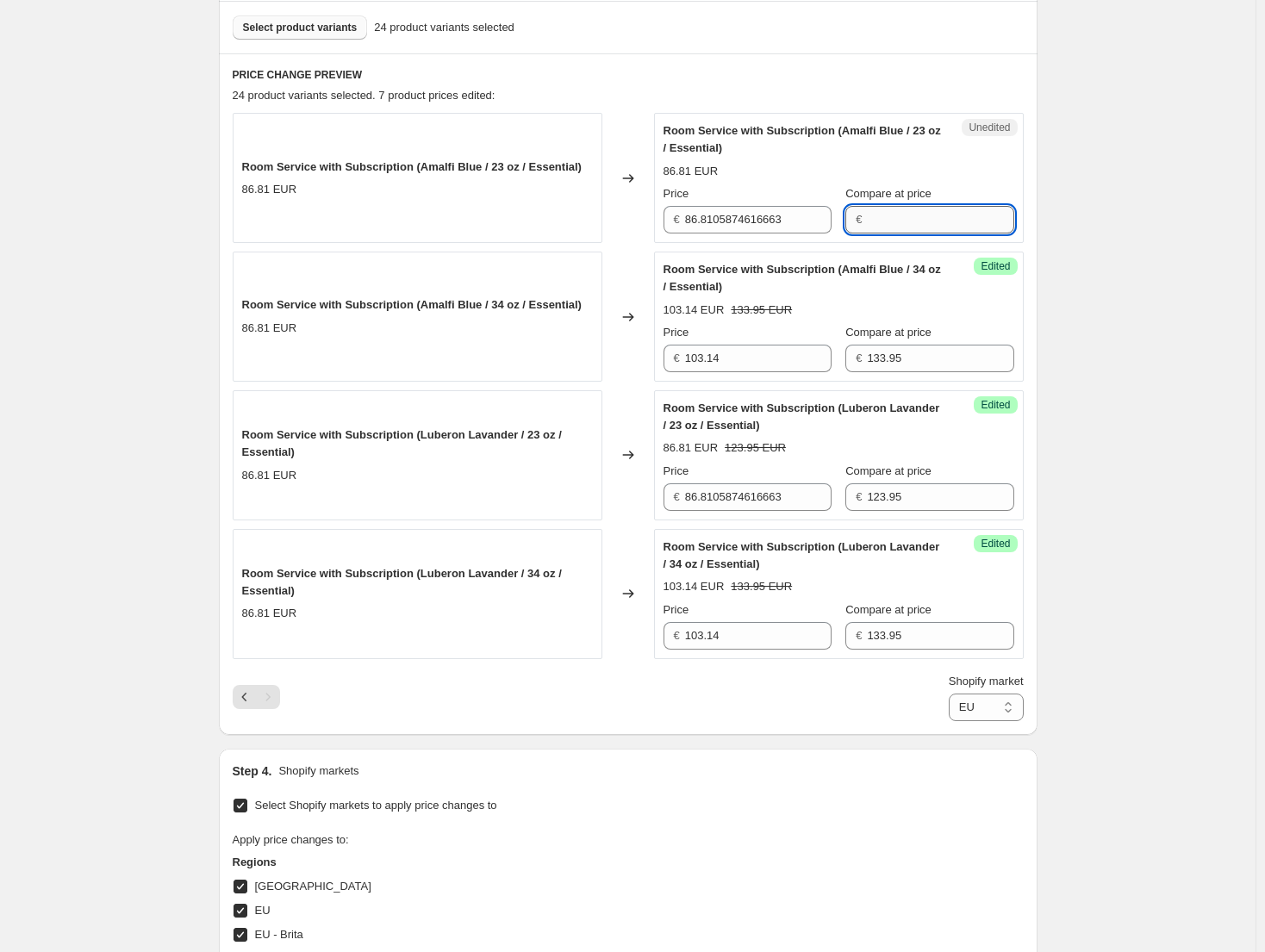
click at [909, 208] on input "Compare at price" at bounding box center [939, 220] width 146 height 28
paste input "123.95"
type input "123.95"
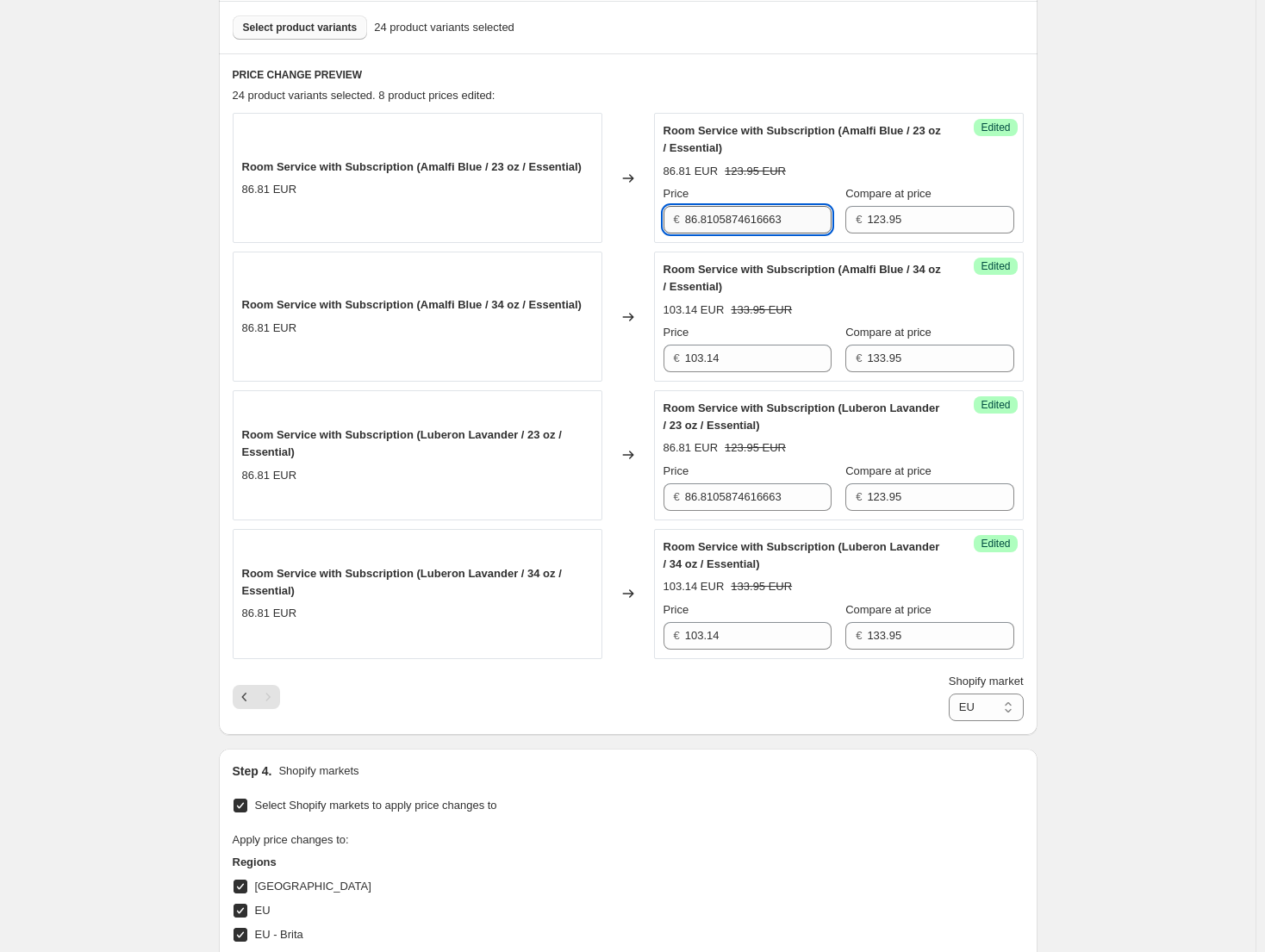
click at [786, 225] on input "86.8105874616663" at bounding box center [758, 220] width 146 height 28
type input "95.44"
click at [764, 489] on input "86.8105874616663" at bounding box center [758, 497] width 146 height 28
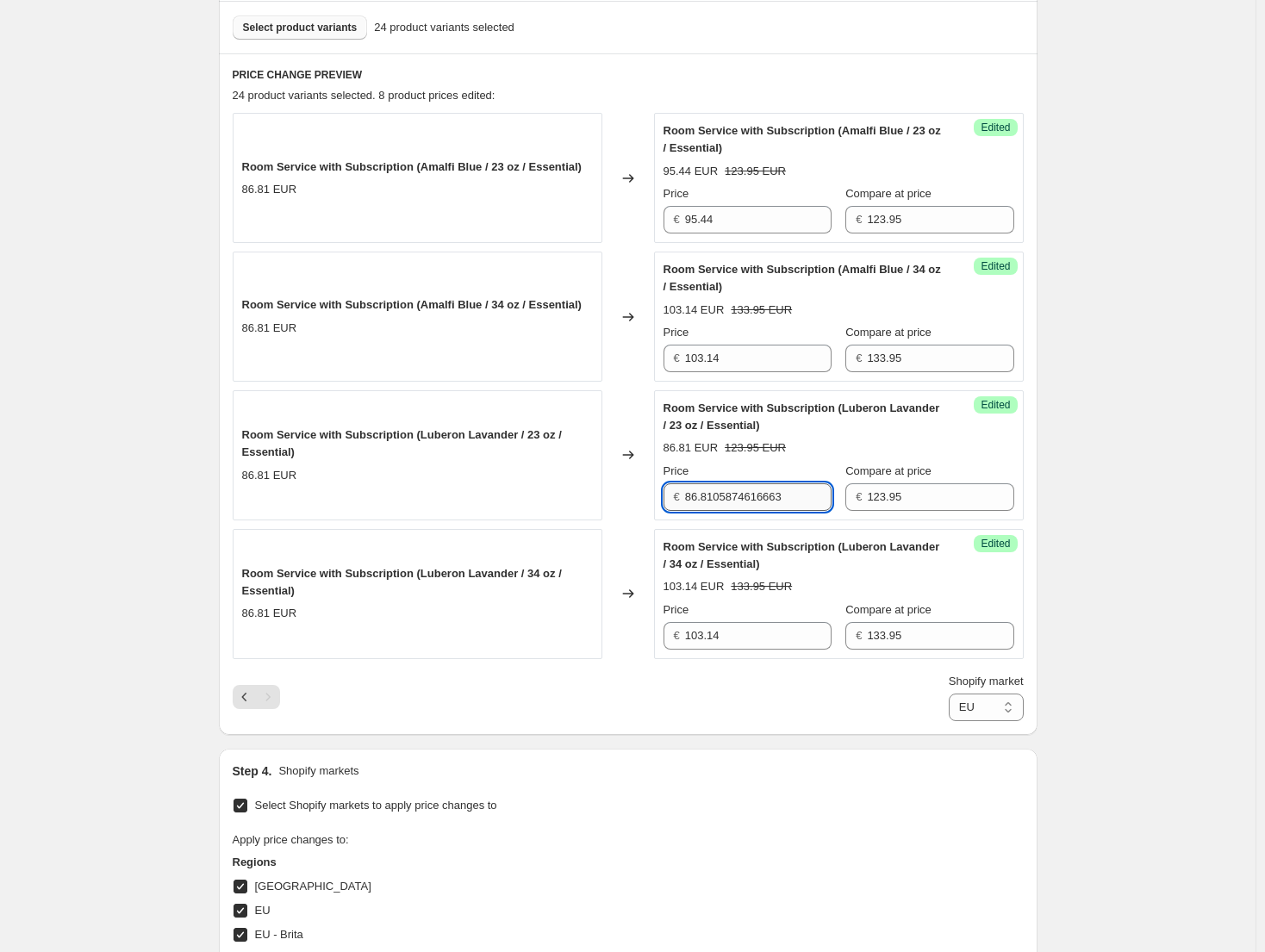
click at [764, 489] on input "86.8105874616663" at bounding box center [758, 497] width 146 height 28
type input "95.44"
click at [1117, 500] on div "Create new price [MEDICAL_DATA]. This page is ready Create new price [MEDICAL_D…" at bounding box center [627, 431] width 1255 height 1901
click at [1017, 718] on select "Direct prices [GEOGRAPHIC_DATA] [GEOGRAPHIC_DATA] [GEOGRAPHIC_DATA] - Brita [GE…" at bounding box center [986, 707] width 75 height 28
select select "52985987238"
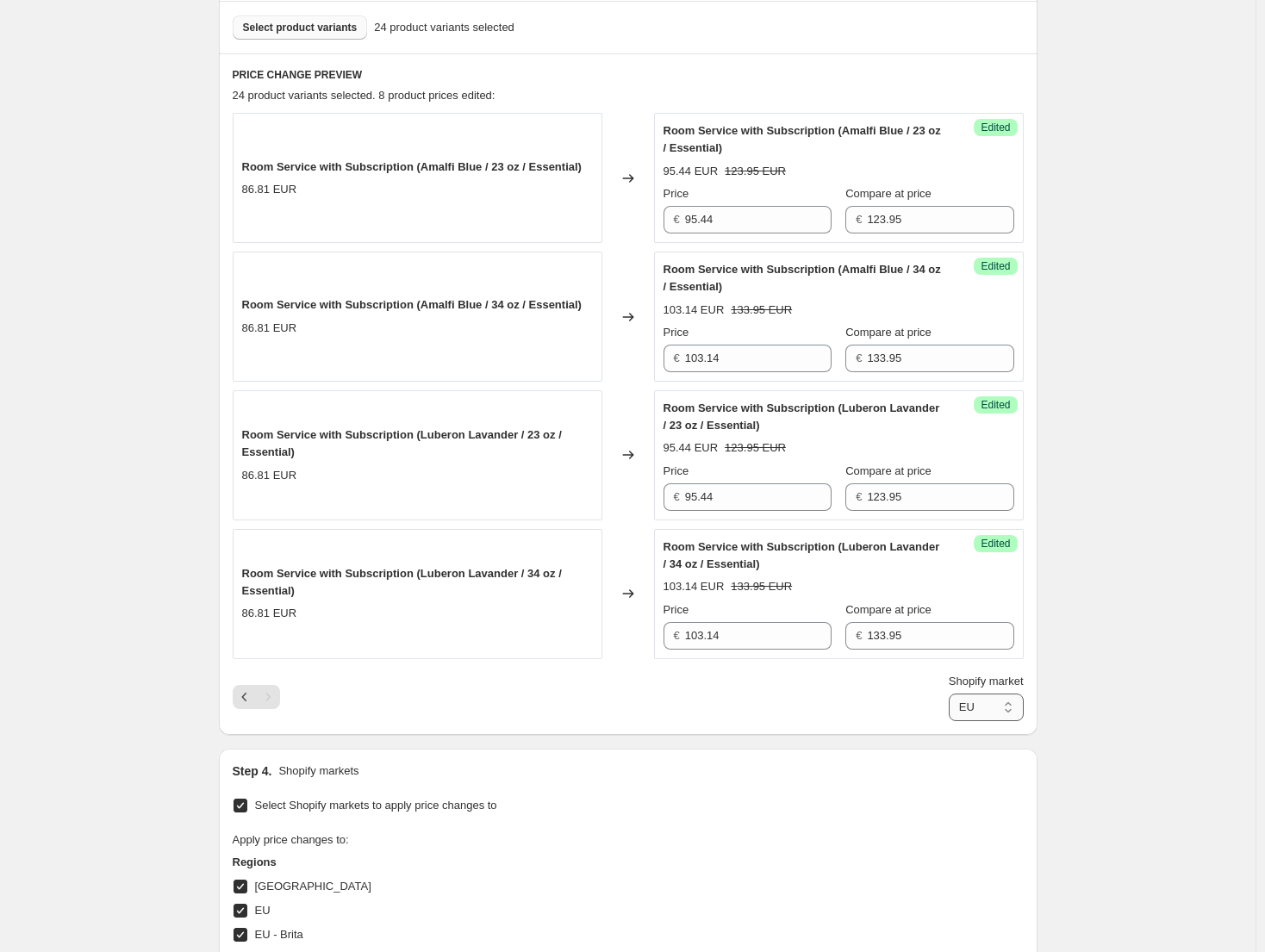
click at [949, 721] on select "Direct prices [GEOGRAPHIC_DATA] [GEOGRAPHIC_DATA] [GEOGRAPHIC_DATA] - Brita [GE…" at bounding box center [986, 707] width 75 height 28
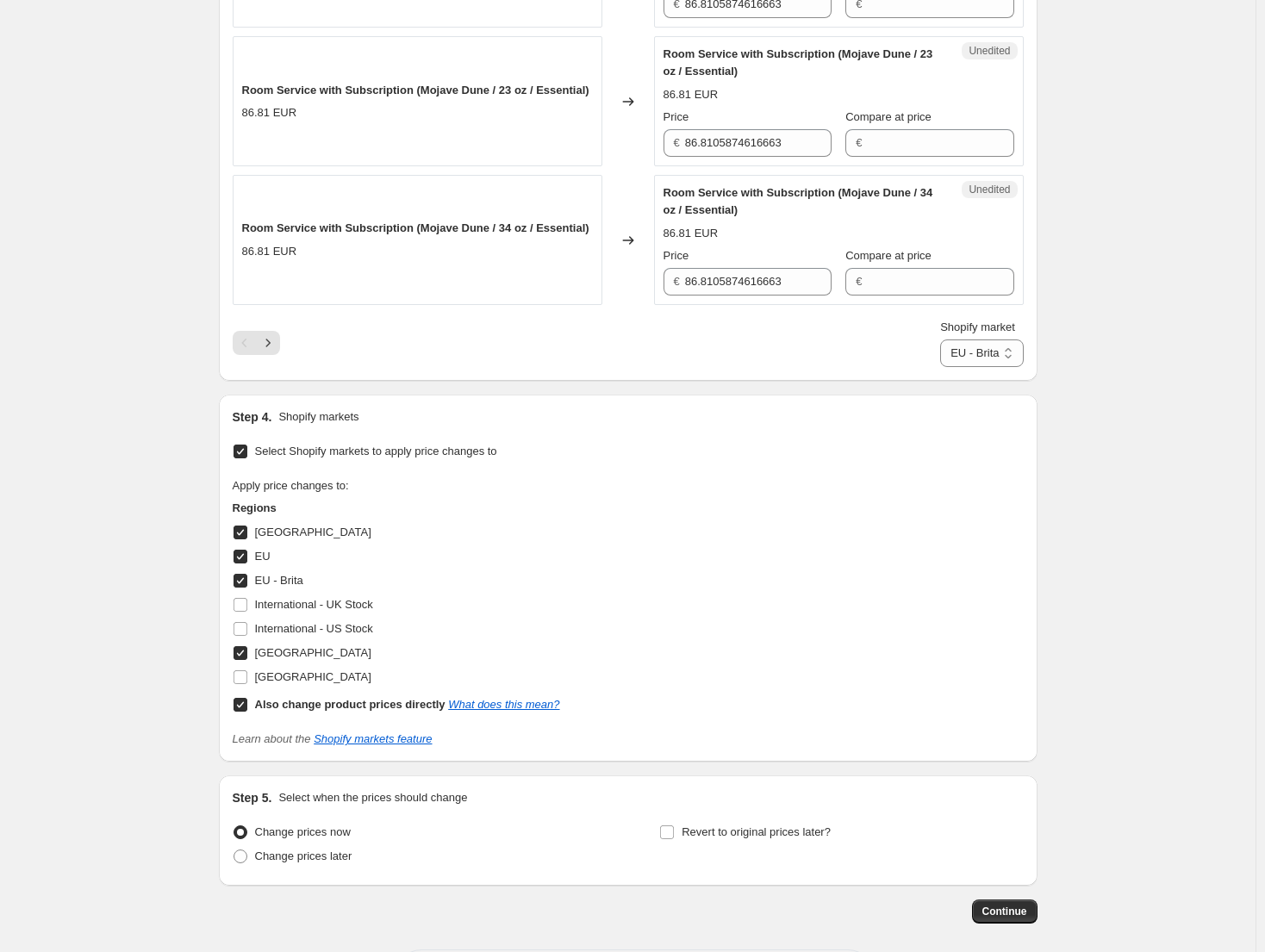
scroll to position [2734, 0]
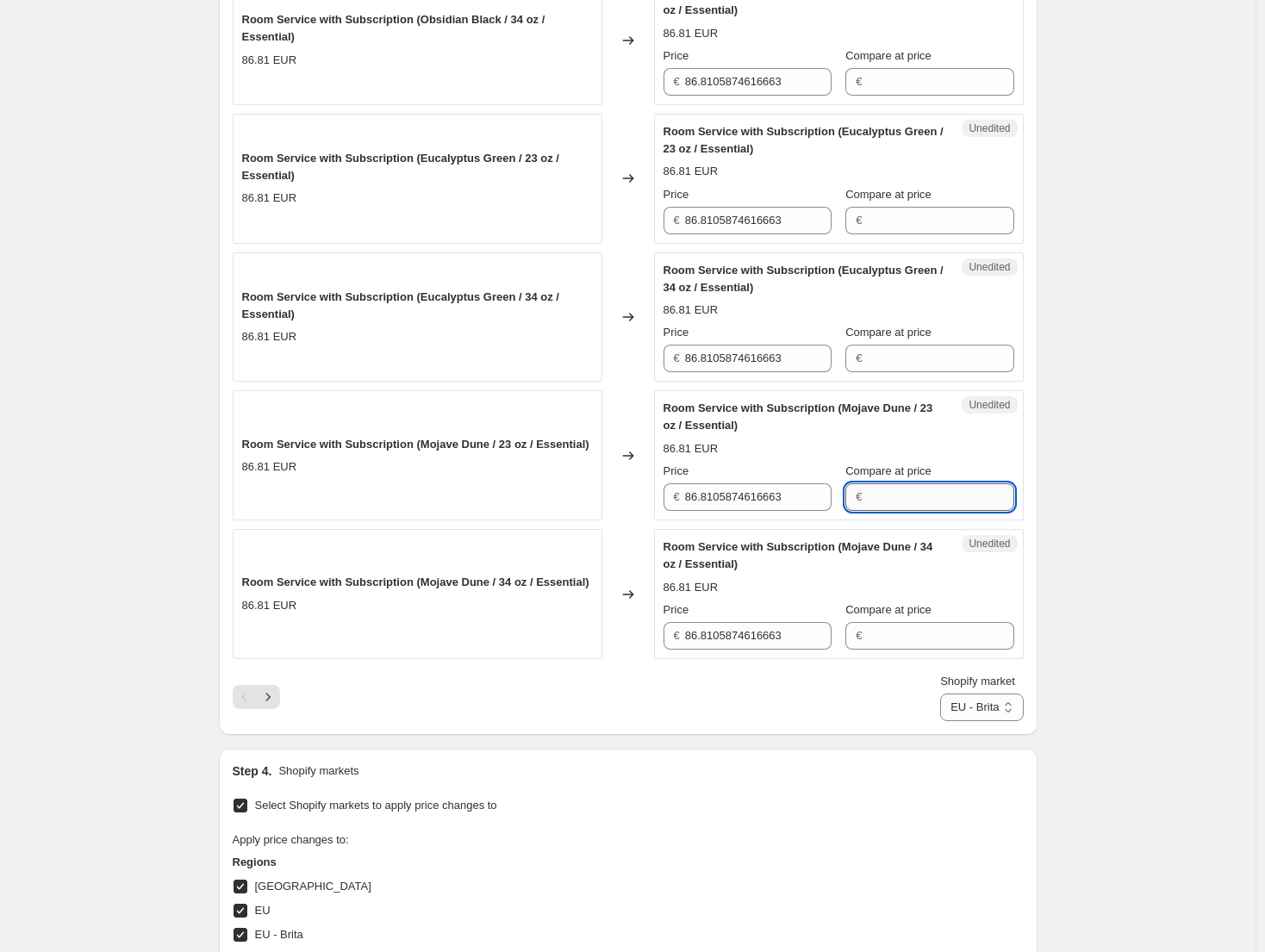
click at [927, 508] on input "Compare at price" at bounding box center [939, 497] width 146 height 28
paste input "123.95"
type input "123.95"
click at [757, 503] on input "86.8105874616663" at bounding box center [758, 497] width 146 height 28
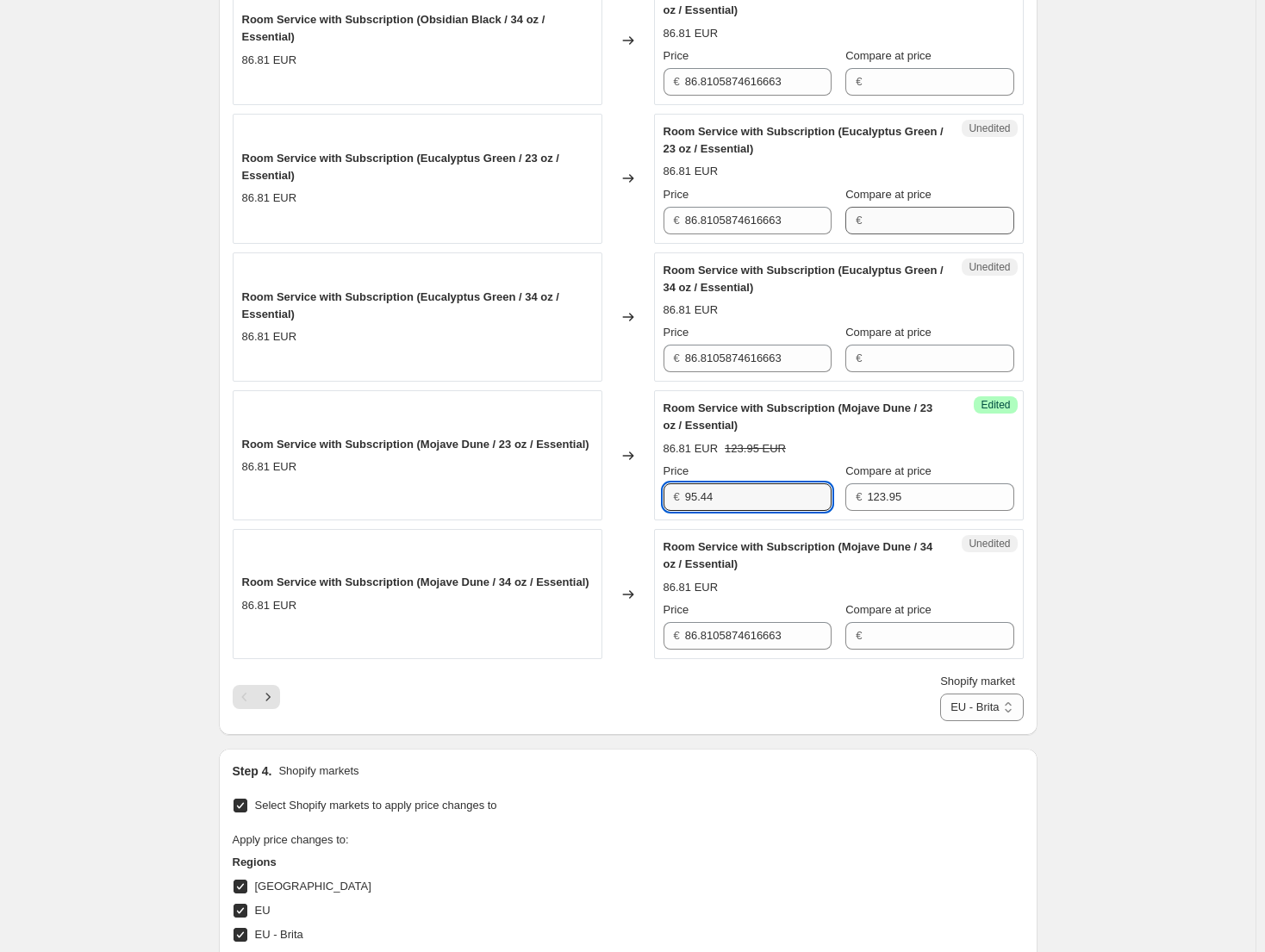
type input "95.44"
click at [968, 230] on input "Compare at price" at bounding box center [939, 221] width 146 height 28
paste input "123.95"
type input "123.95"
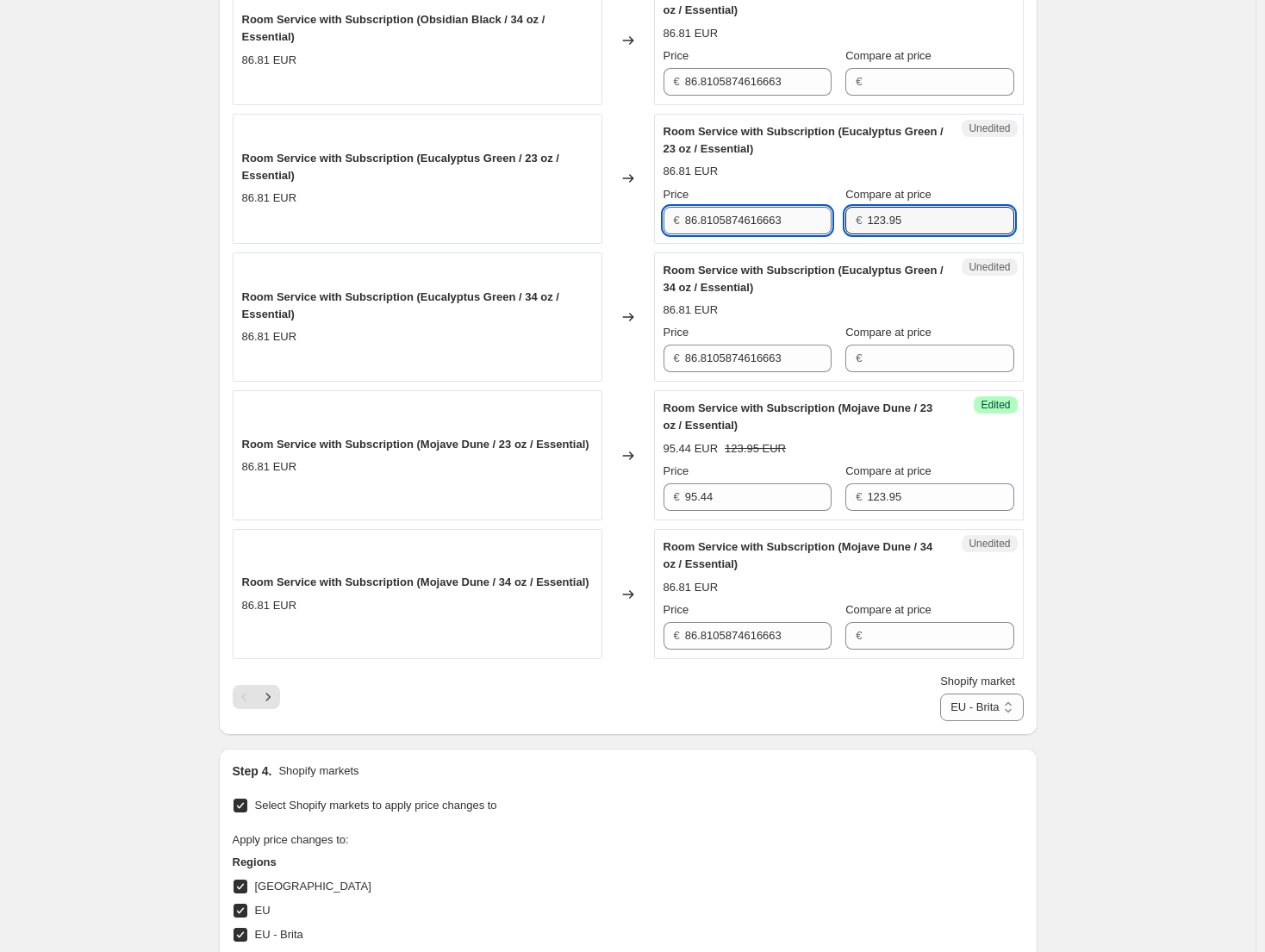
click at [787, 228] on input "86.8105874616663" at bounding box center [758, 221] width 146 height 28
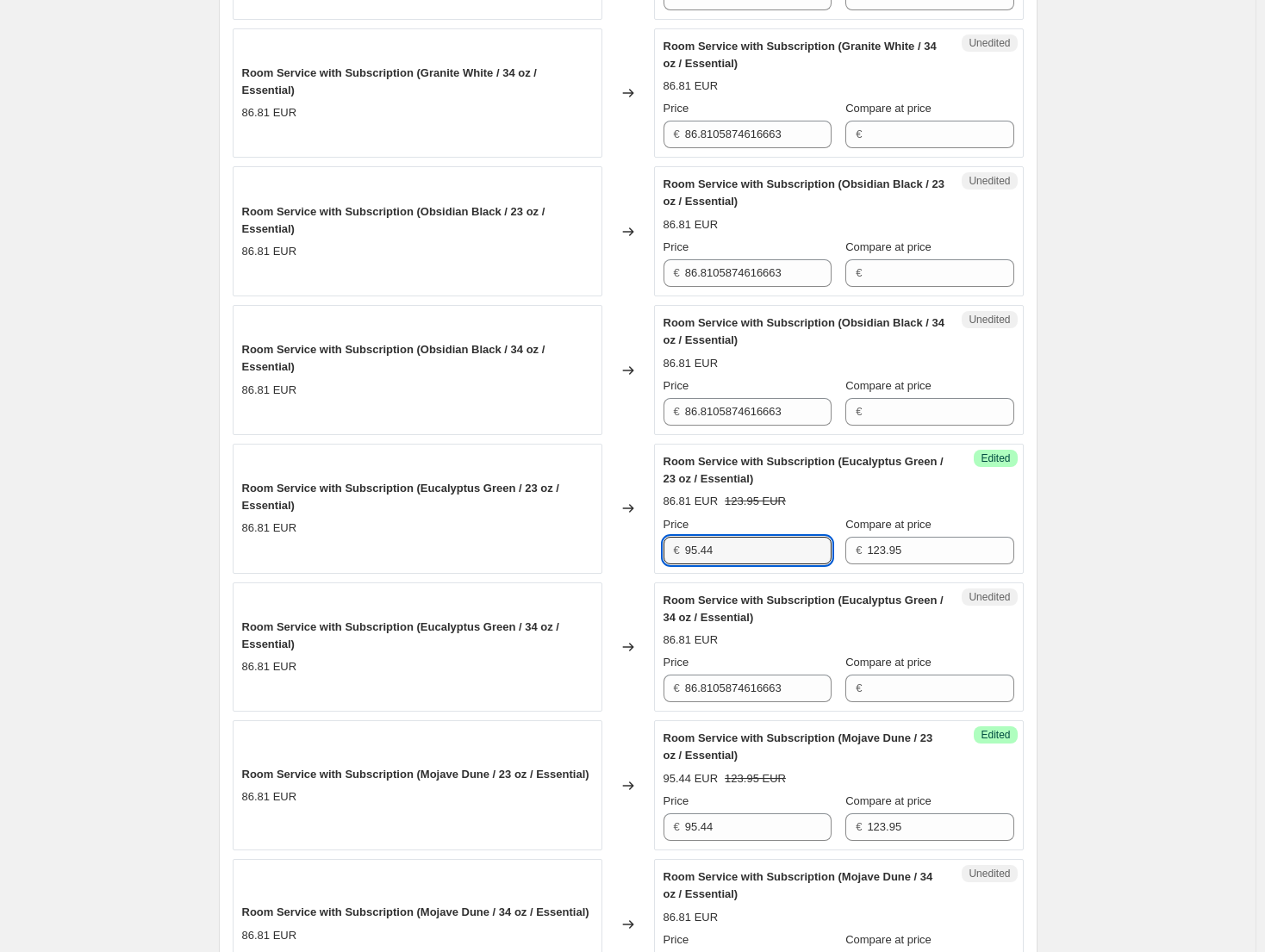
scroll to position [2390, 0]
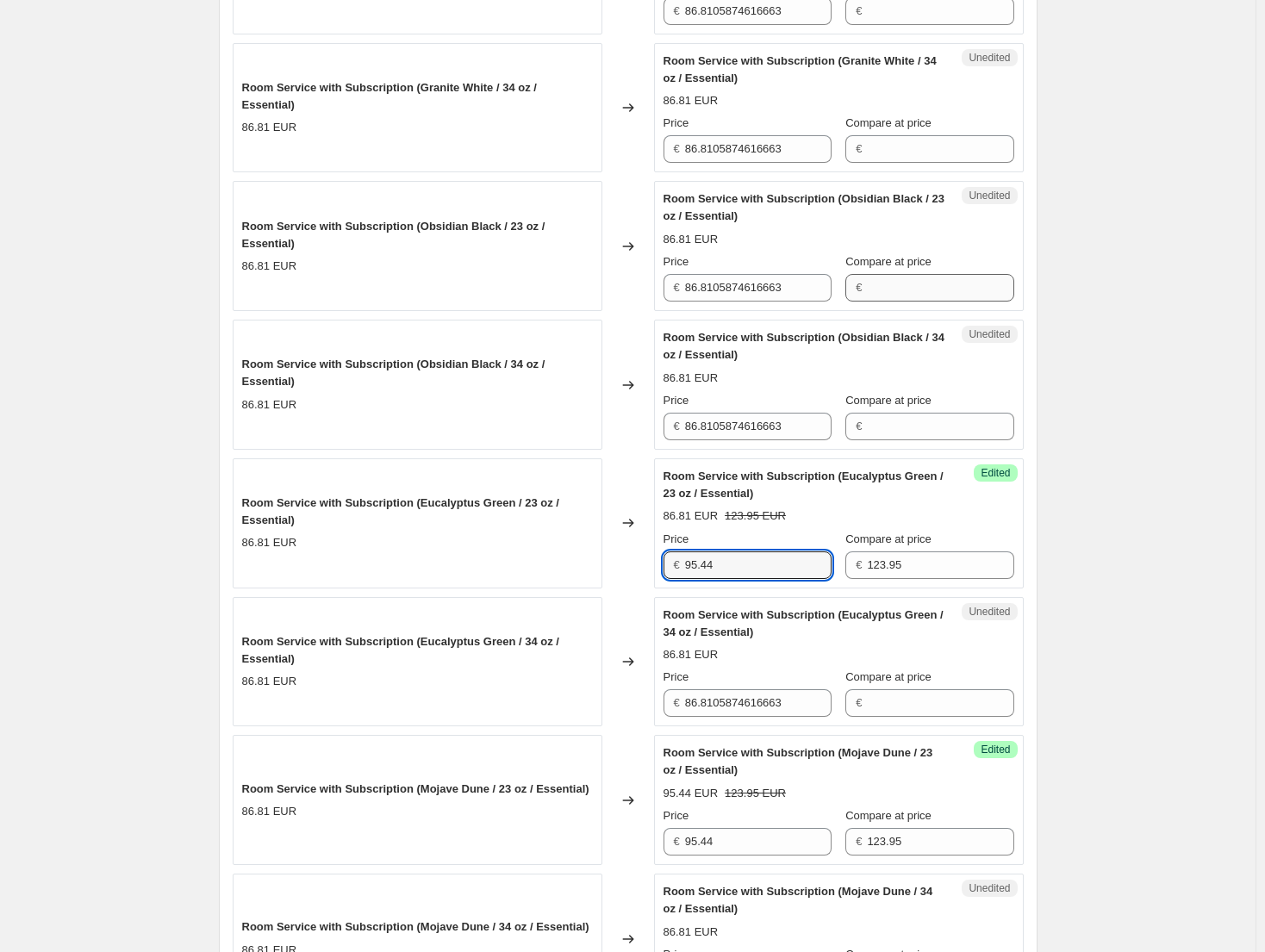
type input "95.44"
click at [945, 302] on input "Compare at price" at bounding box center [939, 288] width 146 height 28
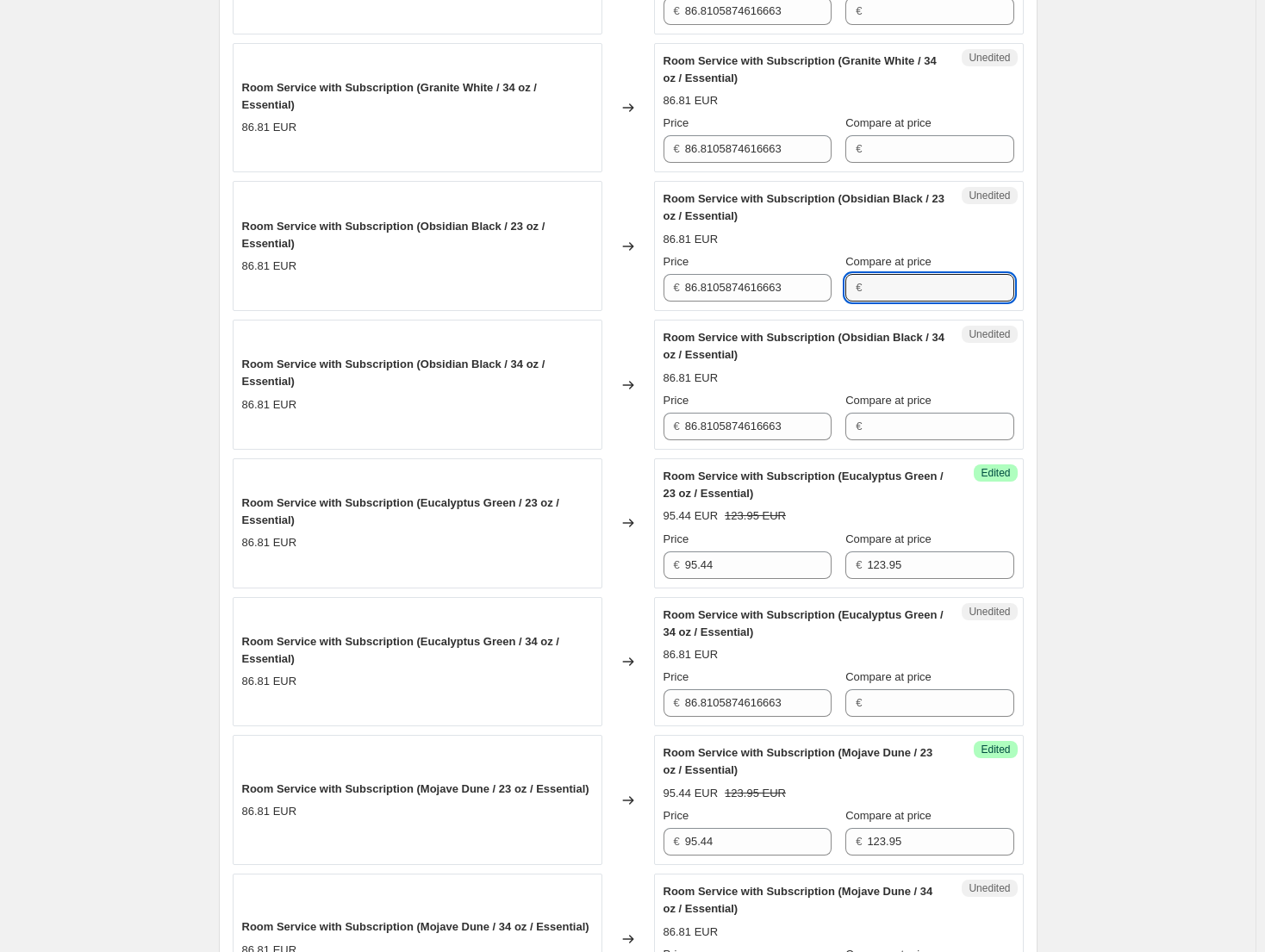
paste input "123.95"
type input "123.95"
click at [804, 290] on input "86.8105874616663" at bounding box center [758, 288] width 146 height 28
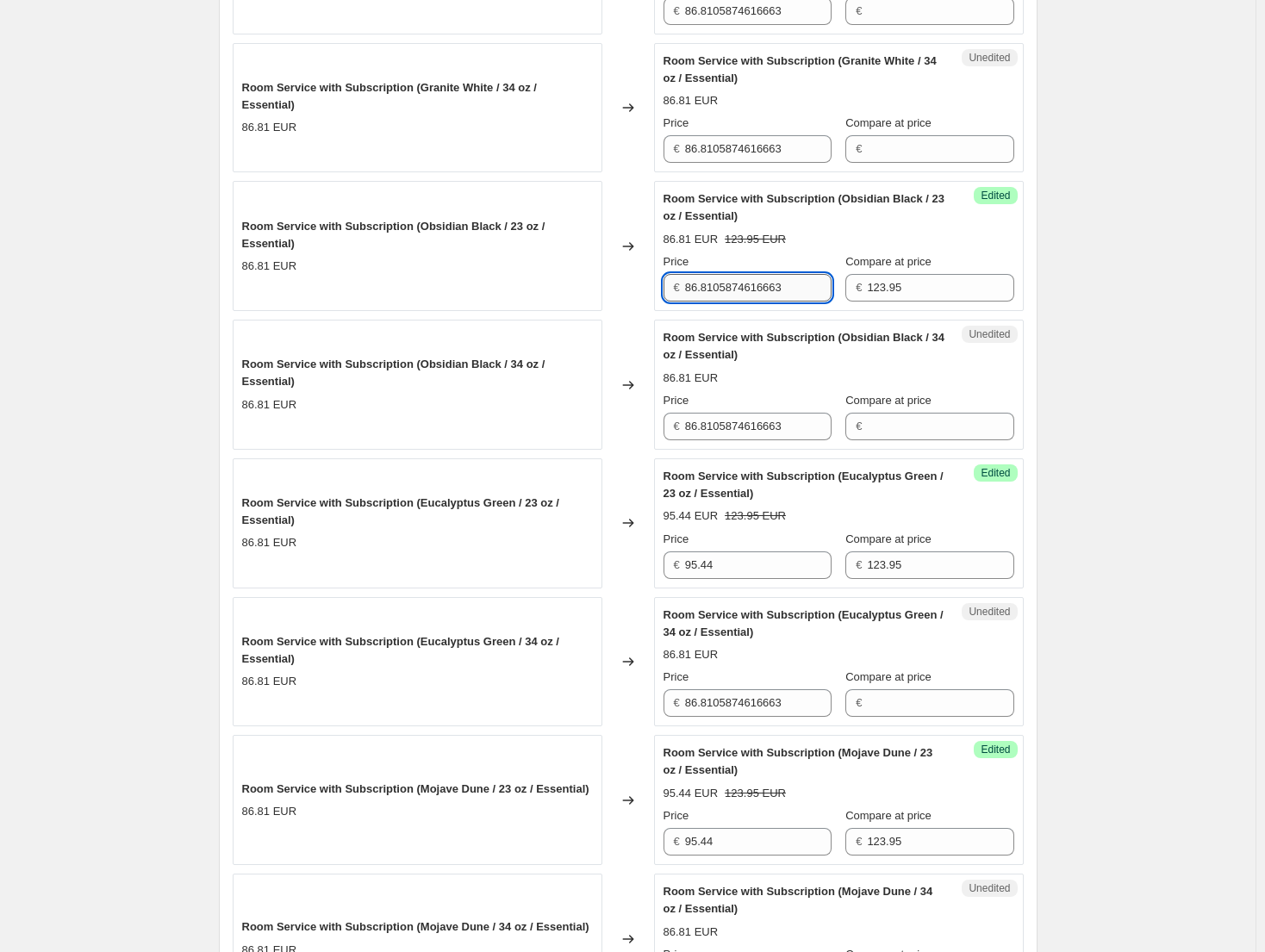
click at [804, 290] on input "86.8105874616663" at bounding box center [758, 288] width 146 height 28
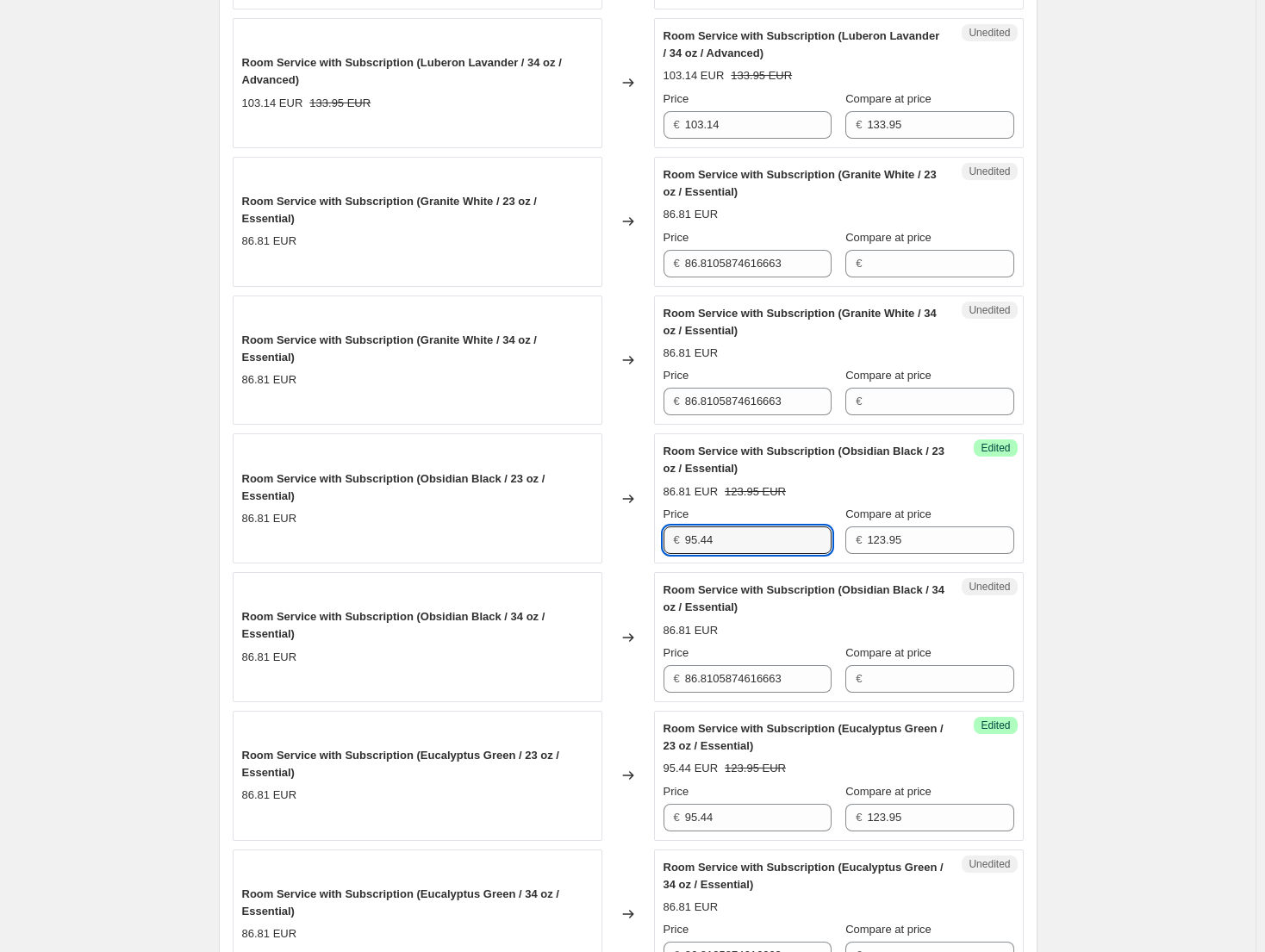
scroll to position [2131, 0]
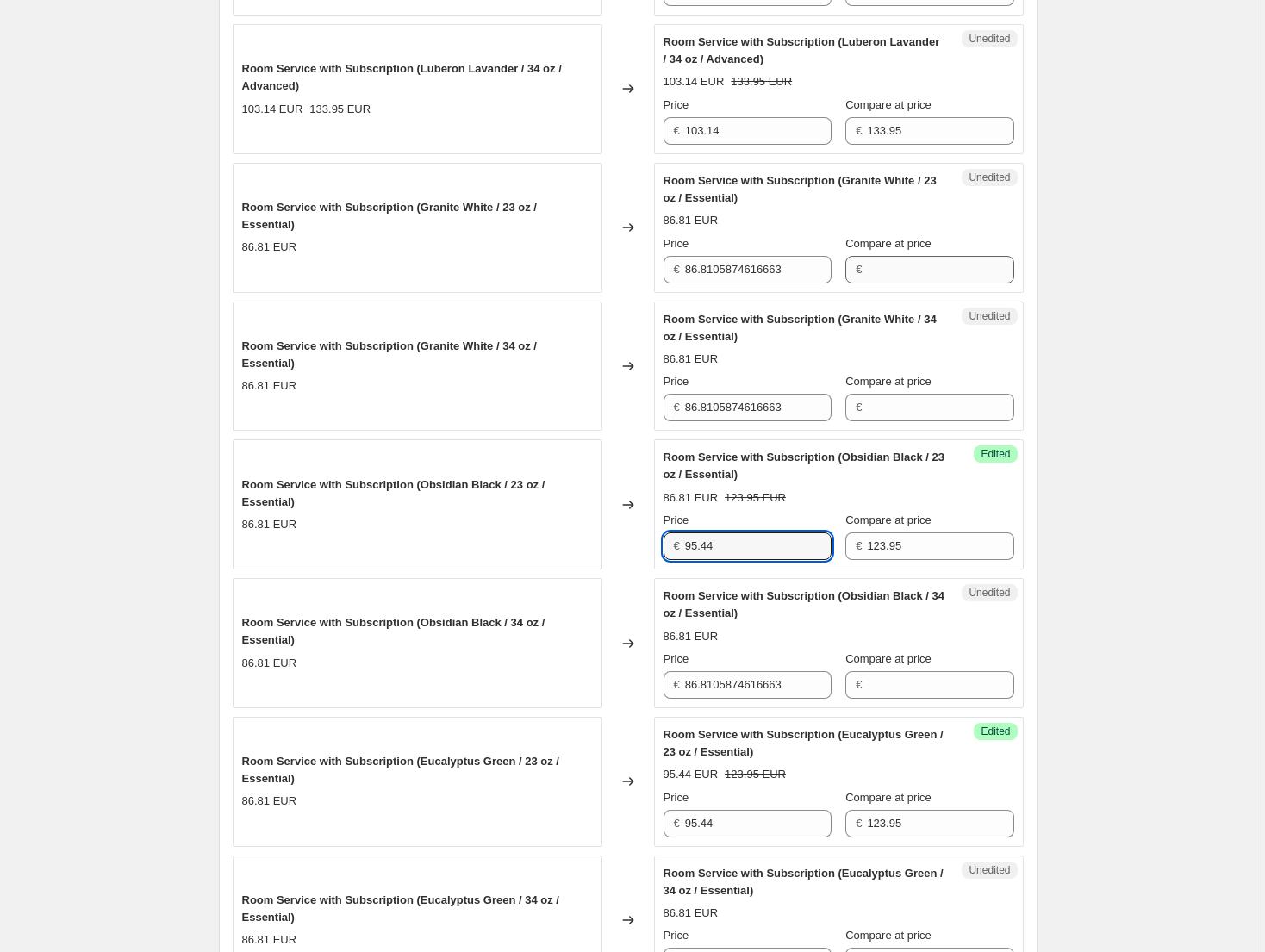
type input "95.44"
click at [963, 272] on input "Compare at price" at bounding box center [939, 270] width 146 height 28
paste input "123.95"
type input "123.95"
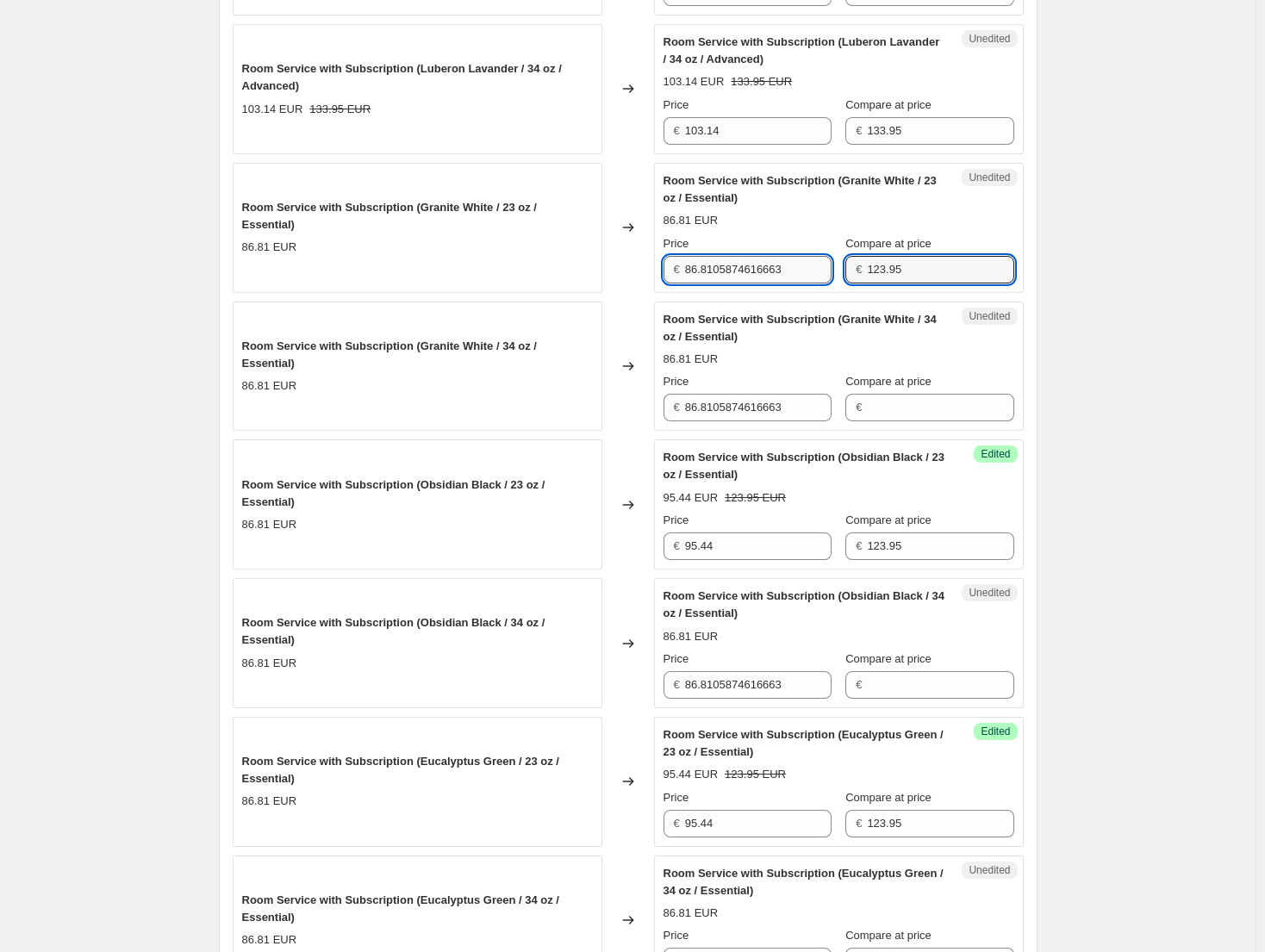
click at [797, 260] on input "86.8105874616663" at bounding box center [758, 270] width 146 height 28
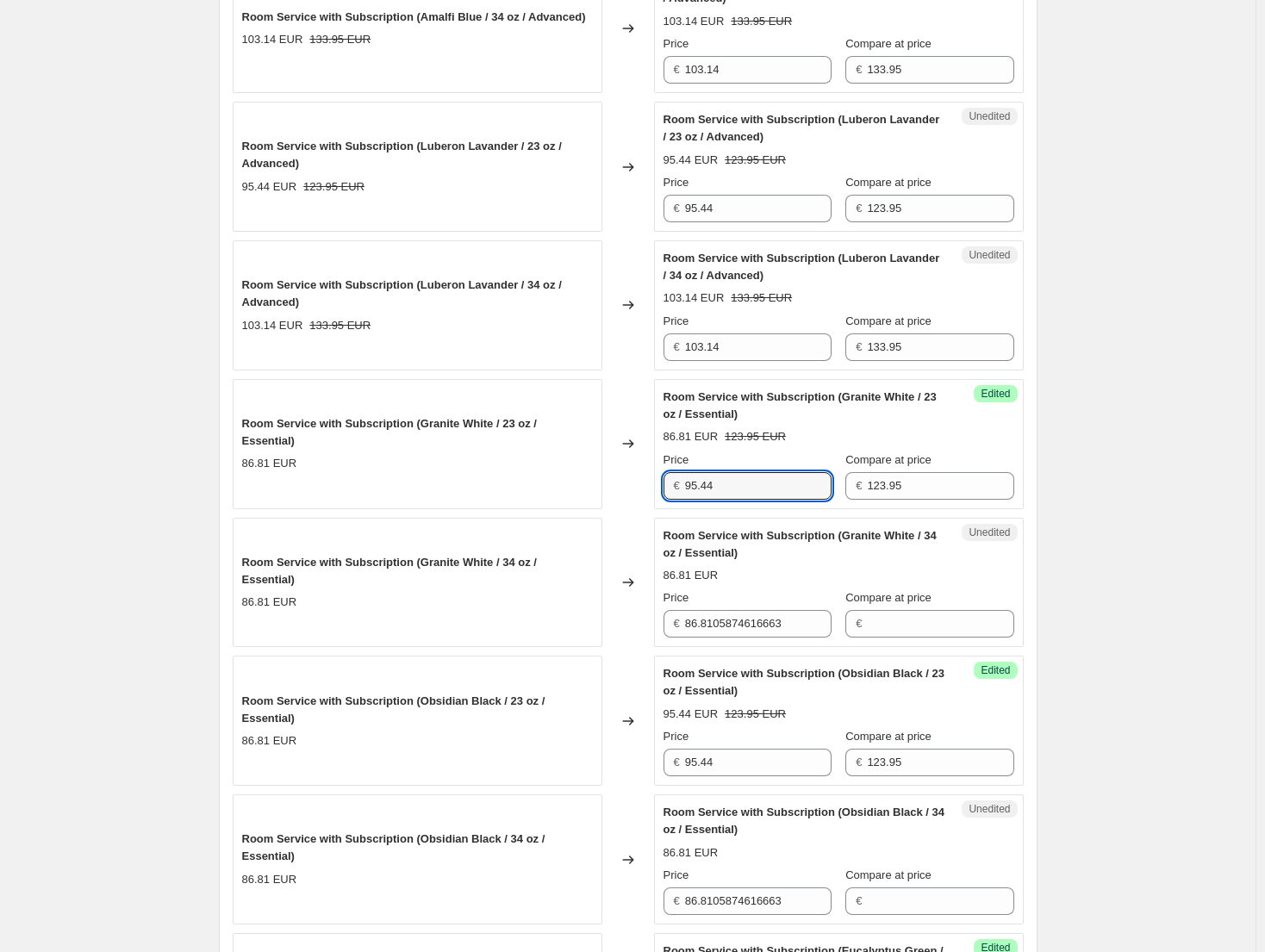
scroll to position [1873, 0]
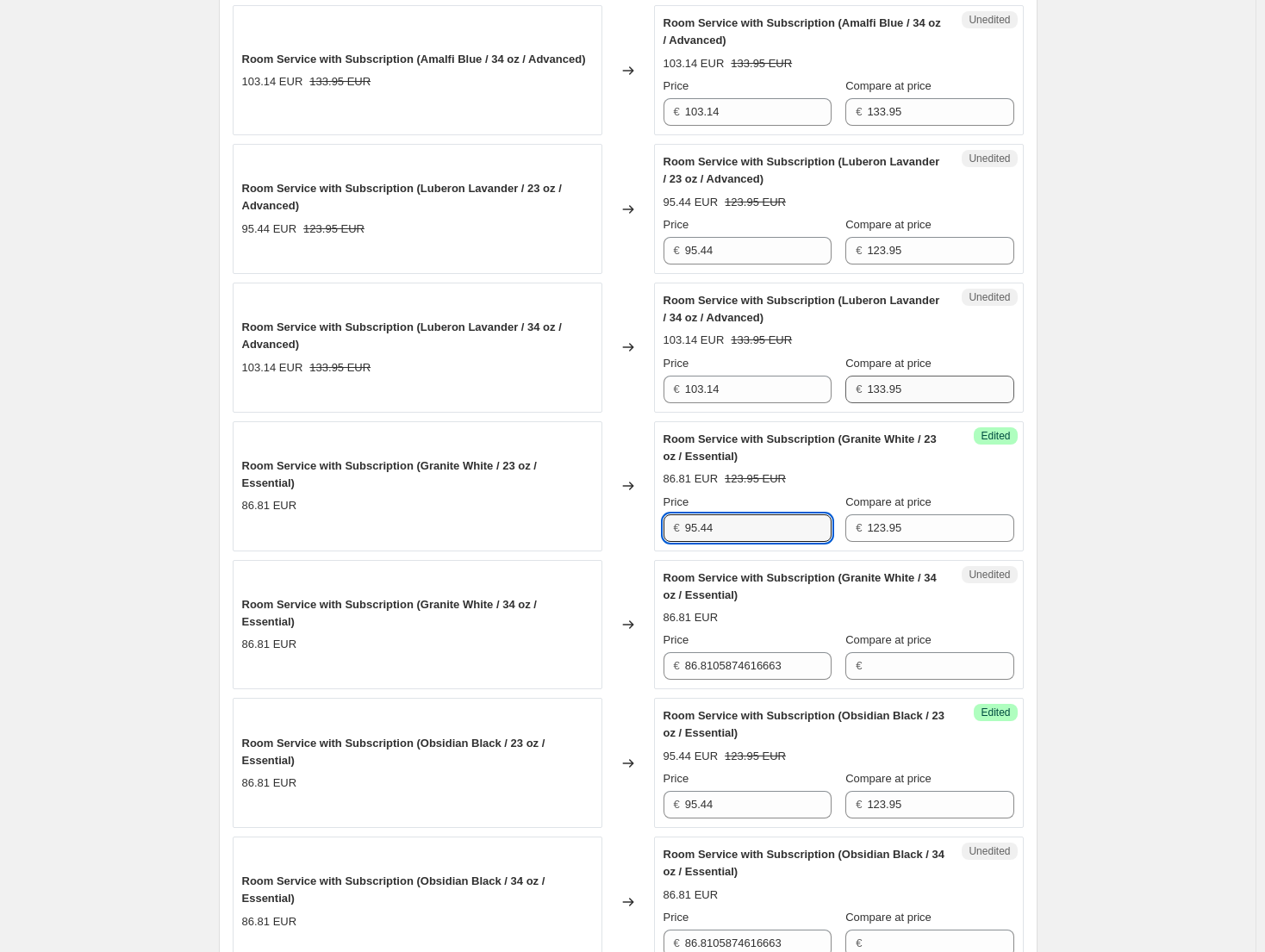
type input "95.44"
click at [950, 397] on input "133.95" at bounding box center [939, 389] width 146 height 28
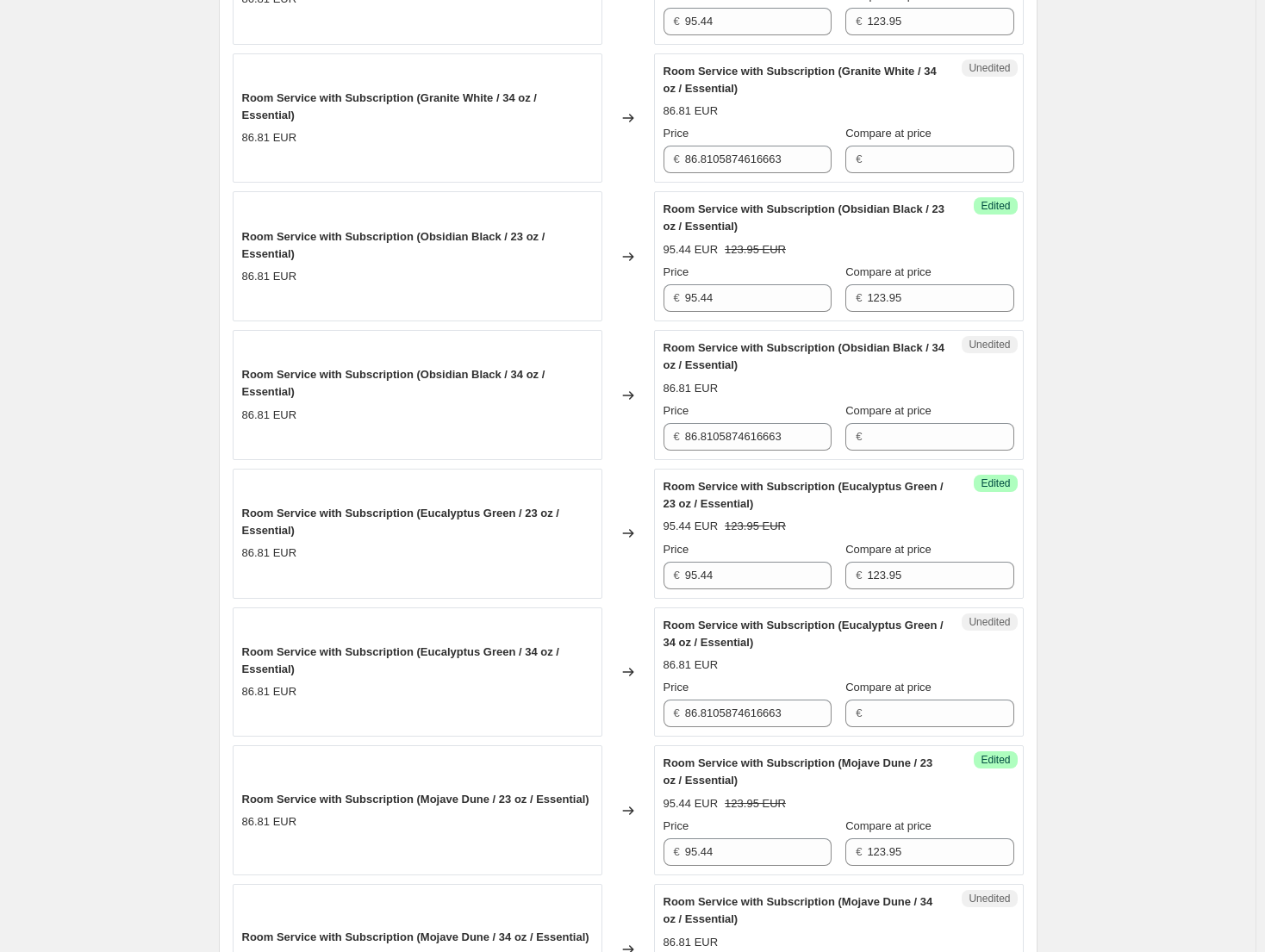
scroll to position [2390, 0]
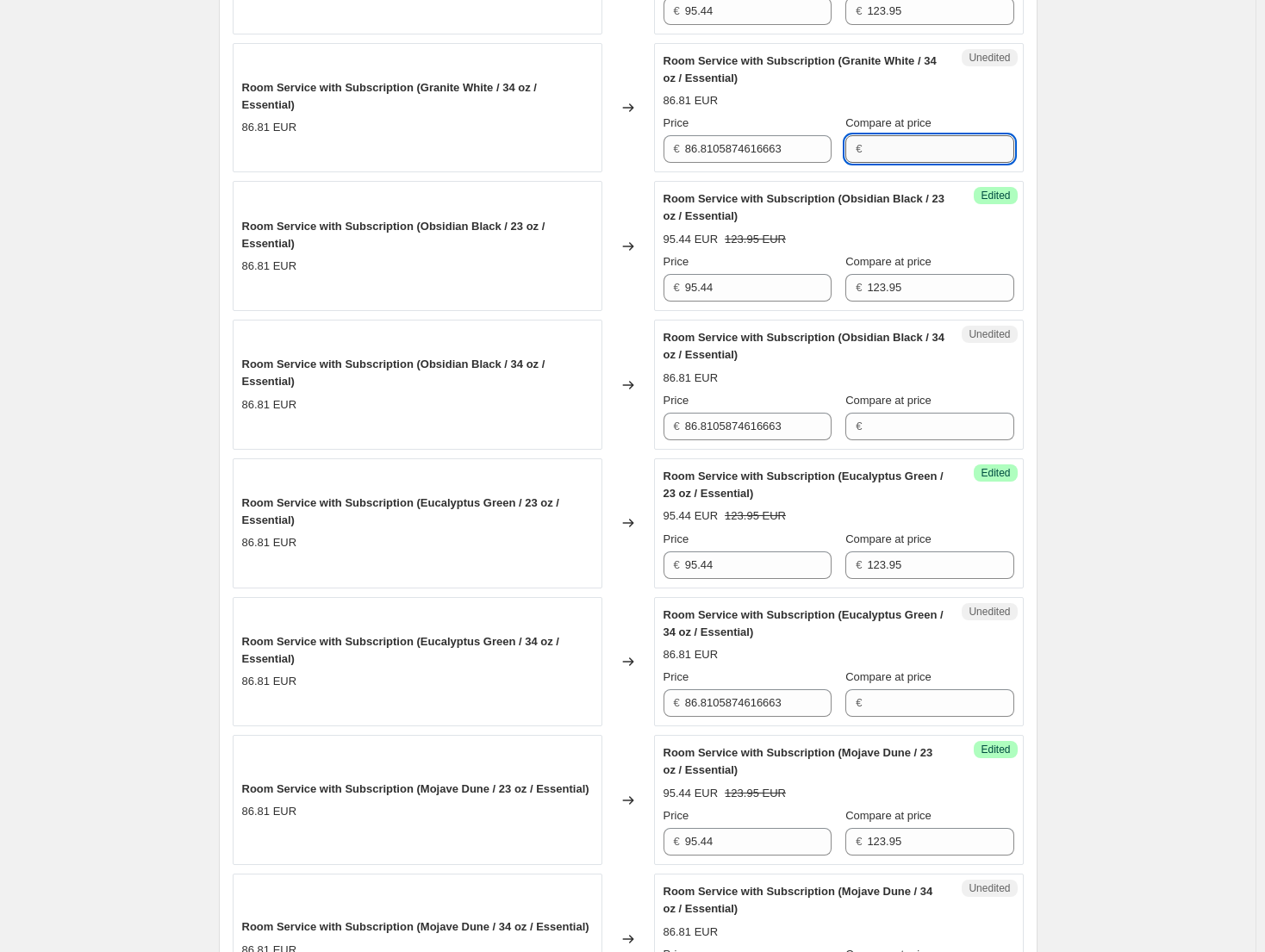
click at [923, 142] on input "Compare at price" at bounding box center [939, 149] width 146 height 28
paste input "133.95"
type input "133.95"
click at [803, 155] on input "86.8105874616663" at bounding box center [758, 149] width 146 height 28
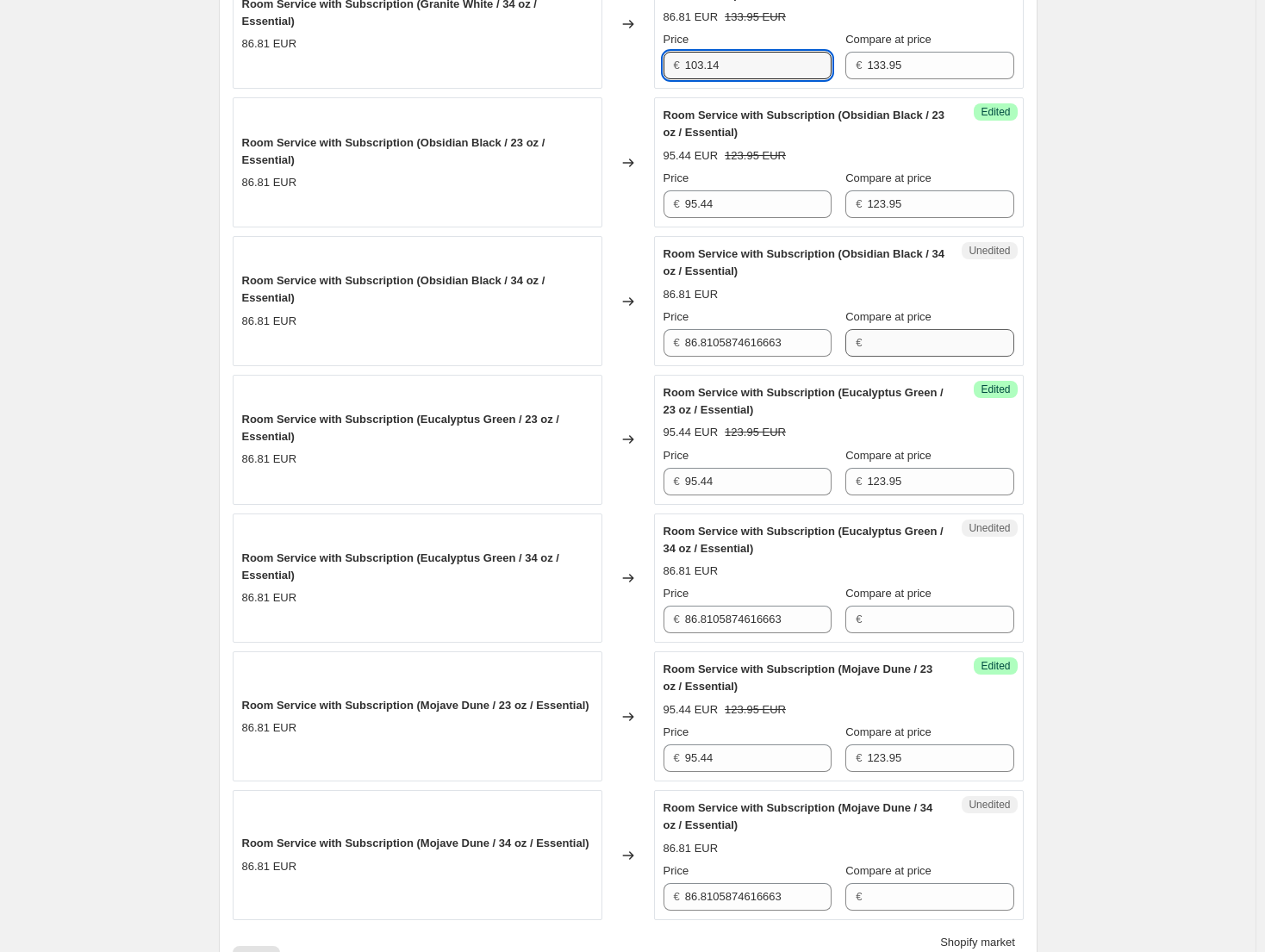
scroll to position [2476, 0]
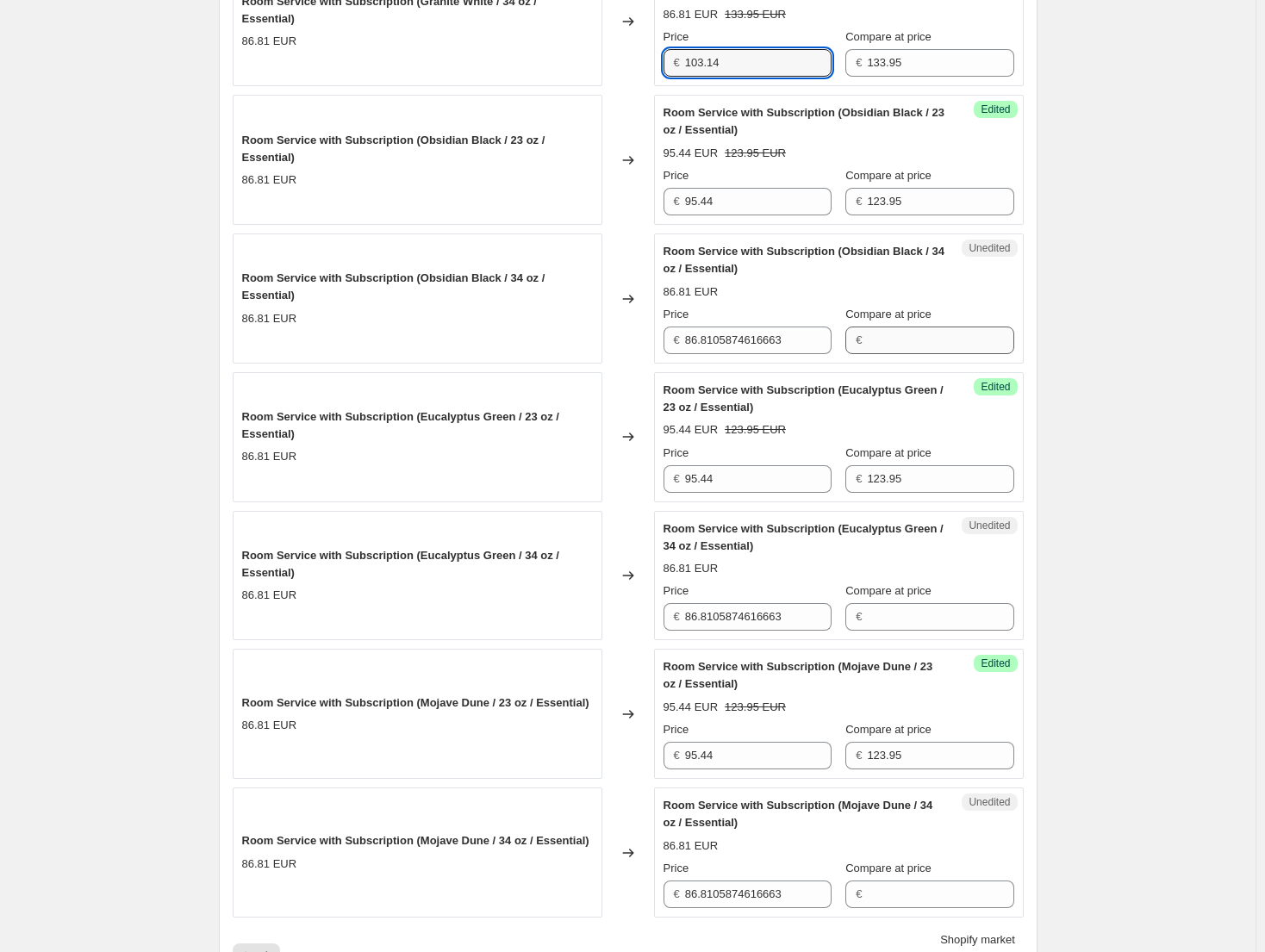
type input "103.14"
click at [899, 341] on input "Compare at price" at bounding box center [939, 341] width 146 height 28
paste input "133.95"
type input "133.95"
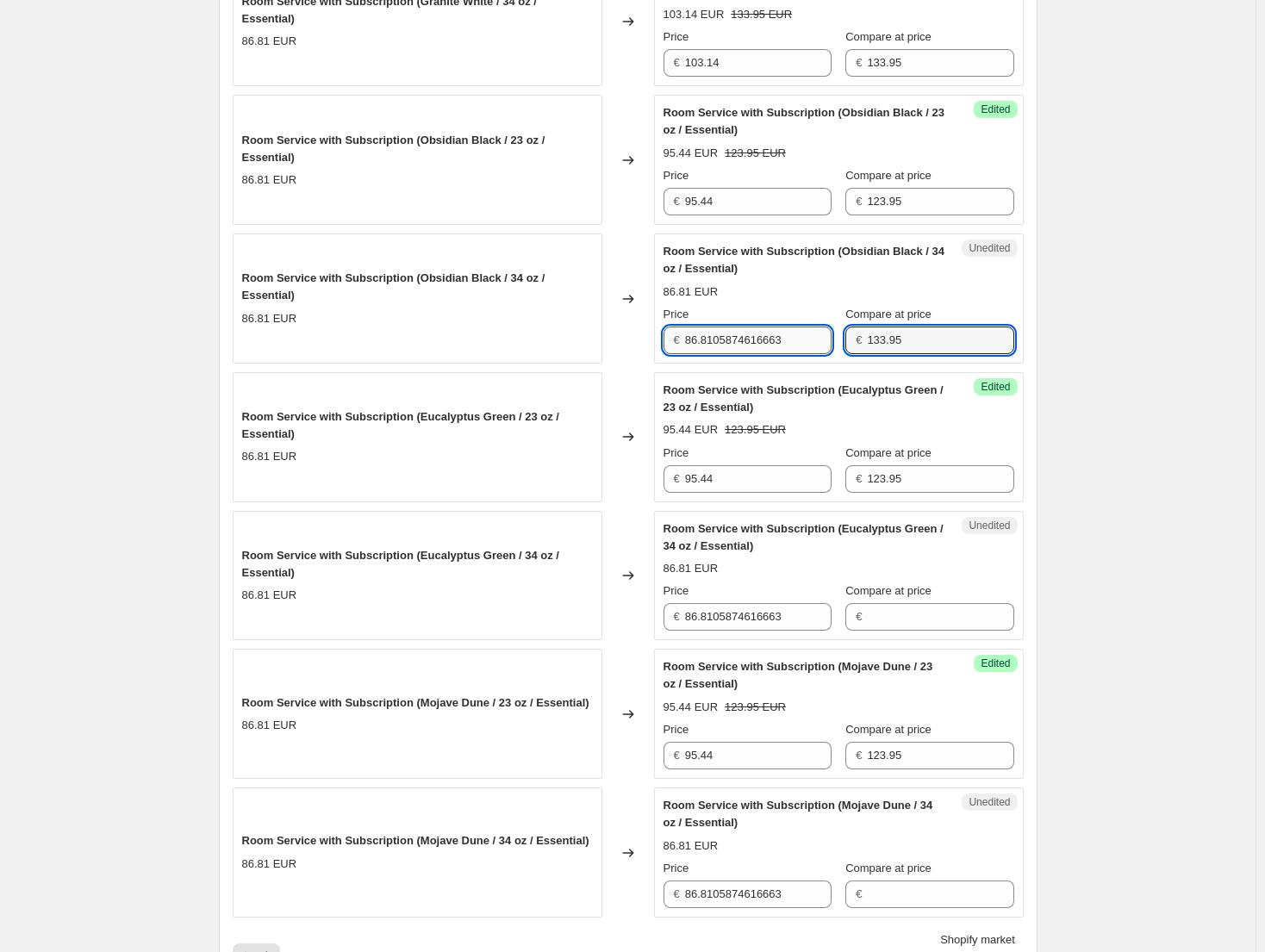
click at [773, 351] on input "86.8105874616663" at bounding box center [758, 341] width 146 height 28
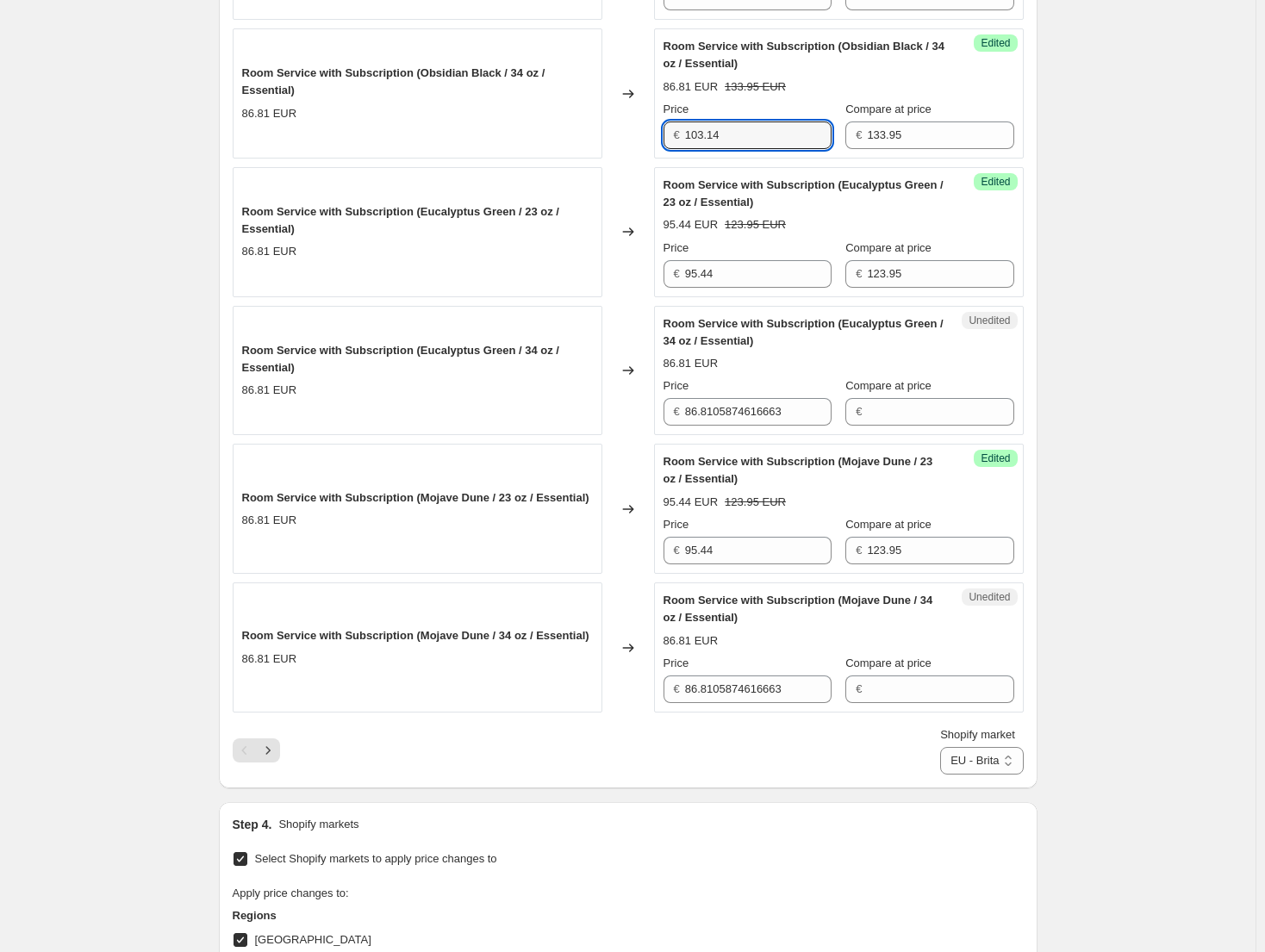
scroll to position [2734, 0]
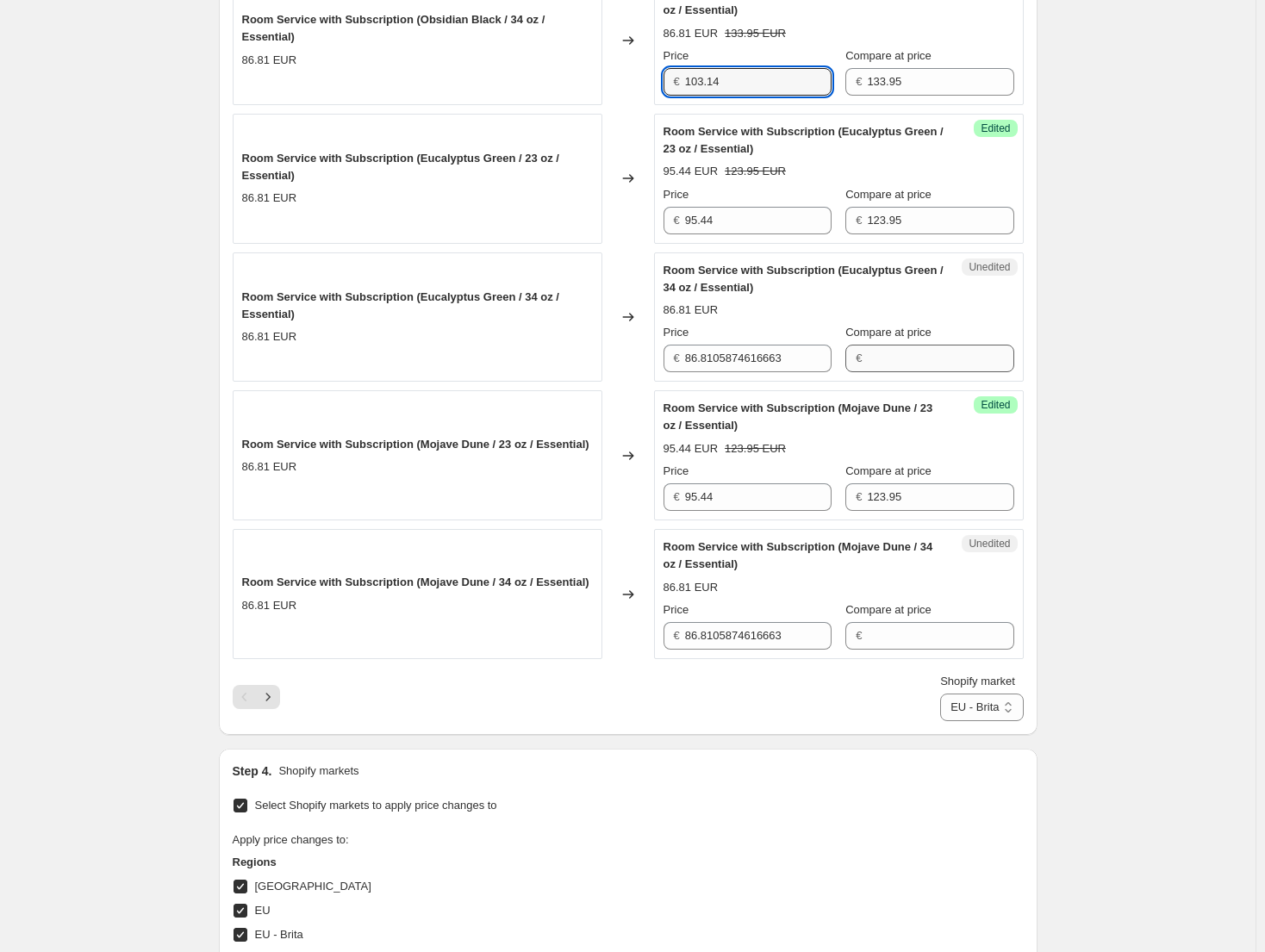
type input "103.14"
click at [928, 359] on input "Compare at price" at bounding box center [939, 358] width 146 height 28
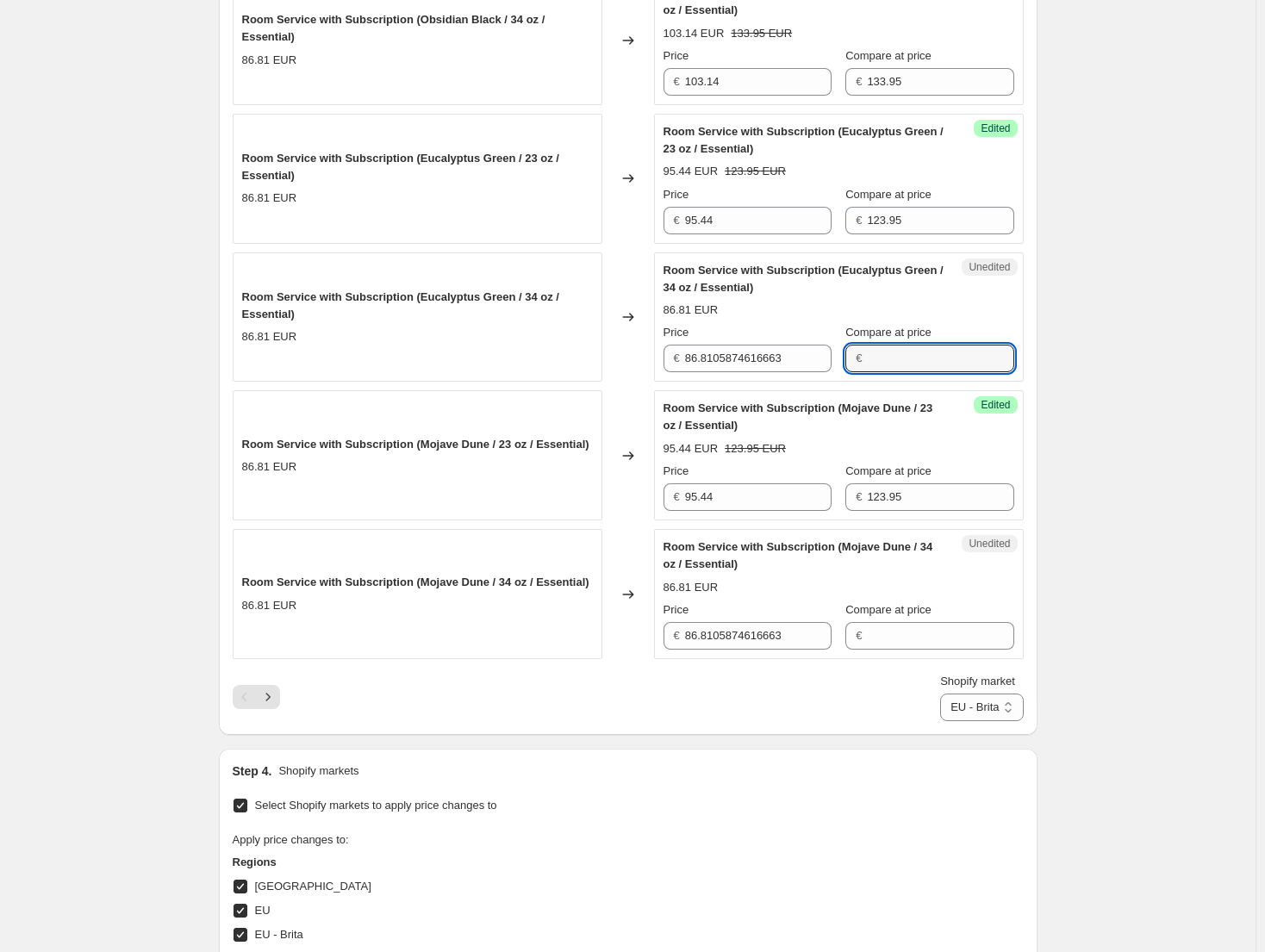
paste input "133.95"
type input "133.95"
click at [784, 370] on input "86.8105874616663" at bounding box center [758, 358] width 146 height 28
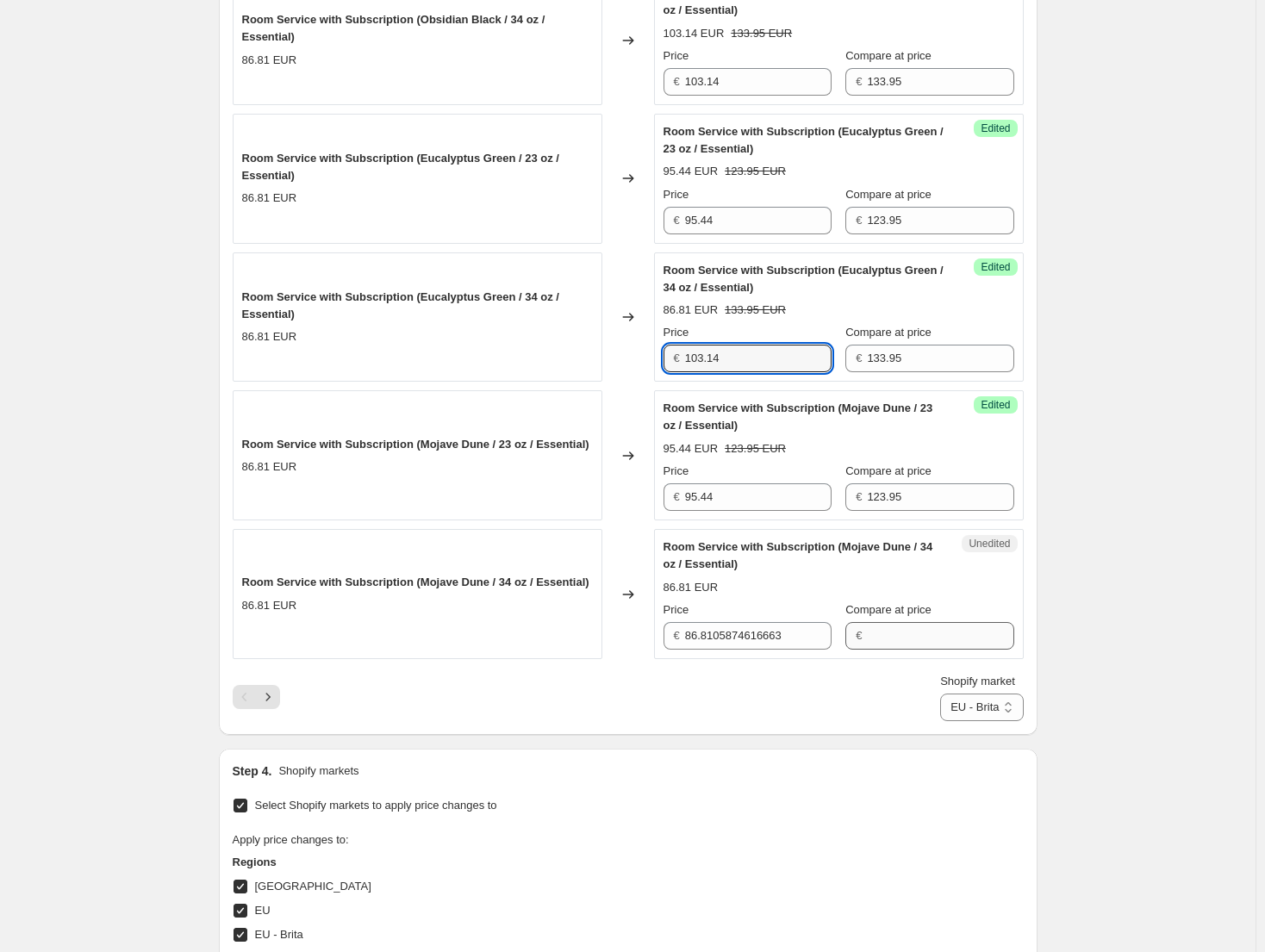
type input "103.14"
click at [951, 637] on input "Compare at price" at bounding box center [939, 636] width 146 height 28
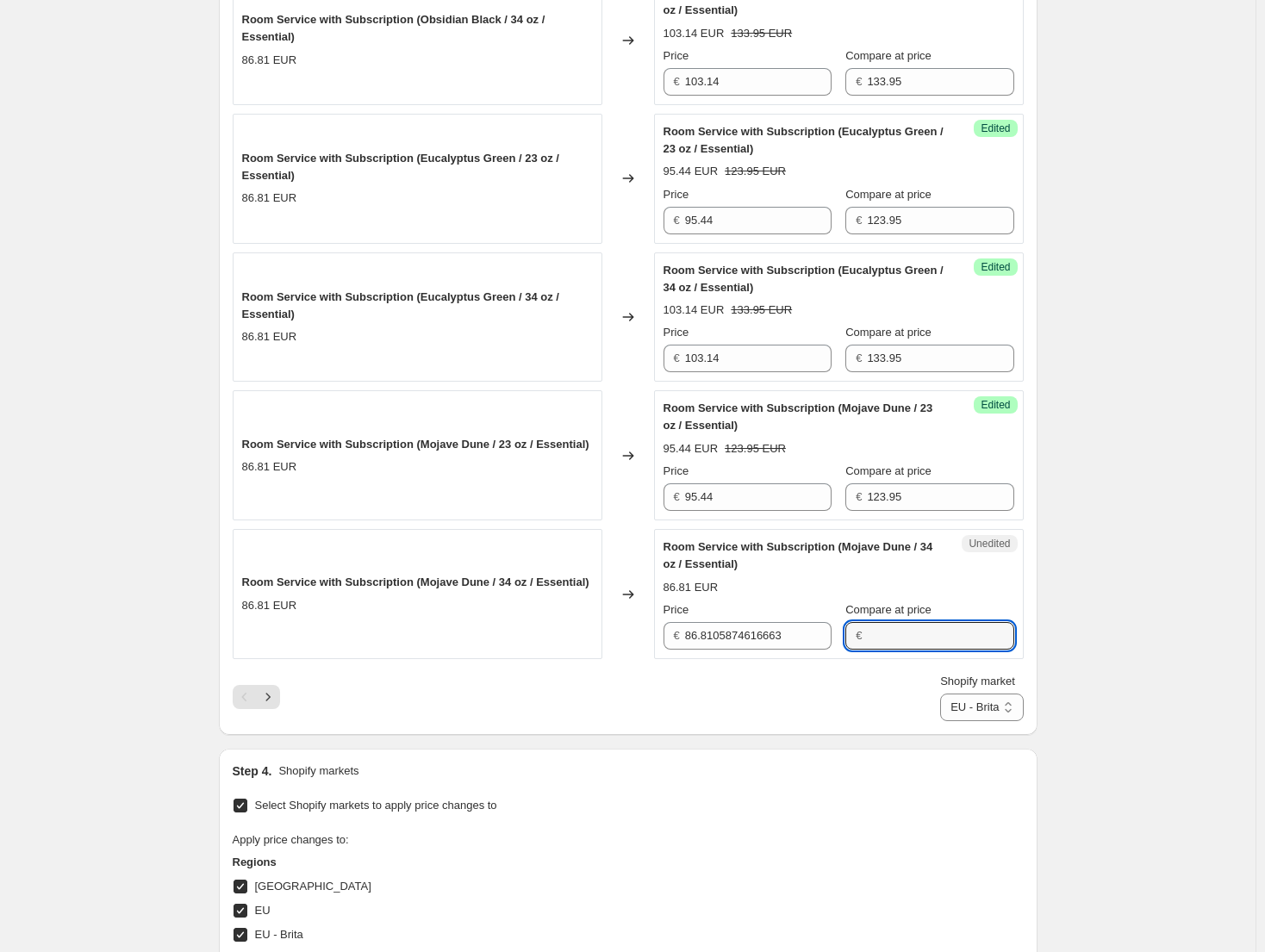
paste input "133.95"
type input "133.95"
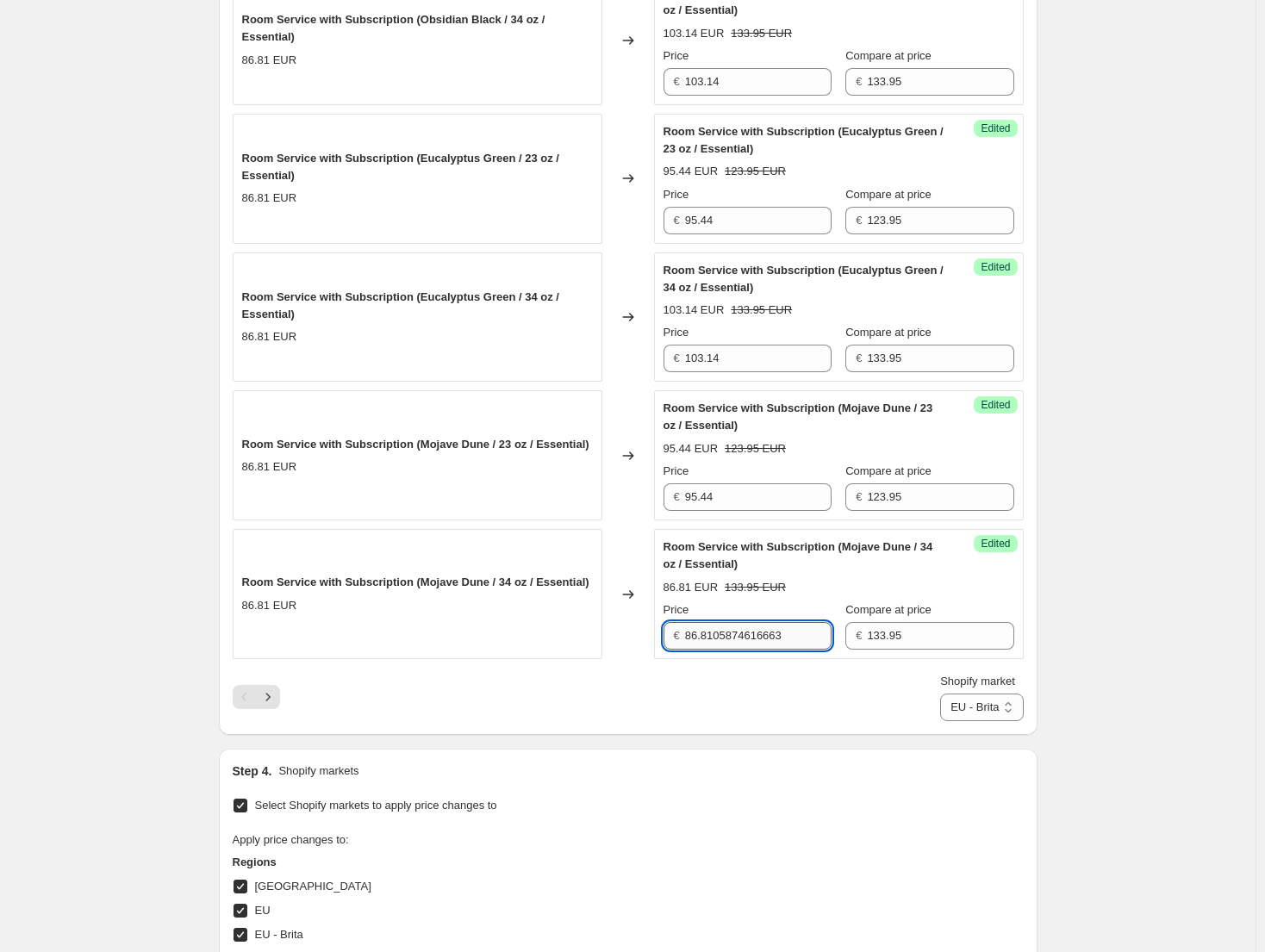
click at [760, 637] on input "86.8105874616663" at bounding box center [758, 636] width 146 height 28
type input "103.14"
click at [986, 715] on select "Direct prices [GEOGRAPHIC_DATA] [GEOGRAPHIC_DATA] [GEOGRAPHIC_DATA] - Brita [GE…" at bounding box center [981, 707] width 83 height 28
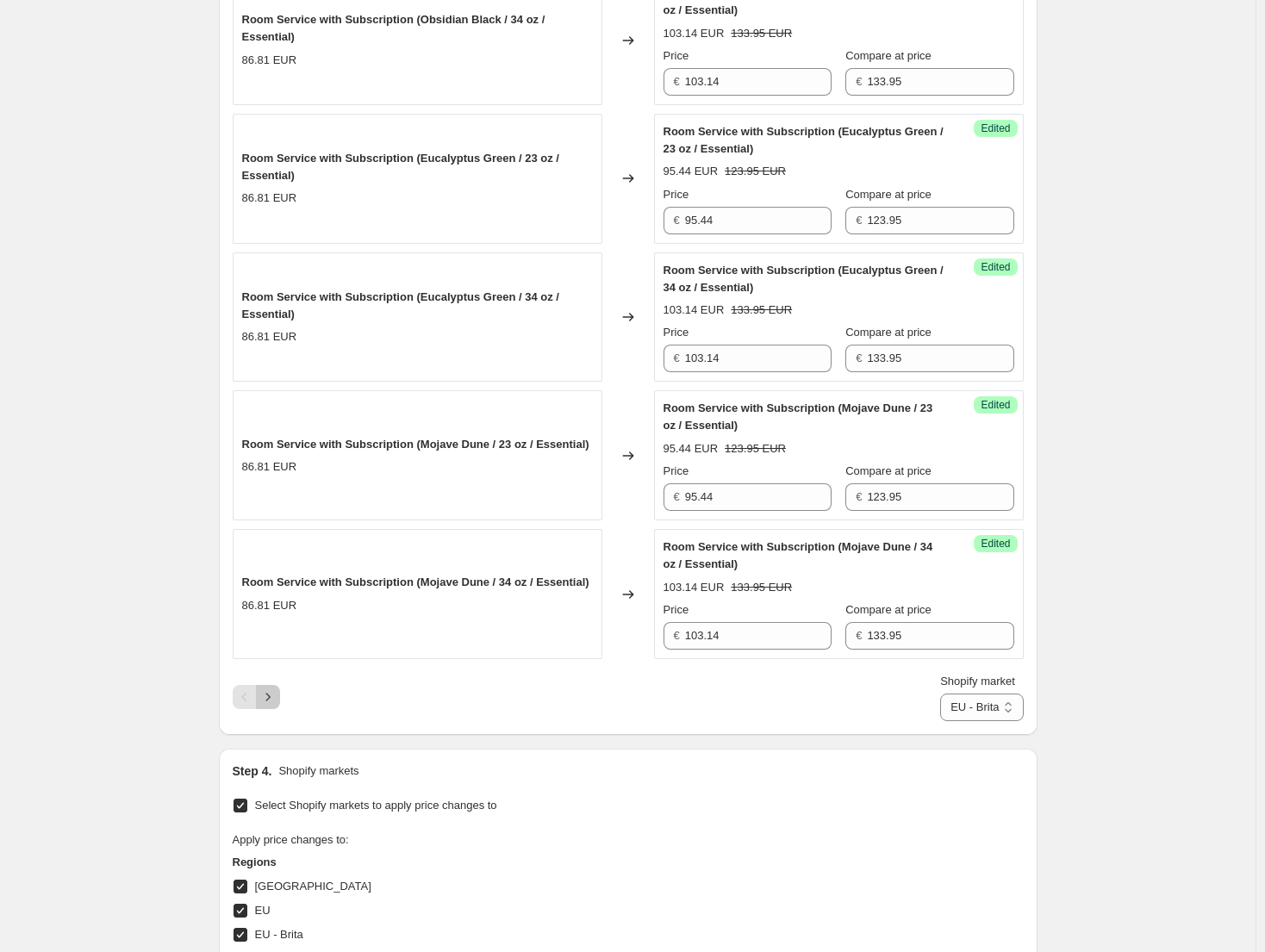
click at [276, 693] on icon "Next" at bounding box center [268, 696] width 18 height 18
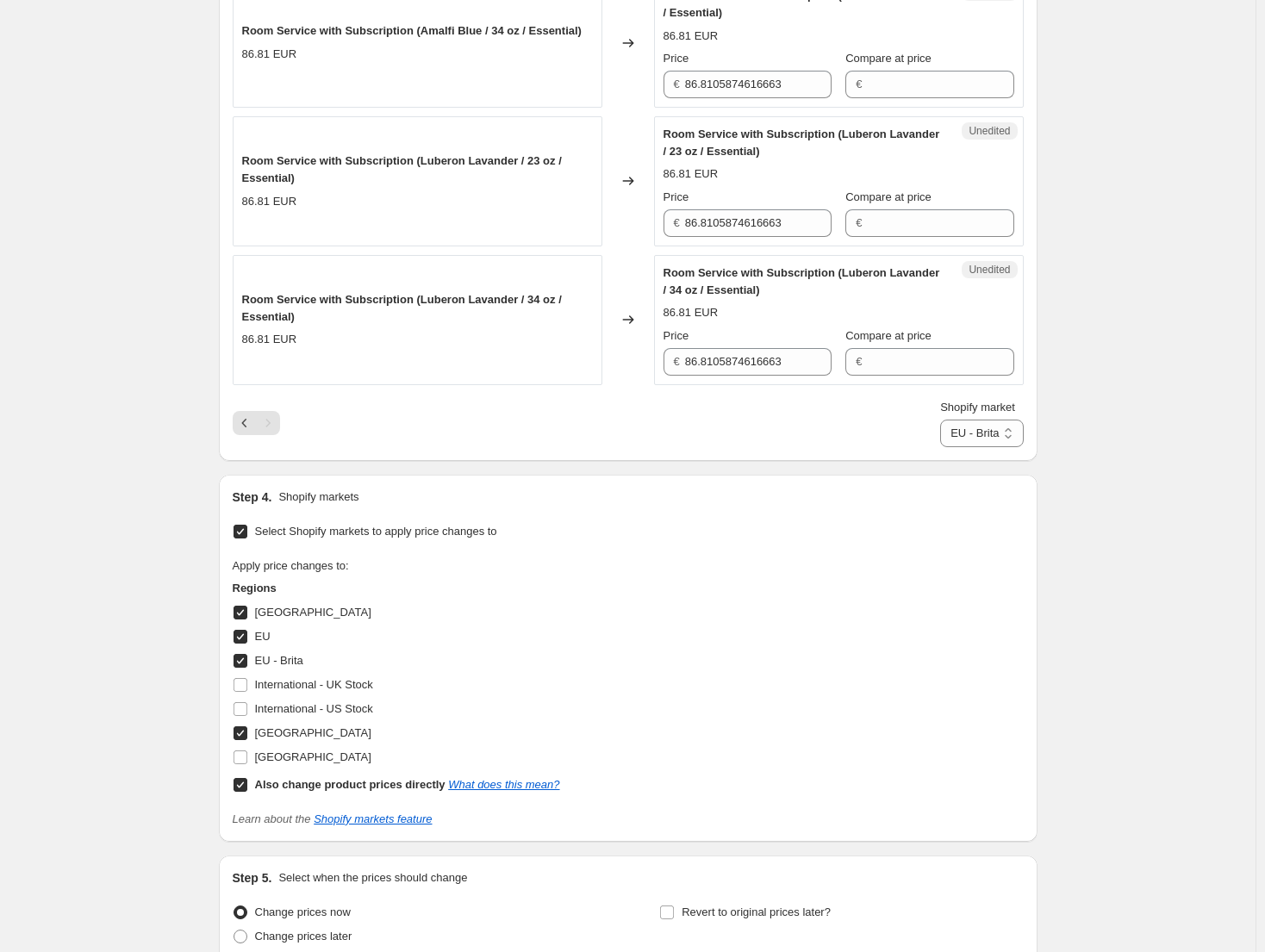
scroll to position [780, 0]
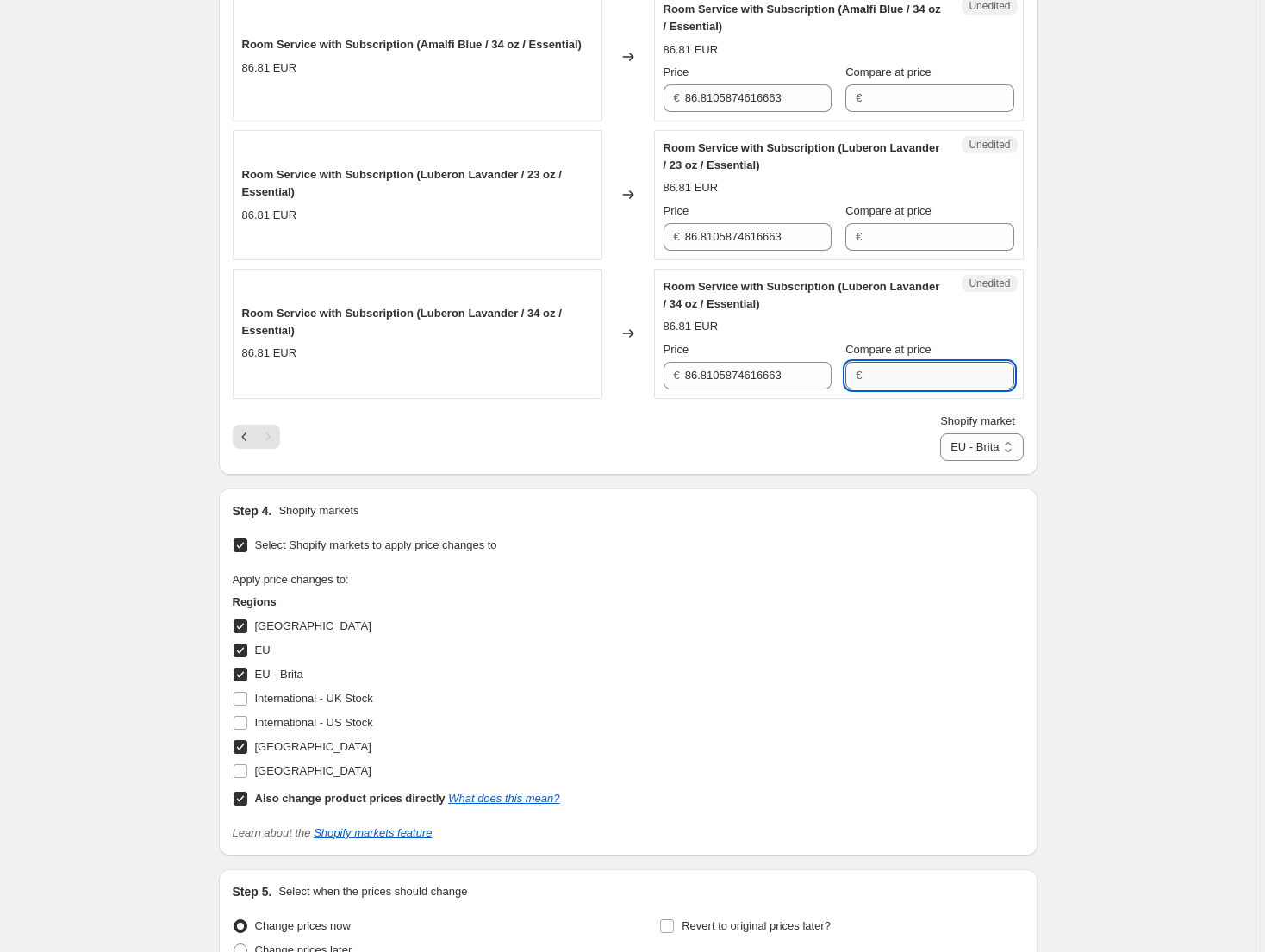
click at [915, 376] on input "Compare at price" at bounding box center [939, 376] width 146 height 28
paste input "133.95"
type input "133.95"
click at [916, 103] on input "Compare at price" at bounding box center [939, 99] width 146 height 28
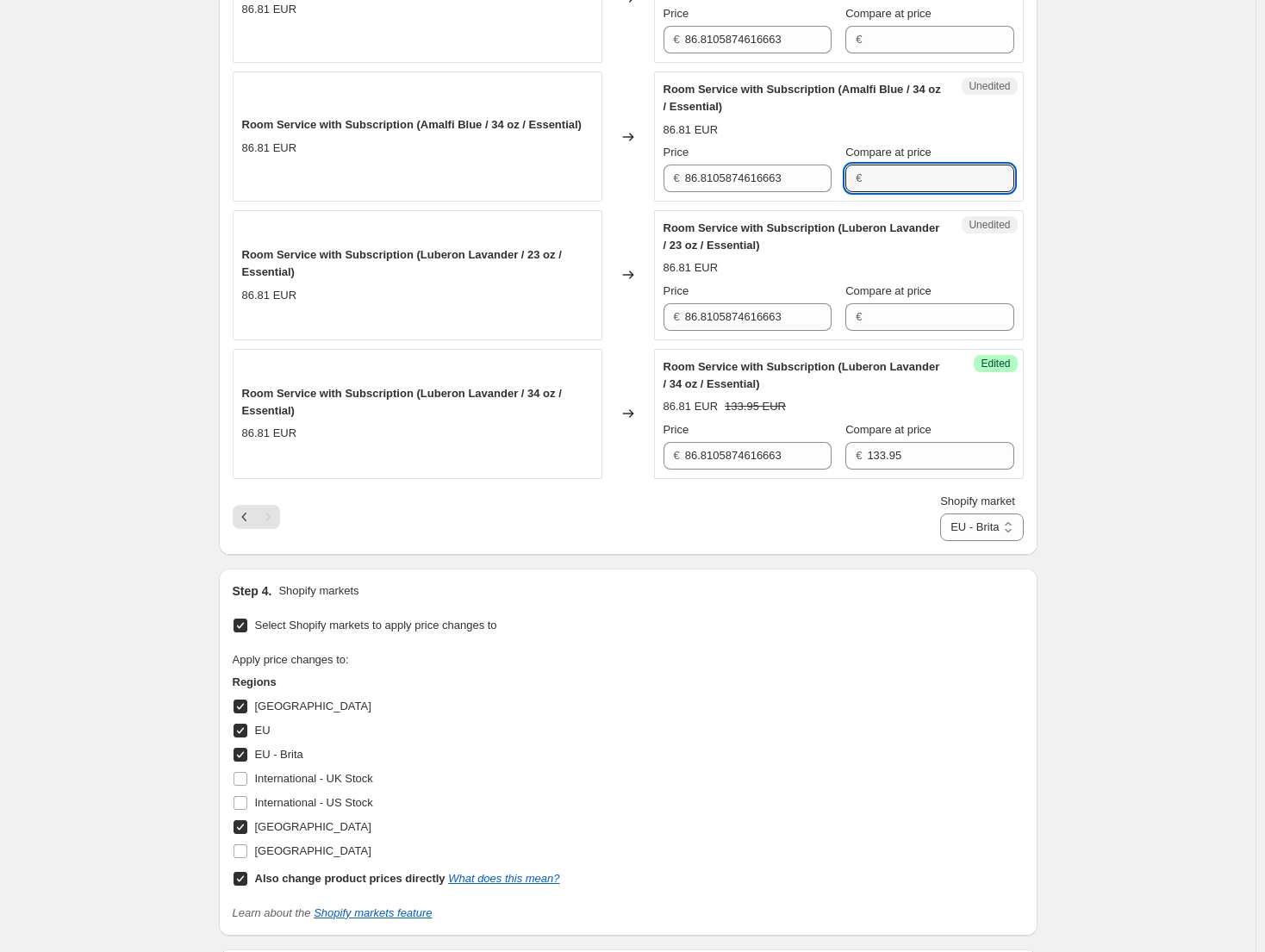
scroll to position [693, 0]
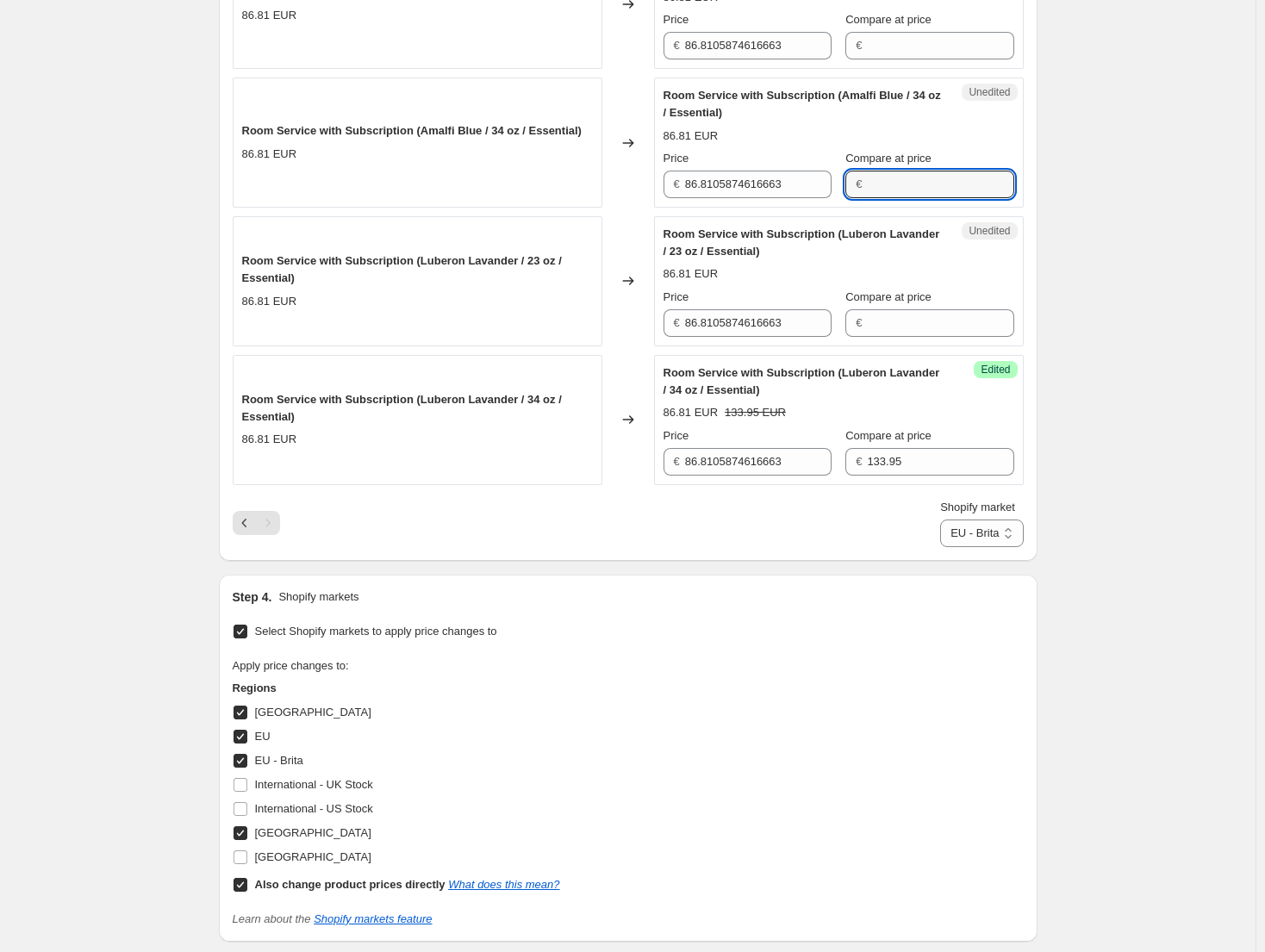
paste input "133.95"
type input "133.95"
click at [769, 194] on input "86.8105874616663" at bounding box center [758, 184] width 146 height 28
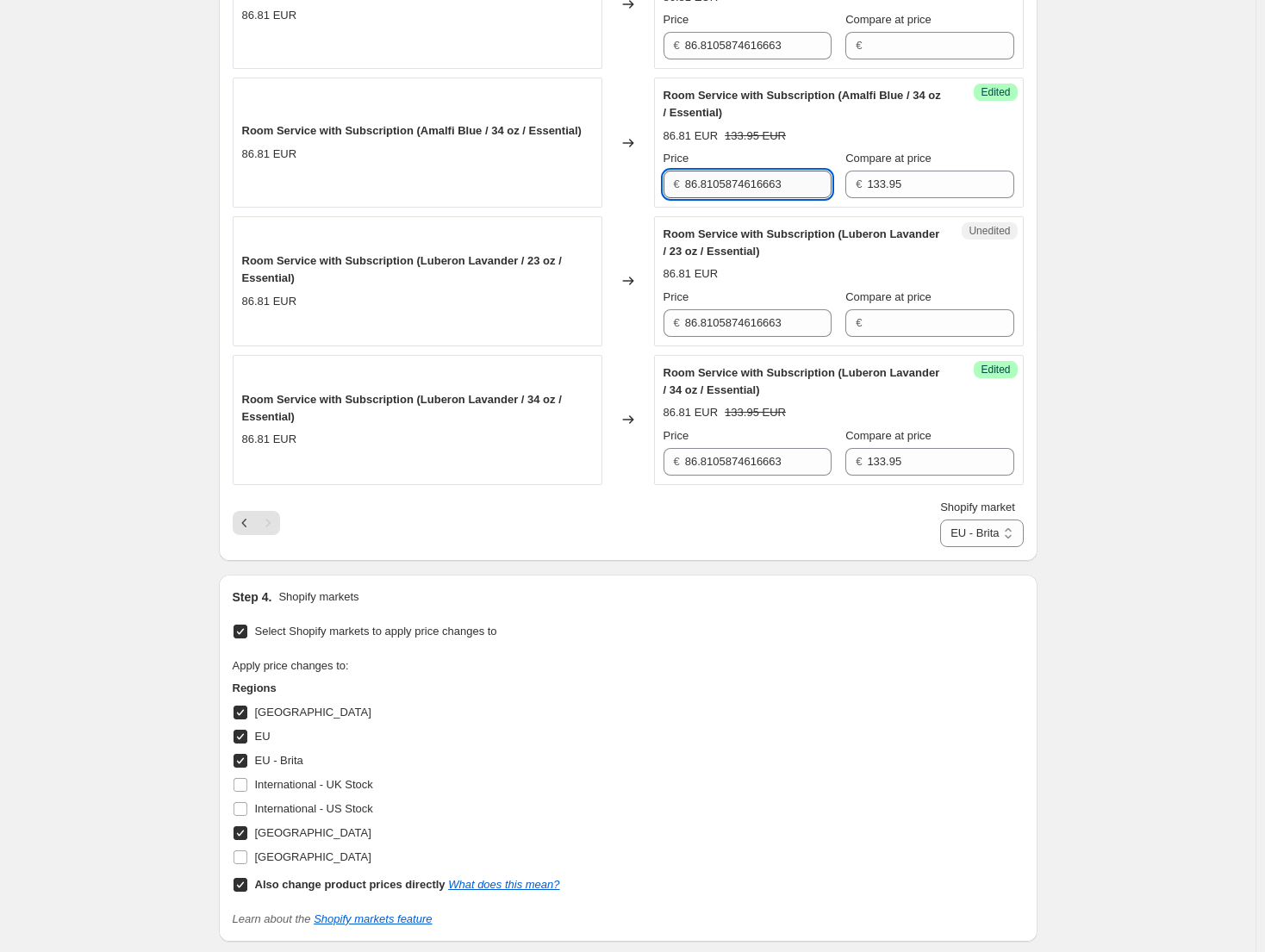
click at [769, 194] on input "86.8105874616663" at bounding box center [758, 184] width 146 height 28
type input "103.14"
click at [794, 329] on input "86.8105874616663" at bounding box center [758, 323] width 146 height 28
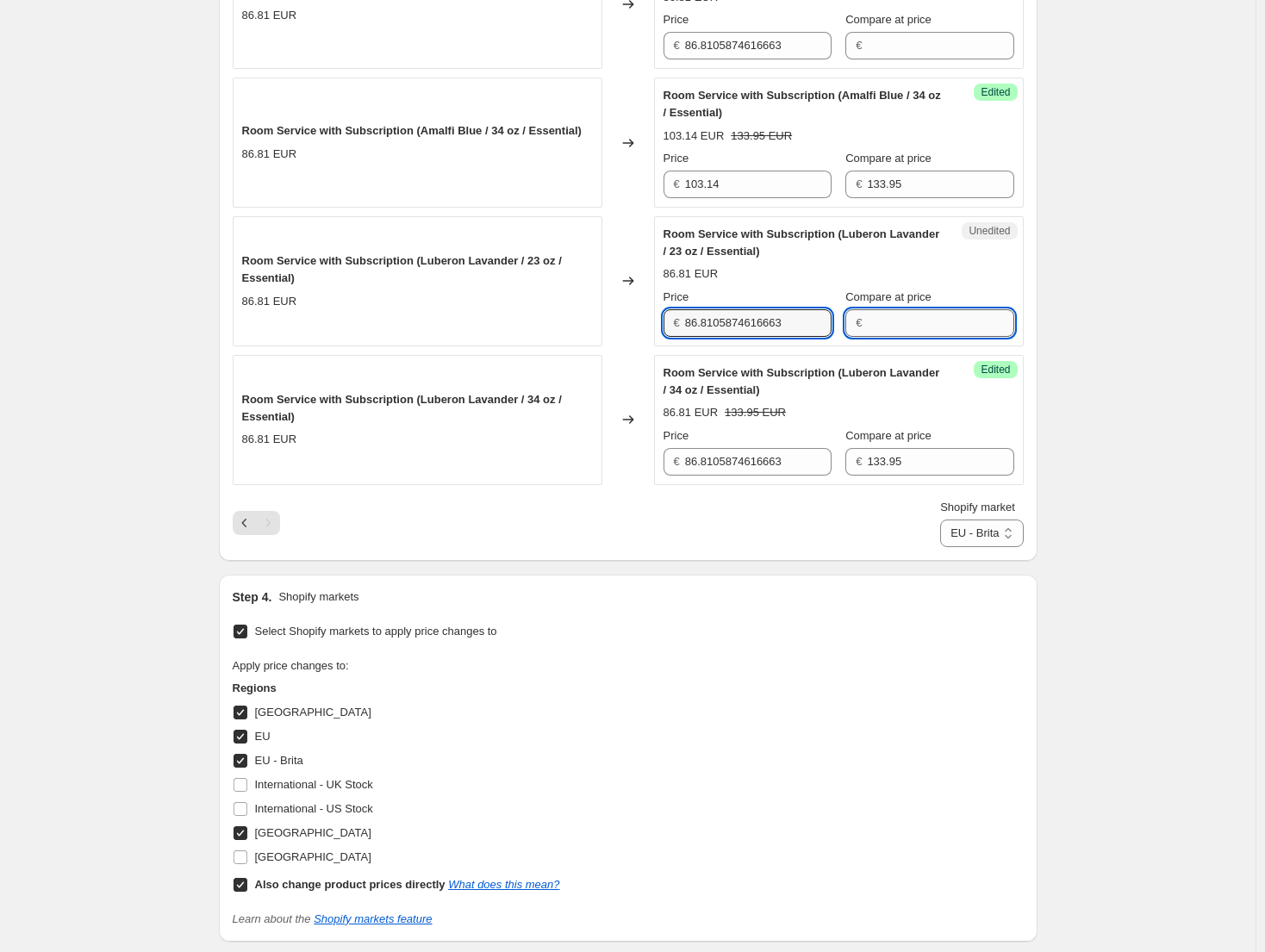
click at [935, 320] on input "Compare at price" at bounding box center [939, 323] width 146 height 28
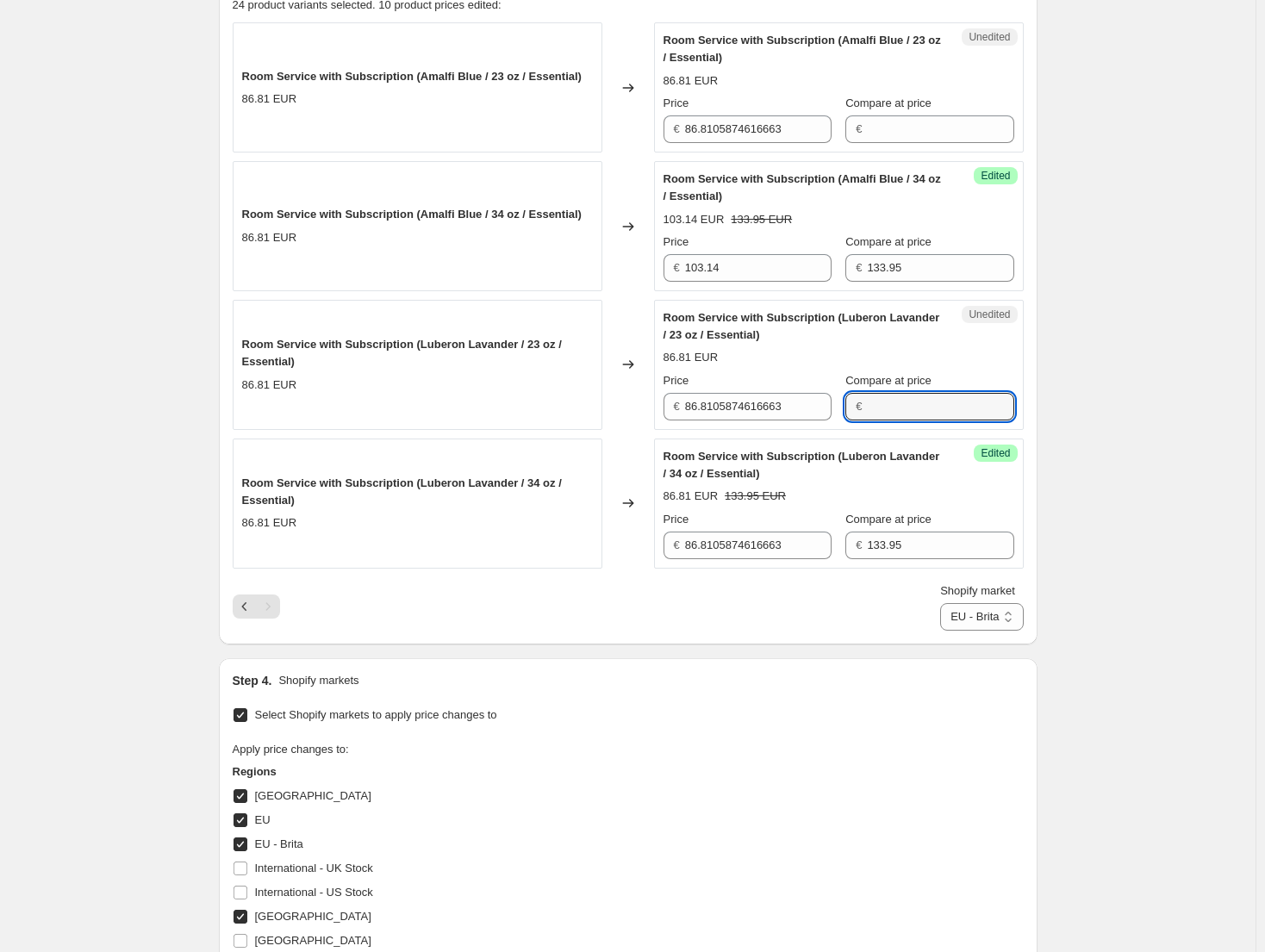
scroll to position [607, 0]
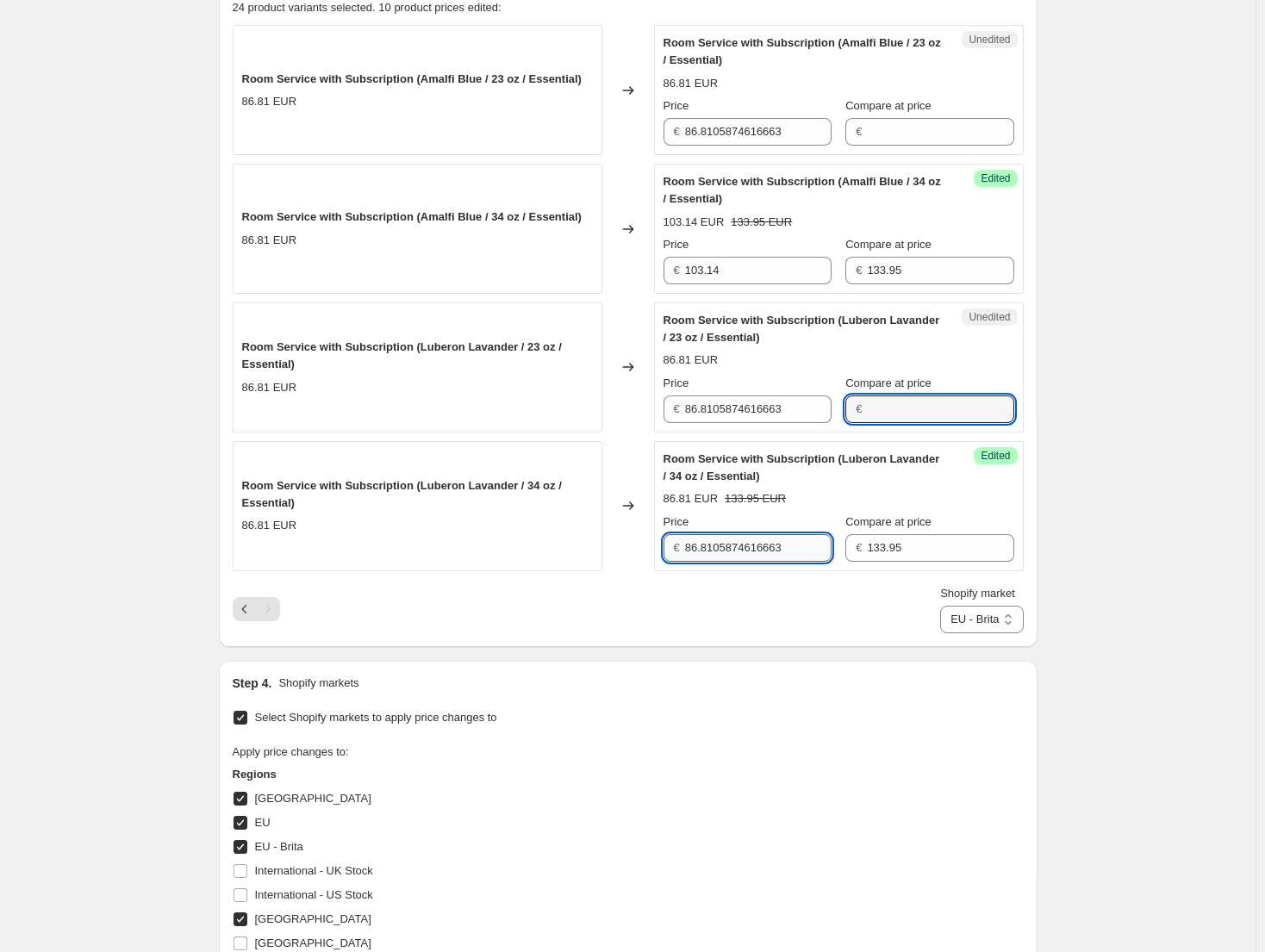
click at [749, 555] on input "86.8105874616663" at bounding box center [758, 548] width 146 height 28
type input "103.14"
click at [236, 614] on button "Previous" at bounding box center [245, 609] width 24 height 24
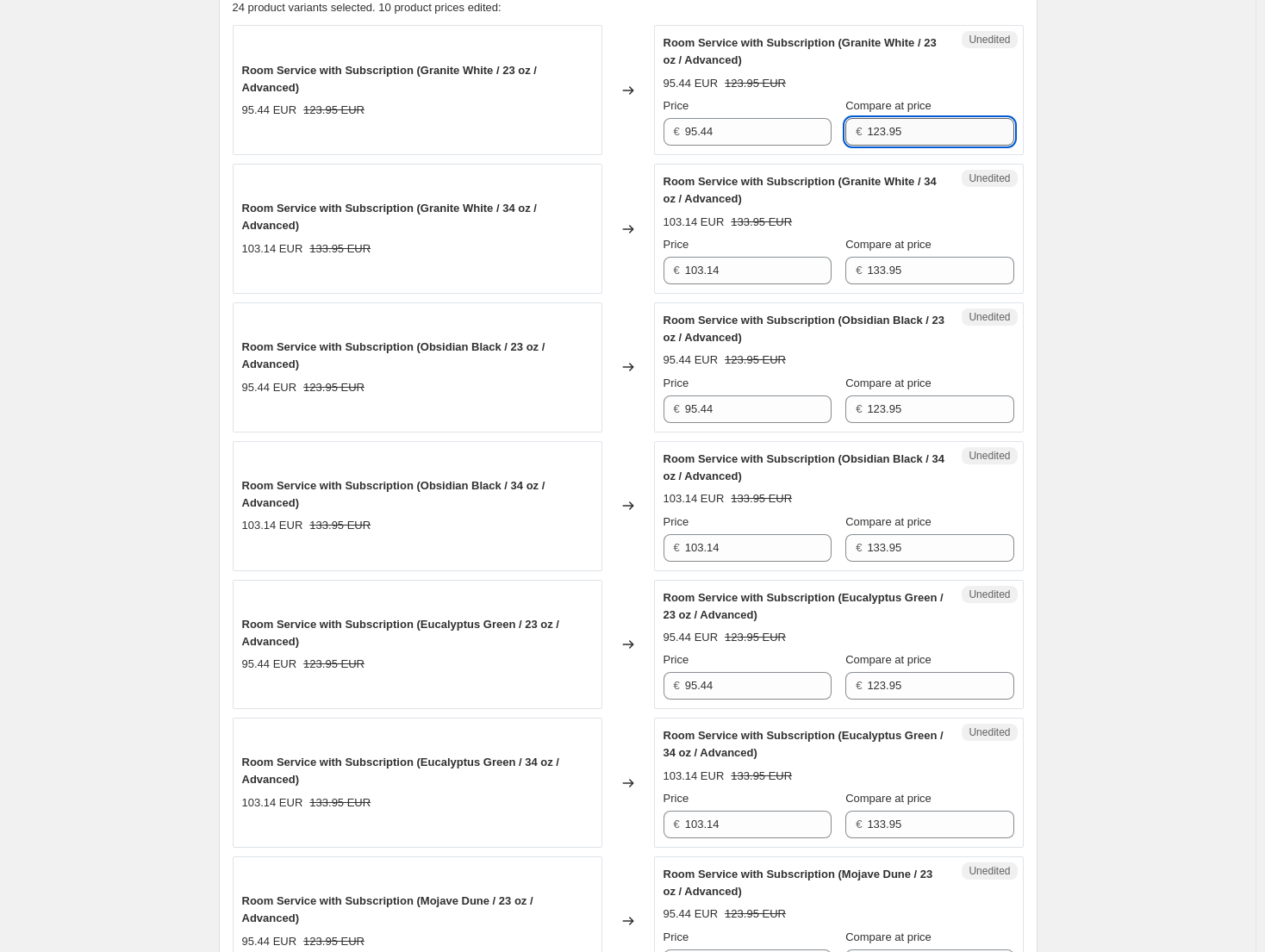
click at [925, 124] on input "123.95" at bounding box center [939, 132] width 146 height 28
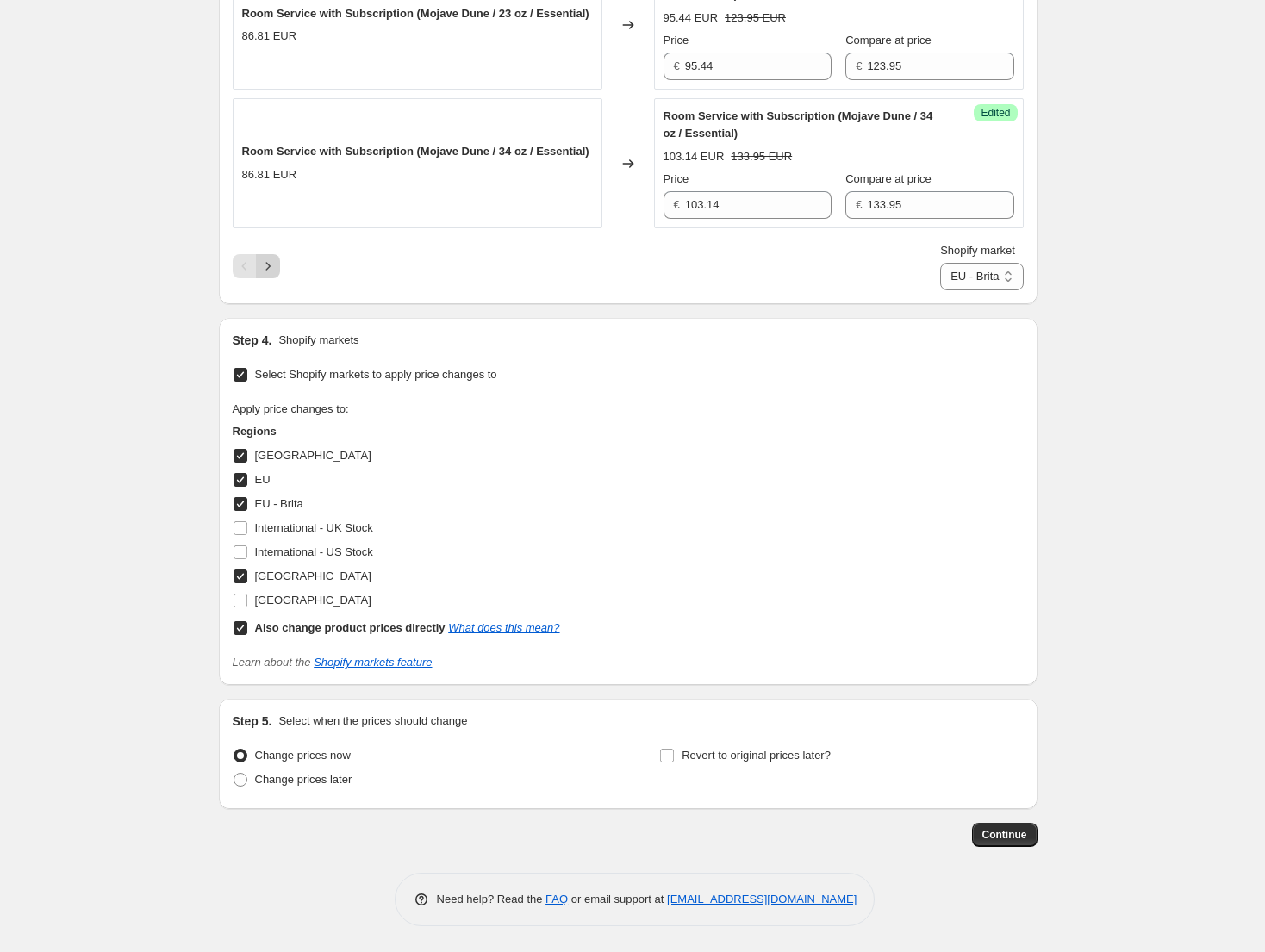
click at [276, 267] on icon "Next" at bounding box center [268, 266] width 18 height 18
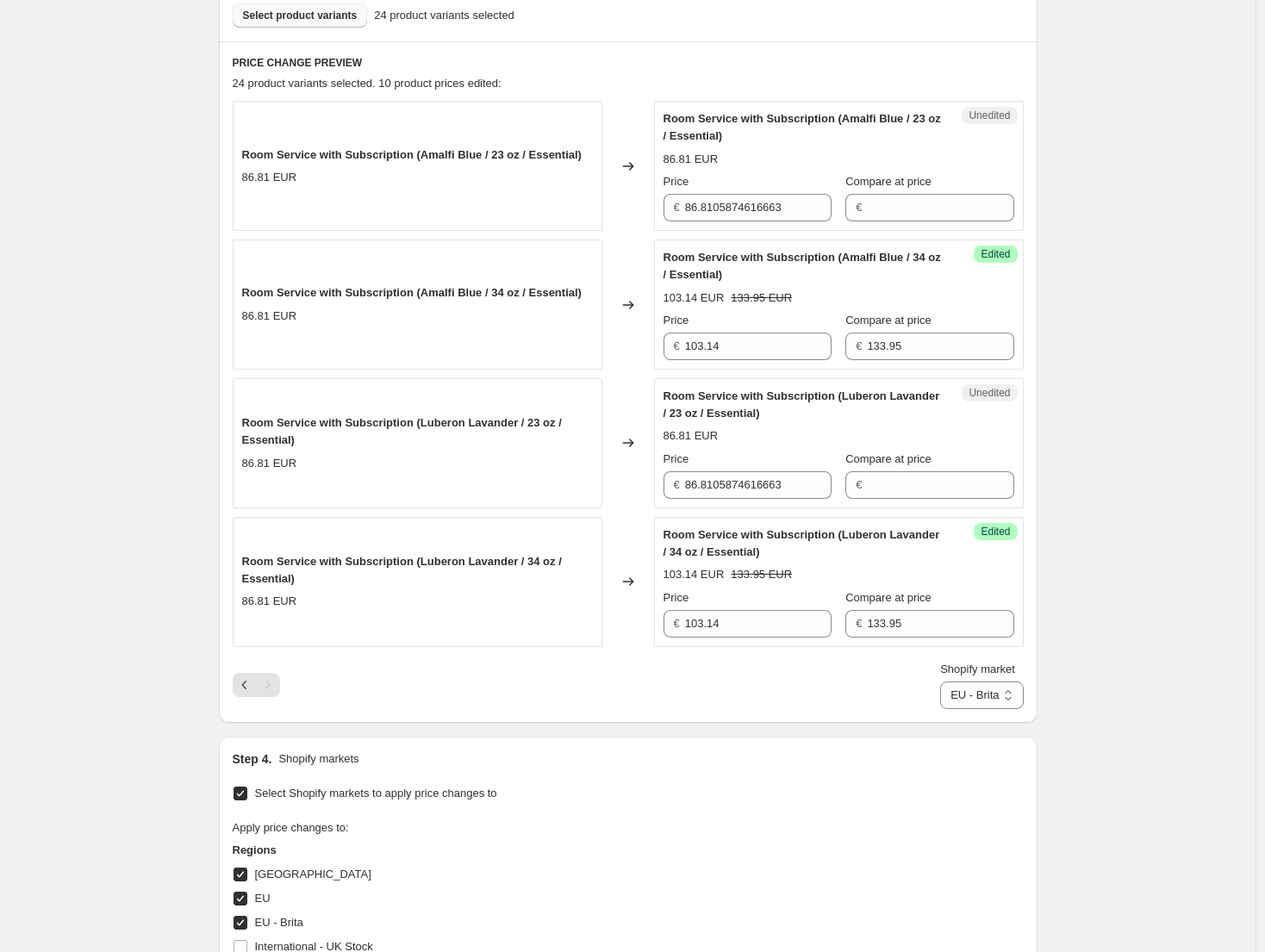
scroll to position [519, 0]
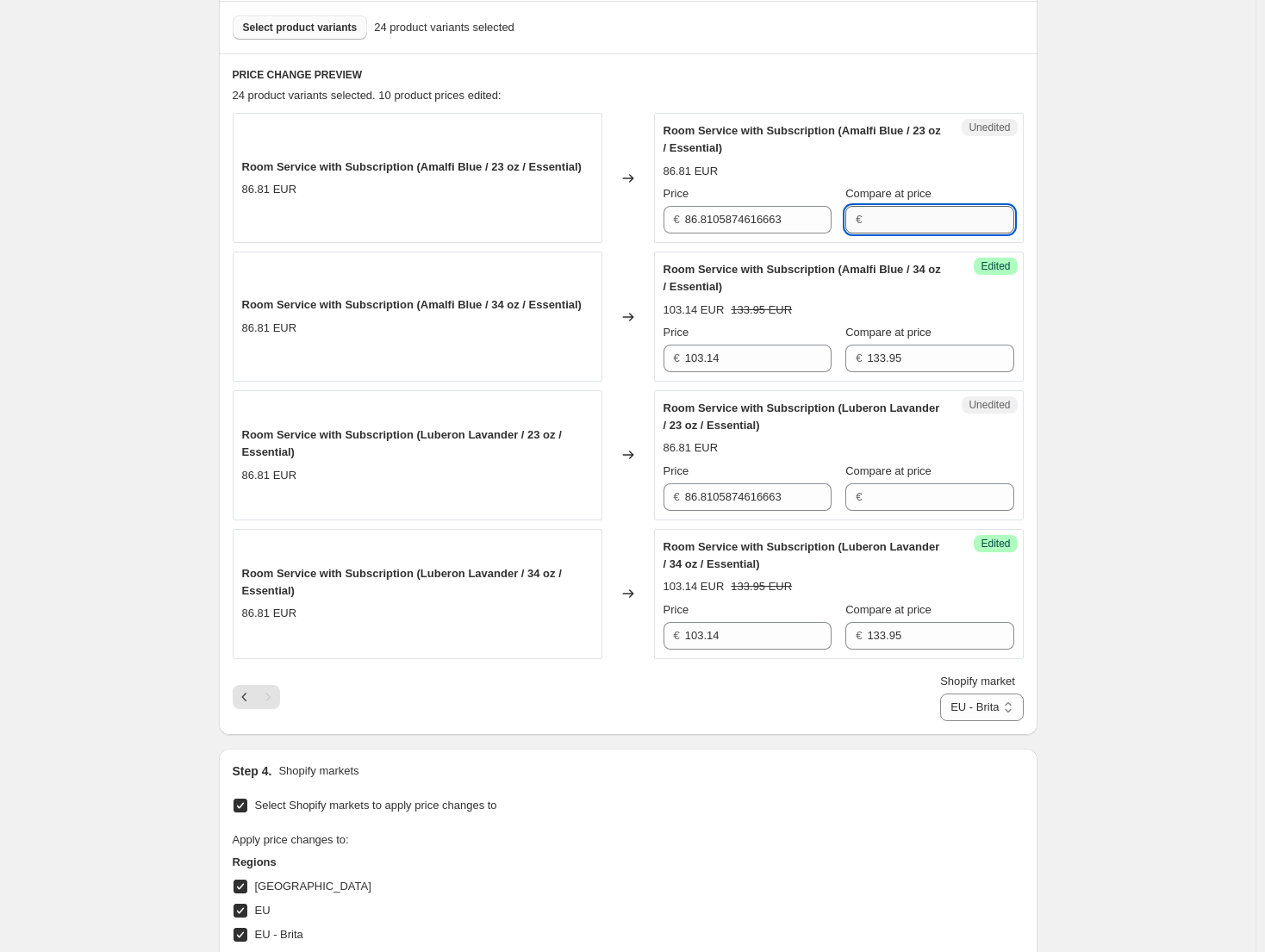
click at [928, 227] on input "Compare at price" at bounding box center [939, 220] width 146 height 28
paste input "123.95"
type input "123.95"
click at [899, 491] on input "Compare at price" at bounding box center [939, 497] width 146 height 28
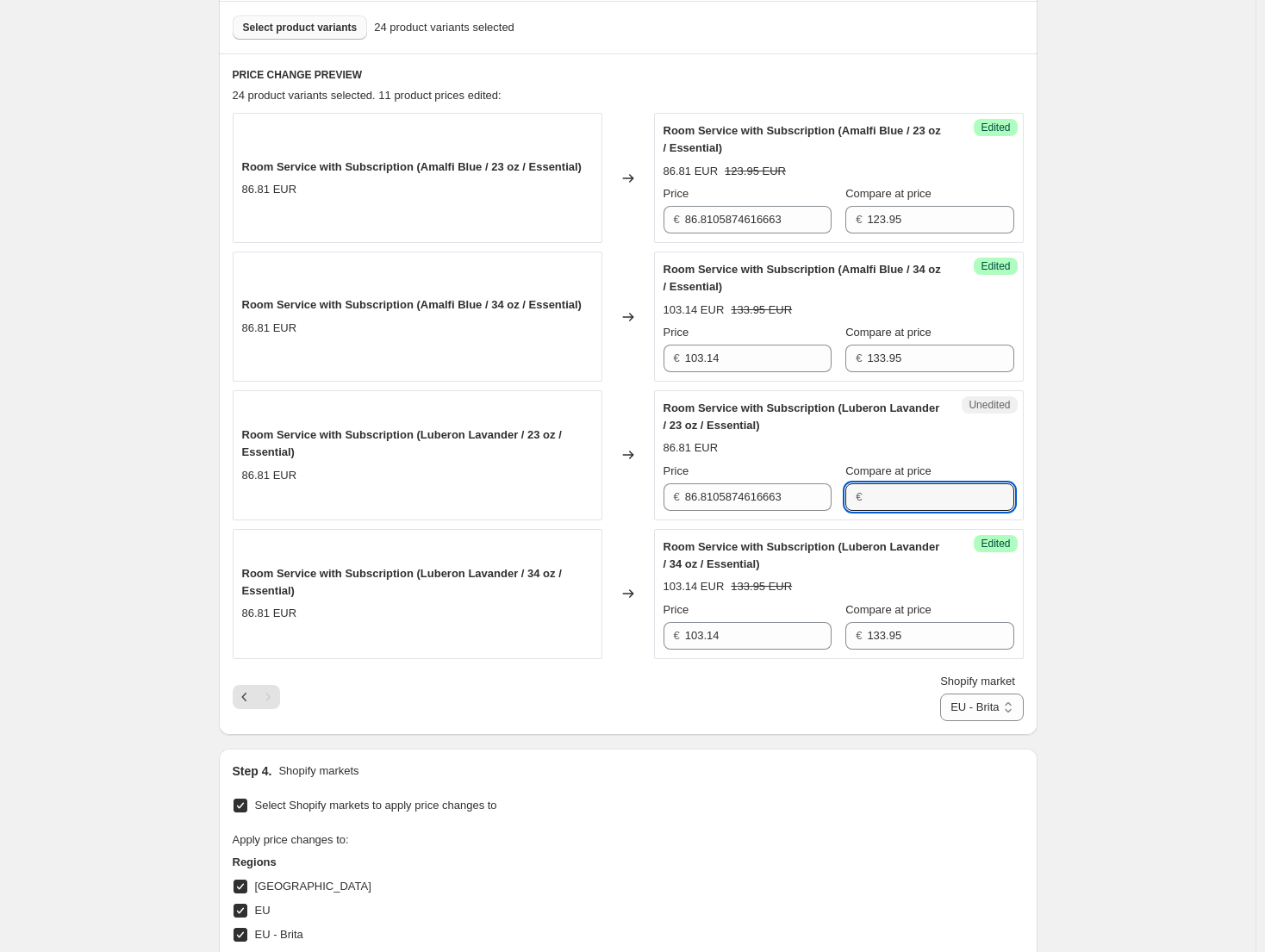
paste input "123.95"
type input "123.95"
click at [763, 503] on input "86.8105874616663" at bounding box center [758, 497] width 146 height 28
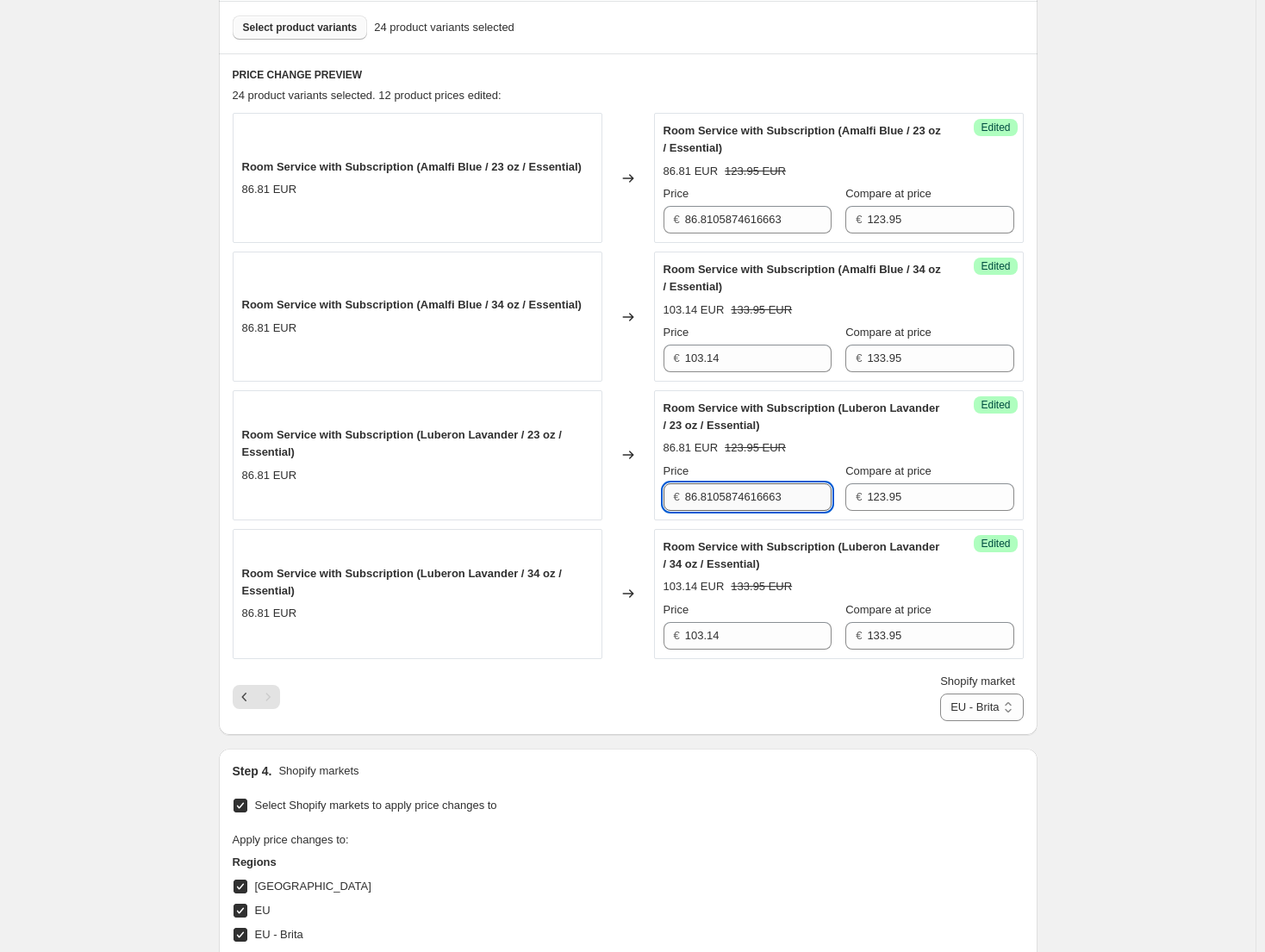
click at [763, 503] on input "86.8105874616663" at bounding box center [758, 497] width 146 height 28
type input "95.44"
click at [745, 221] on input "86.8105874616663" at bounding box center [758, 220] width 146 height 28
paste input "123.95"
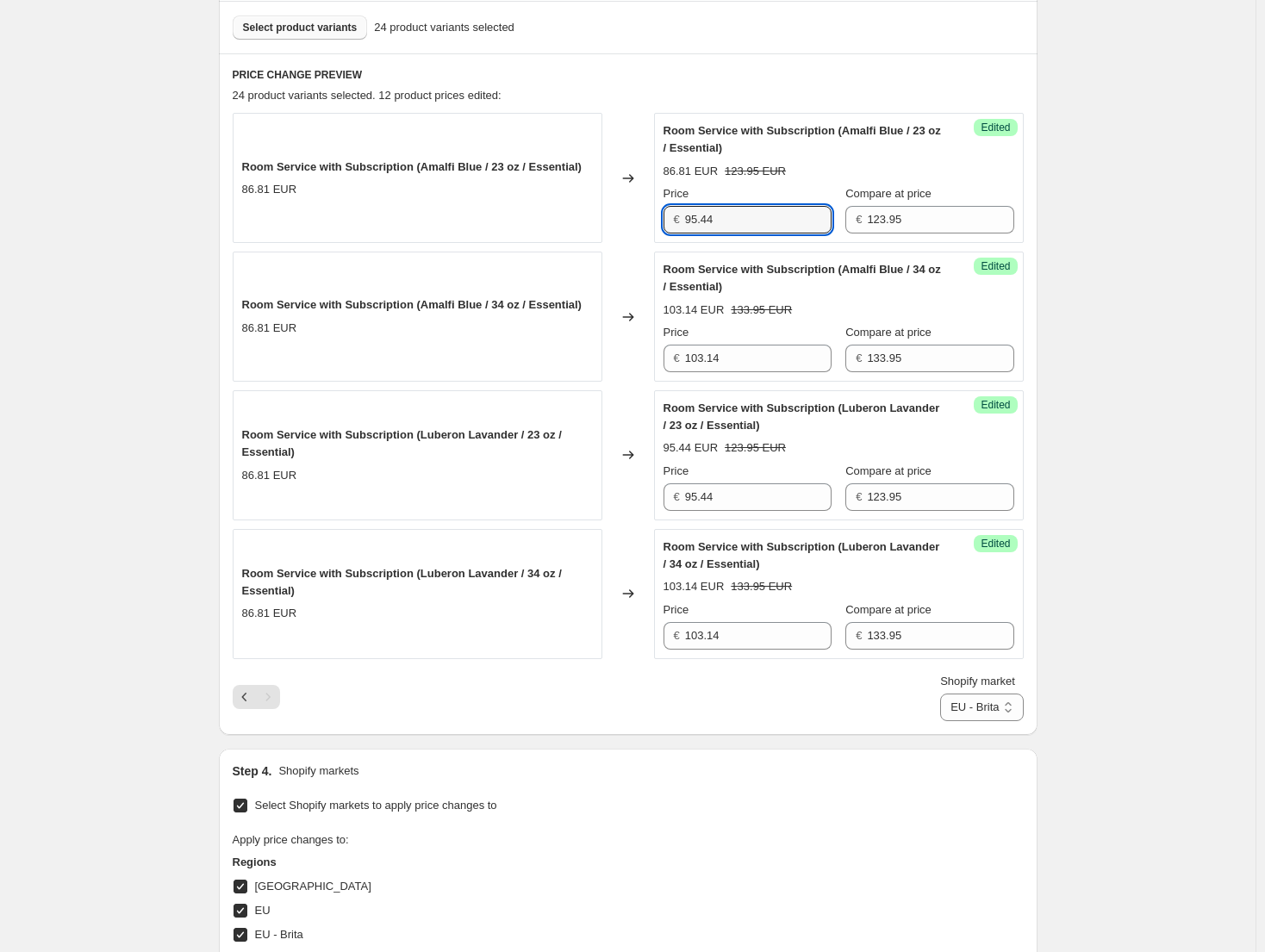
type input "95.44"
click at [1062, 389] on div "Create new price [MEDICAL_DATA]. This page is ready Create new price [MEDICAL_D…" at bounding box center [627, 431] width 1255 height 1901
click at [1002, 710] on select "Direct prices [GEOGRAPHIC_DATA] [GEOGRAPHIC_DATA] [GEOGRAPHIC_DATA] - Brita [GE…" at bounding box center [981, 707] width 83 height 28
click at [952, 721] on select "Direct prices [GEOGRAPHIC_DATA] [GEOGRAPHIC_DATA] [GEOGRAPHIC_DATA] - Brita [GE…" at bounding box center [981, 707] width 83 height 28
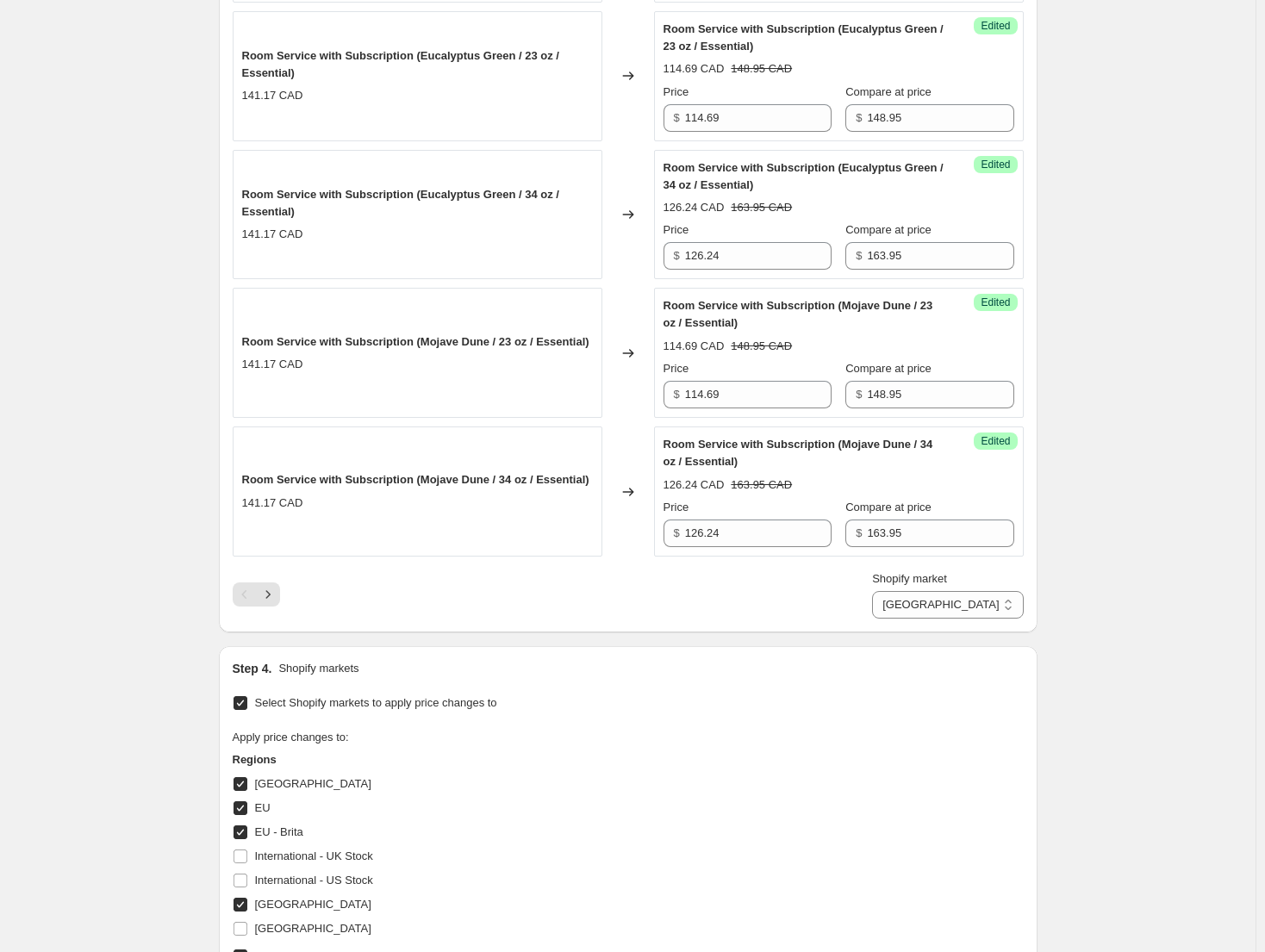
scroll to position [2845, 0]
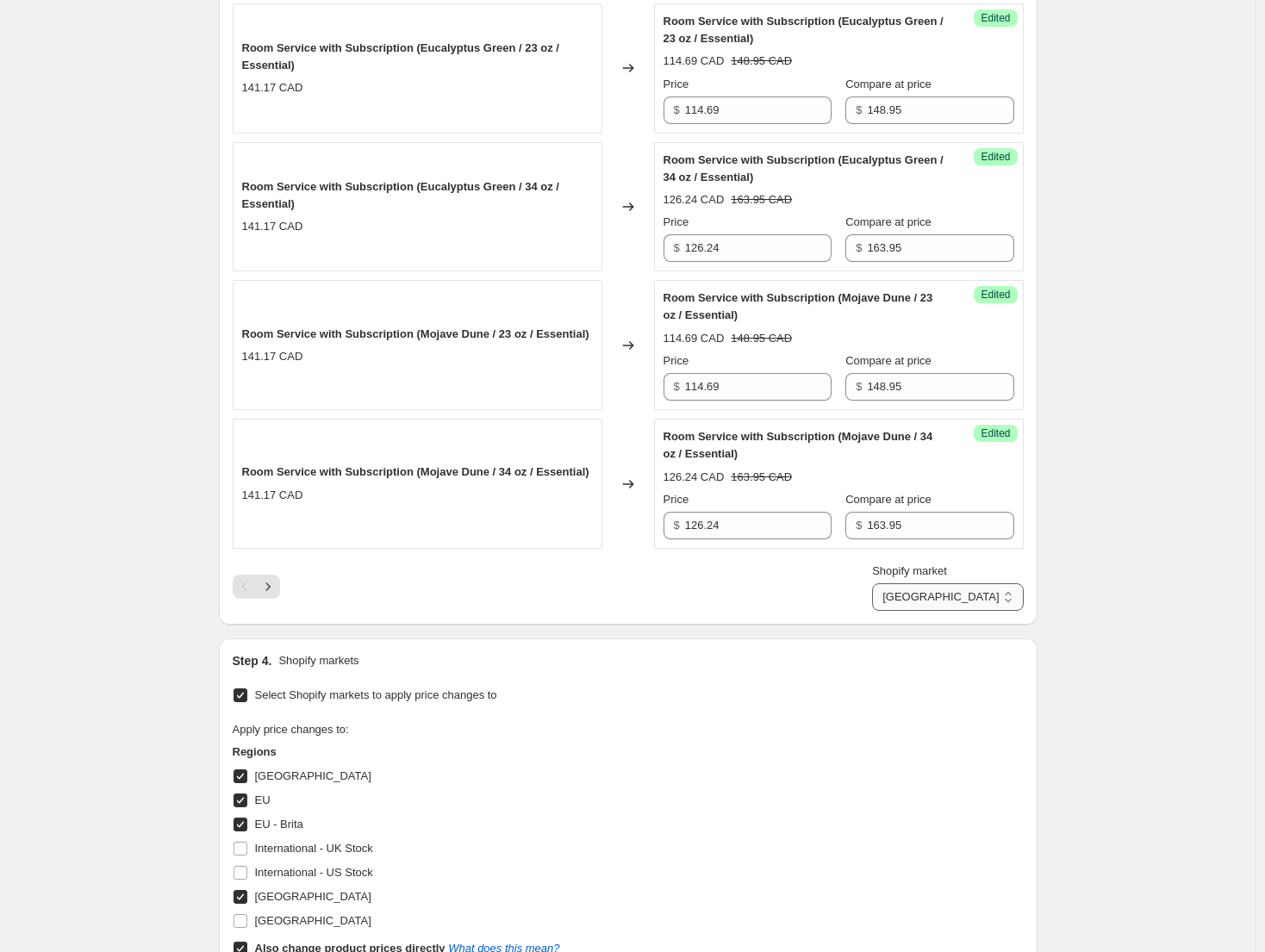
click at [985, 596] on select "Direct prices [GEOGRAPHIC_DATA] [GEOGRAPHIC_DATA] [GEOGRAPHIC_DATA] - Brita [GE…" at bounding box center [948, 597] width 151 height 28
select select "49780687014"
click at [911, 583] on select "Direct prices [GEOGRAPHIC_DATA] [GEOGRAPHIC_DATA] [GEOGRAPHIC_DATA] - Brita [GE…" at bounding box center [948, 597] width 151 height 28
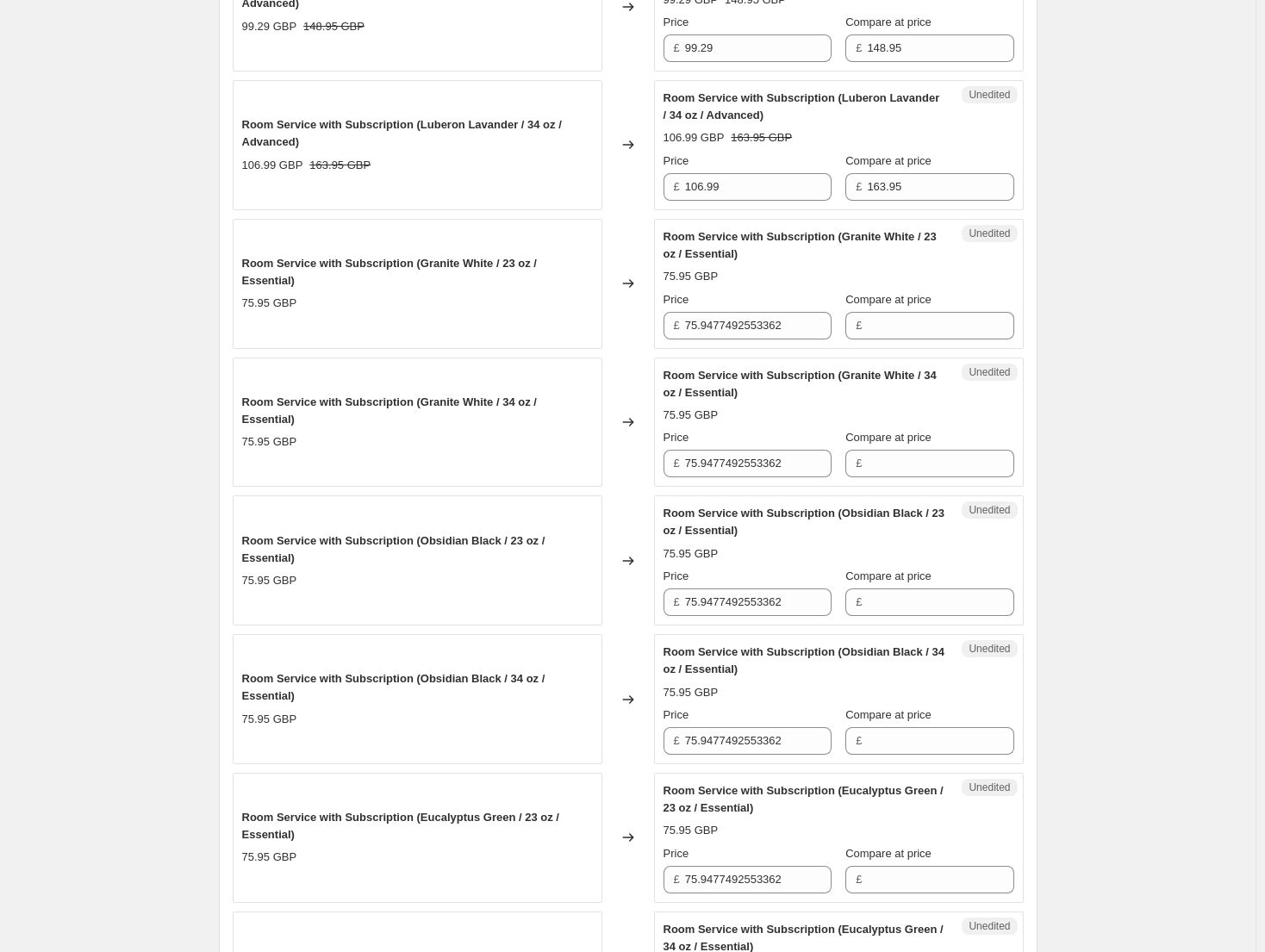
scroll to position [2070, 0]
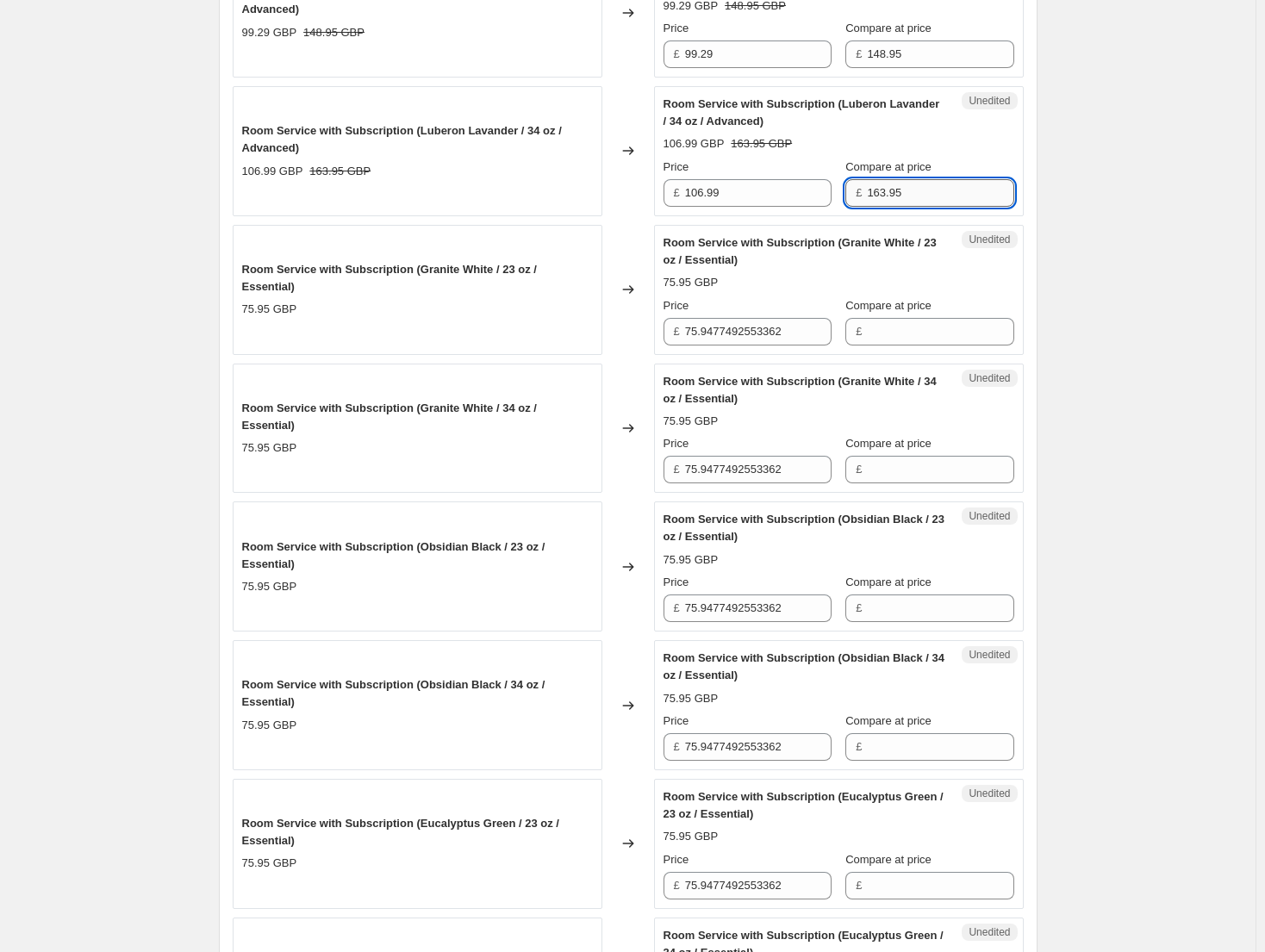
click at [964, 191] on input "163.95" at bounding box center [939, 193] width 146 height 28
click at [941, 470] on input "Compare at price" at bounding box center [939, 470] width 146 height 28
paste input "163.95"
type input "163.95"
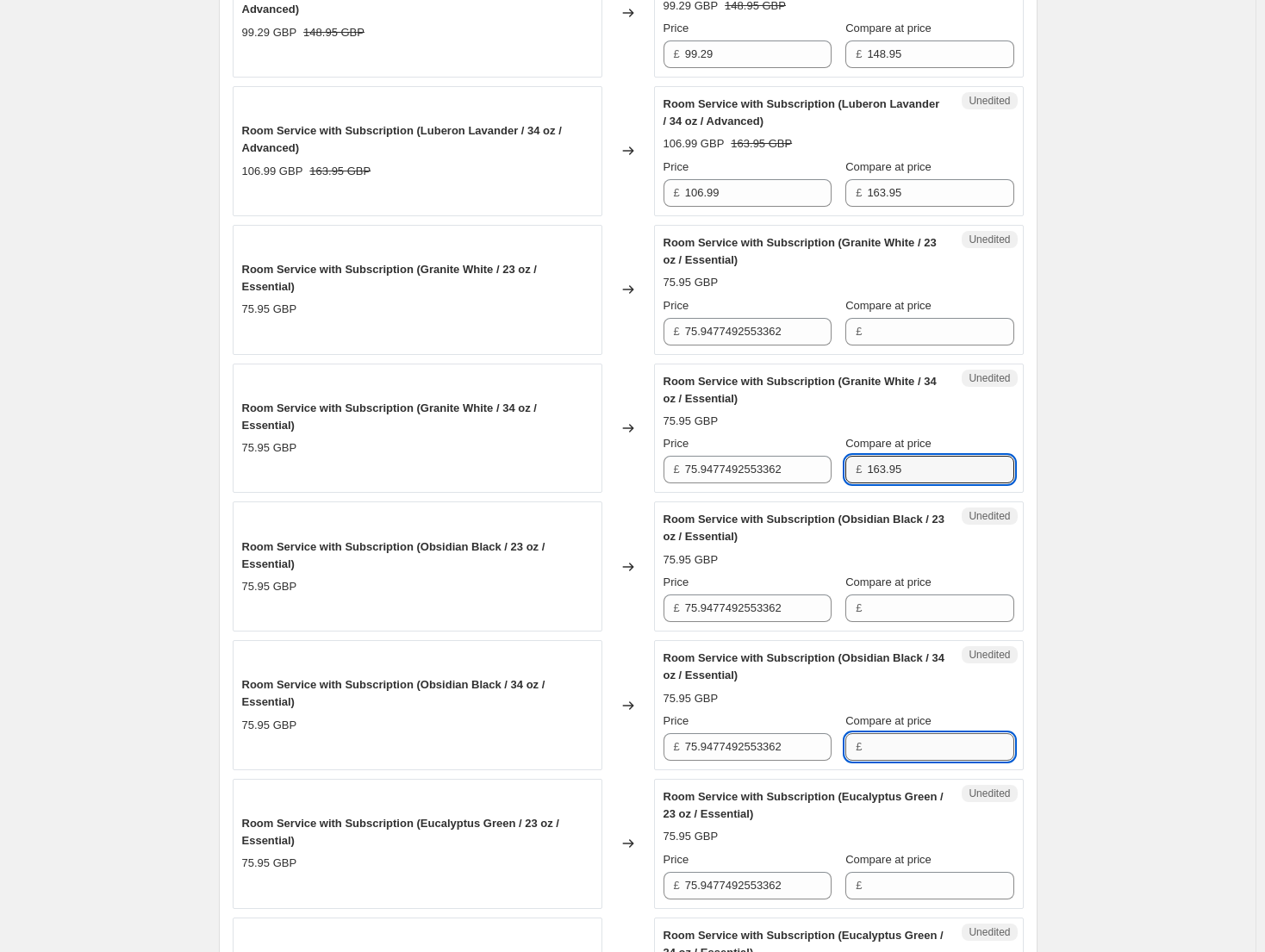
click at [938, 750] on input "Compare at price" at bounding box center [939, 747] width 146 height 28
paste input "163.95"
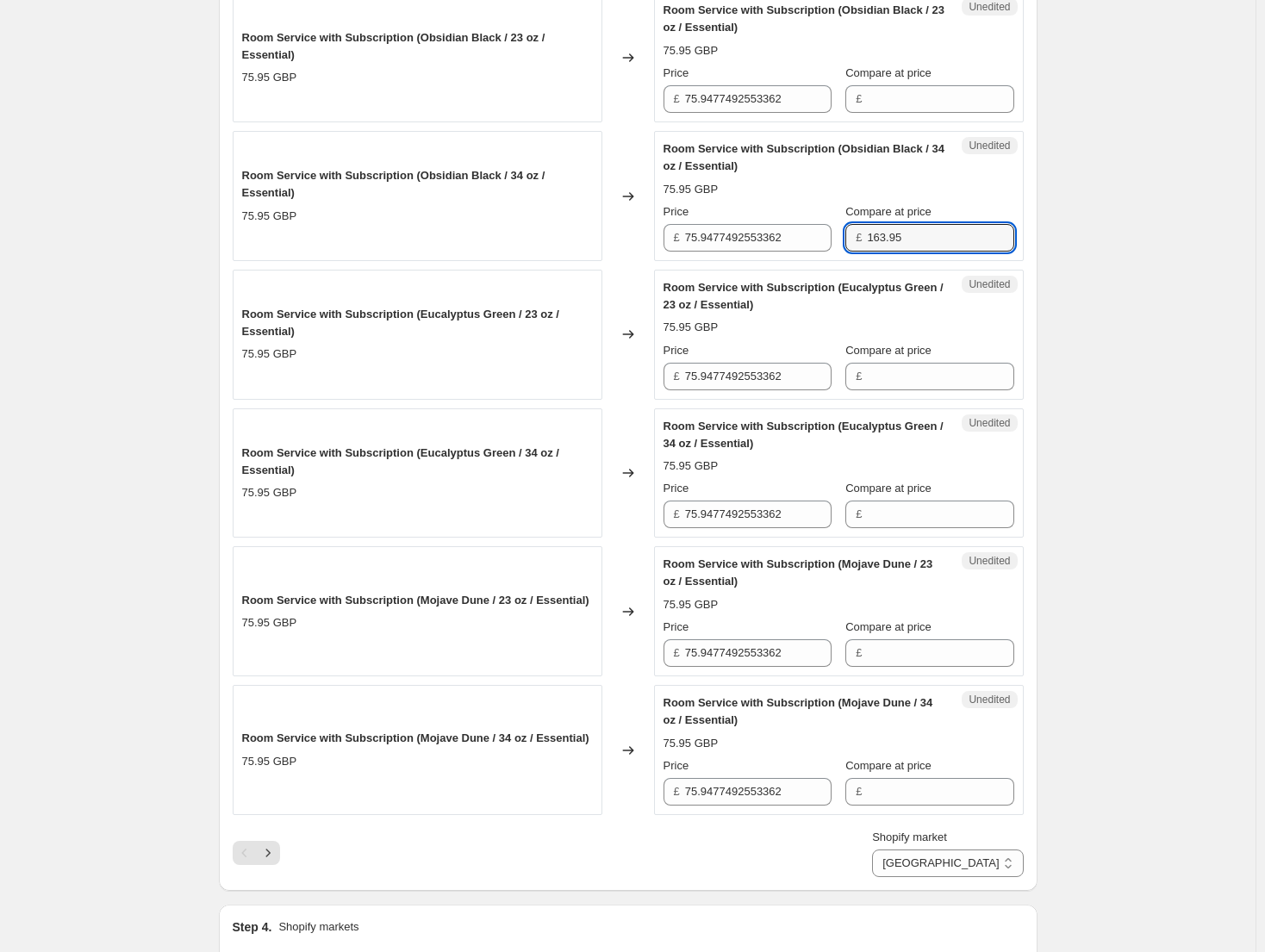
scroll to position [2586, 0]
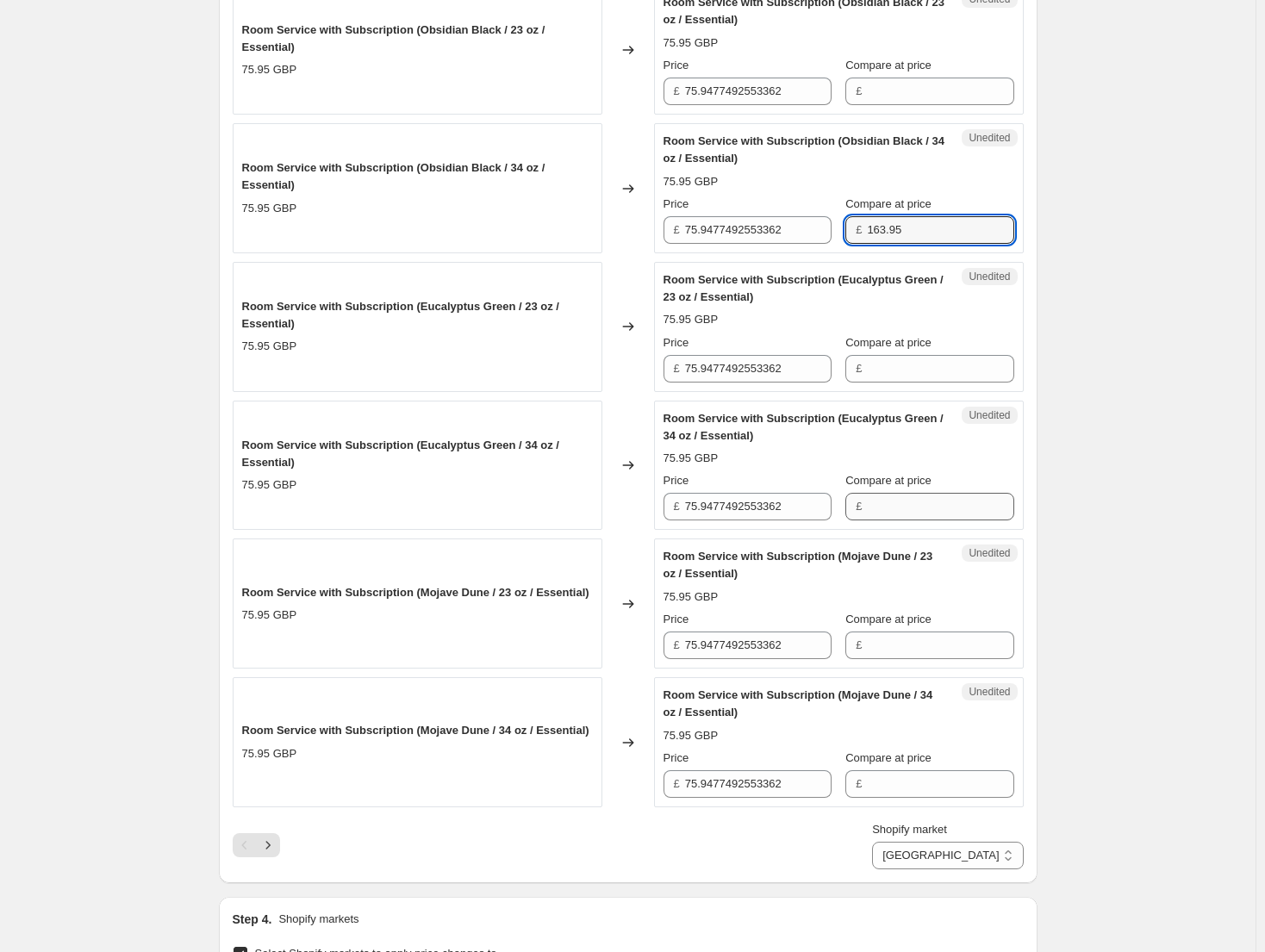
type input "163.95"
click at [934, 517] on input "Compare at price" at bounding box center [939, 506] width 146 height 28
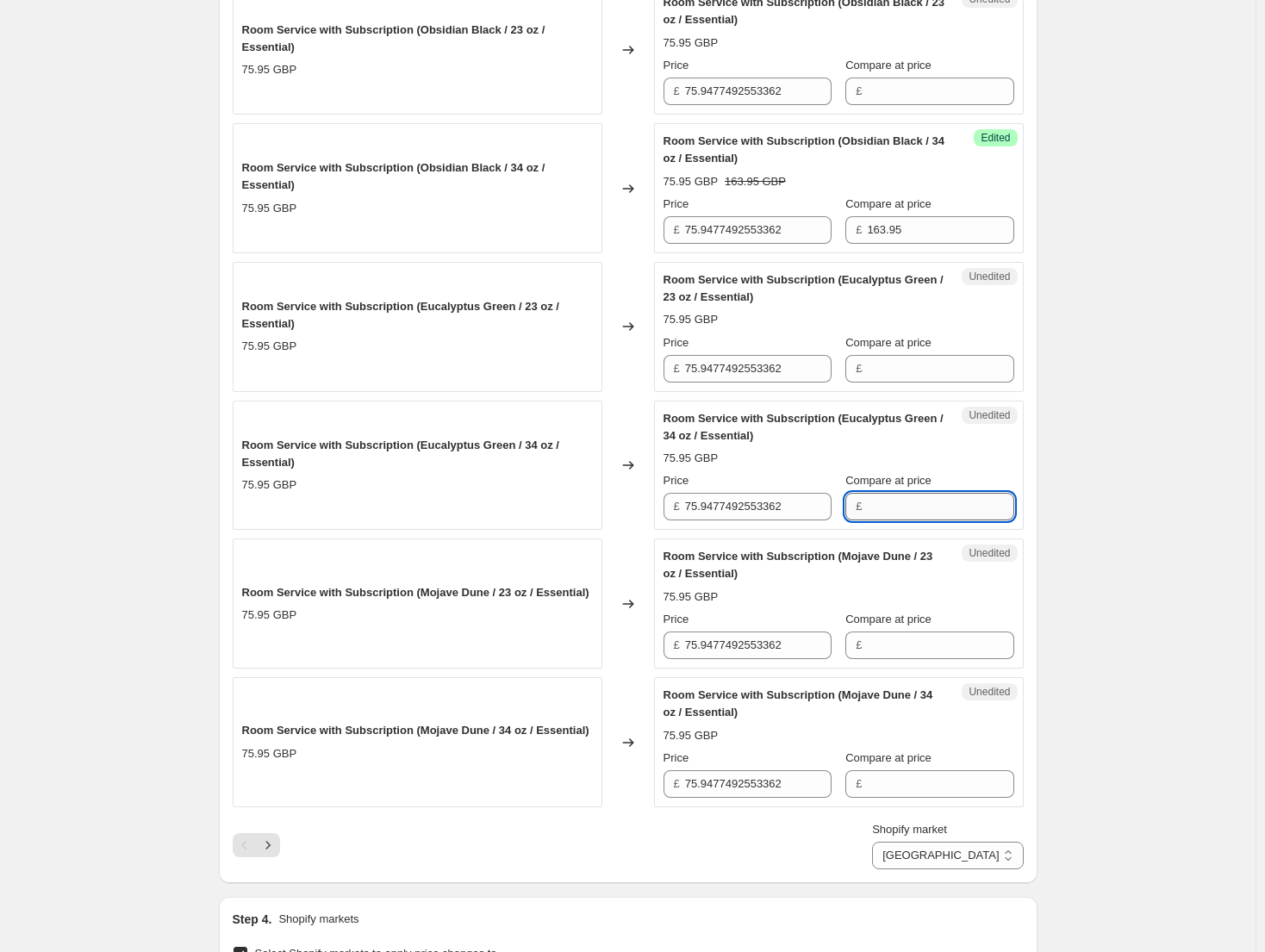
paste input "163.95"
type input "163.95"
click at [920, 794] on input "Compare at price" at bounding box center [939, 784] width 146 height 28
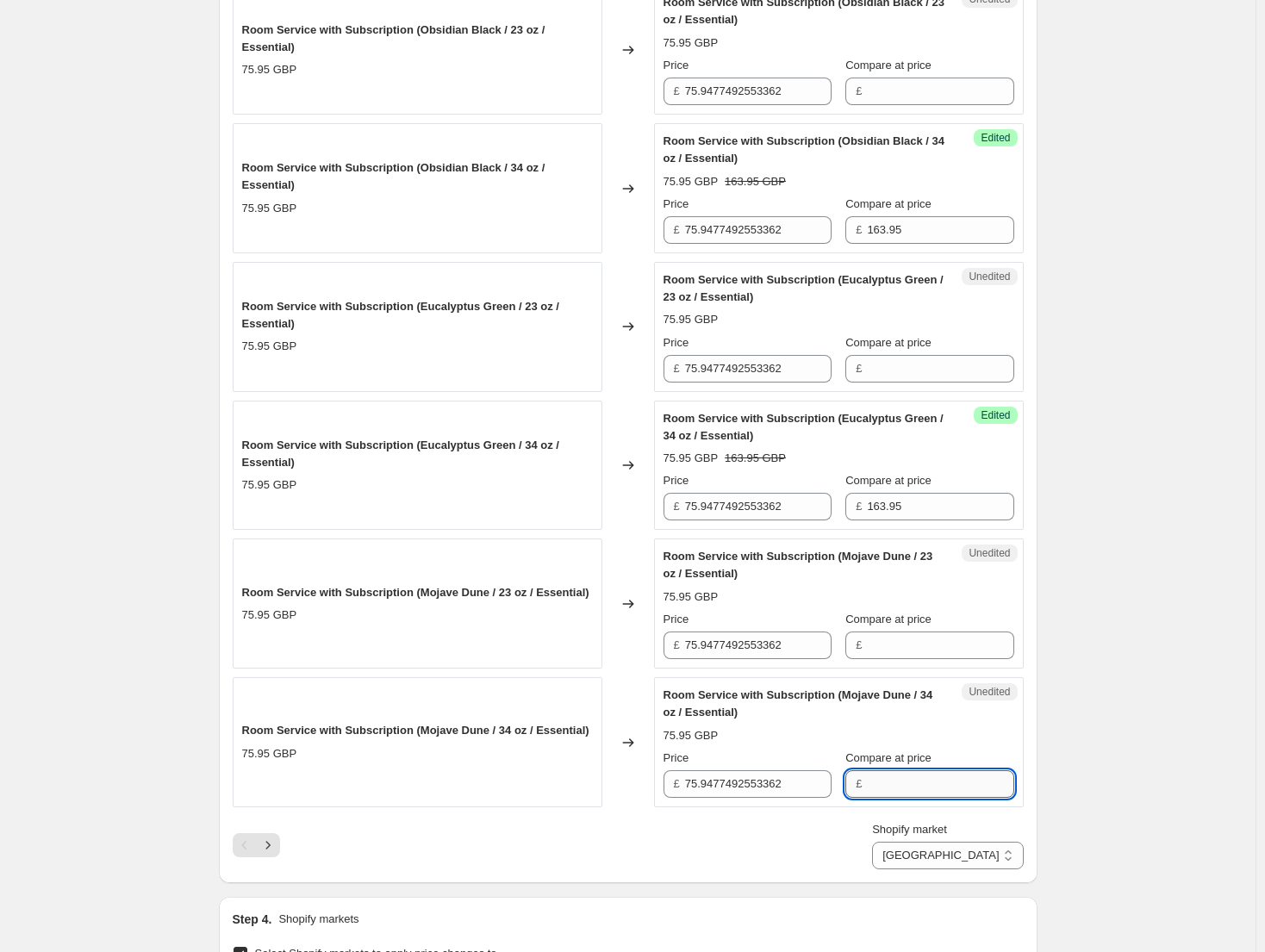
paste input "163.95"
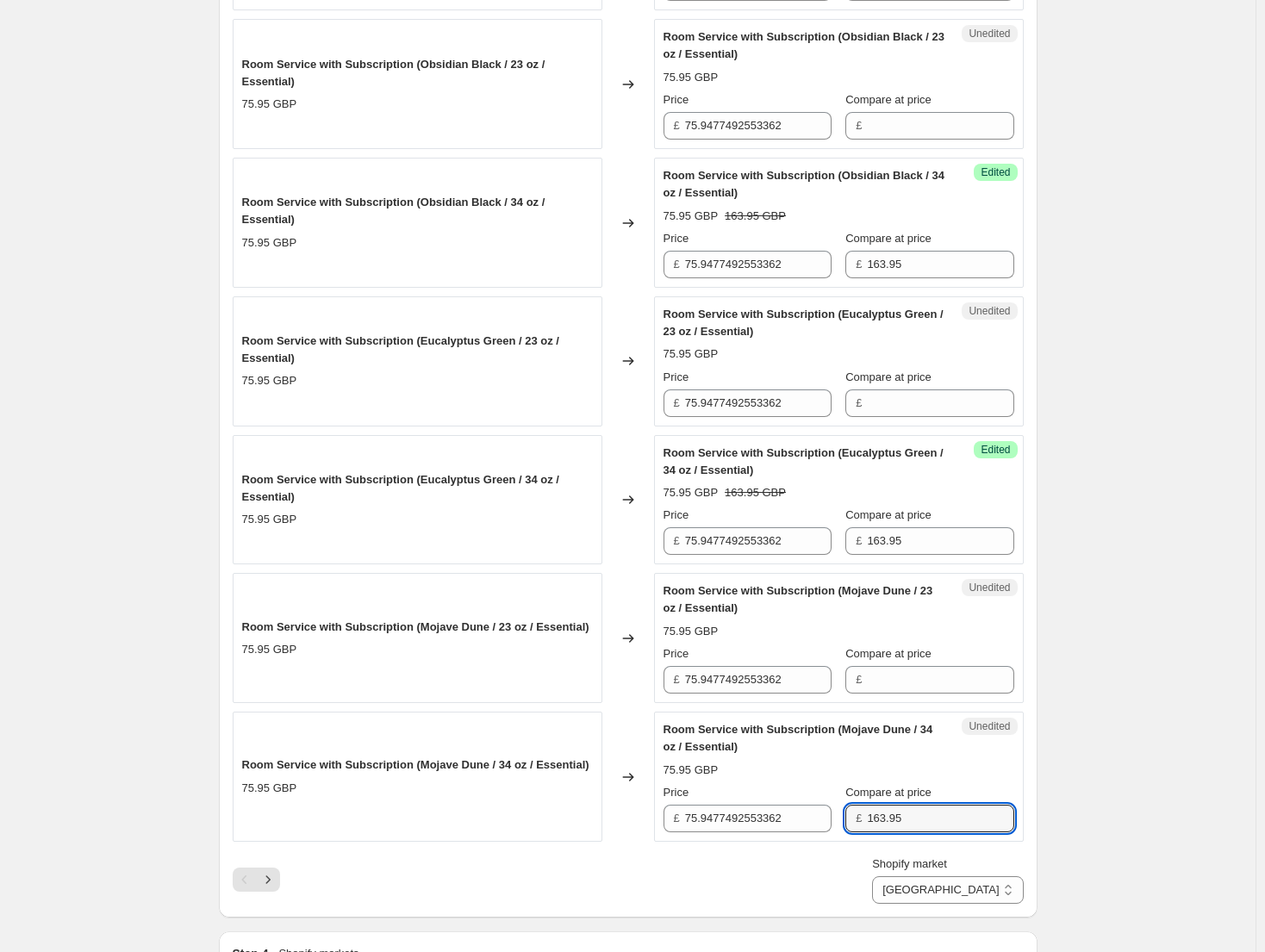
scroll to position [2673, 0]
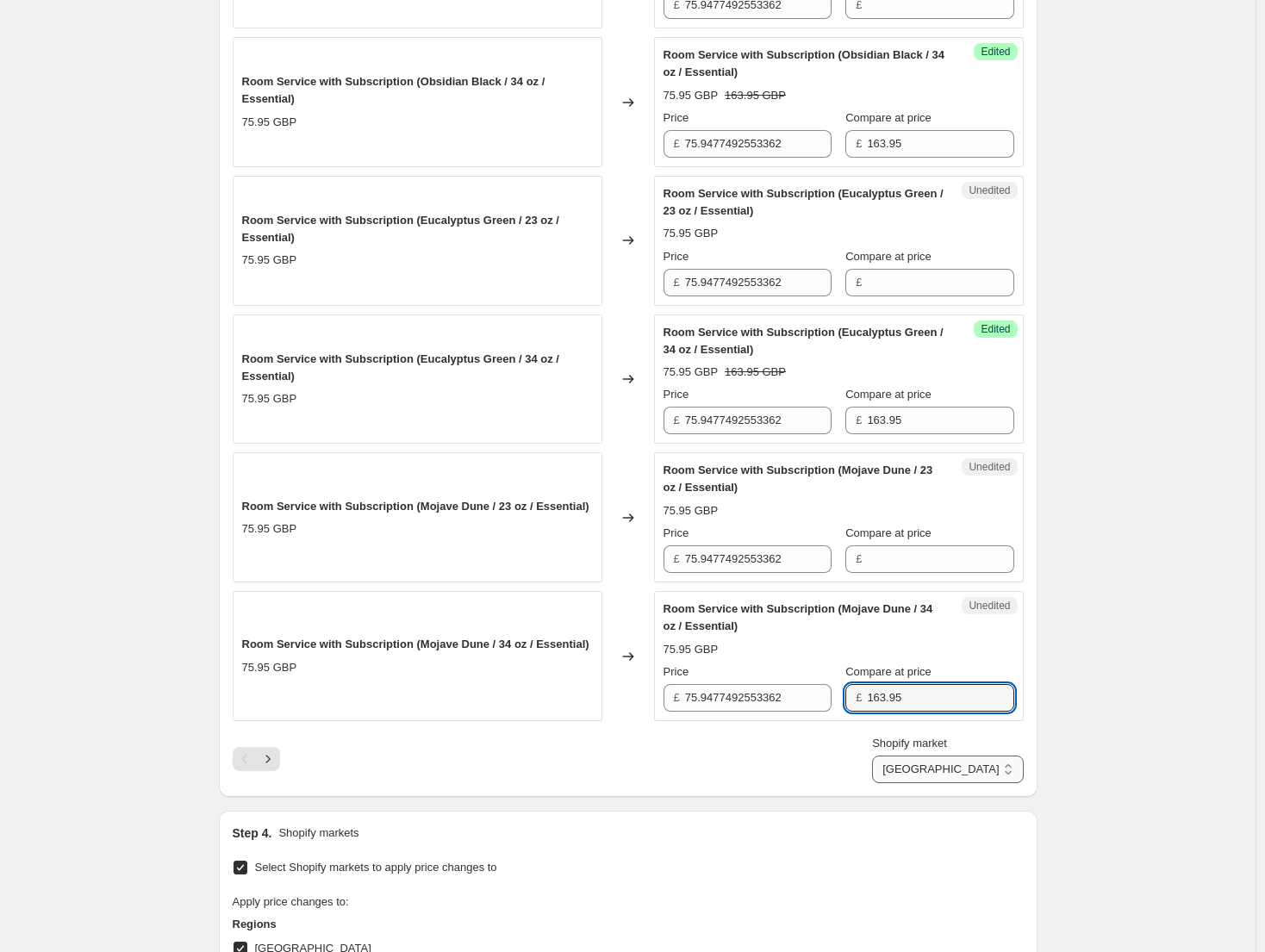
type input "163.95"
click at [993, 774] on select "Direct prices [GEOGRAPHIC_DATA] [GEOGRAPHIC_DATA] [GEOGRAPHIC_DATA] - Brita [GE…" at bounding box center [948, 770] width 151 height 28
click at [999, 776] on select "Direct prices [GEOGRAPHIC_DATA] [GEOGRAPHIC_DATA] [GEOGRAPHIC_DATA] - Brita [GE…" at bounding box center [948, 770] width 151 height 28
click at [276, 758] on icon "Next" at bounding box center [268, 758] width 18 height 18
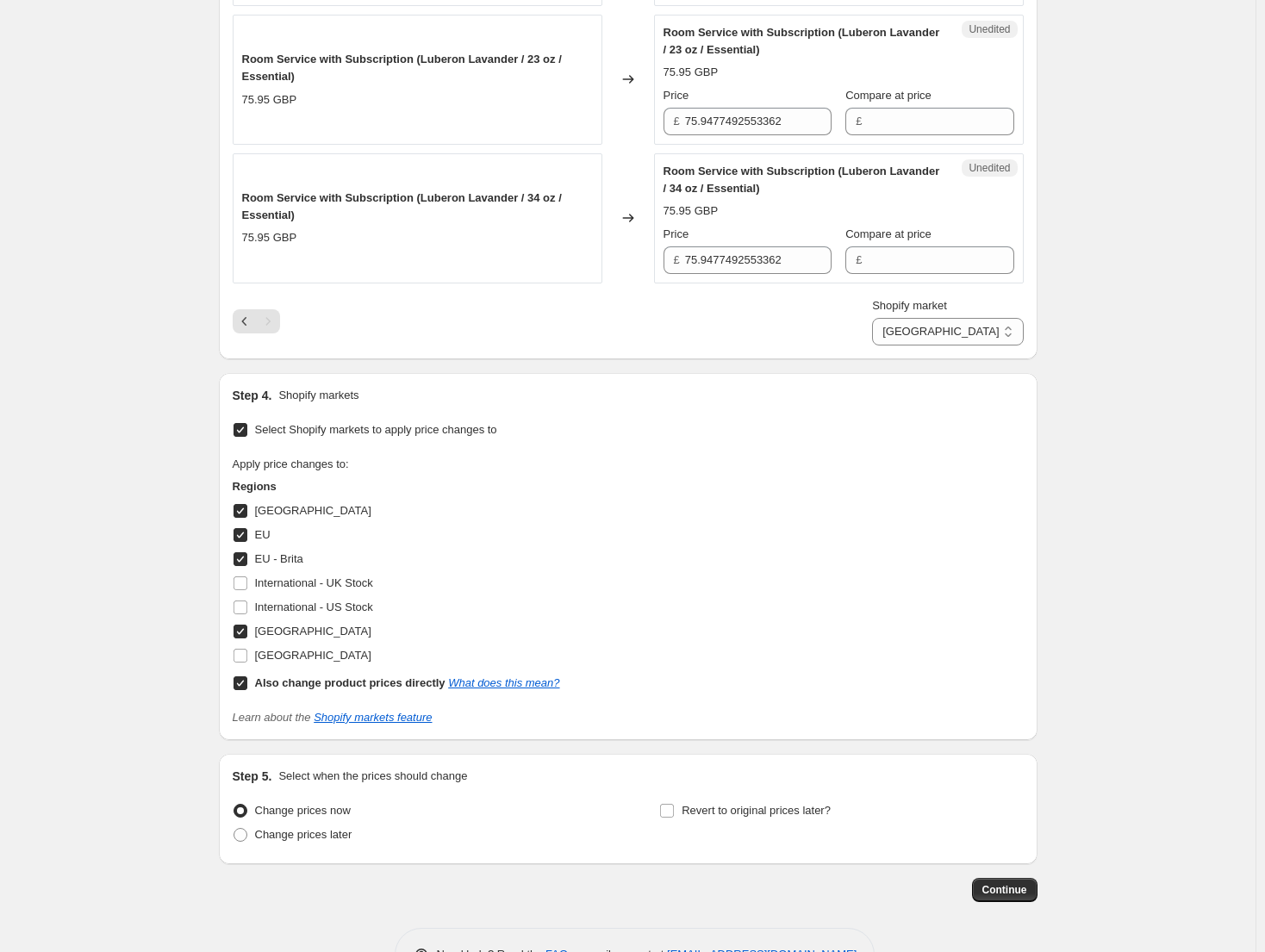
scroll to position [691, 0]
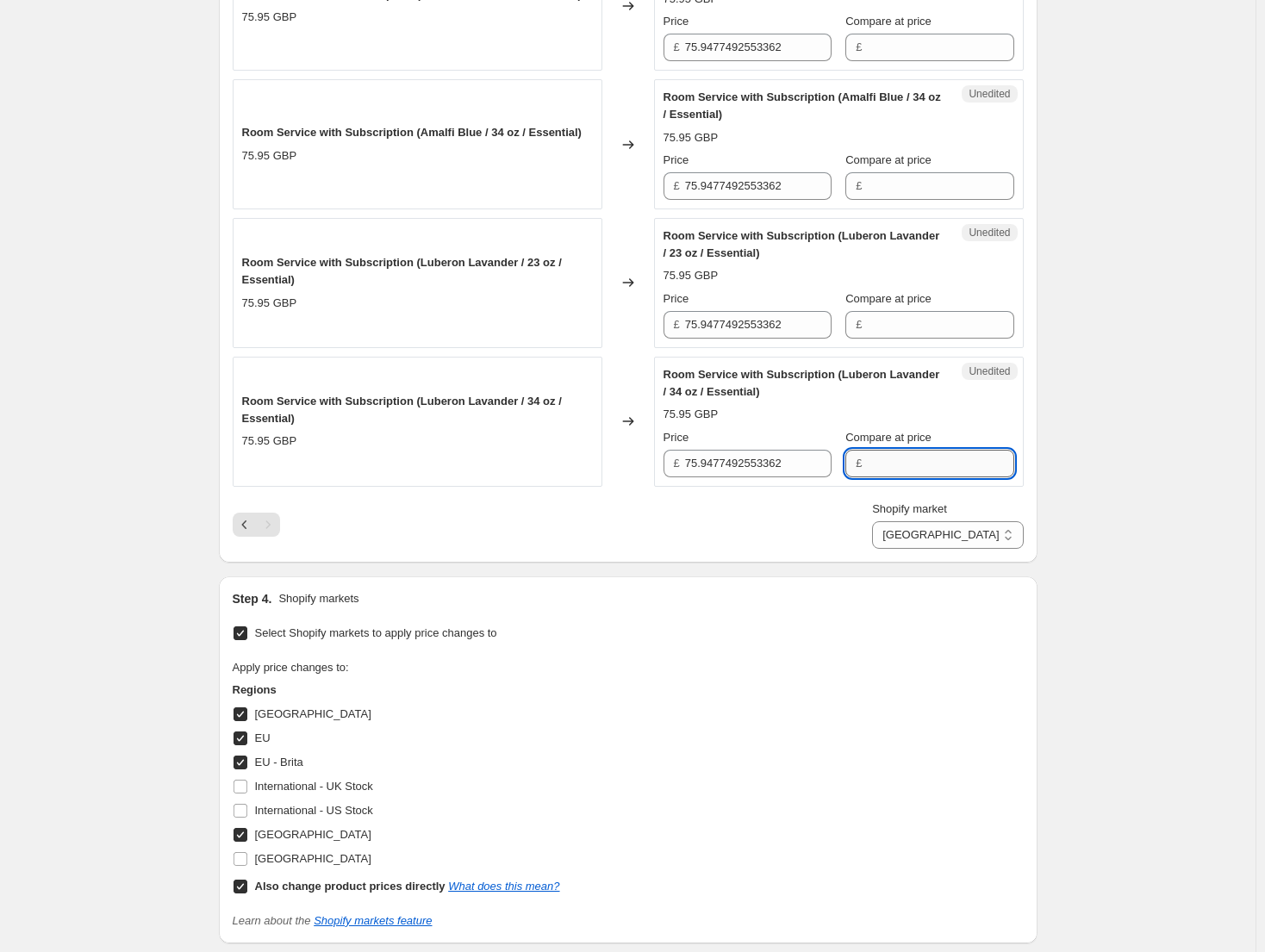
click at [910, 456] on input "Compare at price" at bounding box center [939, 463] width 146 height 28
paste input "163.95"
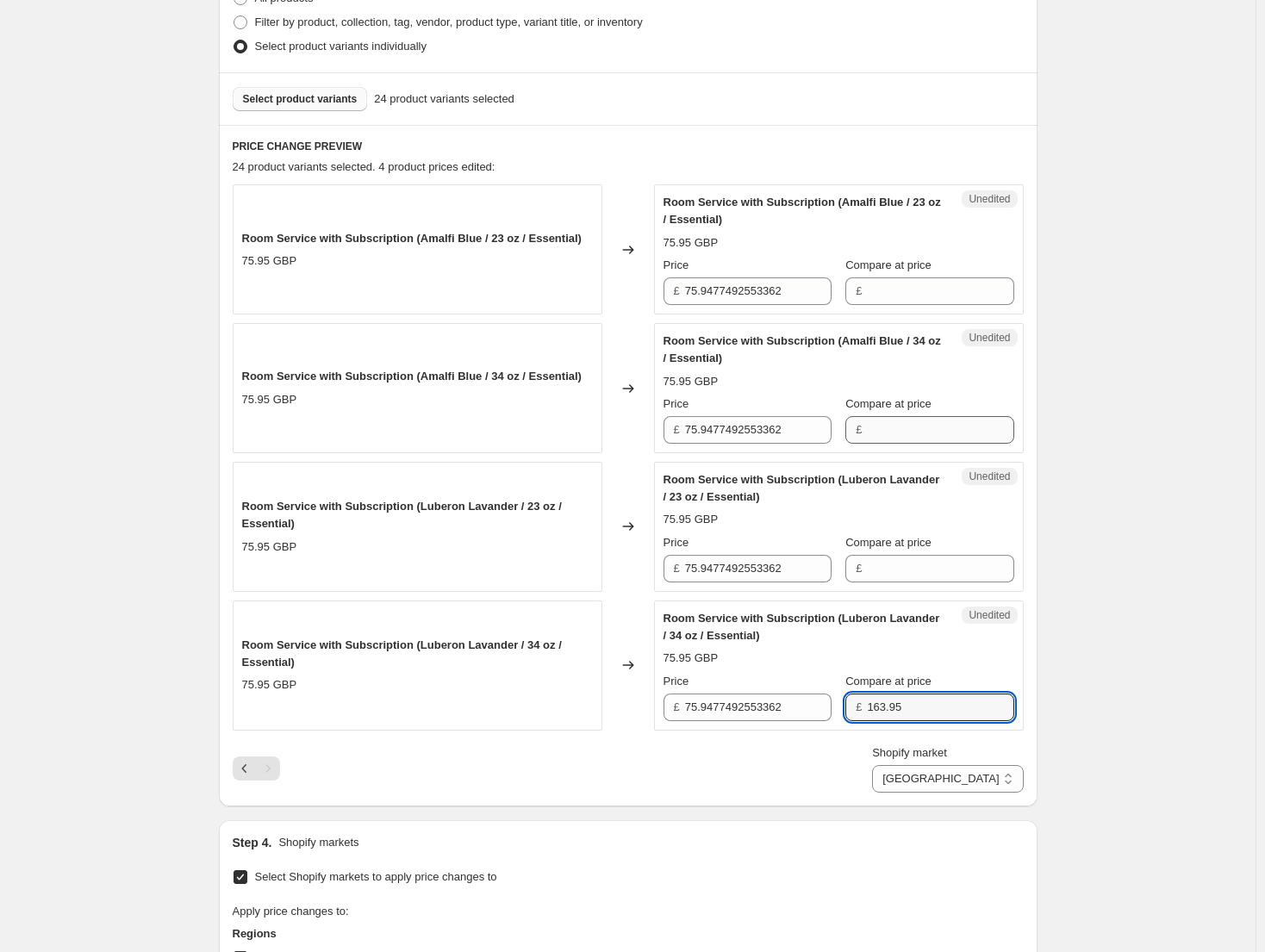
scroll to position [433, 0]
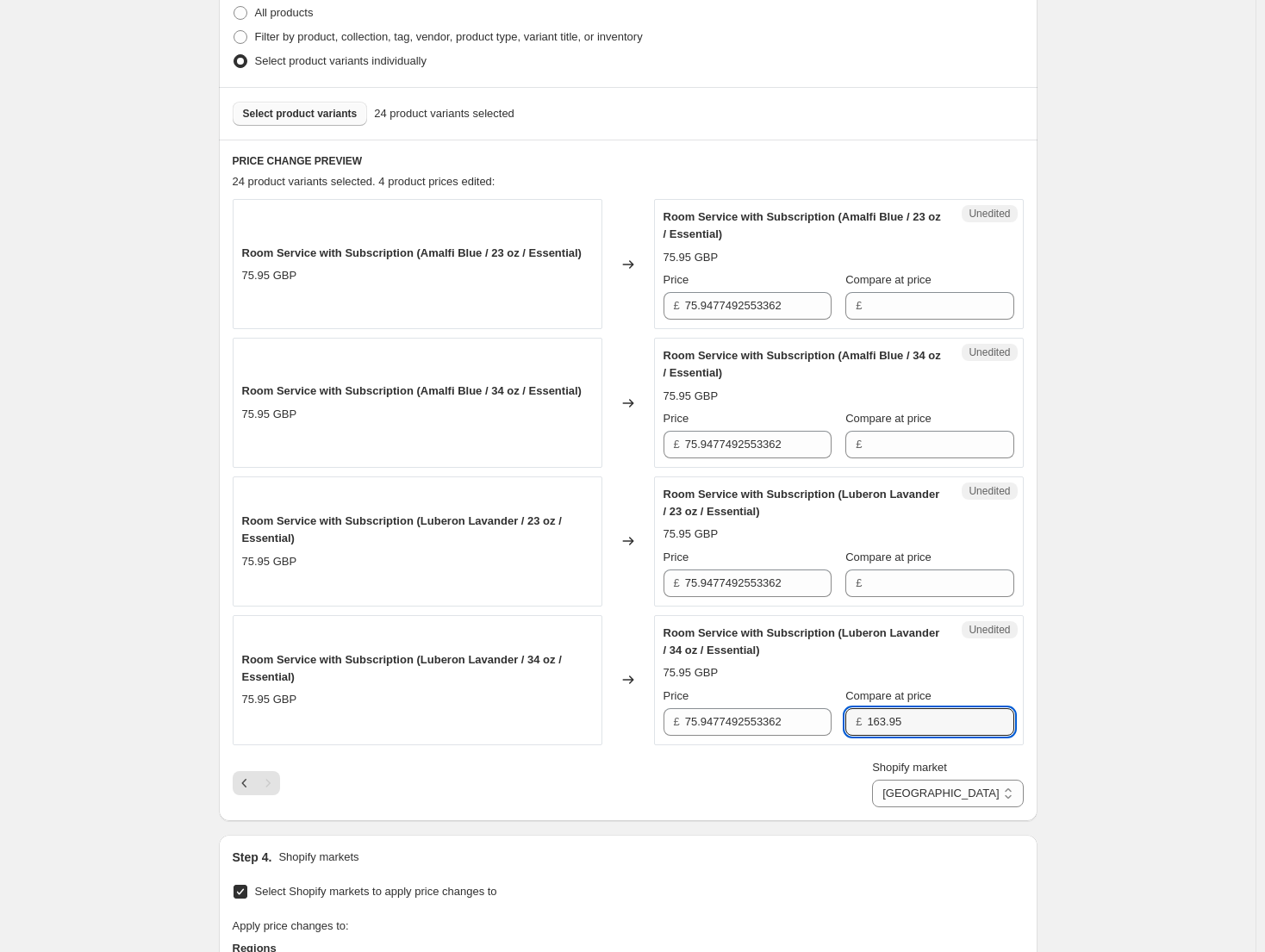
type input "163.95"
click at [925, 462] on div "Unedited Room Service with Subscription (Amalfi Blue / 34 oz / Essential) 75.95…" at bounding box center [838, 403] width 370 height 130
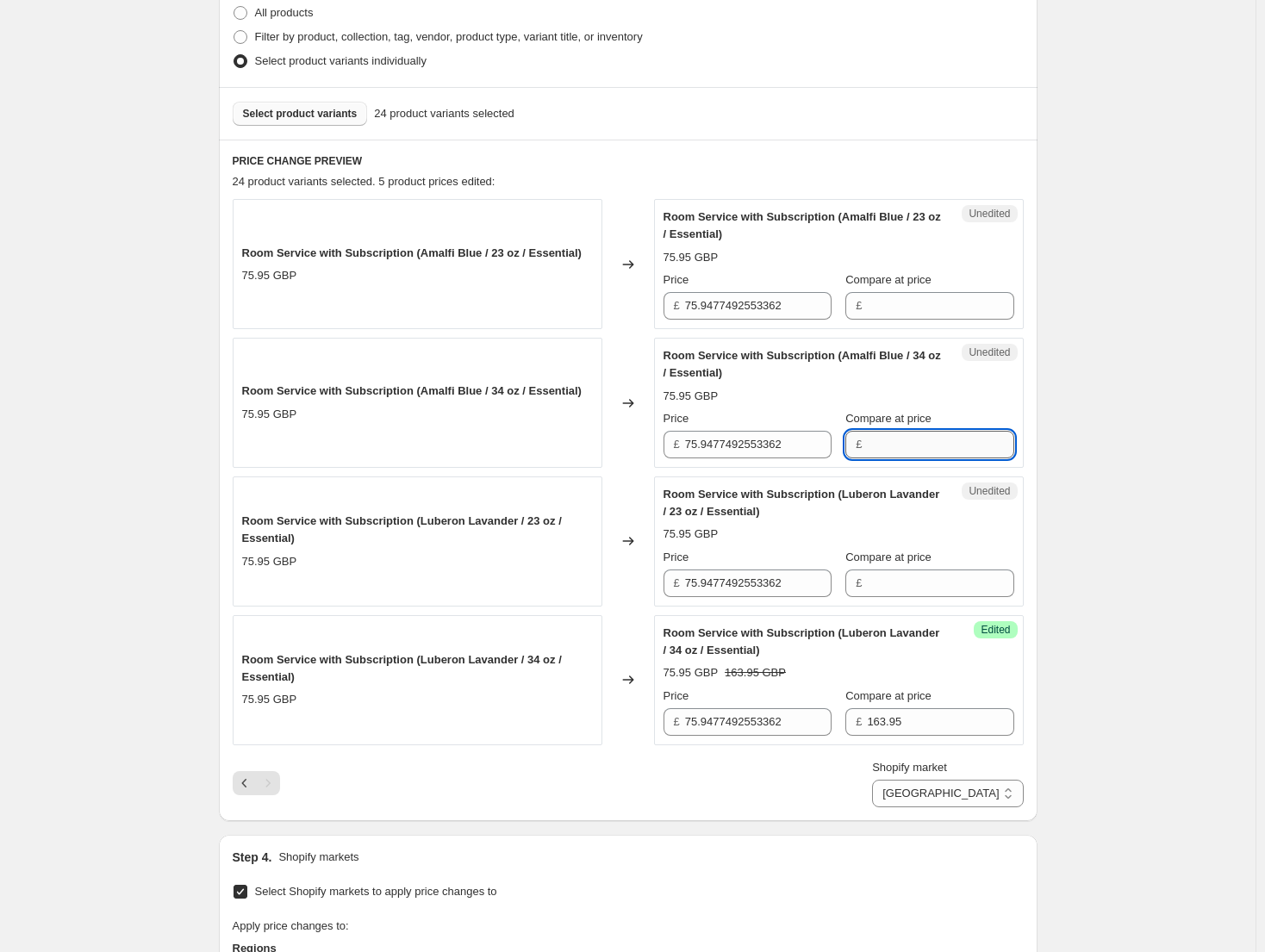
click at [930, 449] on input "Compare at price" at bounding box center [939, 445] width 146 height 28
paste input "163.95"
type input "163.95"
click at [1118, 473] on div "Create new price [MEDICAL_DATA]. This page is ready Create new price [MEDICAL_D…" at bounding box center [627, 517] width 1255 height 1901
click at [1014, 780] on select "Direct prices [GEOGRAPHIC_DATA] [GEOGRAPHIC_DATA] [GEOGRAPHIC_DATA] - Brita [GE…" at bounding box center [948, 794] width 151 height 28
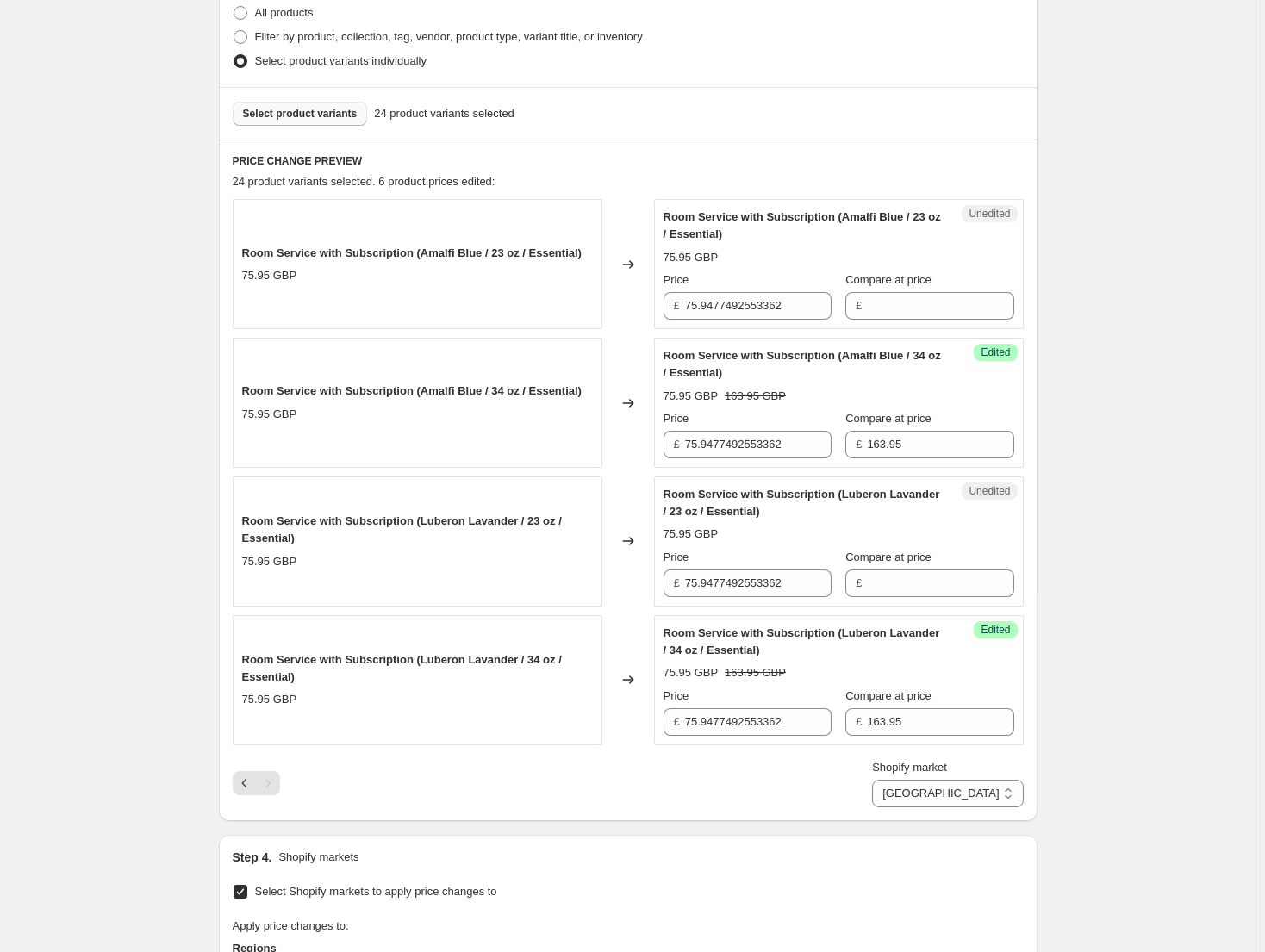
click at [1203, 747] on div "Create new price [MEDICAL_DATA]. This page is ready Create new price [MEDICAL_D…" at bounding box center [627, 517] width 1255 height 1901
click at [261, 785] on div "Pagination" at bounding box center [268, 783] width 24 height 24
click at [252, 785] on icon "Previous" at bounding box center [245, 783] width 18 height 18
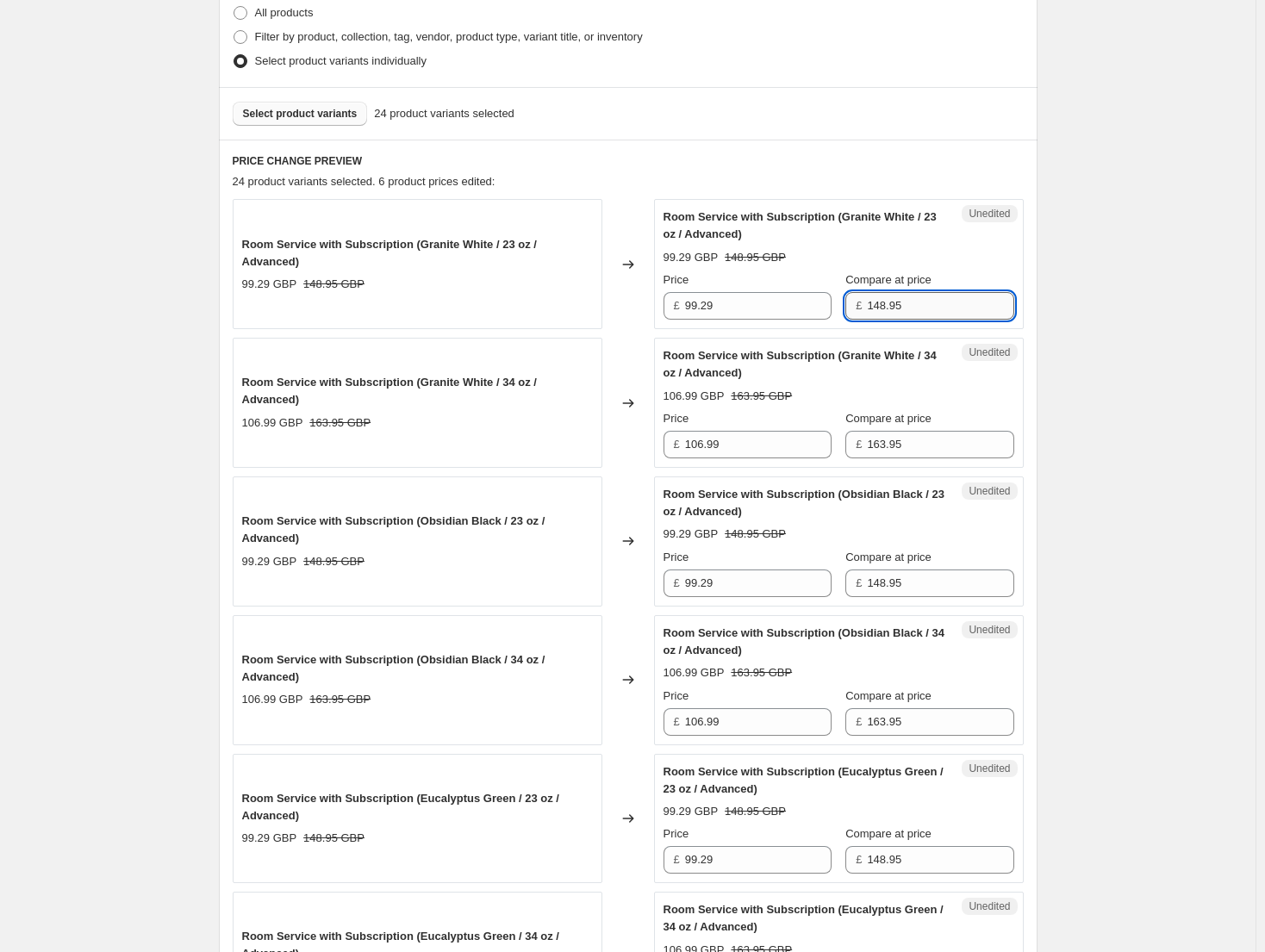
click at [967, 312] on input "148.95" at bounding box center [939, 306] width 146 height 28
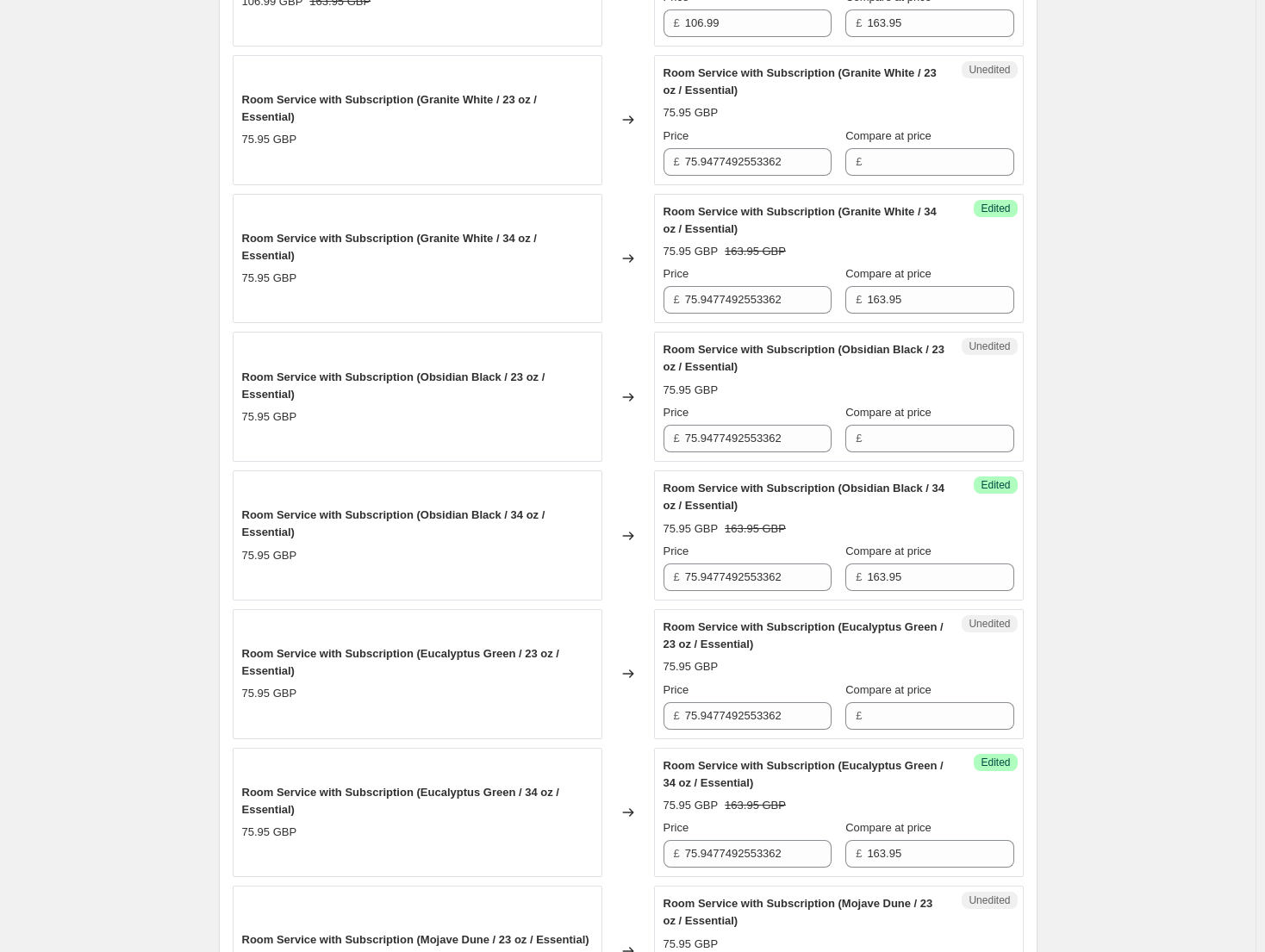
scroll to position [2242, 0]
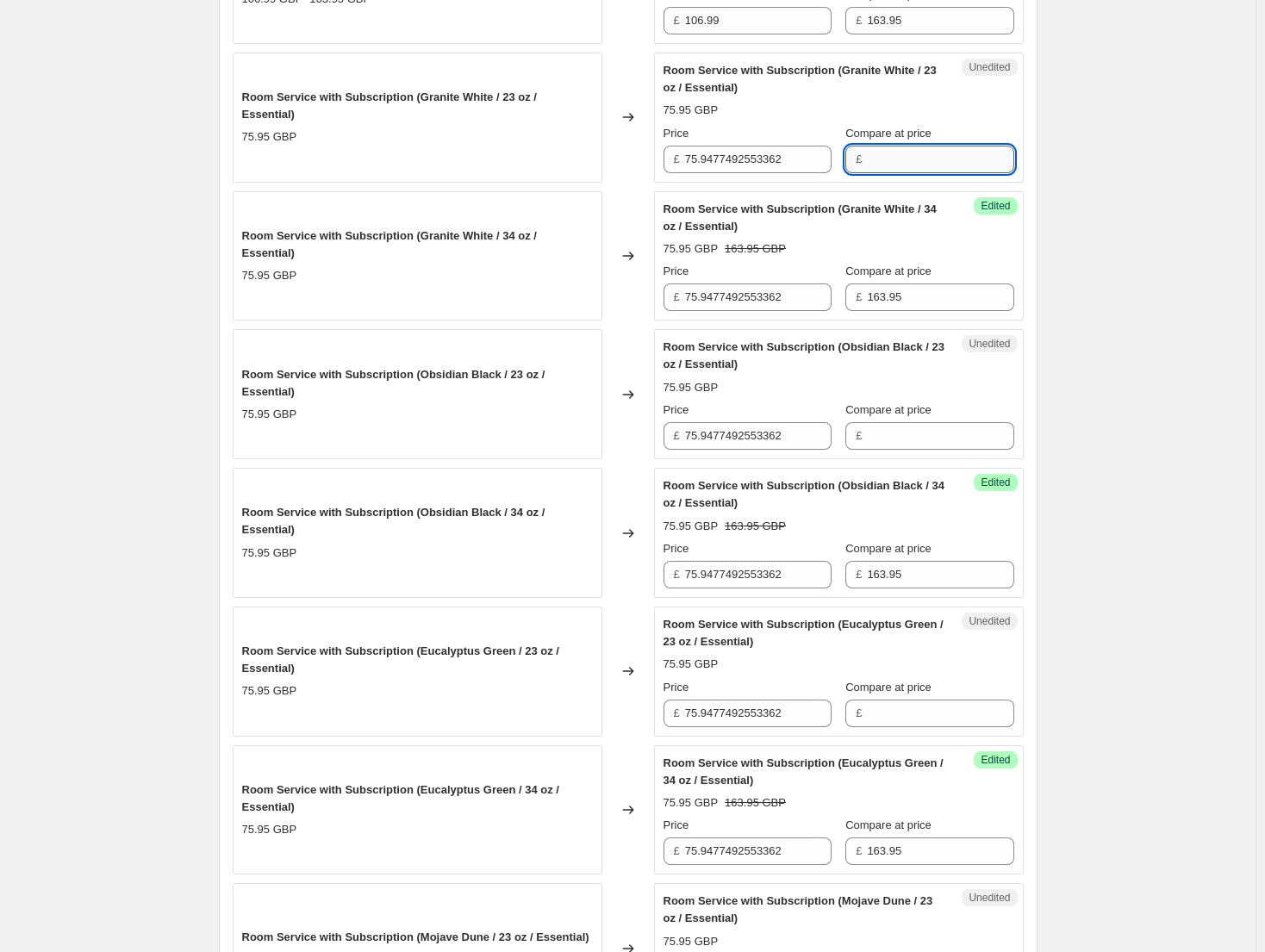
click at [940, 155] on input "Compare at price" at bounding box center [939, 159] width 146 height 28
paste input "148.95"
type input "148.95"
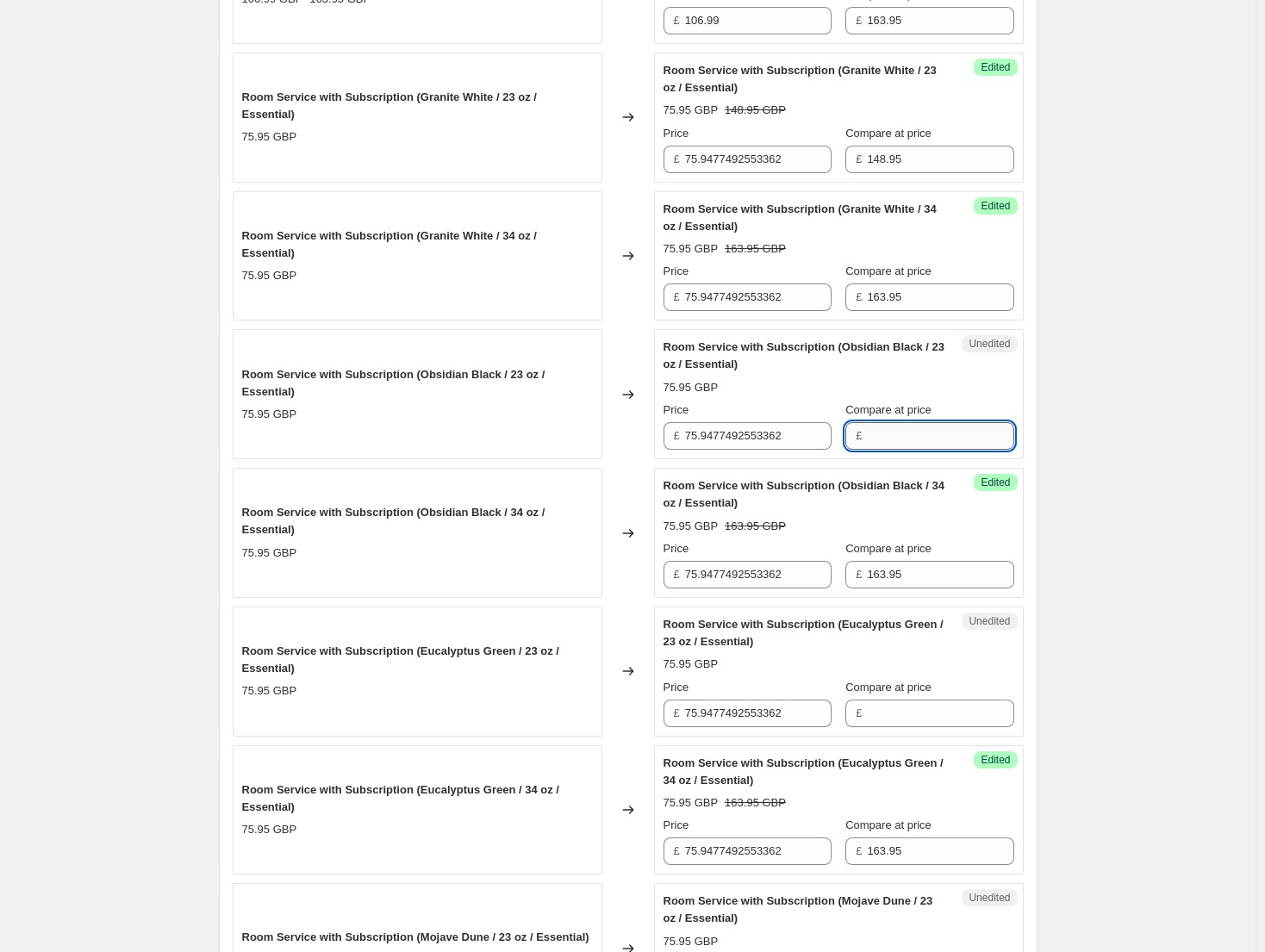
click at [967, 441] on input "Compare at price" at bounding box center [939, 436] width 146 height 28
paste input "148.95"
type input "148.95"
click at [939, 711] on input "Compare at price" at bounding box center [939, 713] width 146 height 28
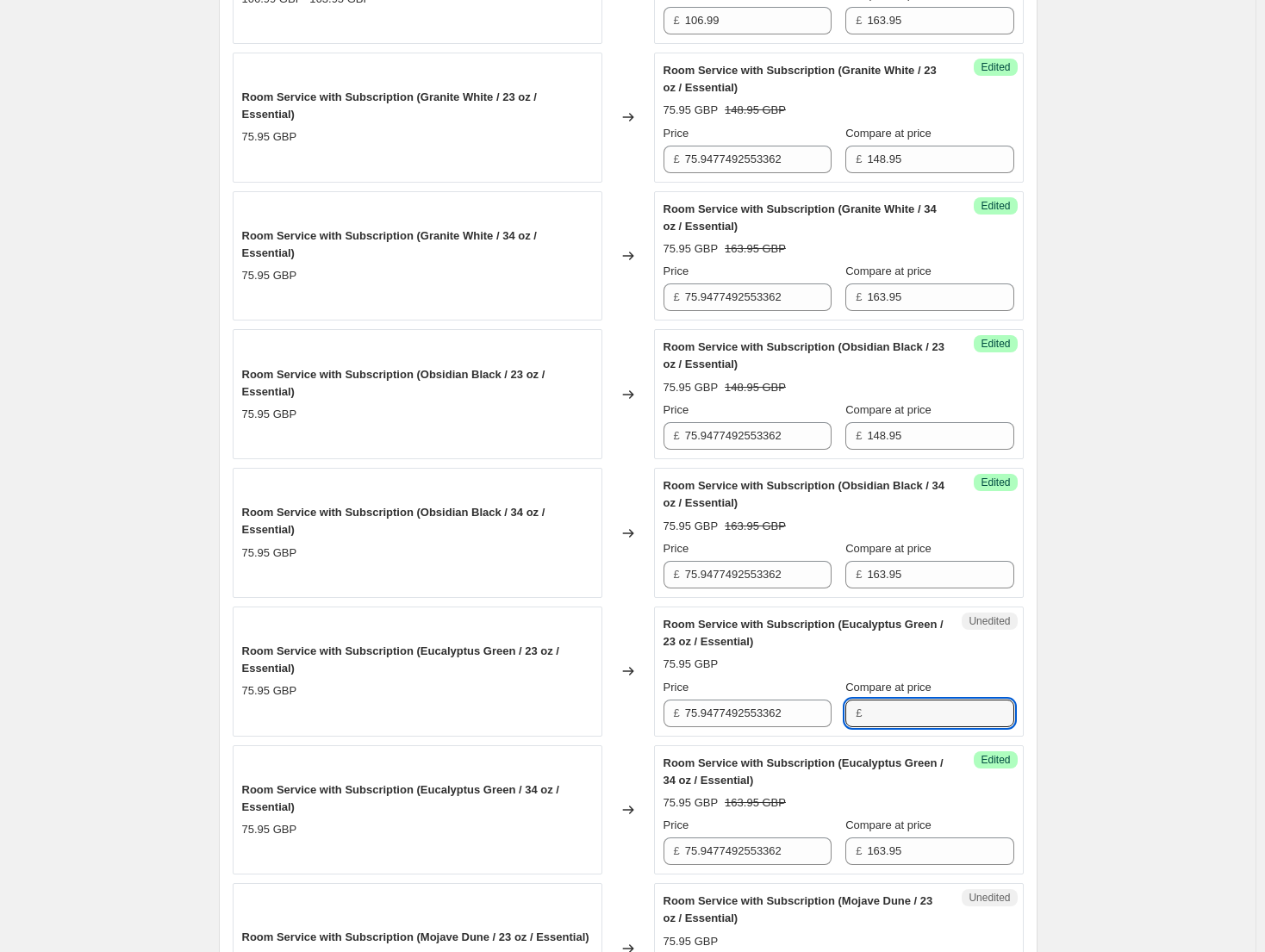
paste input "148.95"
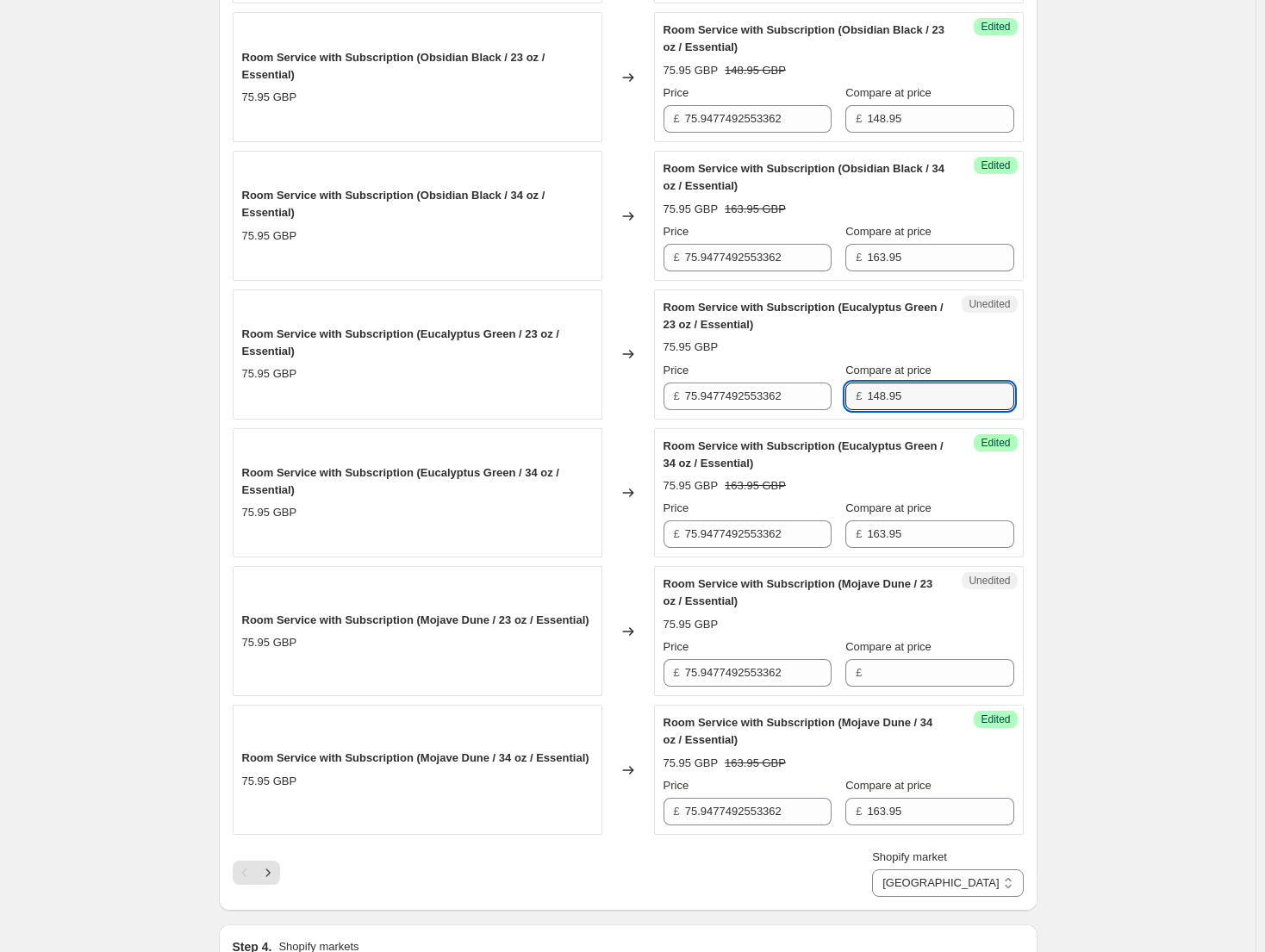
scroll to position [2586, 0]
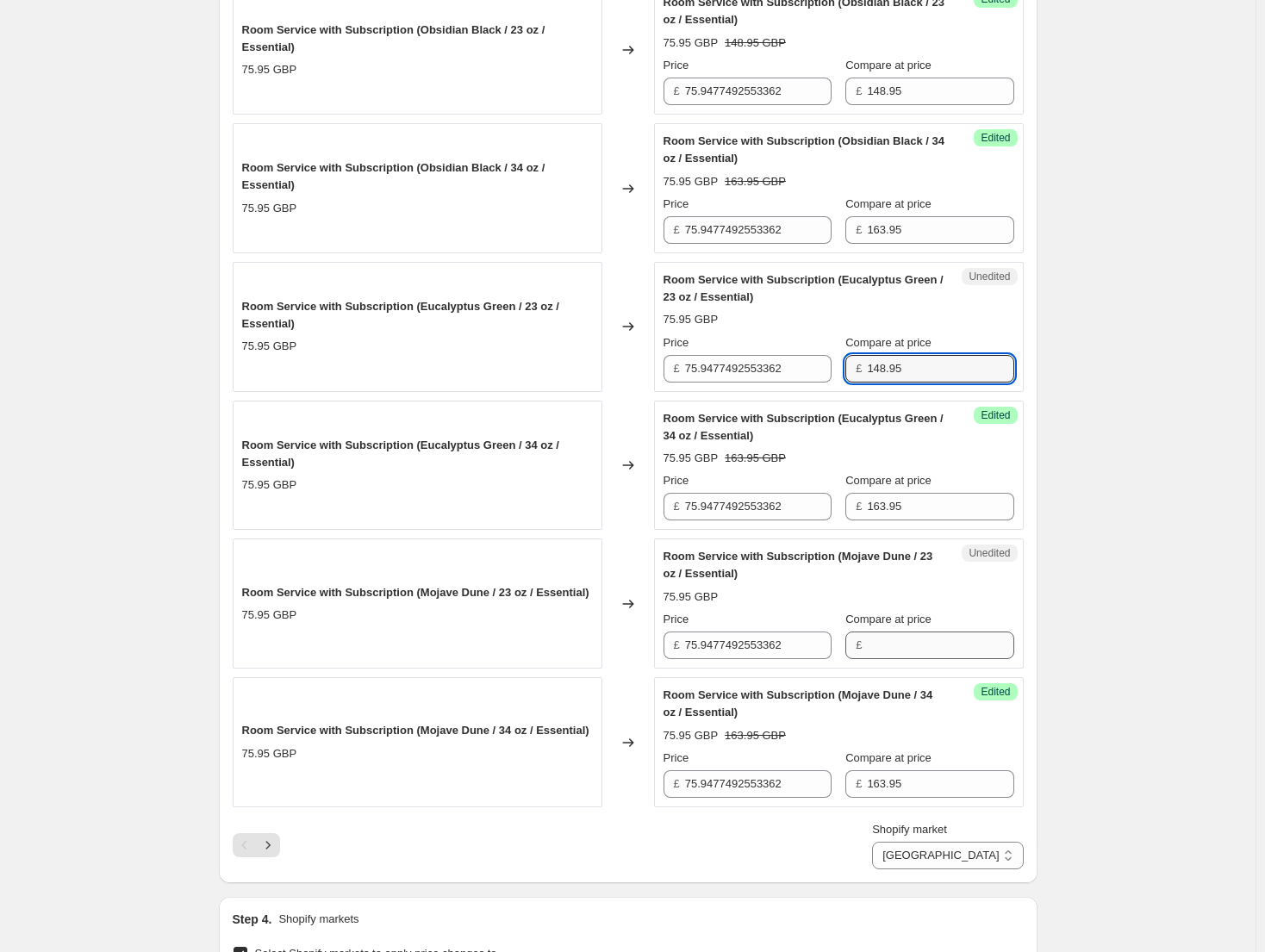
type input "148.95"
click at [971, 656] on input "Compare at price" at bounding box center [939, 645] width 146 height 28
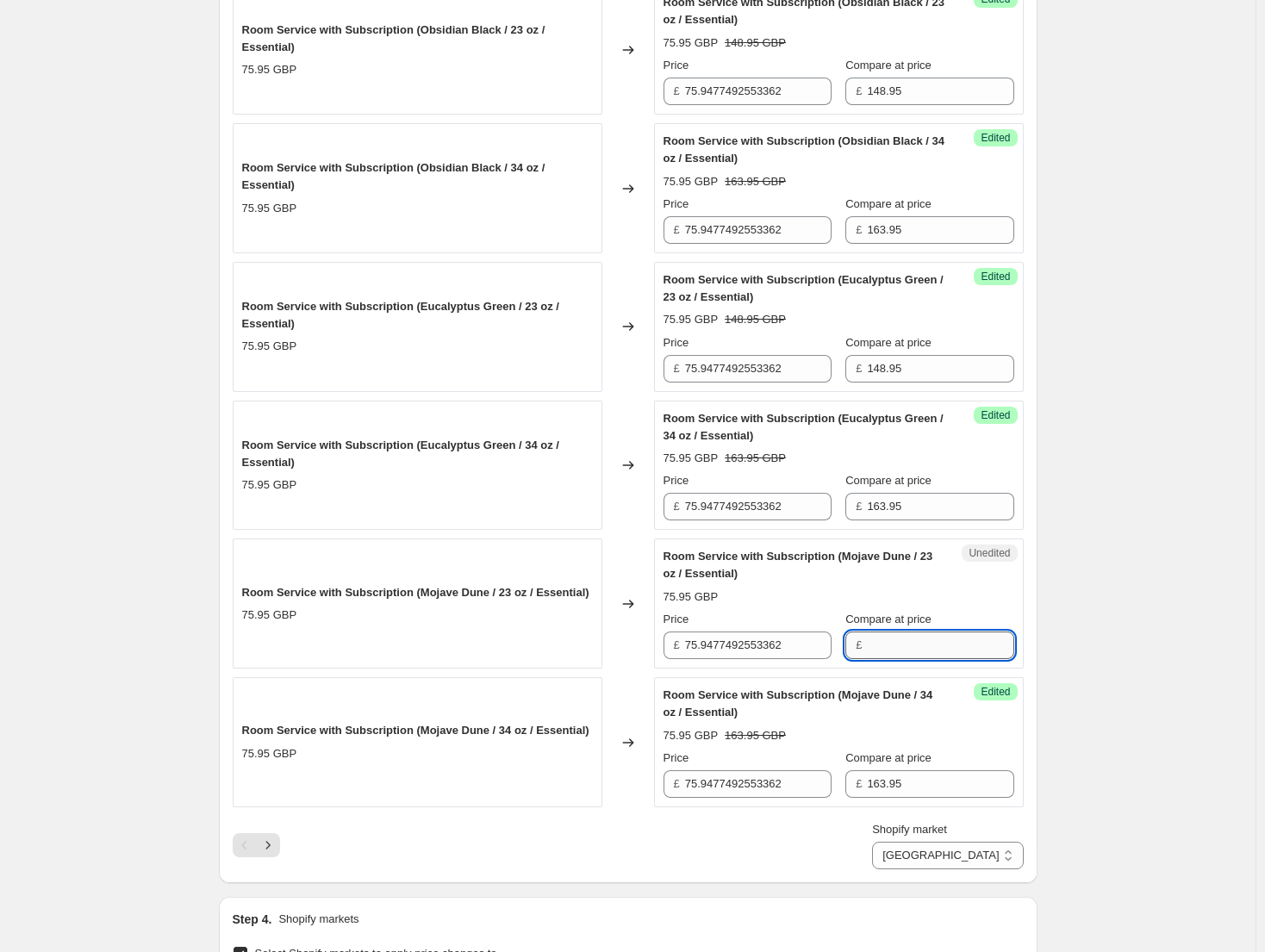
paste input "148.95"
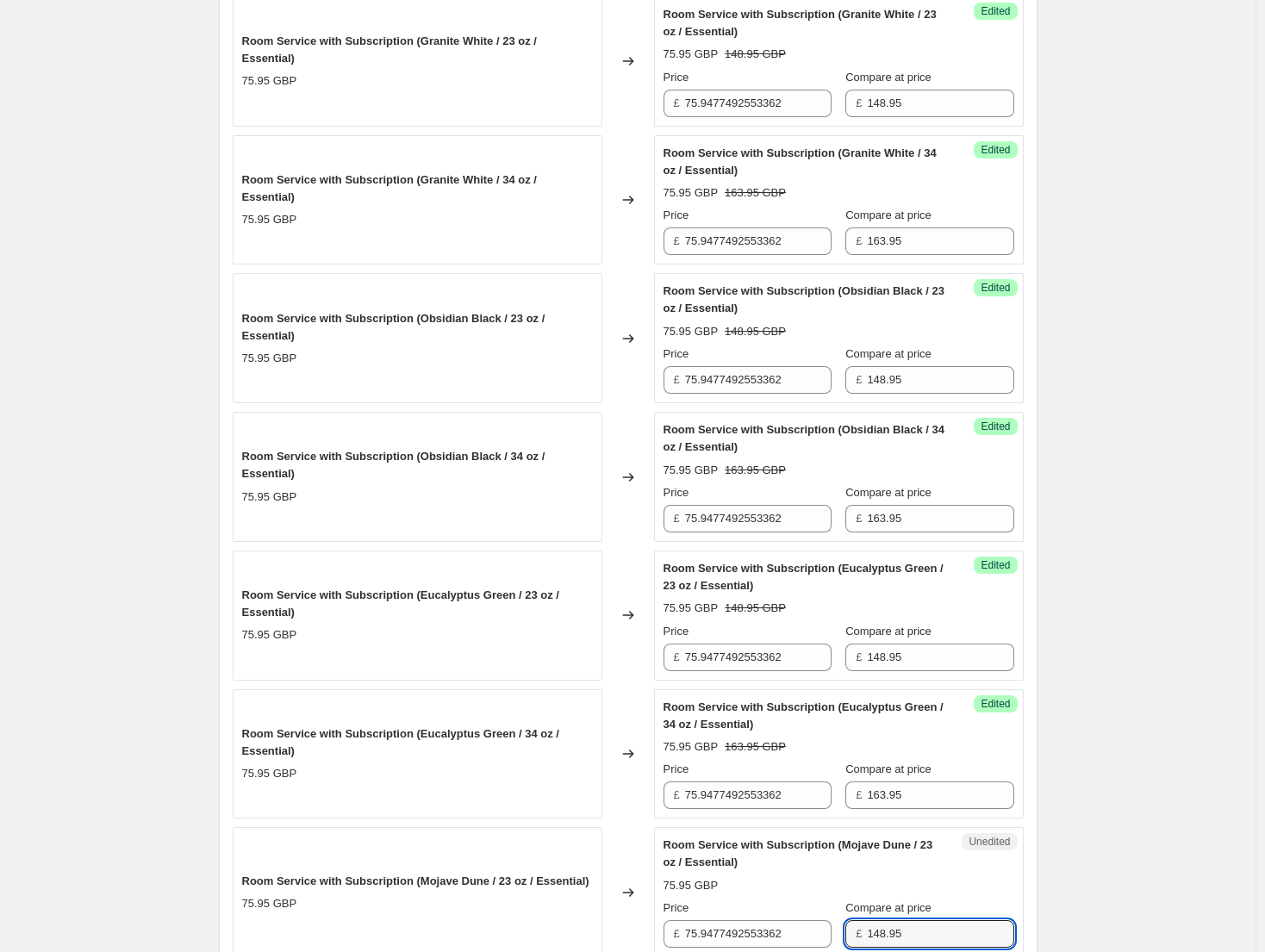
scroll to position [2327, 0]
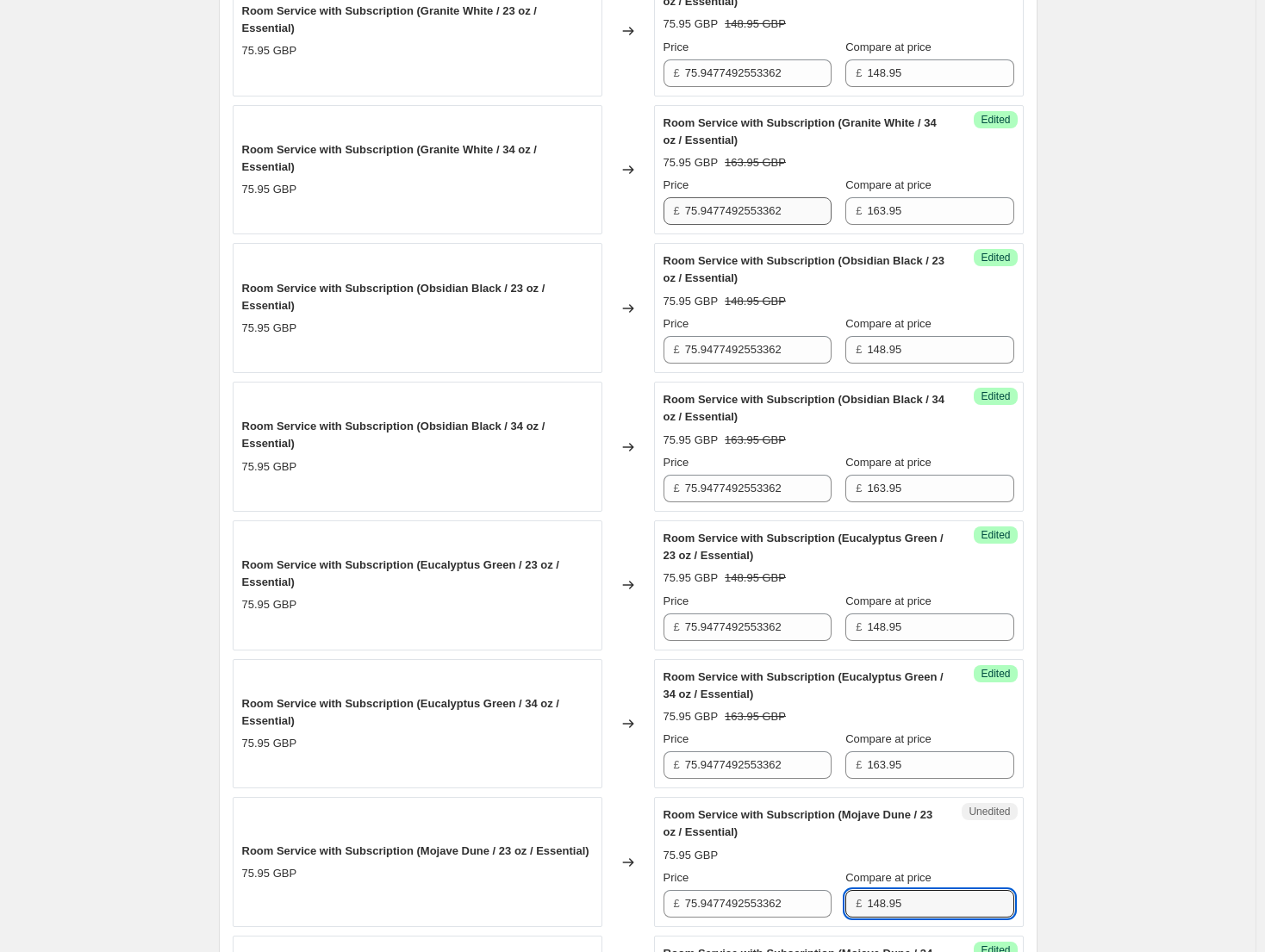
type input "148.95"
click at [749, 218] on input "75.9477492553362" at bounding box center [758, 211] width 146 height 28
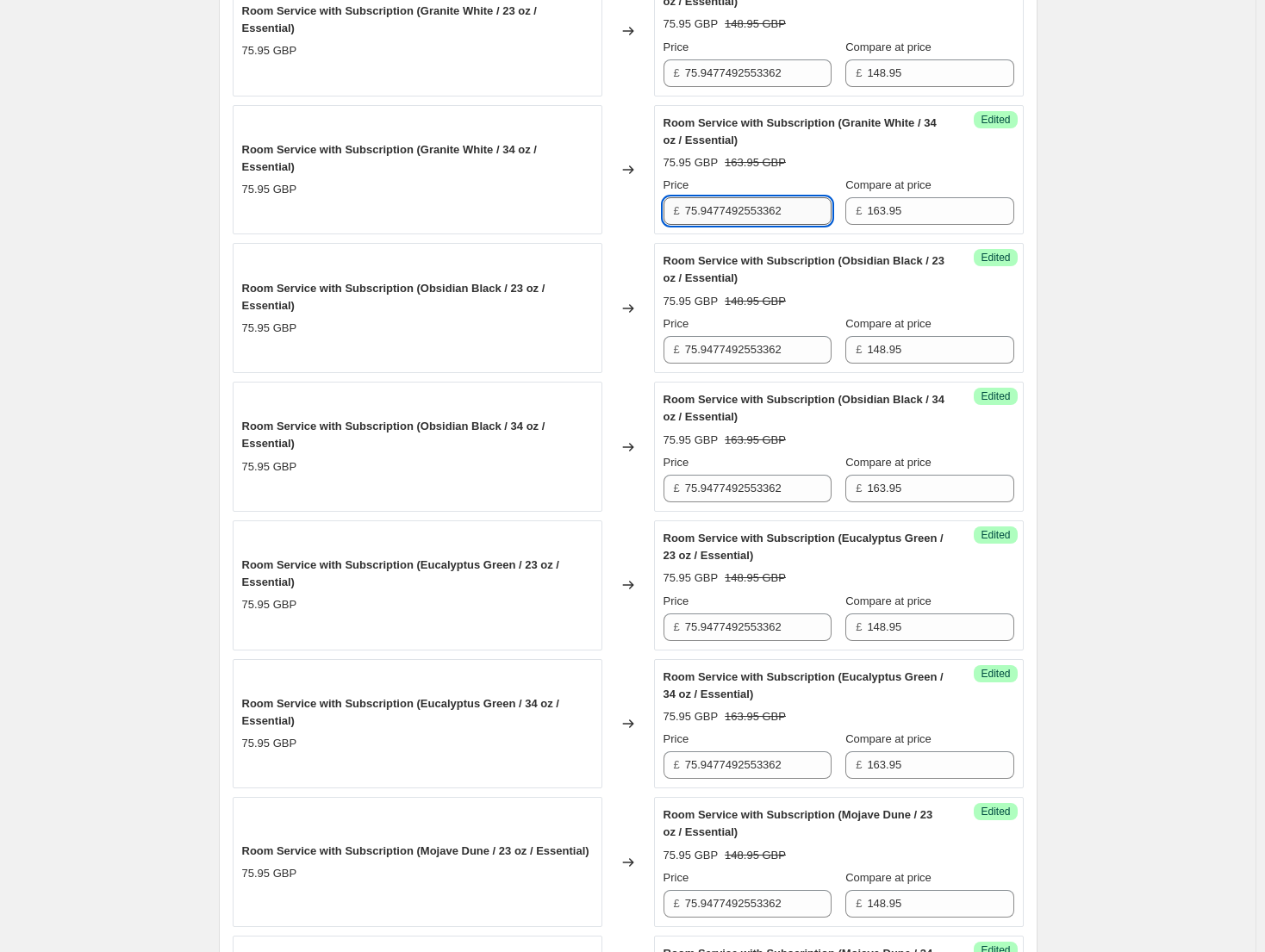
click at [749, 218] on input "75.9477492553362" at bounding box center [758, 211] width 146 height 28
type input "106.99"
click at [765, 500] on input "75.9477492553362" at bounding box center [758, 489] width 146 height 28
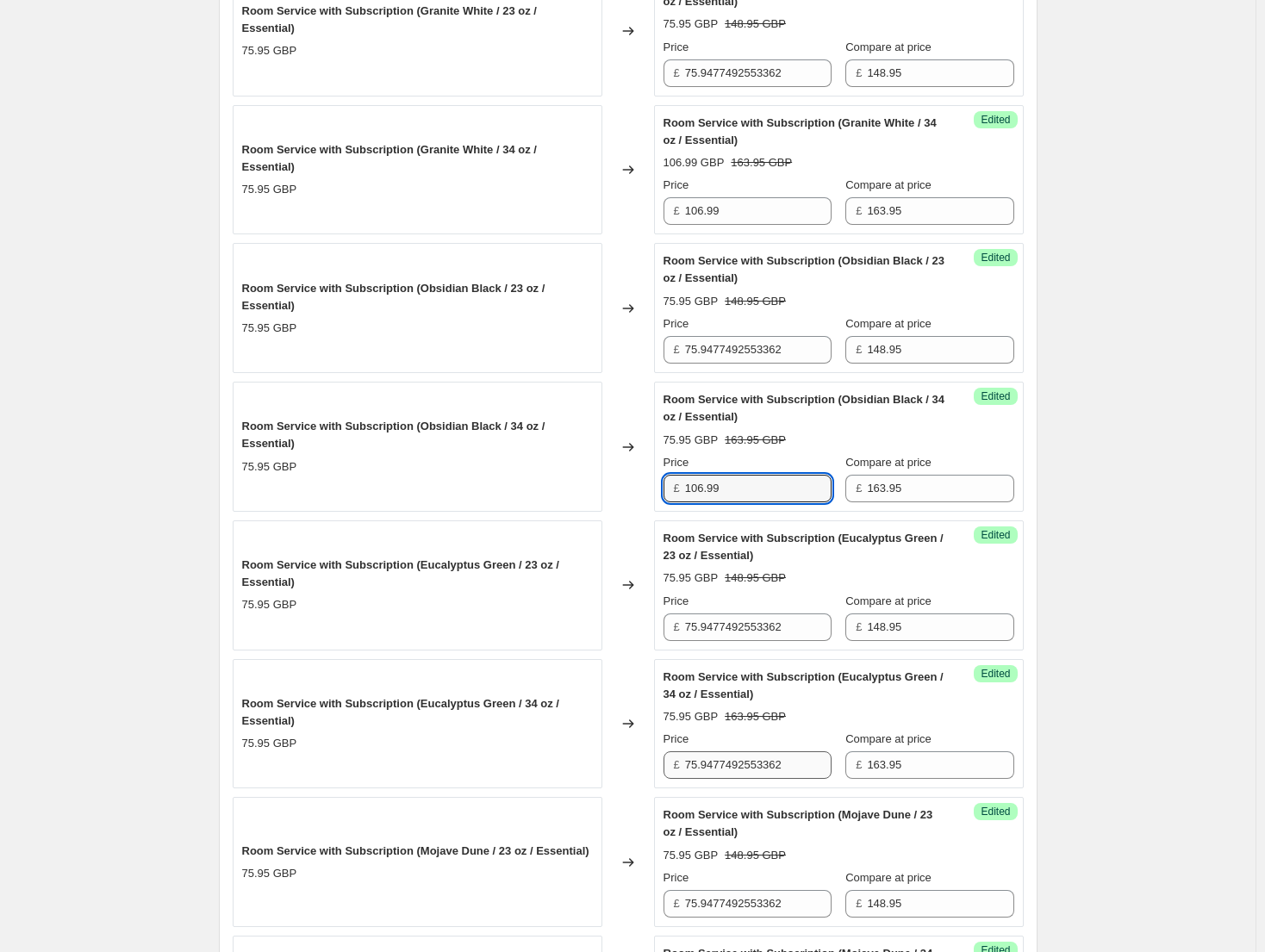
type input "106.99"
click at [753, 773] on input "75.9477492553362" at bounding box center [758, 765] width 146 height 28
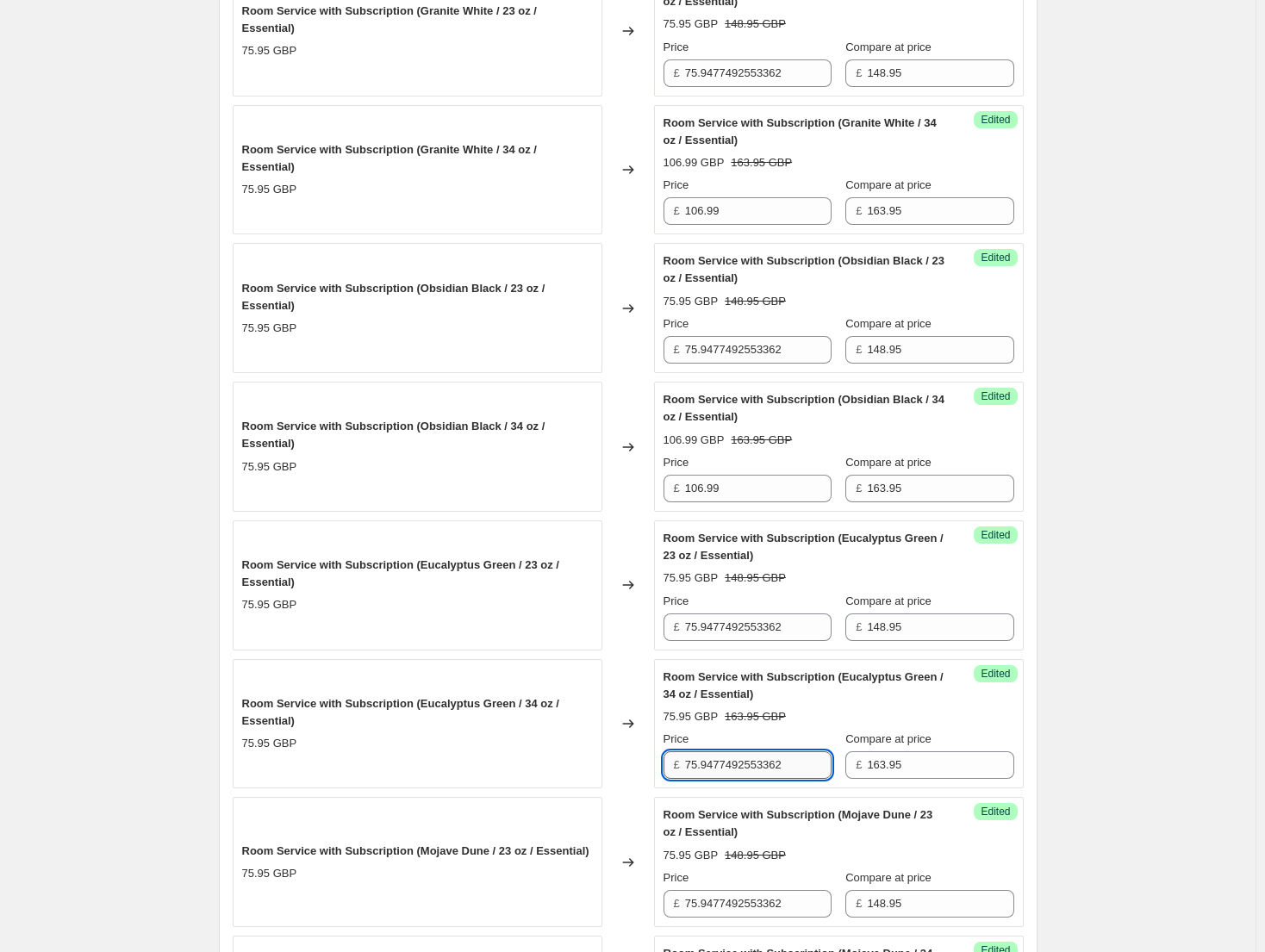
click at [753, 773] on input "75.9477492553362" at bounding box center [758, 765] width 146 height 28
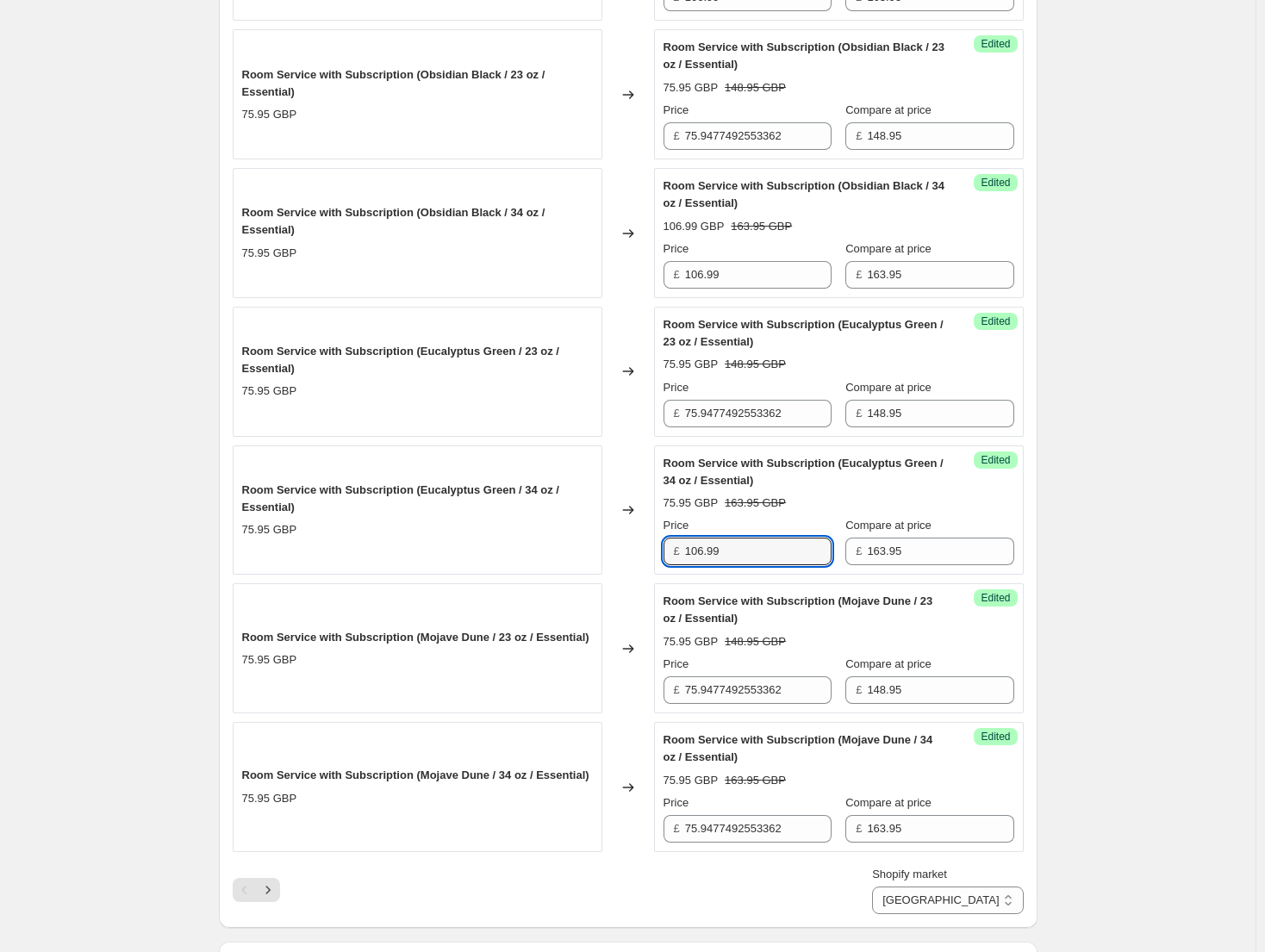
scroll to position [2586, 0]
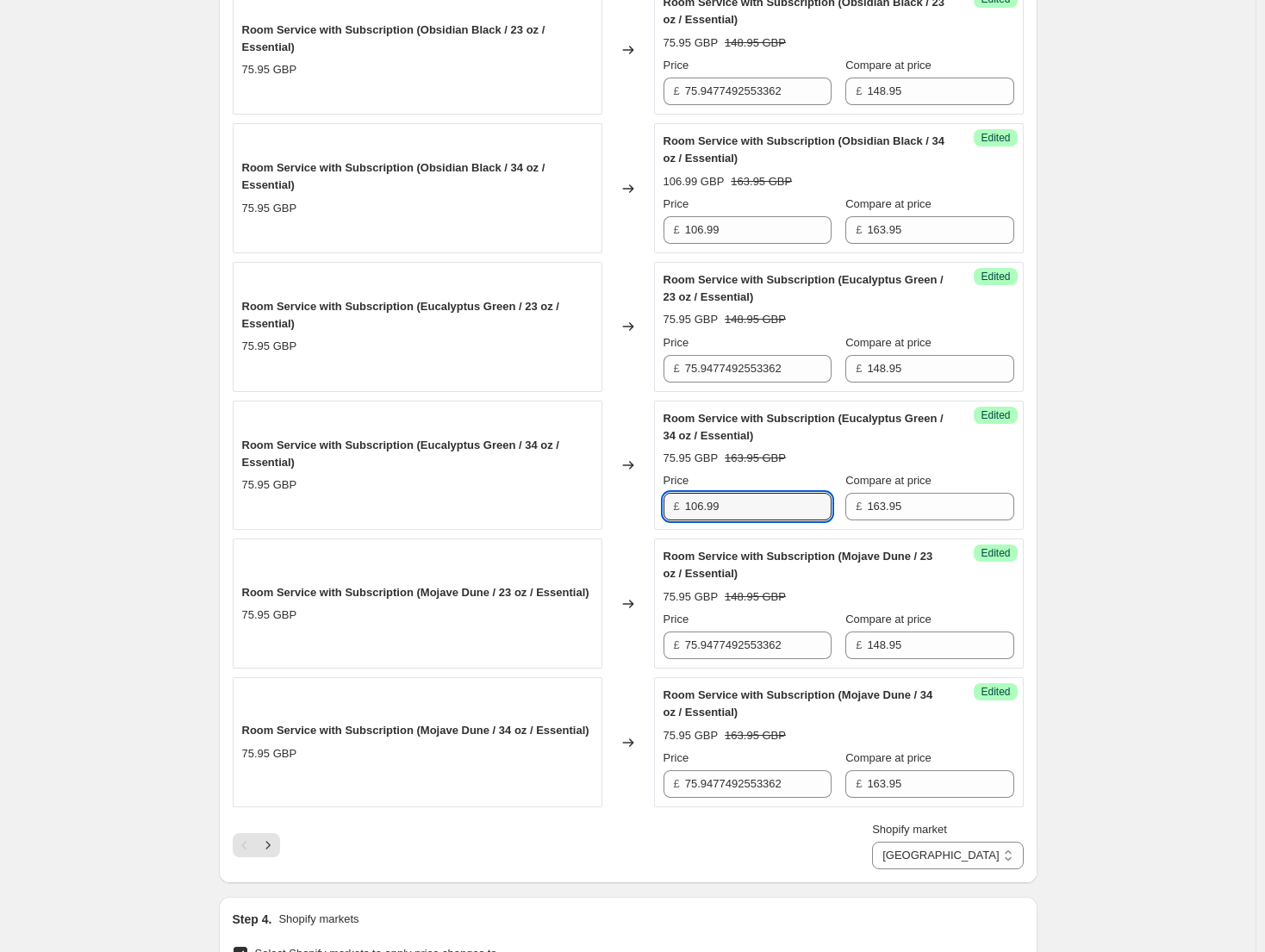
type input "106.99"
click at [772, 768] on div "Price £ 75.9477492553362" at bounding box center [747, 773] width 168 height 48
click at [828, 780] on input "75.9477492553362" at bounding box center [758, 784] width 146 height 28
click at [766, 783] on input "75.9477492553362" at bounding box center [758, 784] width 146 height 28
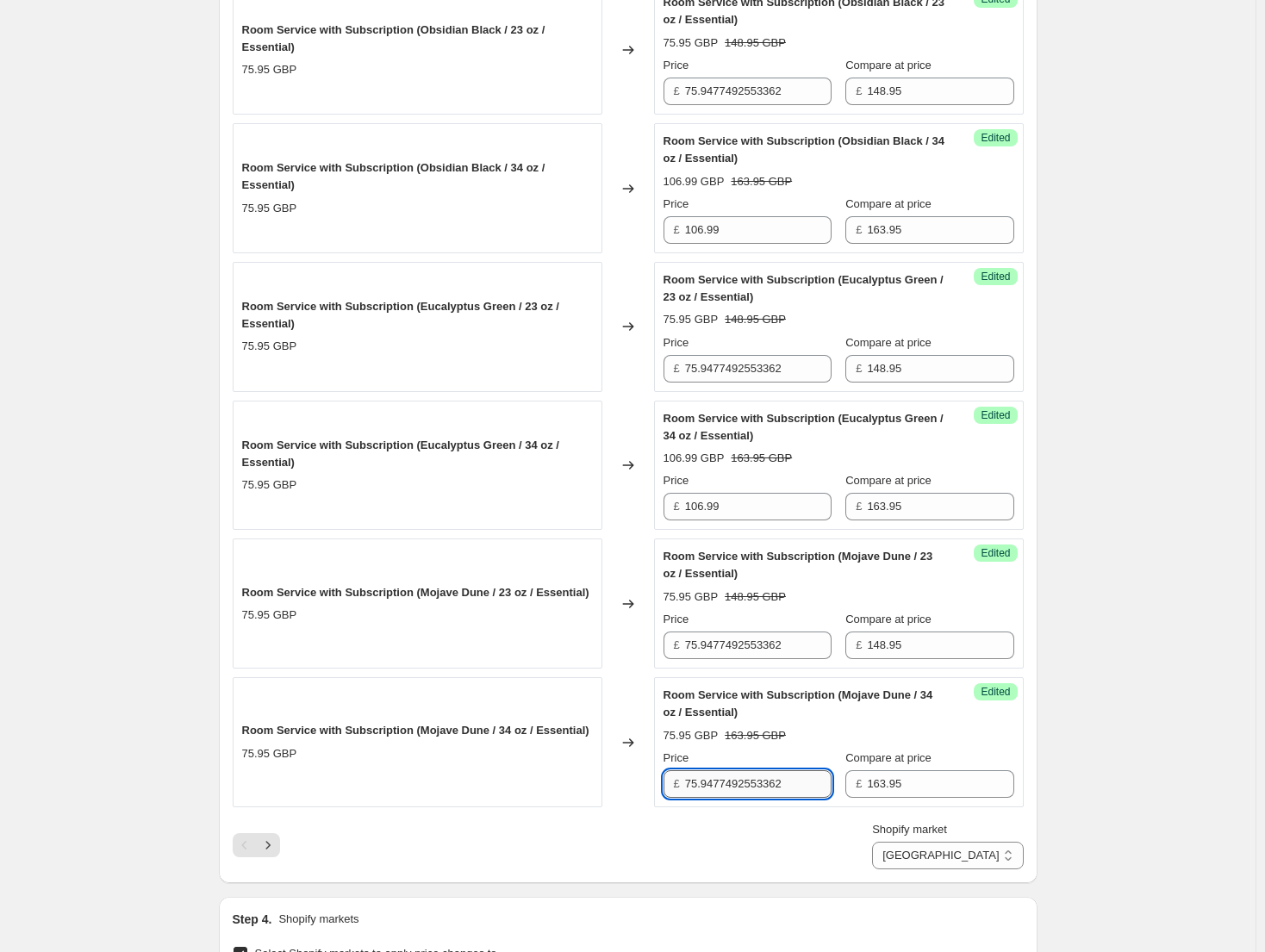
click at [766, 783] on input "75.9477492553362" at bounding box center [758, 784] width 146 height 28
type input "106.99"
click at [268, 840] on icon "Next" at bounding box center [268, 845] width 18 height 18
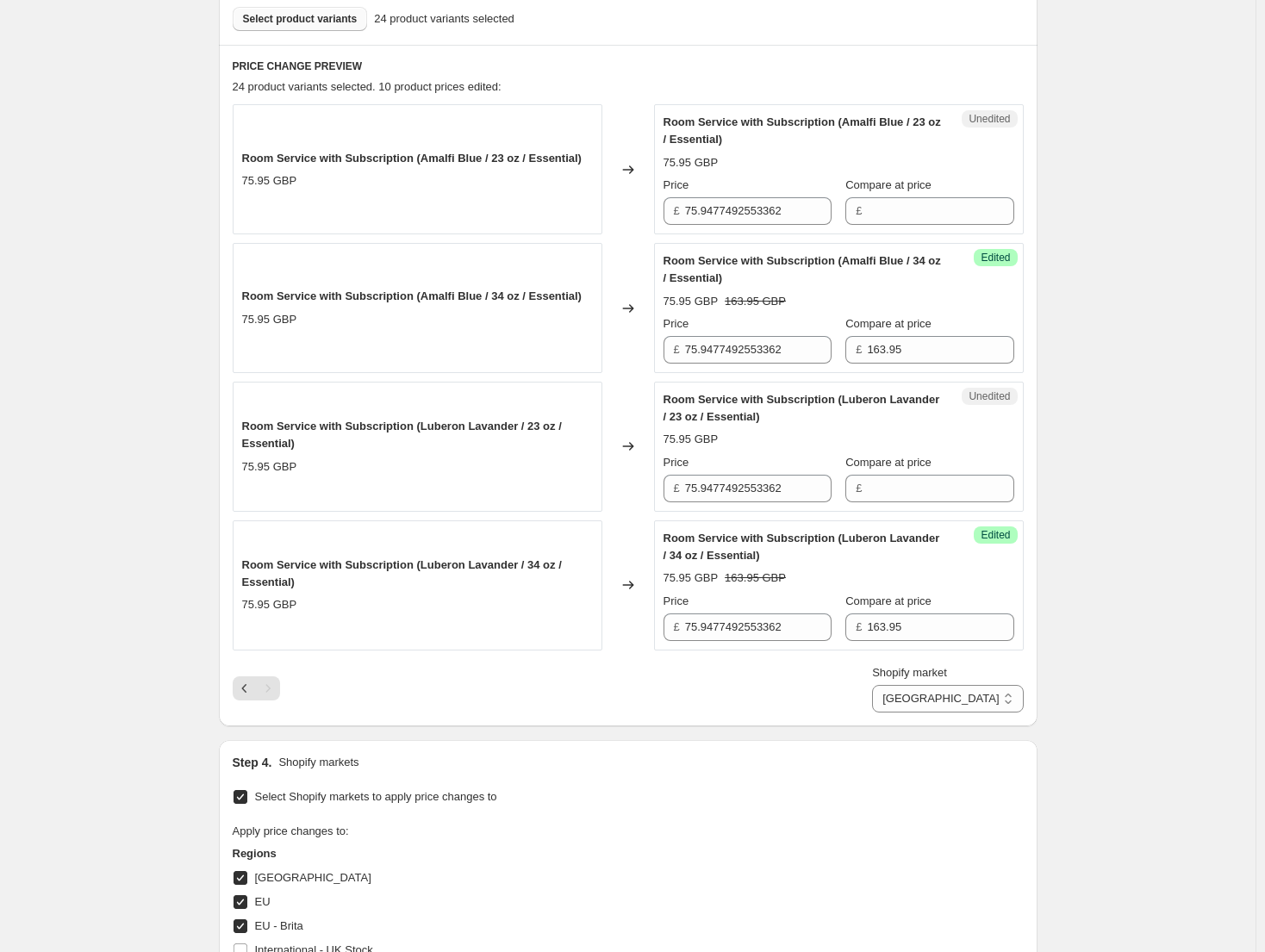
scroll to position [519, 0]
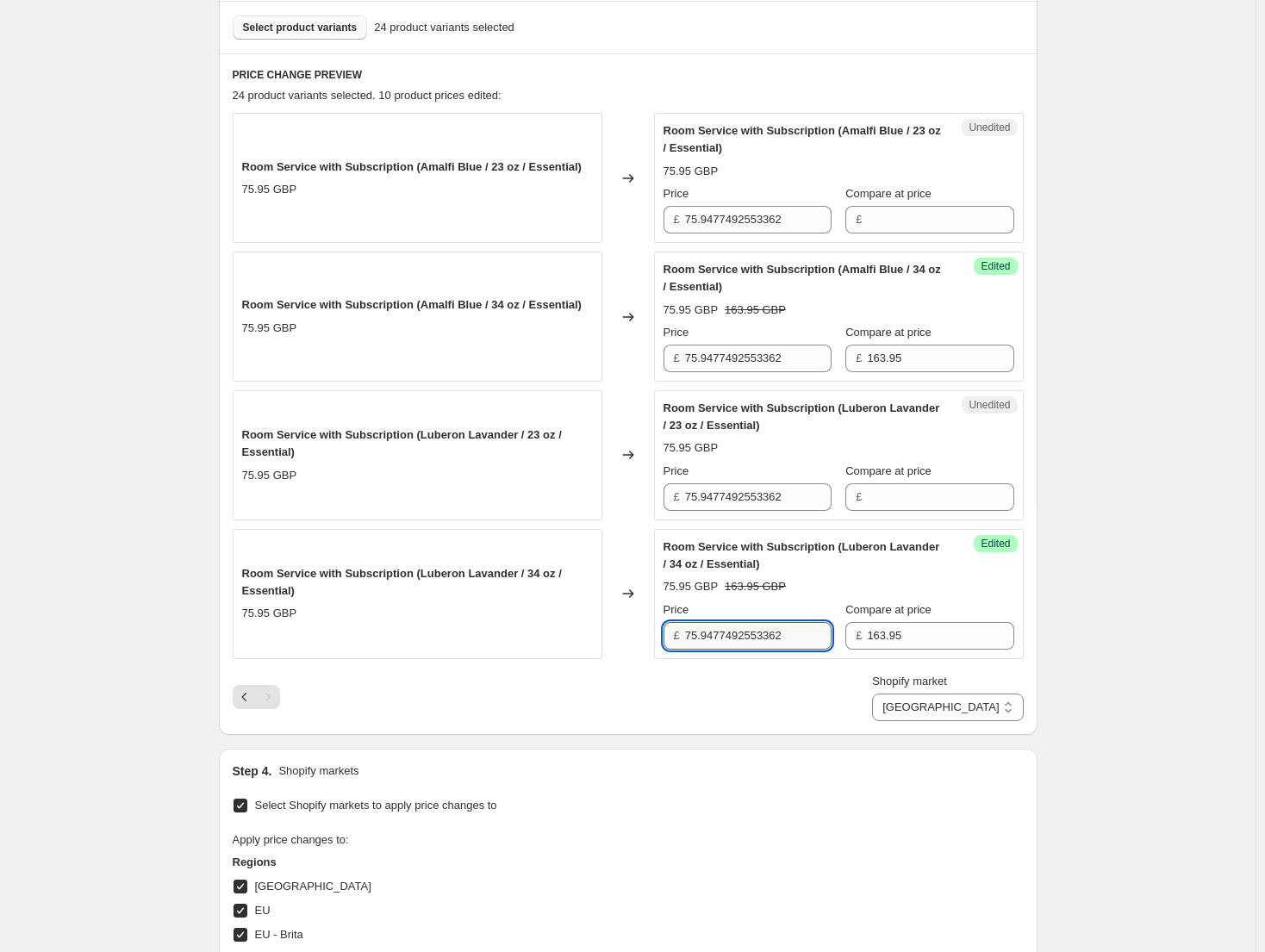
click at [740, 635] on input "75.9477492553362" at bounding box center [758, 636] width 146 height 28
type input "4"
type input "106.99"
click at [928, 496] on input "Compare at price" at bounding box center [939, 497] width 146 height 28
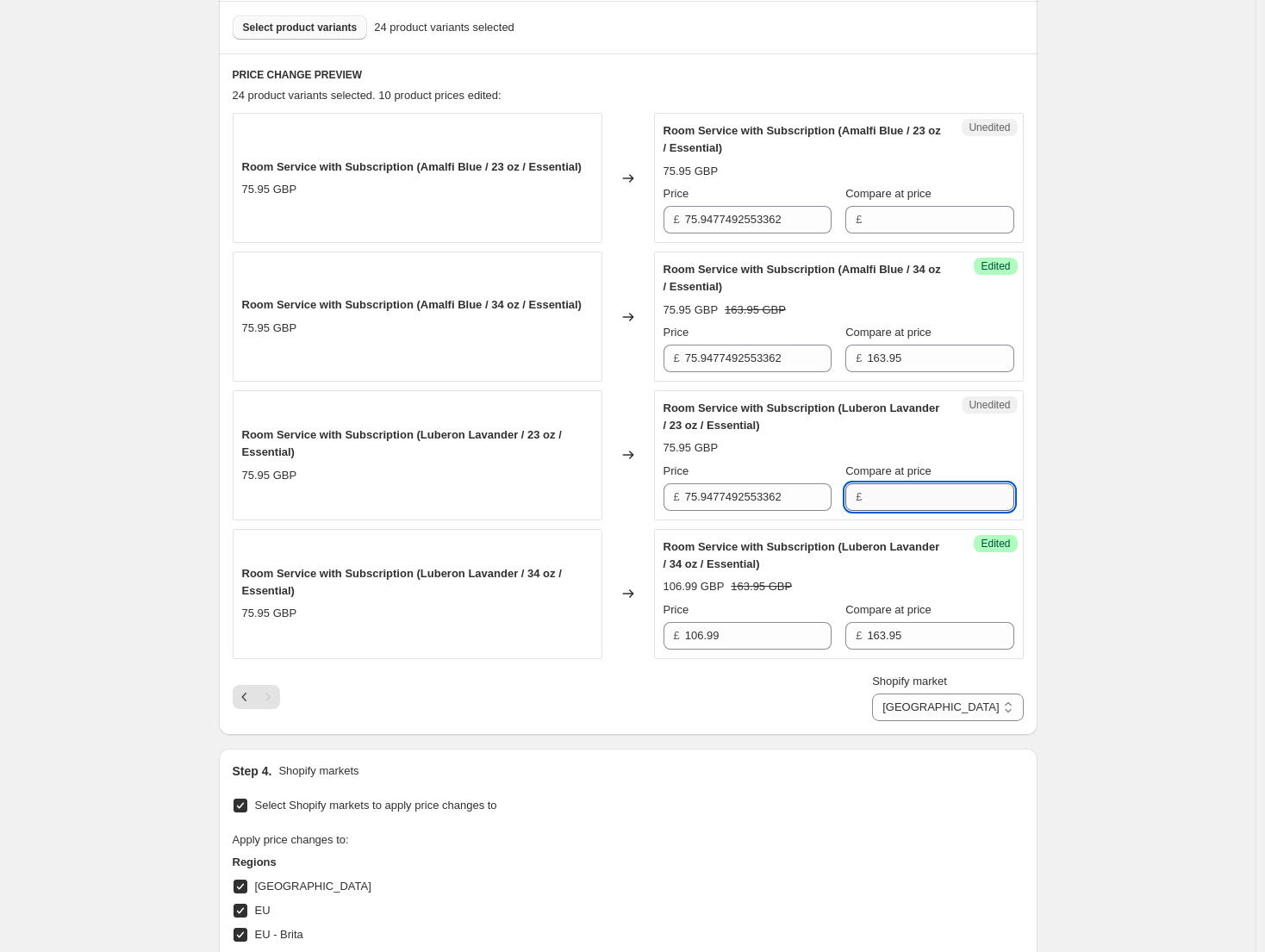
paste input "148.95"
type input "148.95"
click at [922, 225] on input "Compare at price" at bounding box center [939, 220] width 146 height 28
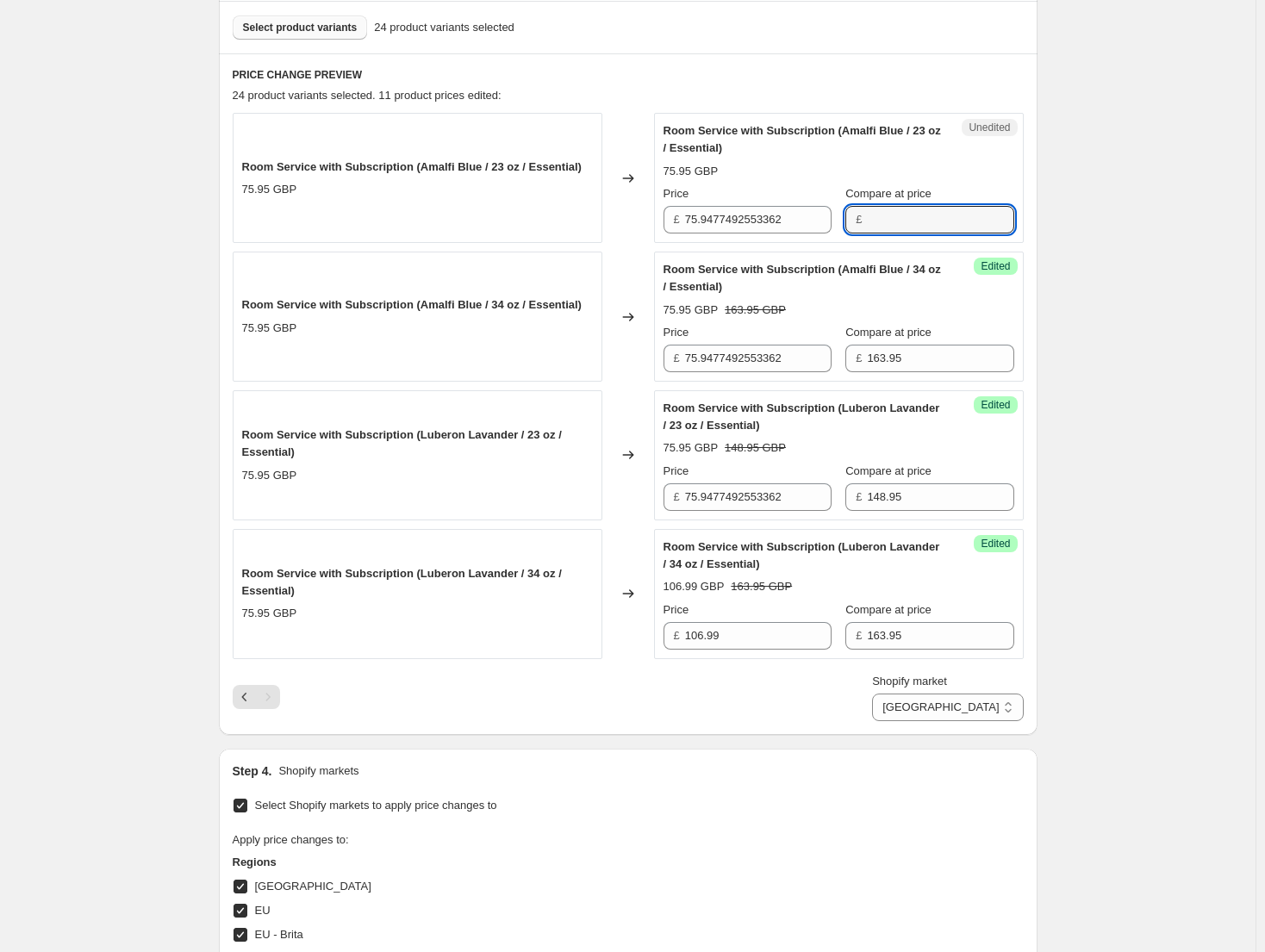
paste input "148.95"
type input "148.95"
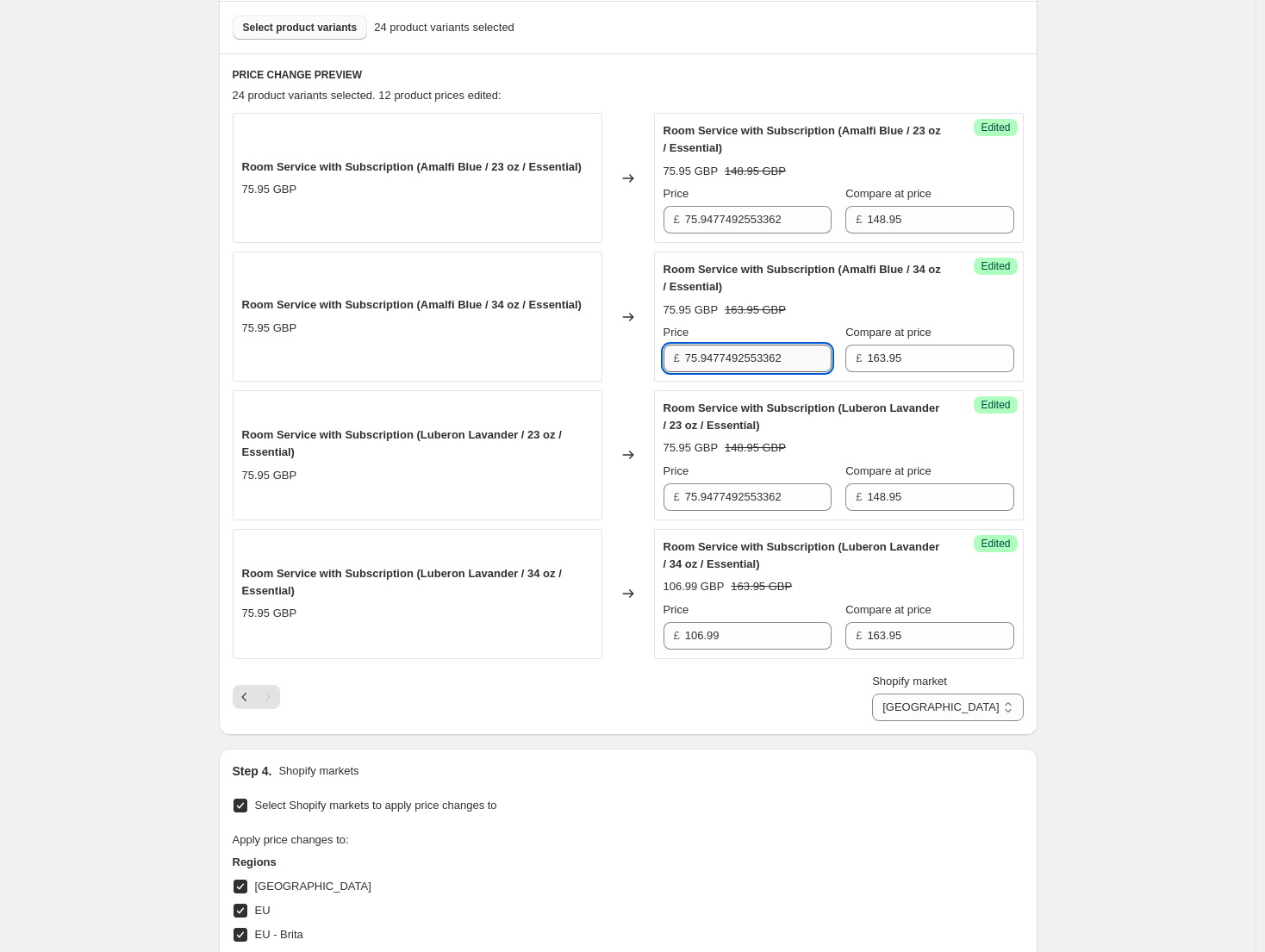
click at [748, 359] on input "75.9477492553362" at bounding box center [758, 358] width 146 height 28
type input "106.99"
click at [1145, 264] on div "Create new price [MEDICAL_DATA]. This page is ready Create new price [MEDICAL_D…" at bounding box center [627, 431] width 1255 height 1901
click at [238, 695] on button "Previous" at bounding box center [245, 697] width 24 height 24
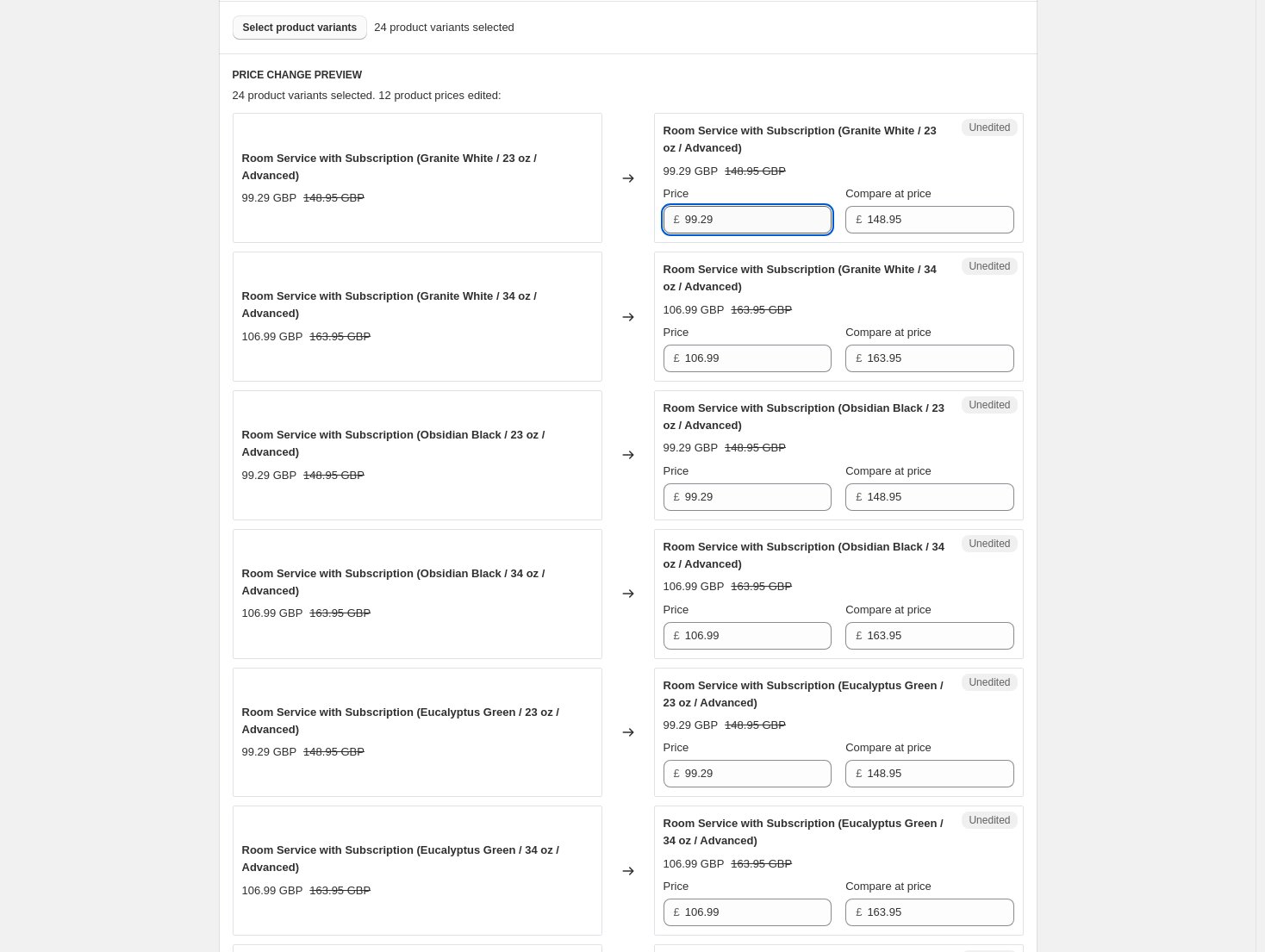
click at [725, 223] on input "99.29" at bounding box center [758, 220] width 146 height 28
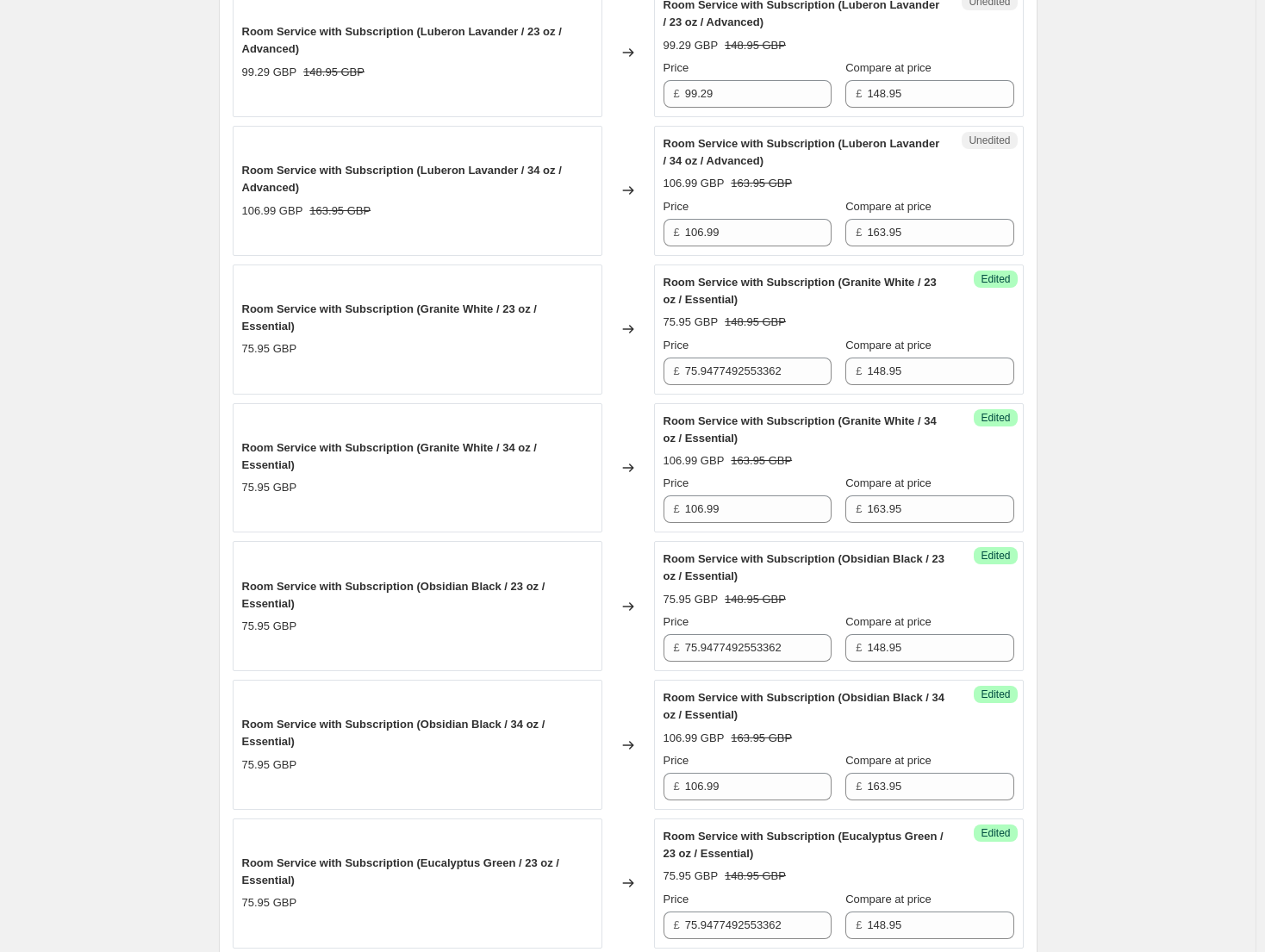
scroll to position [1983, 0]
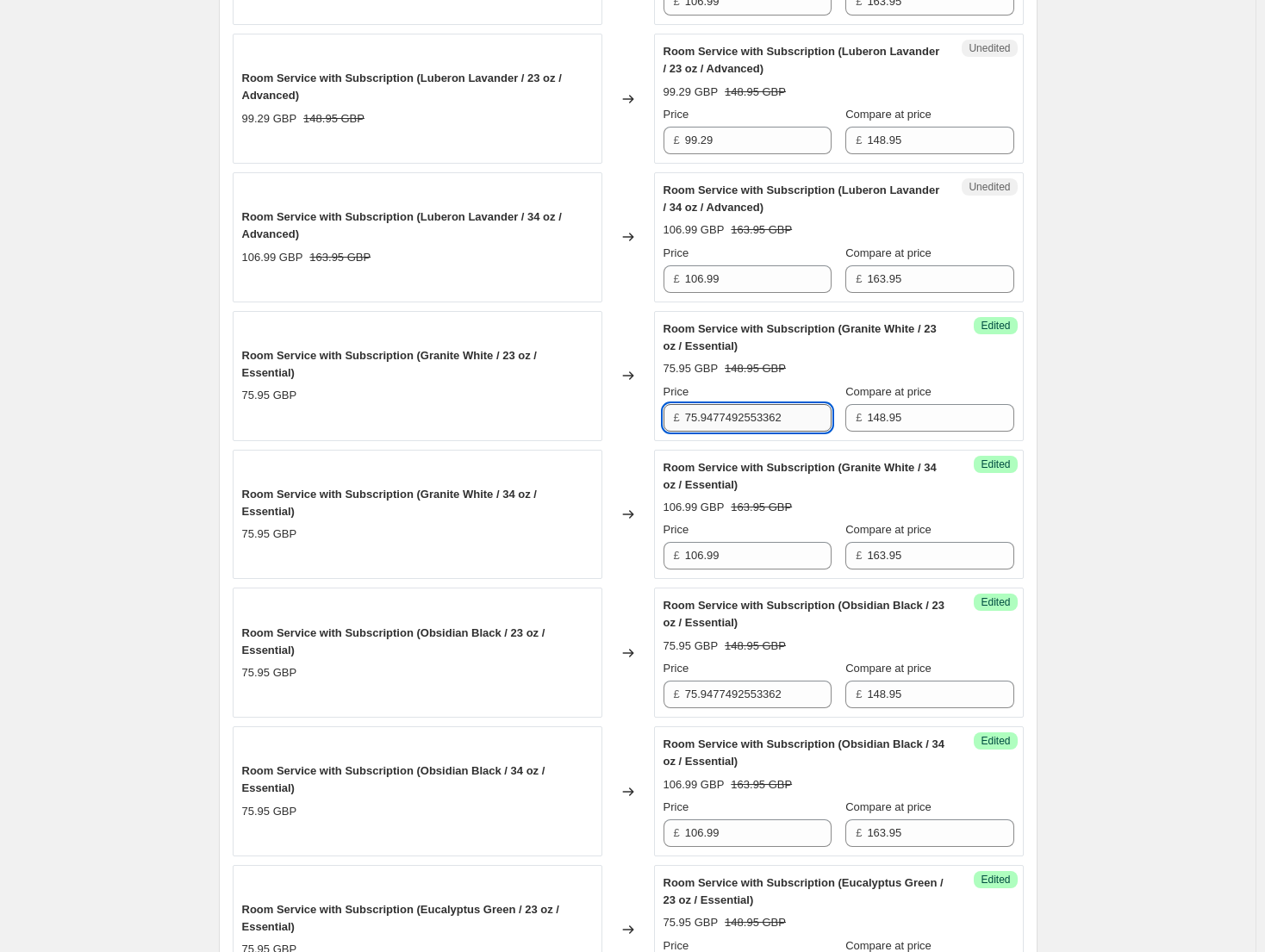
click at [770, 423] on input "75.9477492553362" at bounding box center [758, 418] width 146 height 28
paste input "99.29"
type input "99.29"
click at [764, 697] on input "75.9477492553362" at bounding box center [758, 694] width 146 height 28
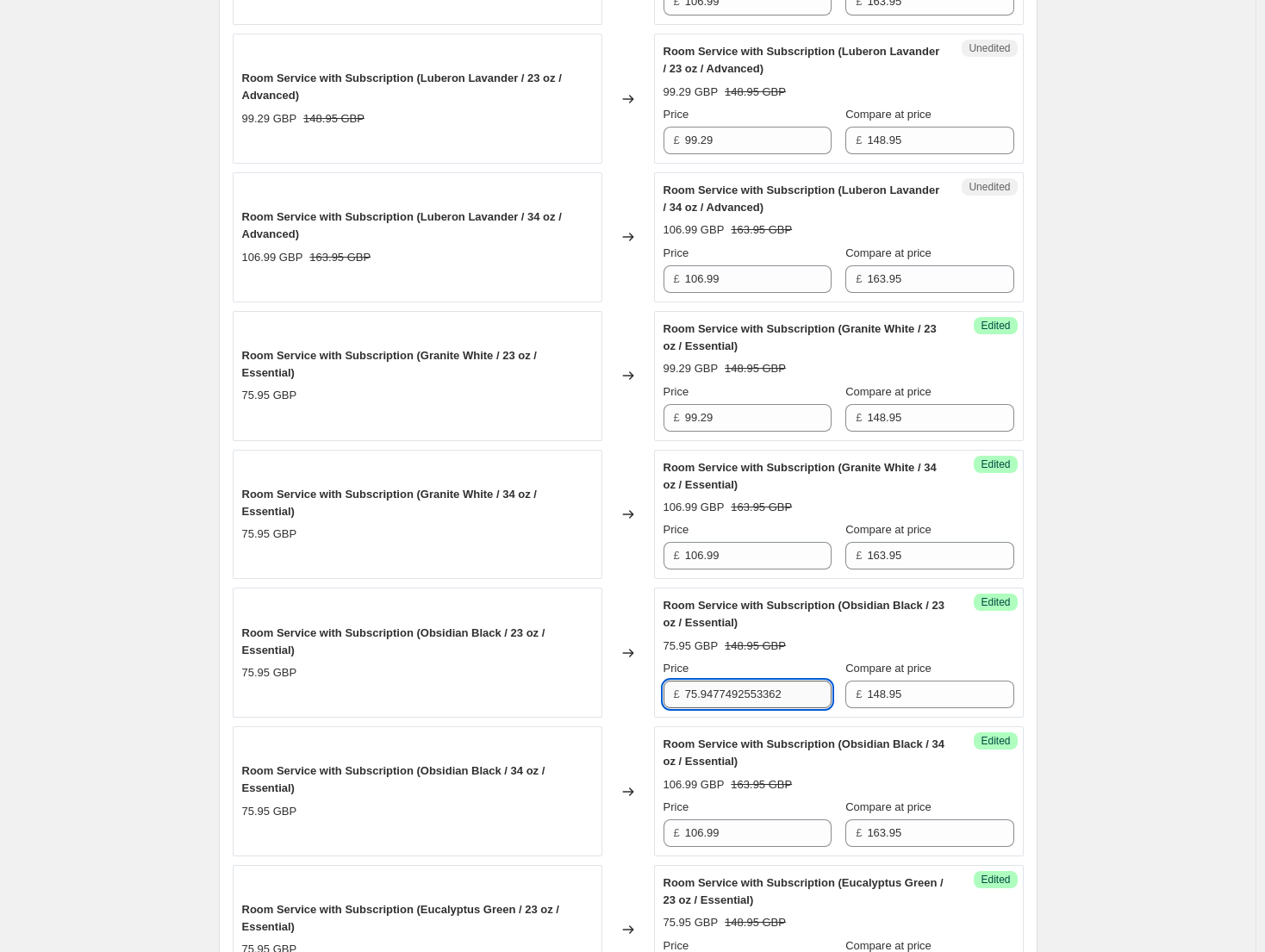
click at [764, 697] on input "75.9477492553362" at bounding box center [758, 694] width 146 height 28
paste input "99.29"
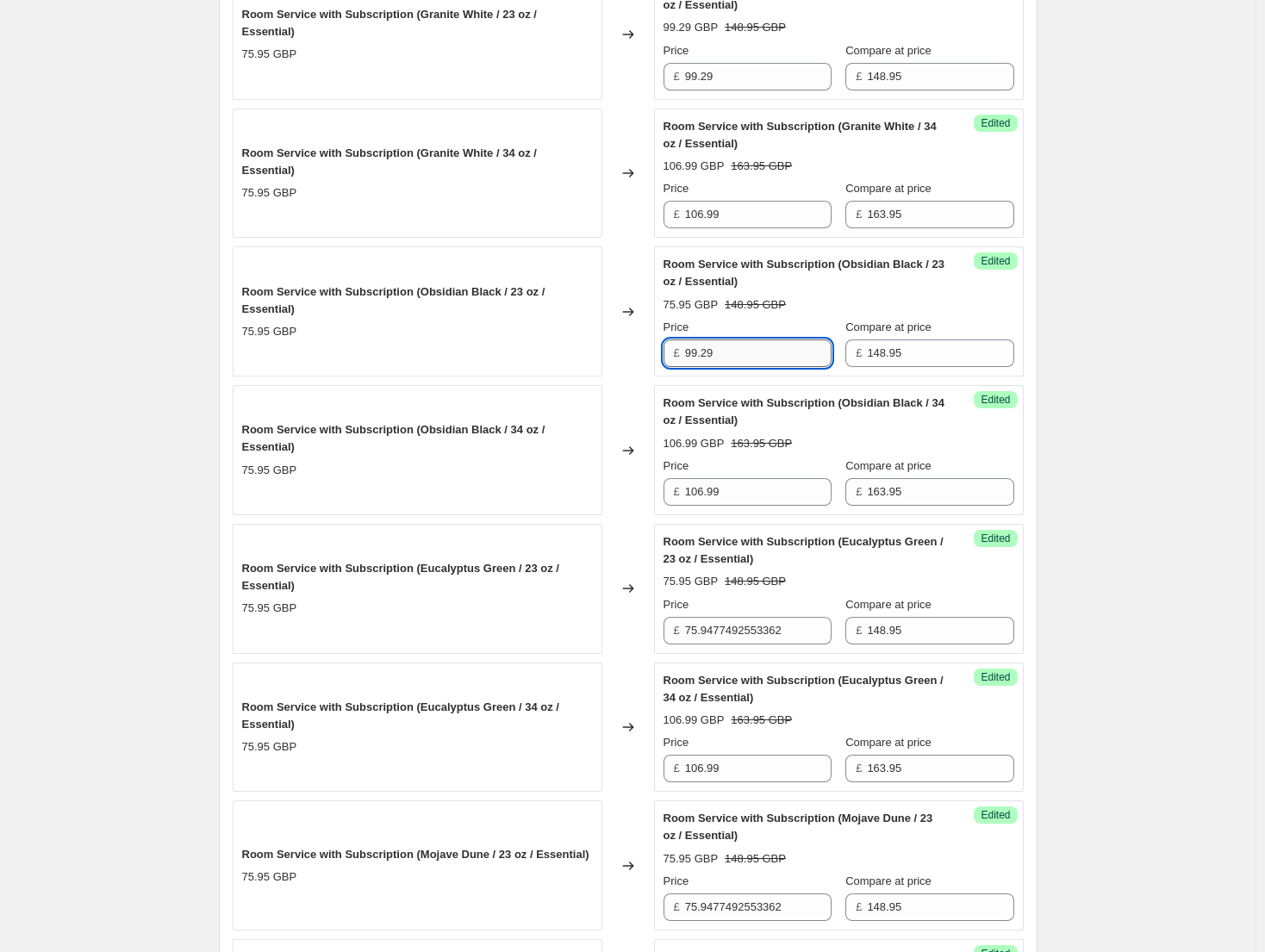
scroll to position [2327, 0]
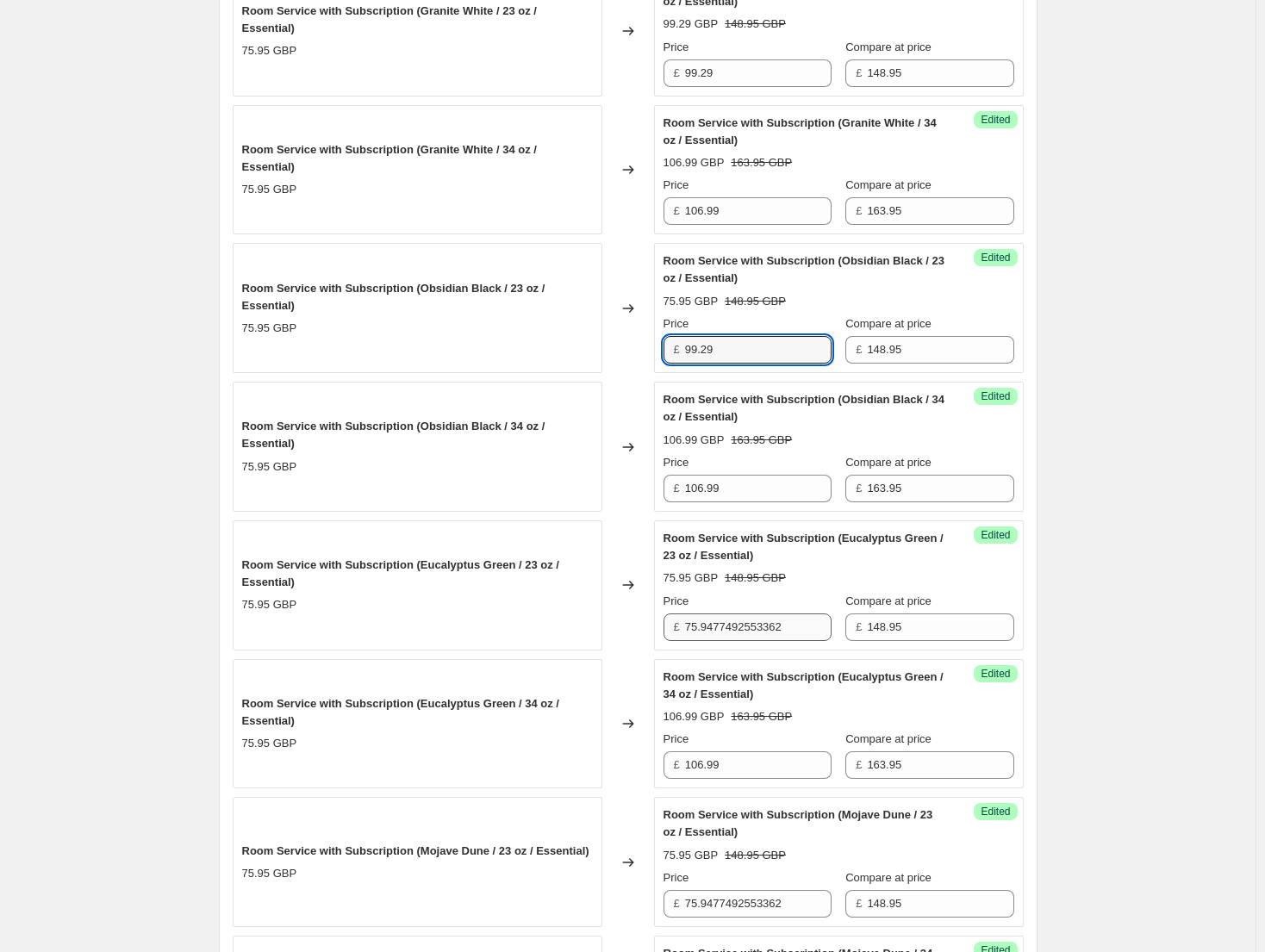
type input "99.29"
click at [757, 618] on input "75.9477492553362" at bounding box center [758, 627] width 146 height 28
paste input "99.29"
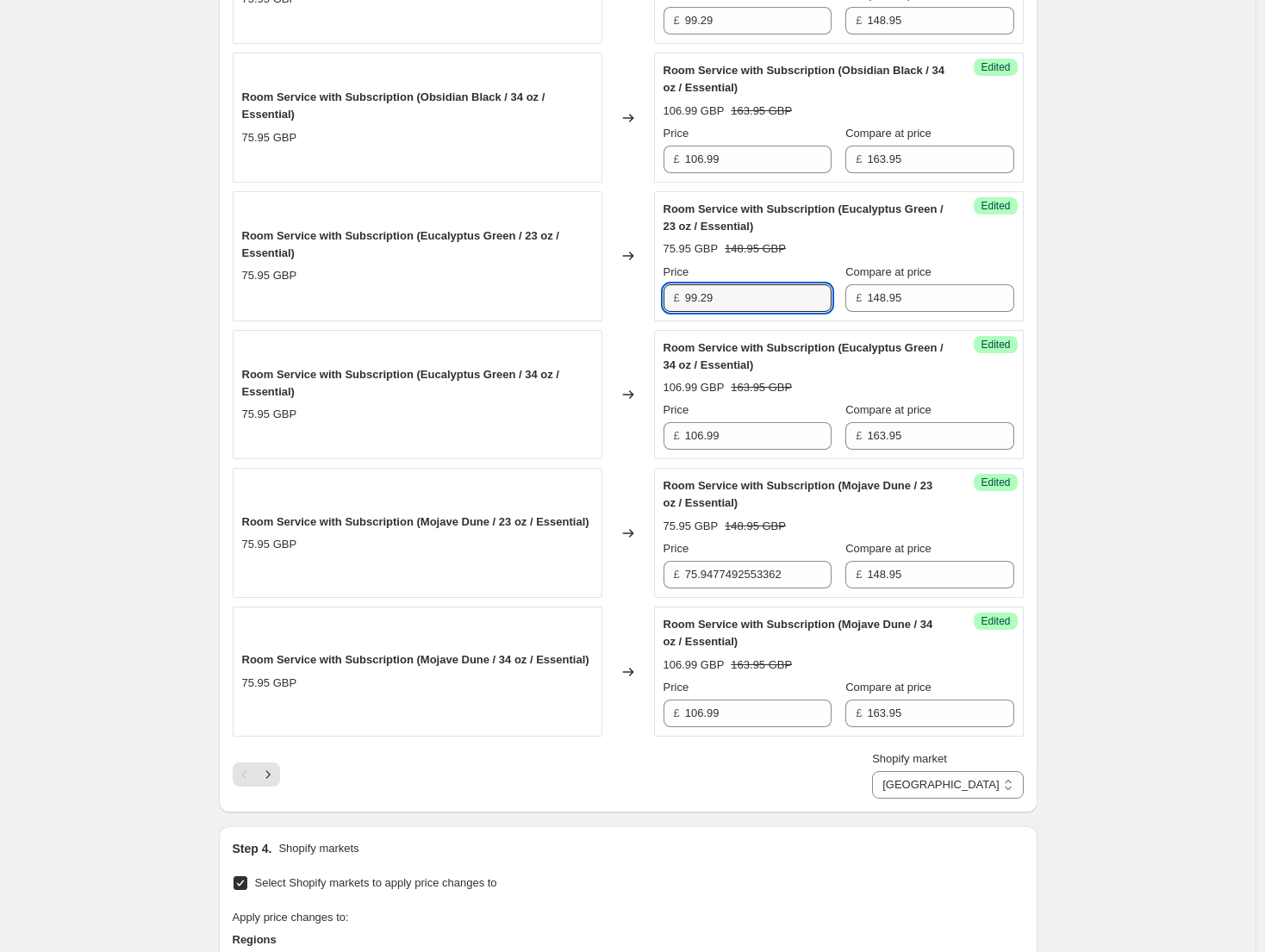
scroll to position [2673, 0]
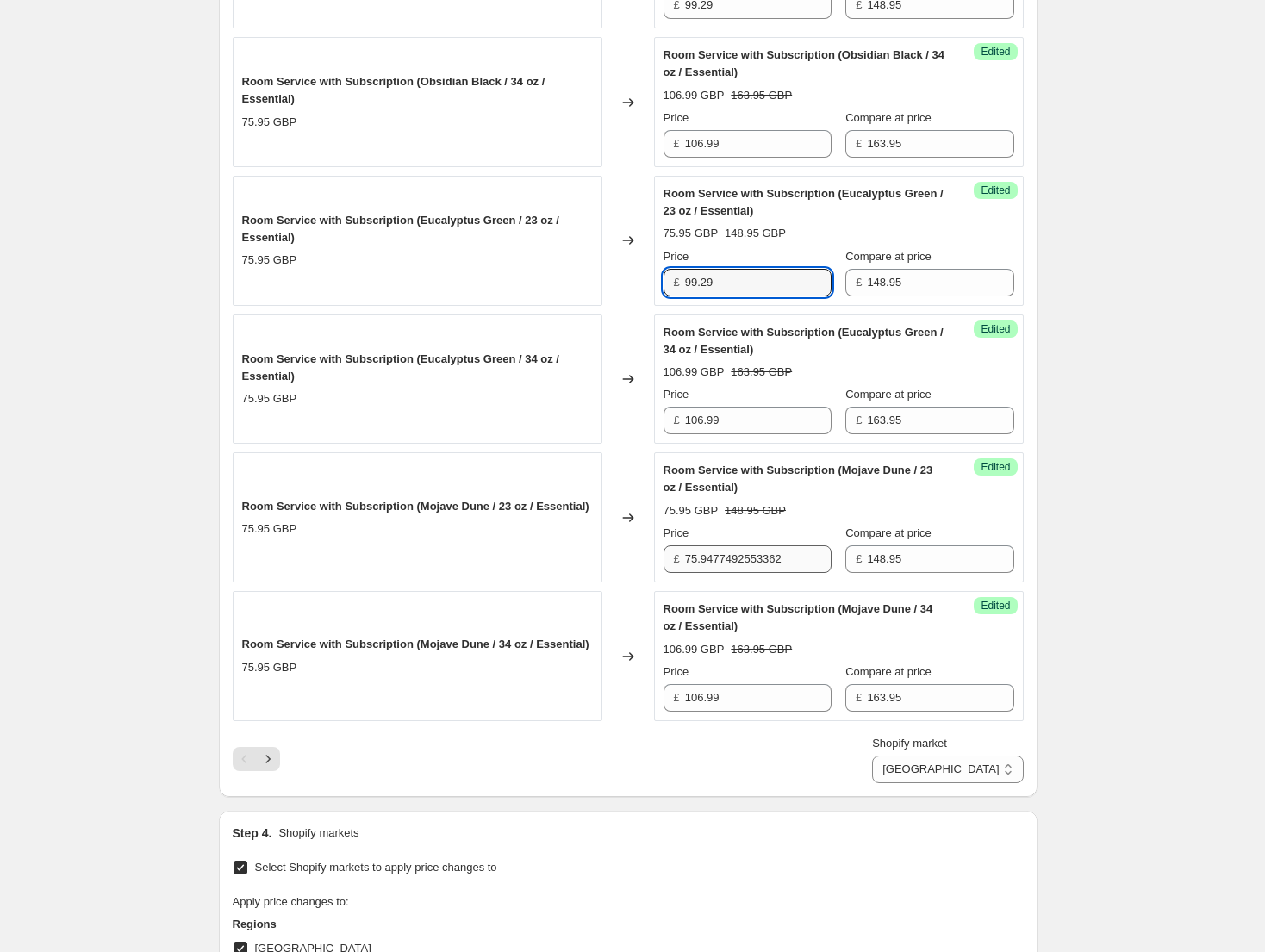
type input "99.29"
click at [761, 555] on input "75.9477492553362" at bounding box center [758, 559] width 146 height 28
paste input "99.29"
type input "99.29"
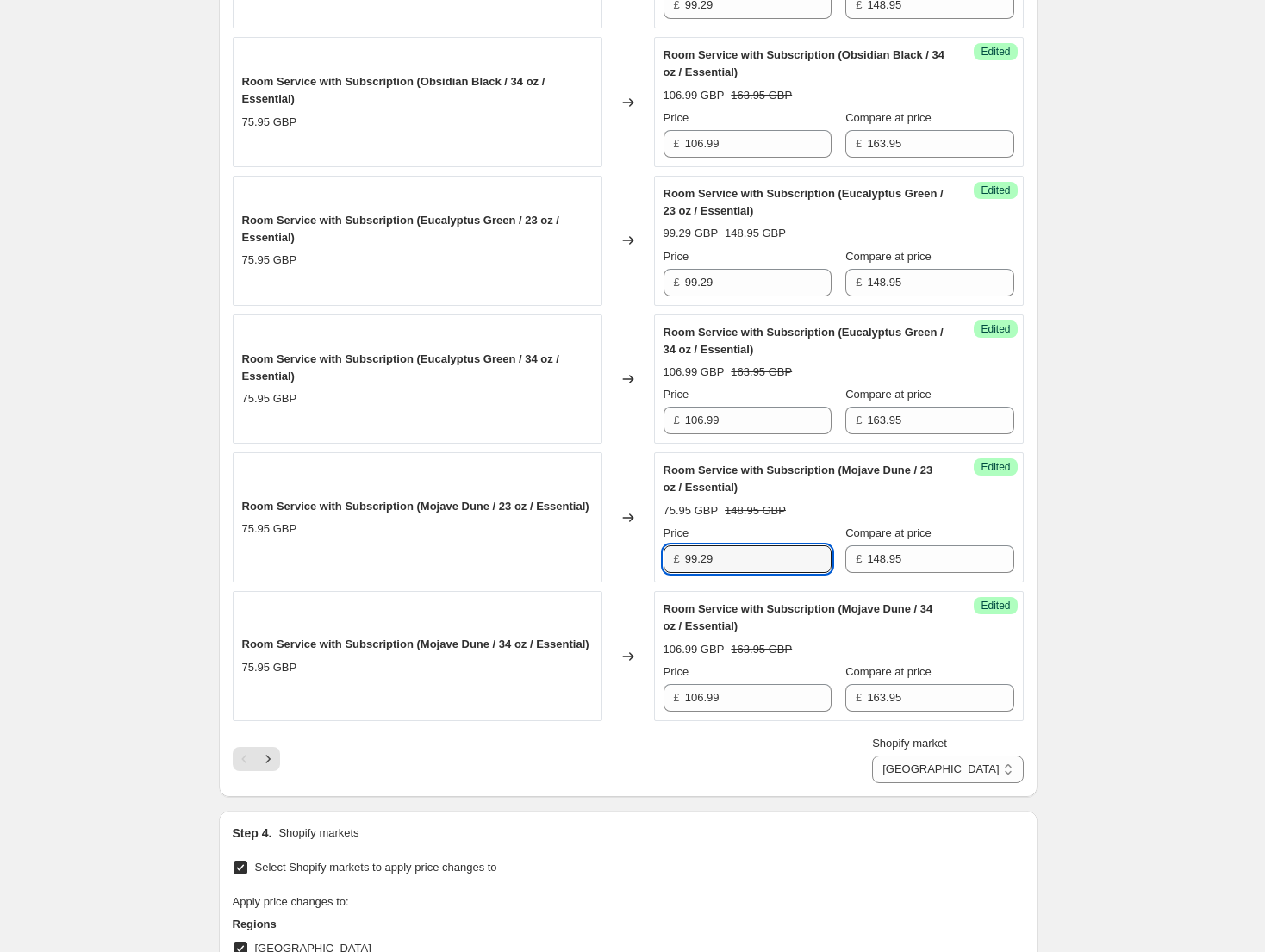
click at [276, 765] on icon "Next" at bounding box center [268, 758] width 18 height 18
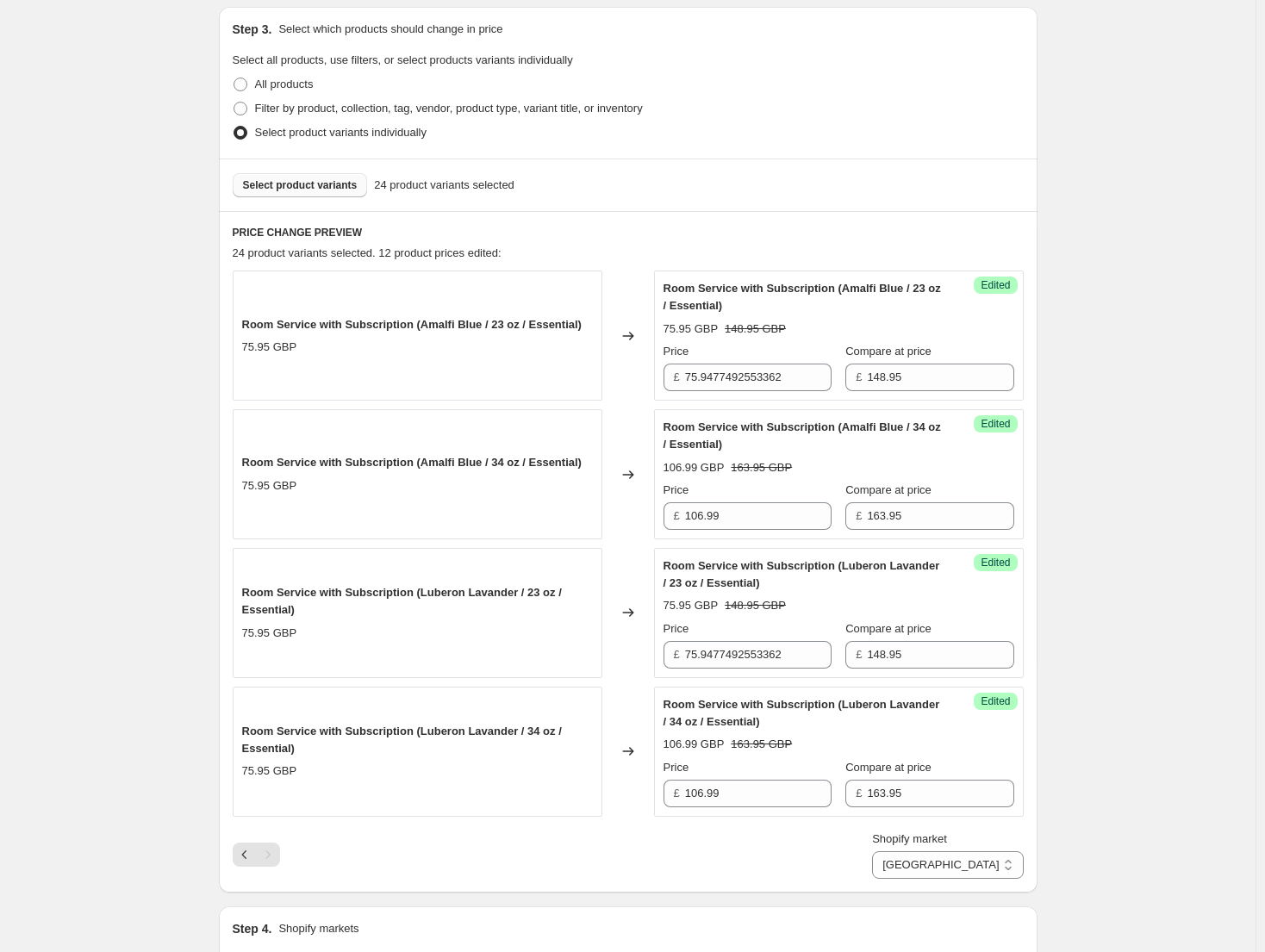
scroll to position [347, 0]
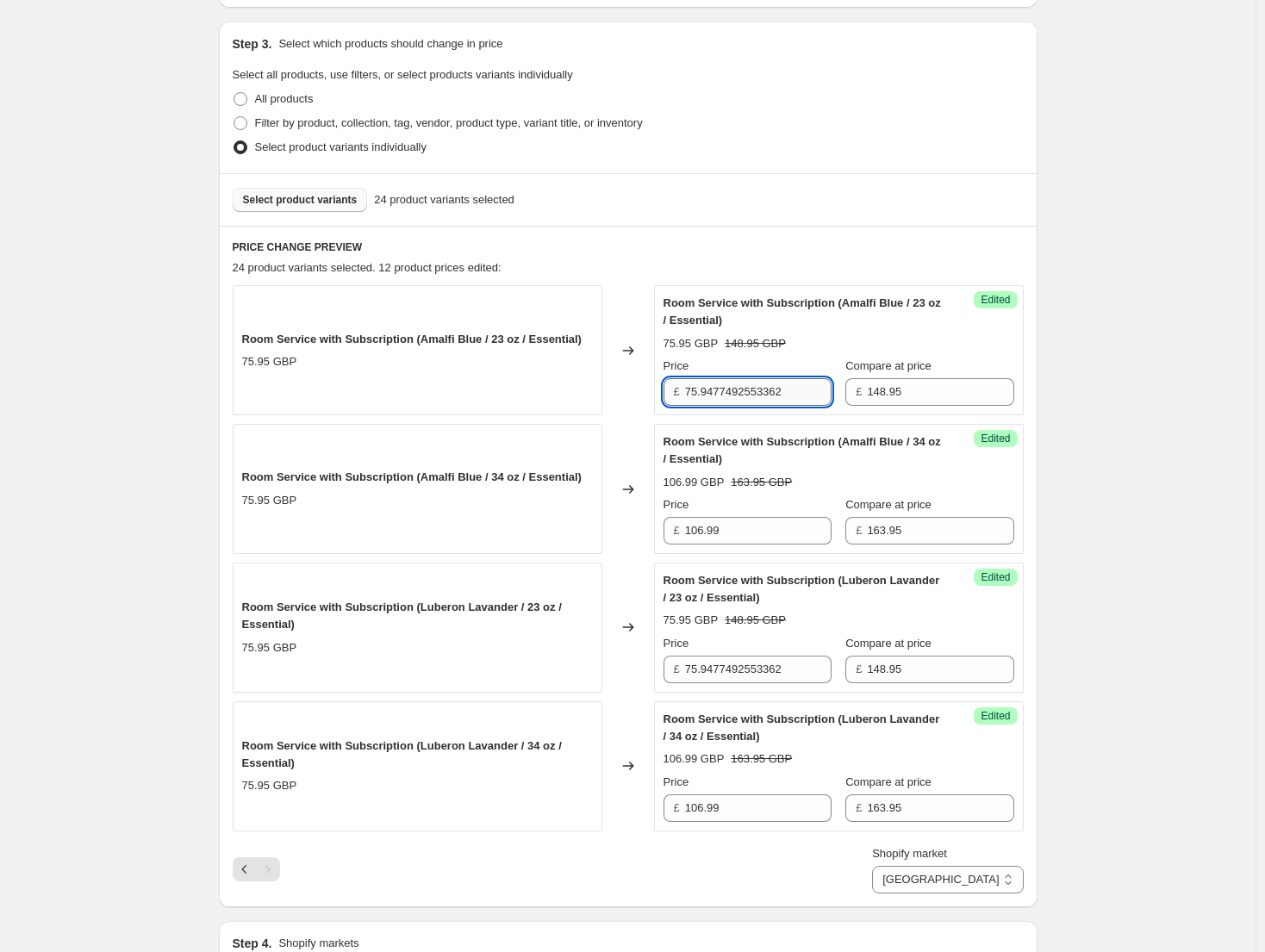
click at [739, 399] on input "75.9477492553362" at bounding box center [758, 392] width 146 height 28
paste input "99.29"
type input "99.29"
click at [770, 666] on input "75.9477492553362" at bounding box center [758, 669] width 146 height 28
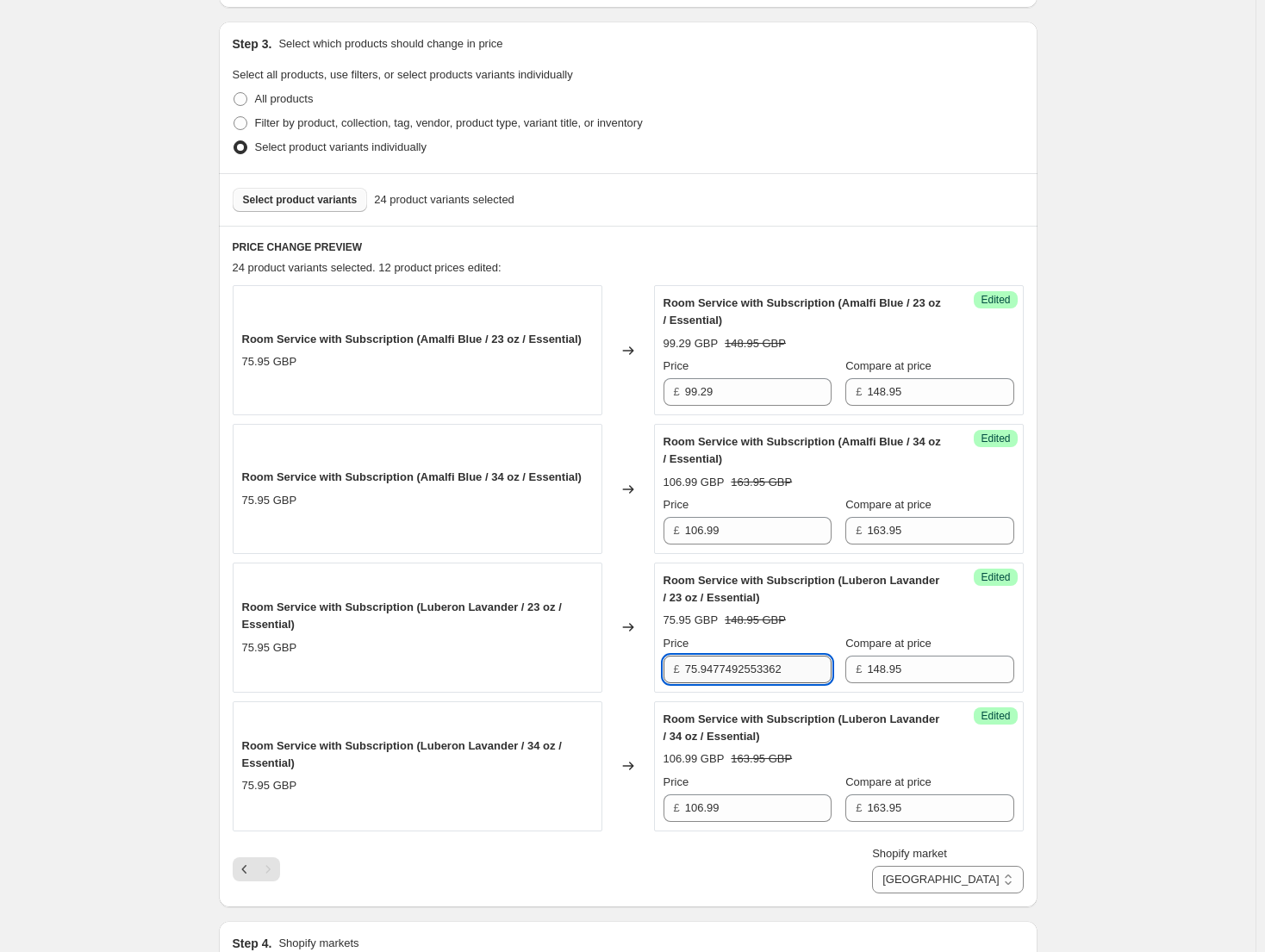
click at [770, 666] on input "75.9477492553362" at bounding box center [758, 669] width 146 height 28
paste input "99.29"
type input "99.29"
click at [1053, 607] on div "Create new price [MEDICAL_DATA]. This page is ready Create new price [MEDICAL_D…" at bounding box center [628, 603] width 860 height 1901
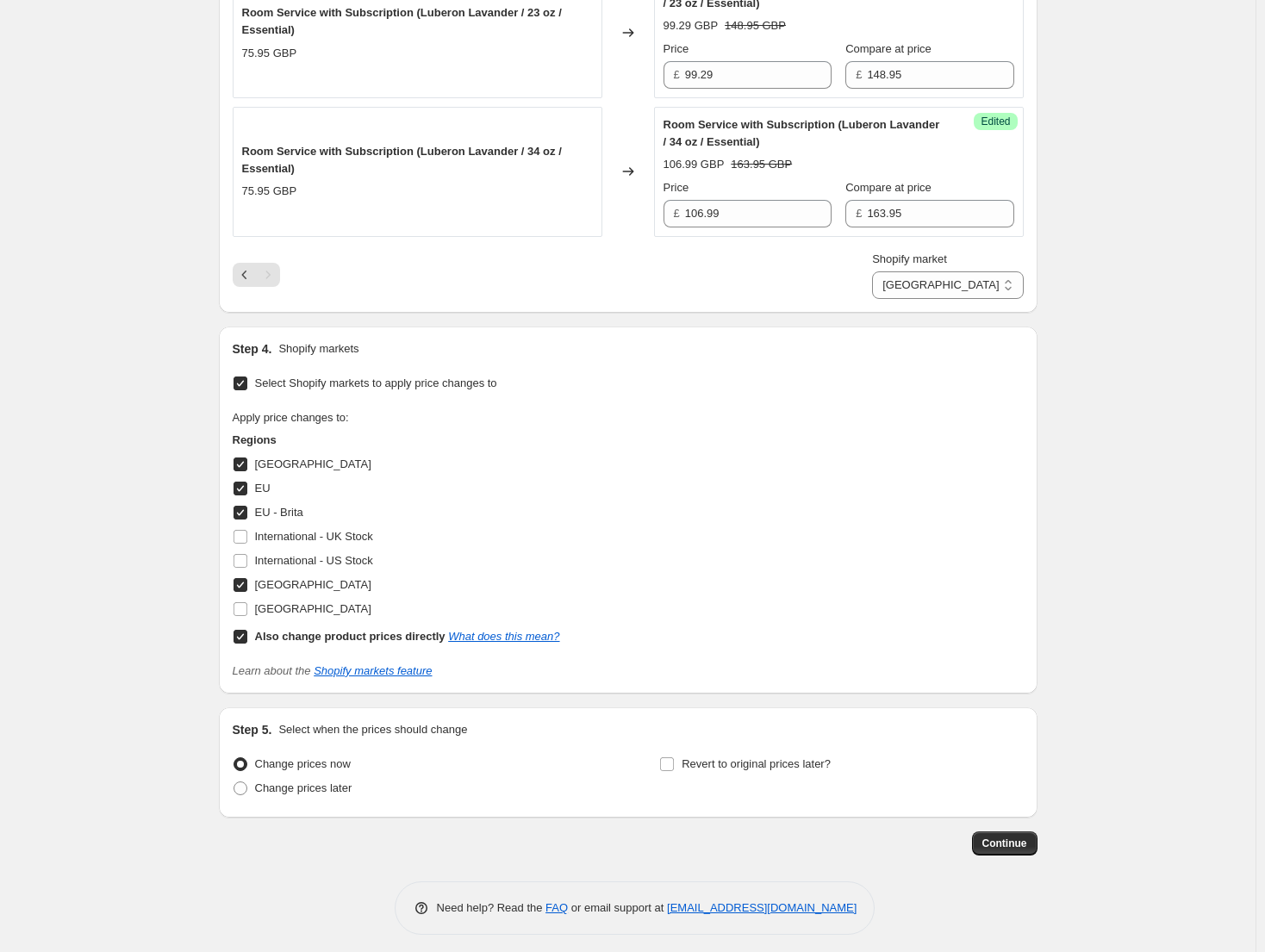
scroll to position [950, 0]
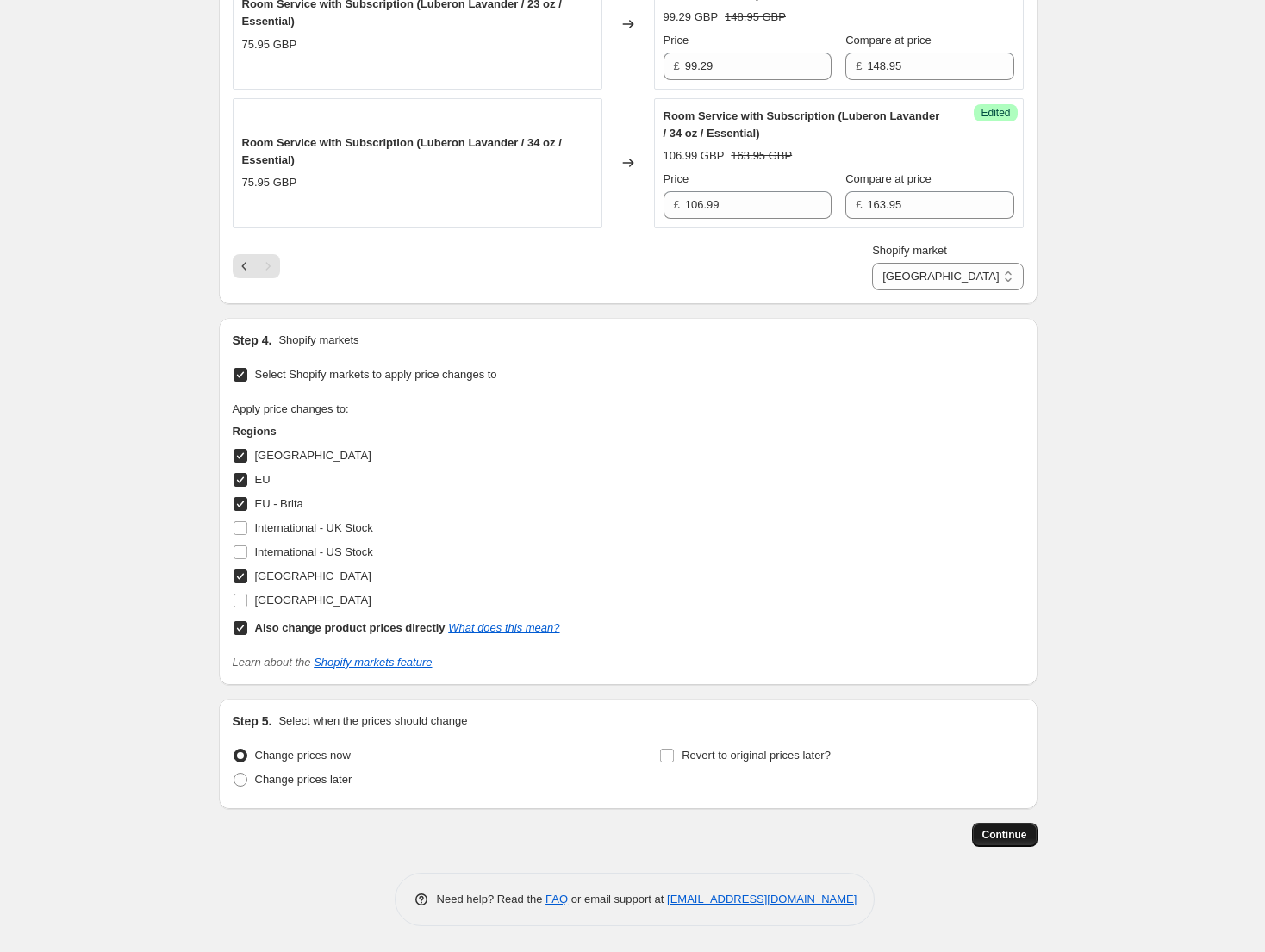
click at [1029, 844] on button "Continue" at bounding box center [1004, 835] width 65 height 24
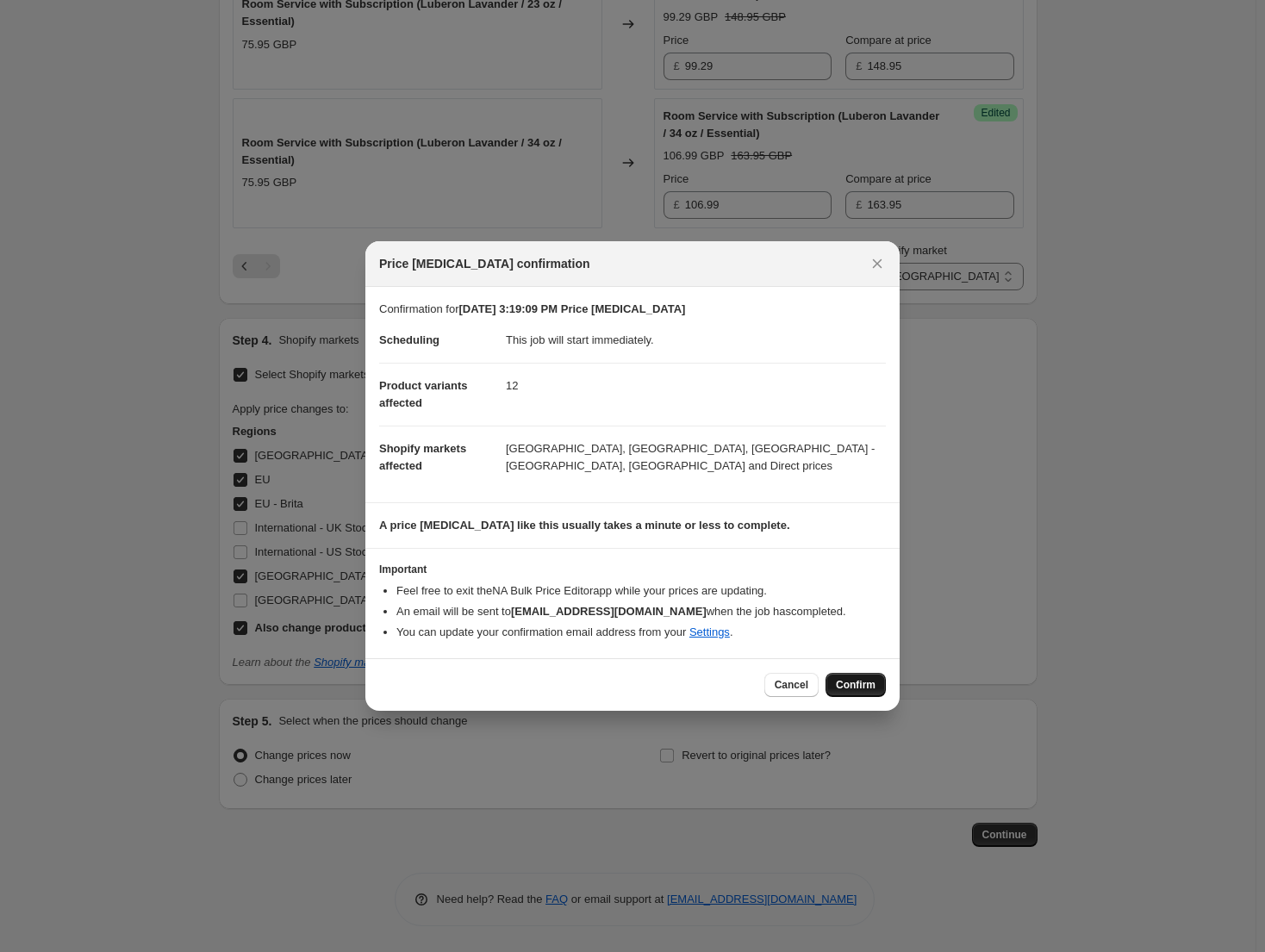
click at [870, 675] on button "Confirm" at bounding box center [855, 685] width 61 height 24
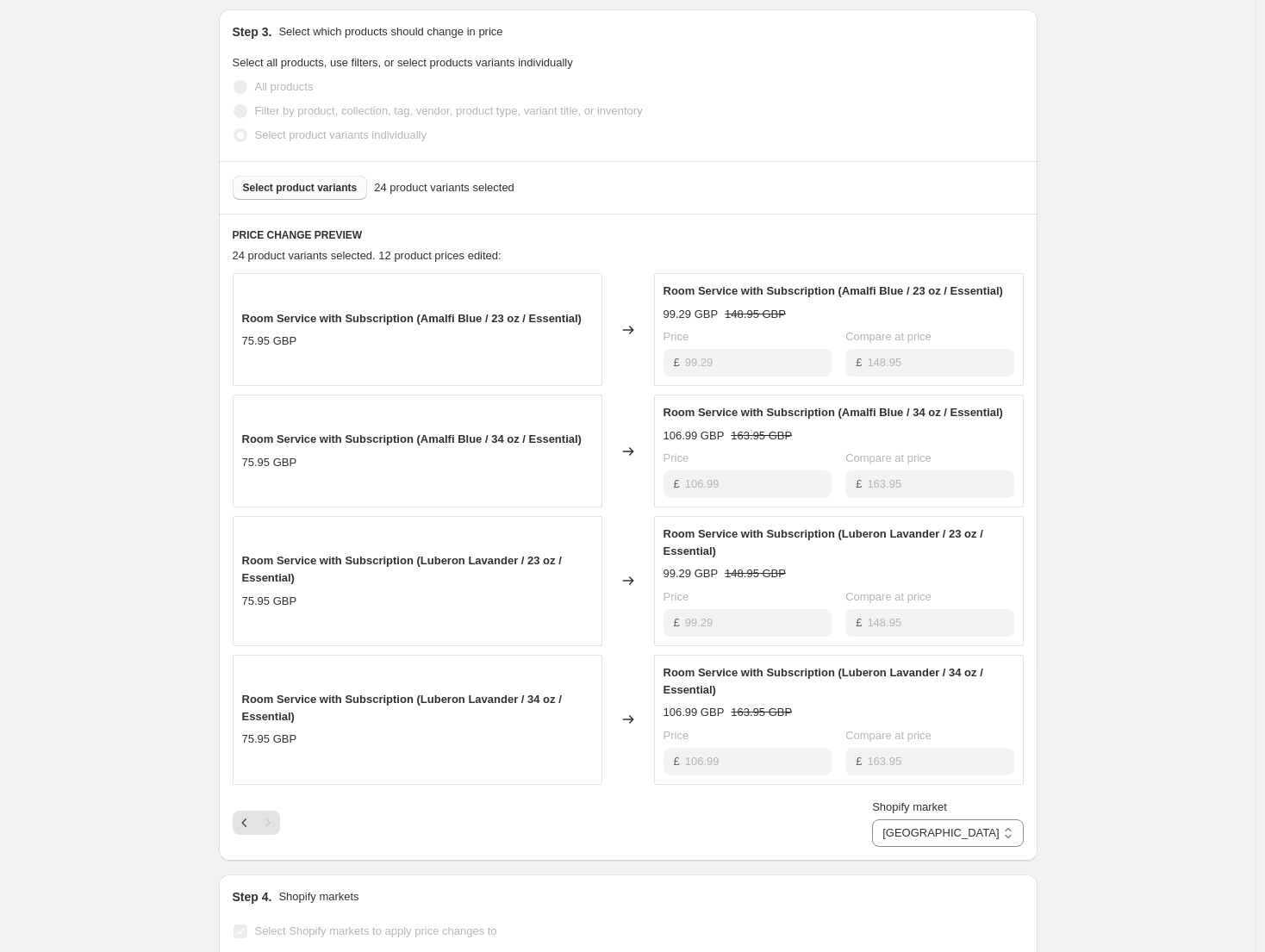
scroll to position [478, 0]
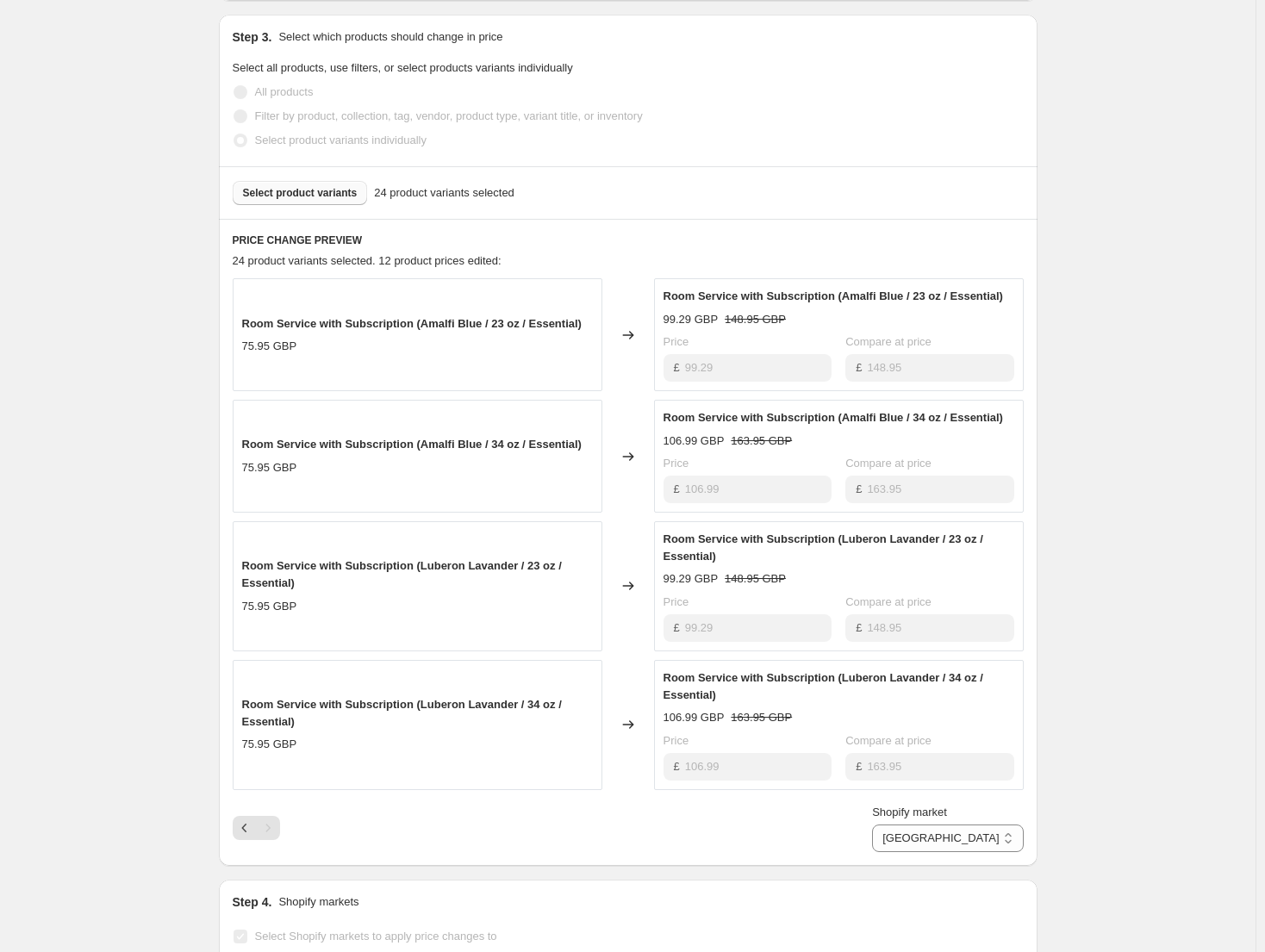
select select "49780687014"
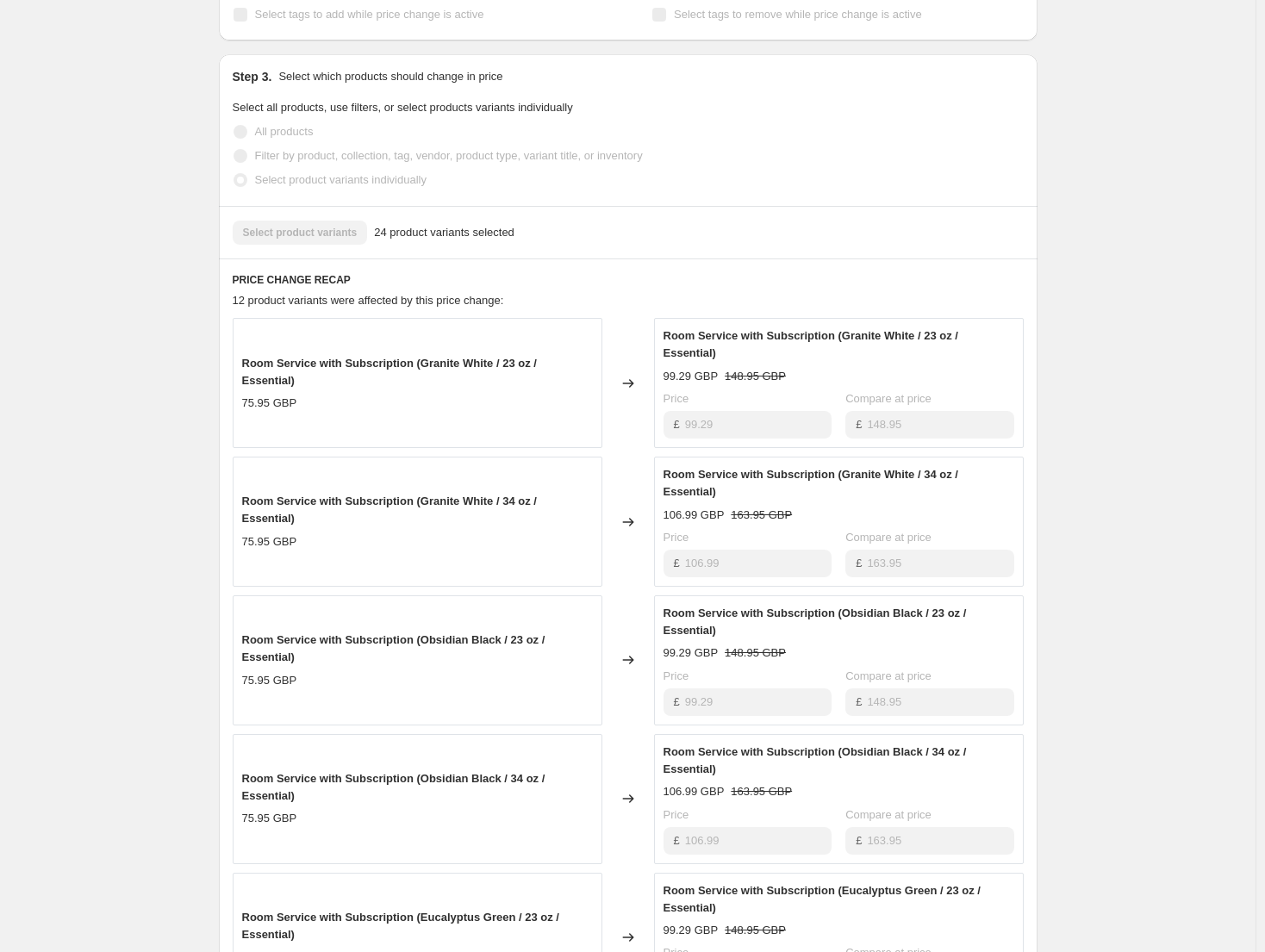
scroll to position [0, 0]
